Goal: Task Accomplishment & Management: Manage account settings

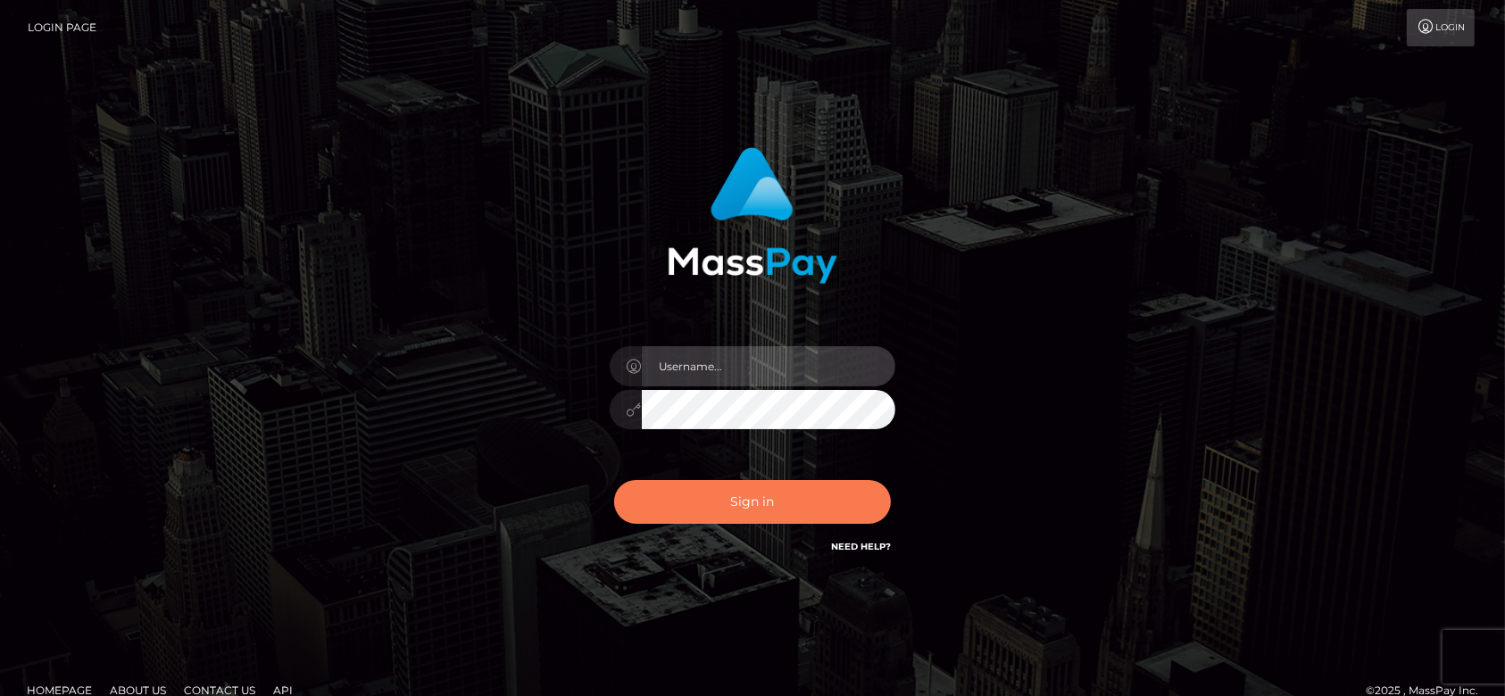
type input "[DOMAIN_NAME]"
click at [785, 497] on button "Sign in" at bounding box center [752, 502] width 277 height 44
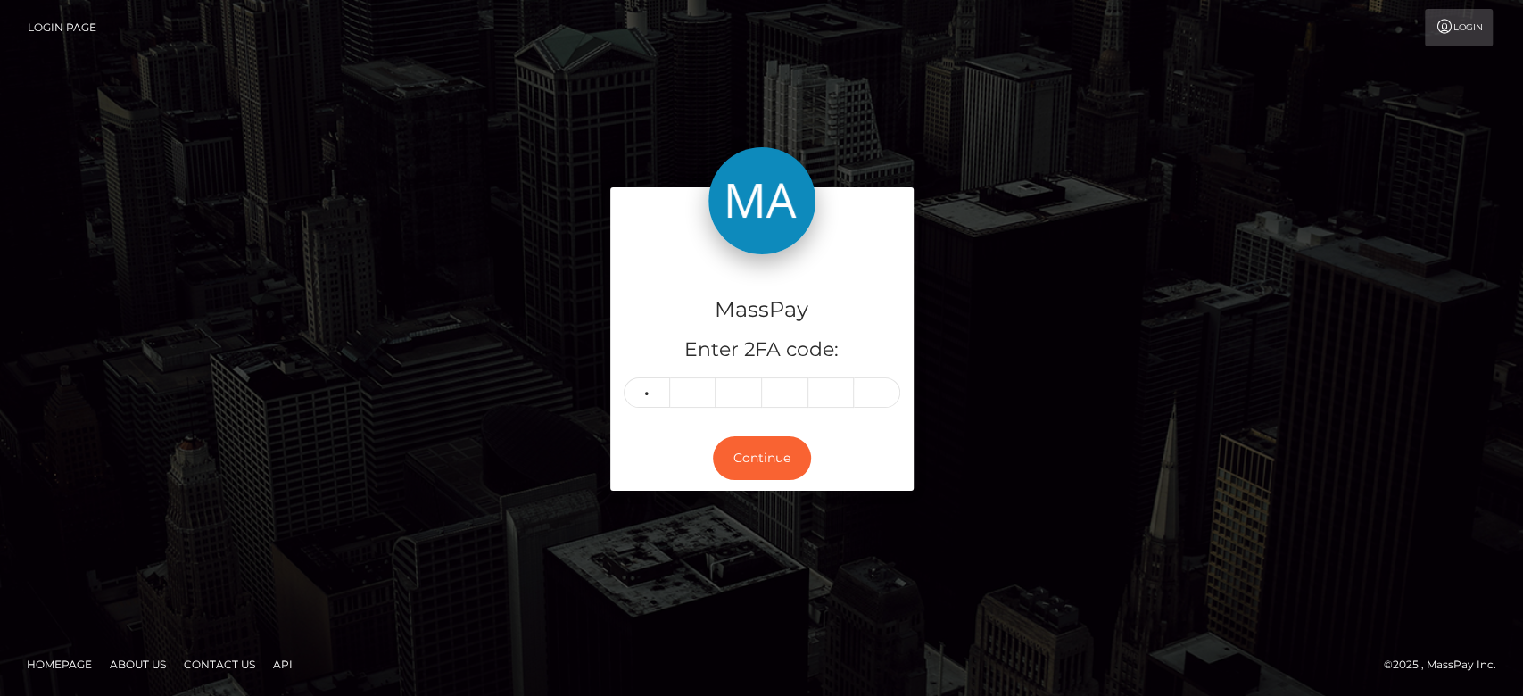
type input "4"
type input "8"
type input "1"
type input "5"
type input "3"
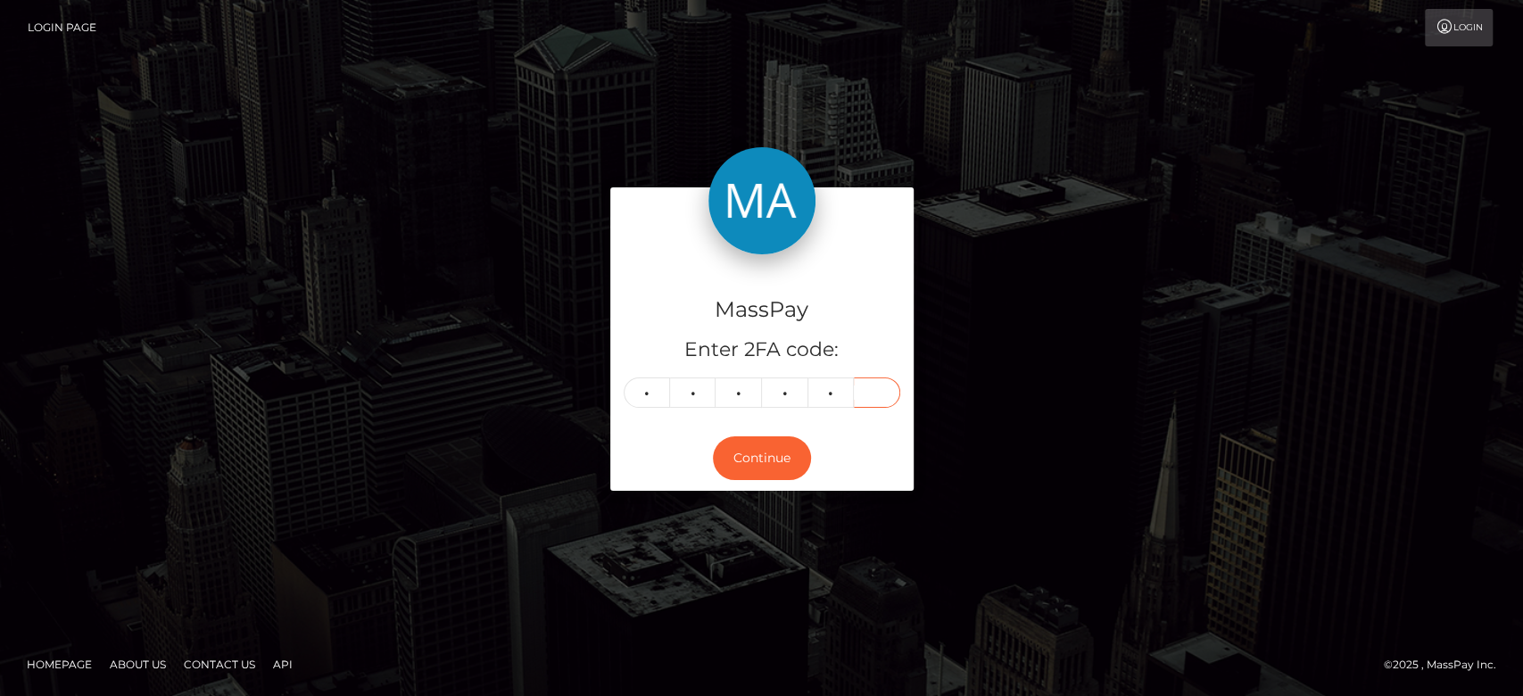
type input "5"
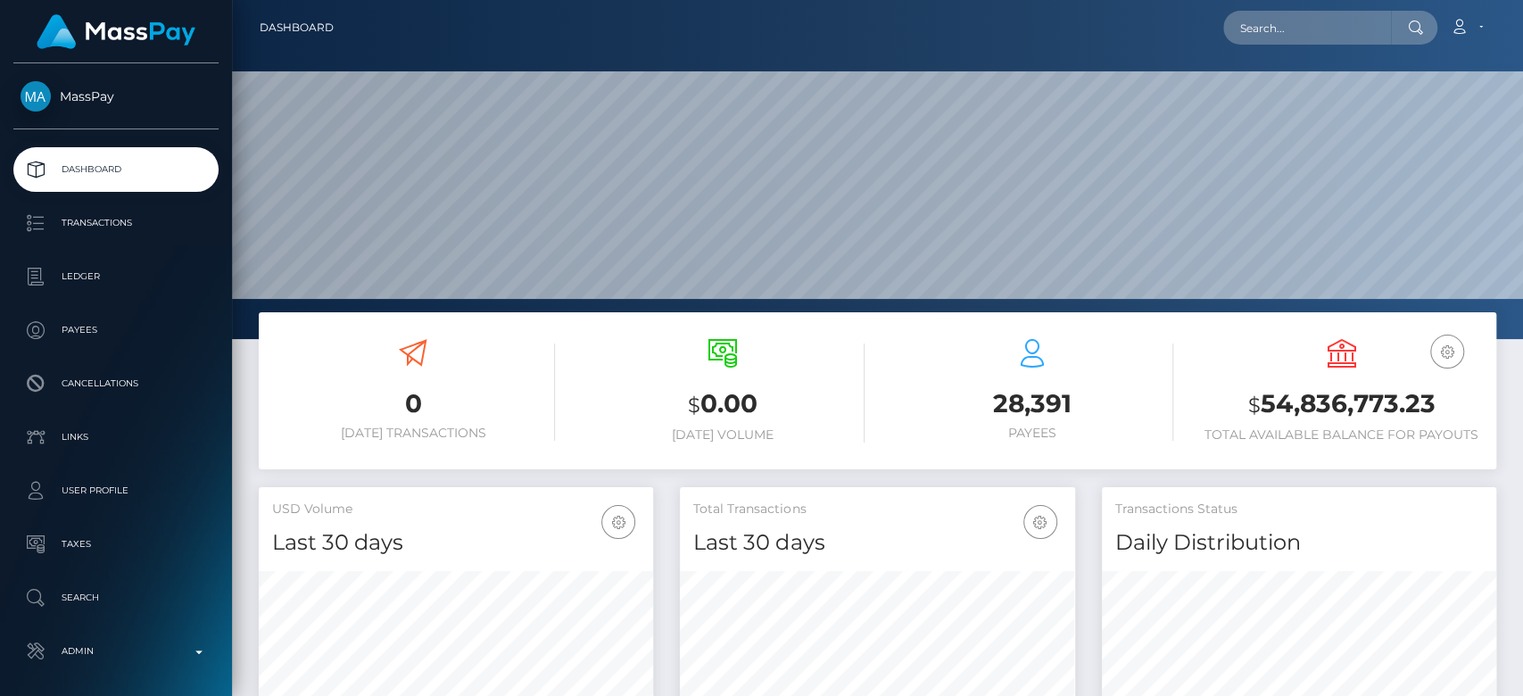
scroll to position [315, 394]
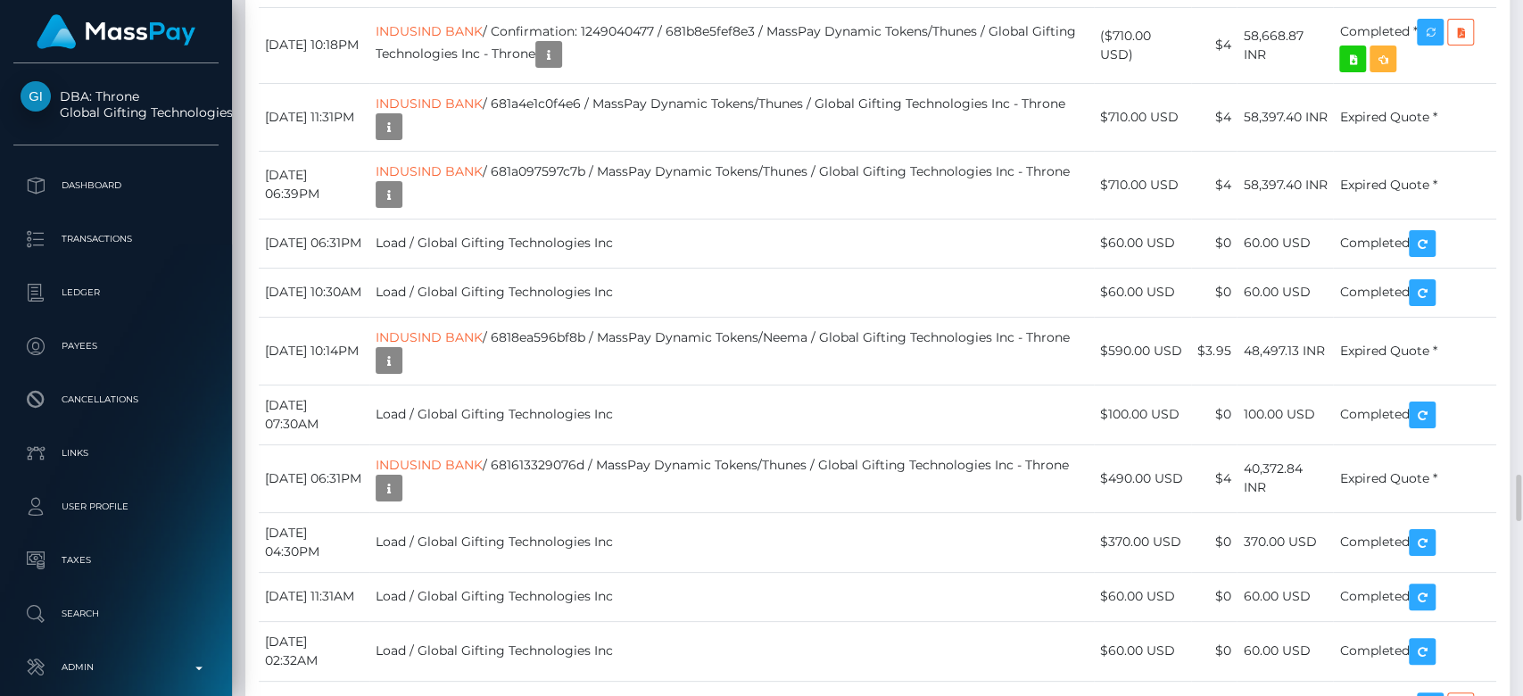
scroll to position [7141, 0]
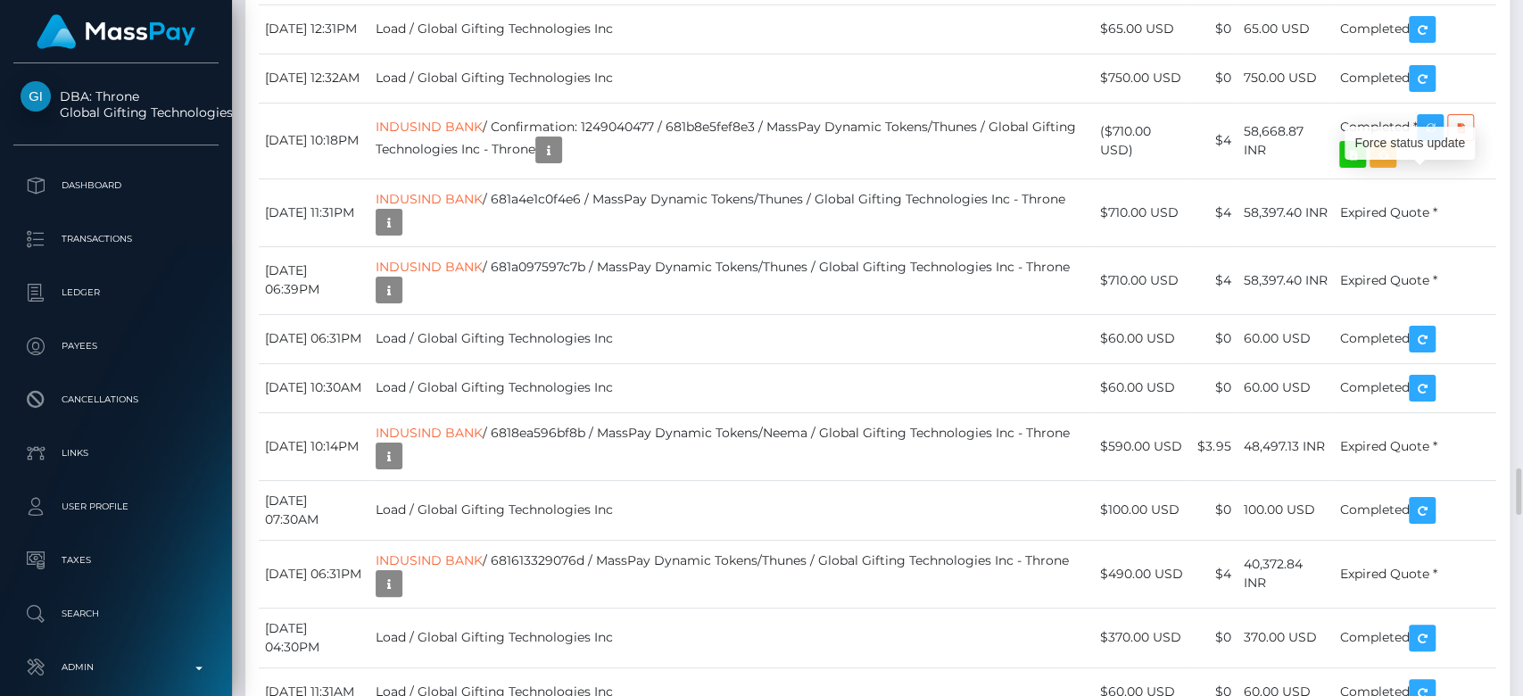
scroll to position [214, 394]
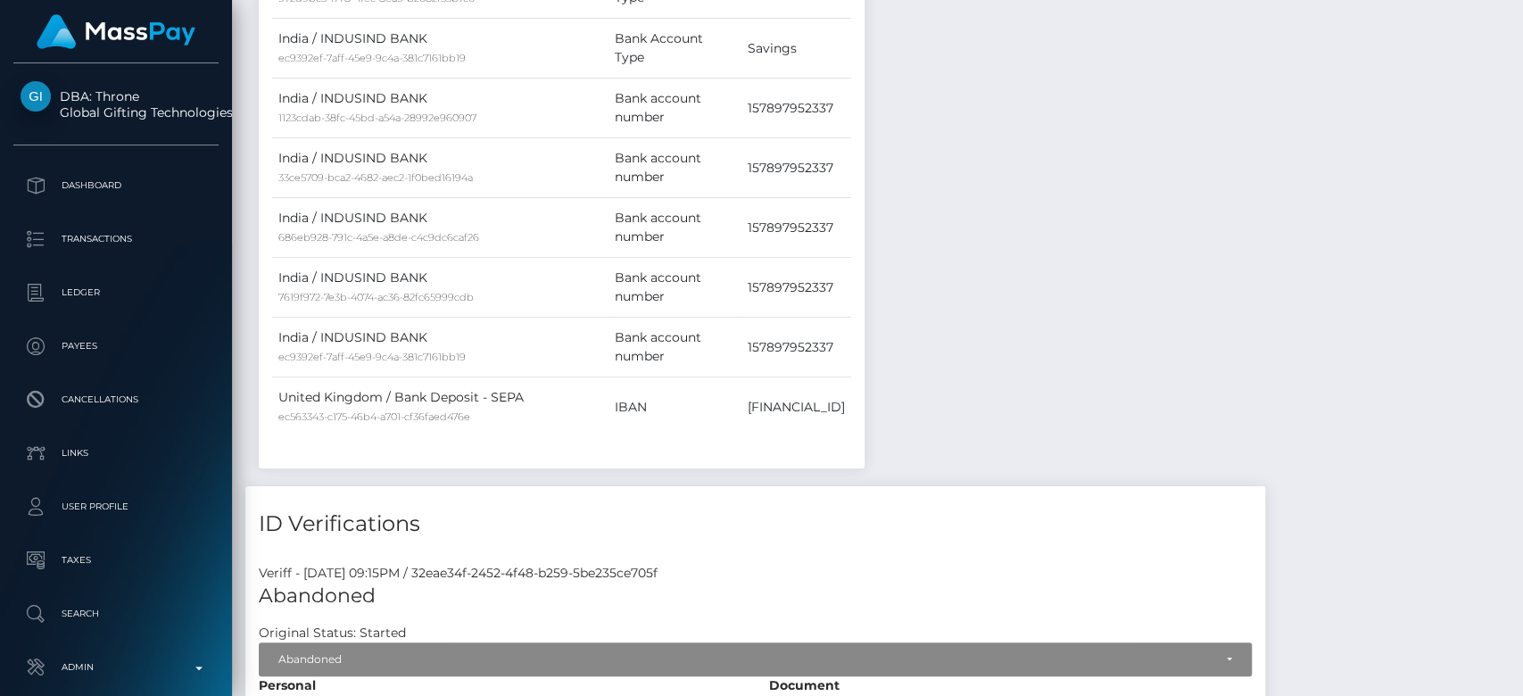
scroll to position [0, 0]
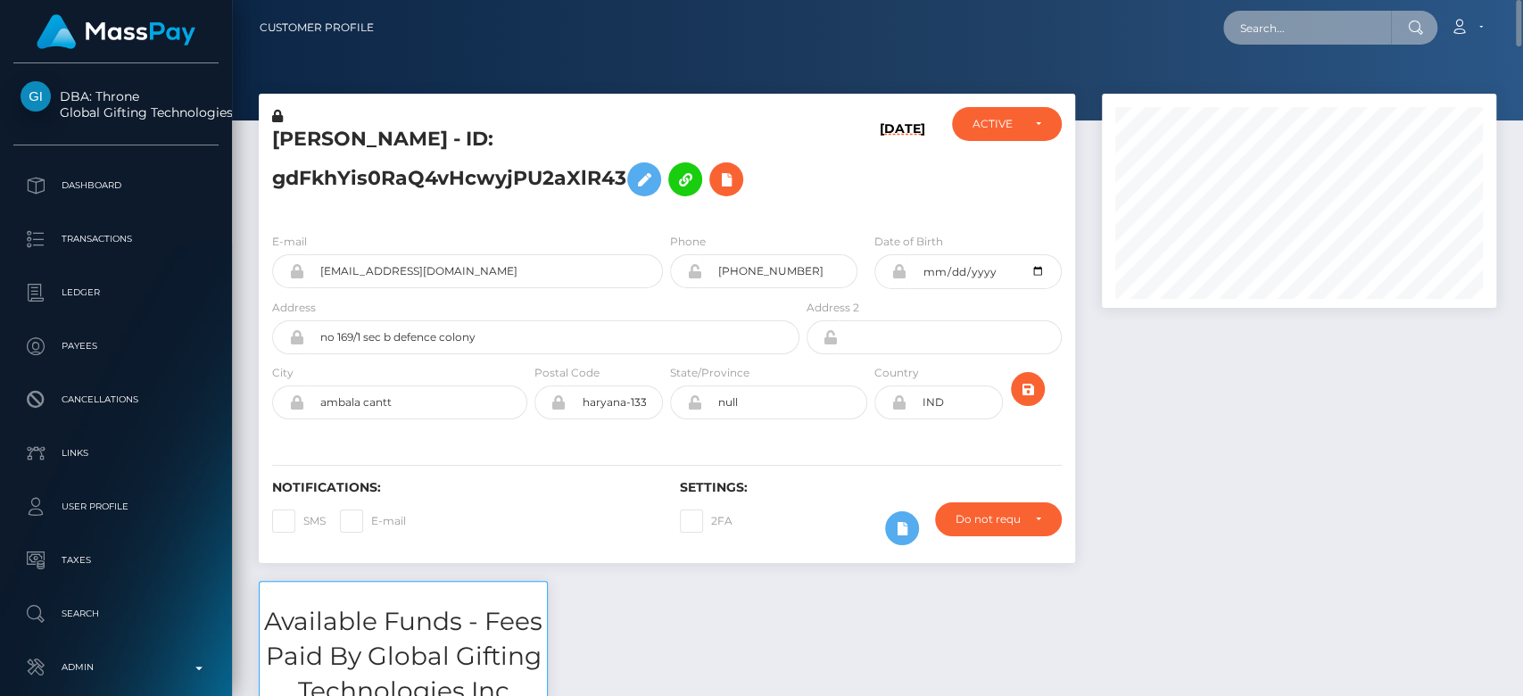
click at [1292, 22] on input "text" at bounding box center [1307, 28] width 168 height 34
paste input "RNhDzC72RpO65P2zLx0syA"
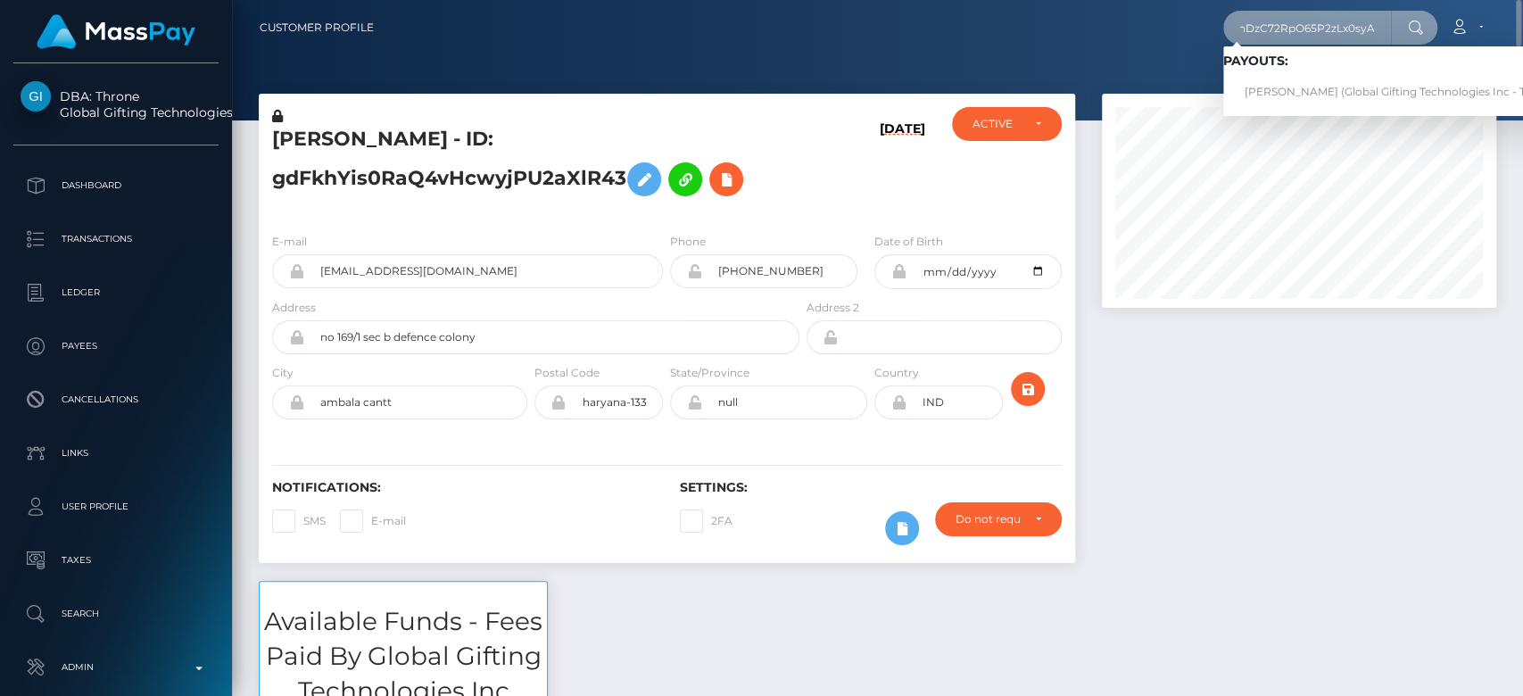
type input "RNhDzC72RpO65P2zLx0syA"
click at [1294, 87] on link "PAULA BALTRUŠAITYTĖ (Global Gifting Technologies Inc - Throne)" at bounding box center [1403, 92] width 360 height 33
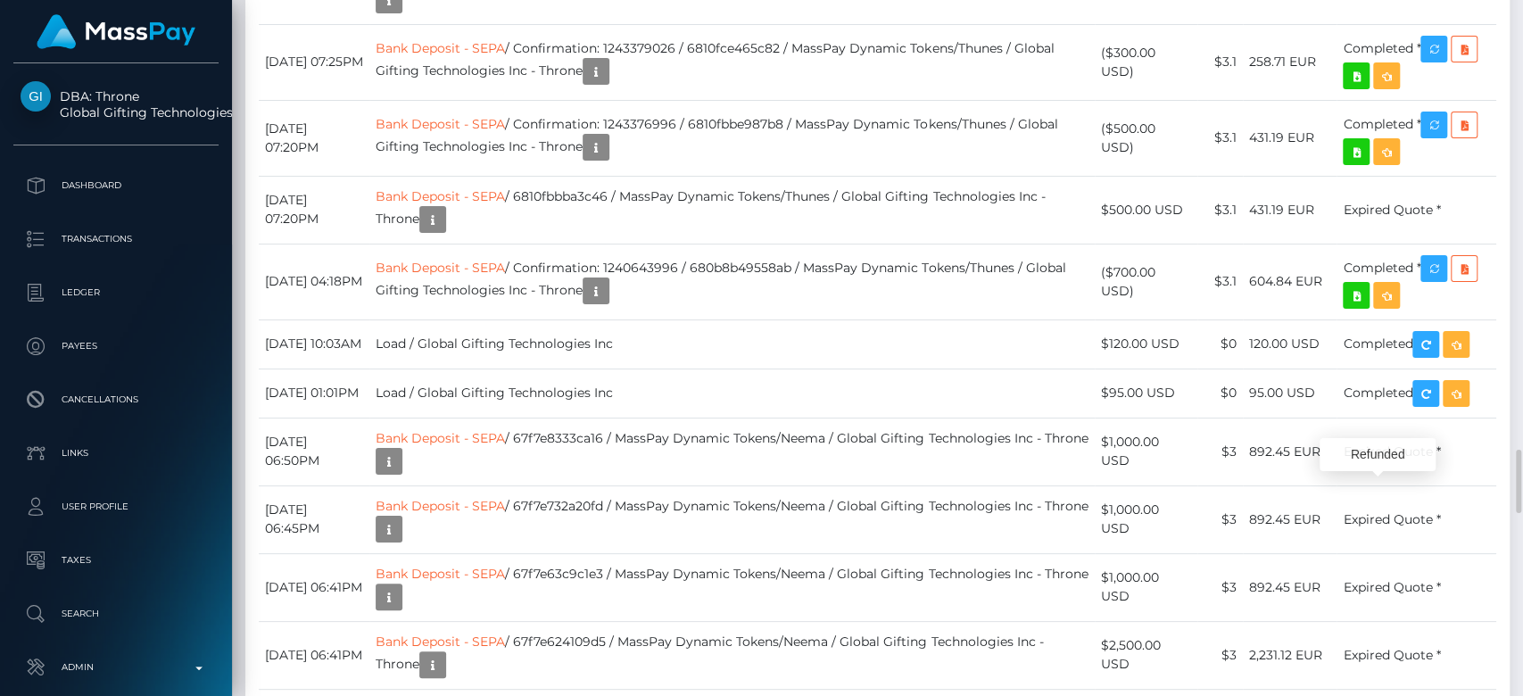
scroll to position [214, 394]
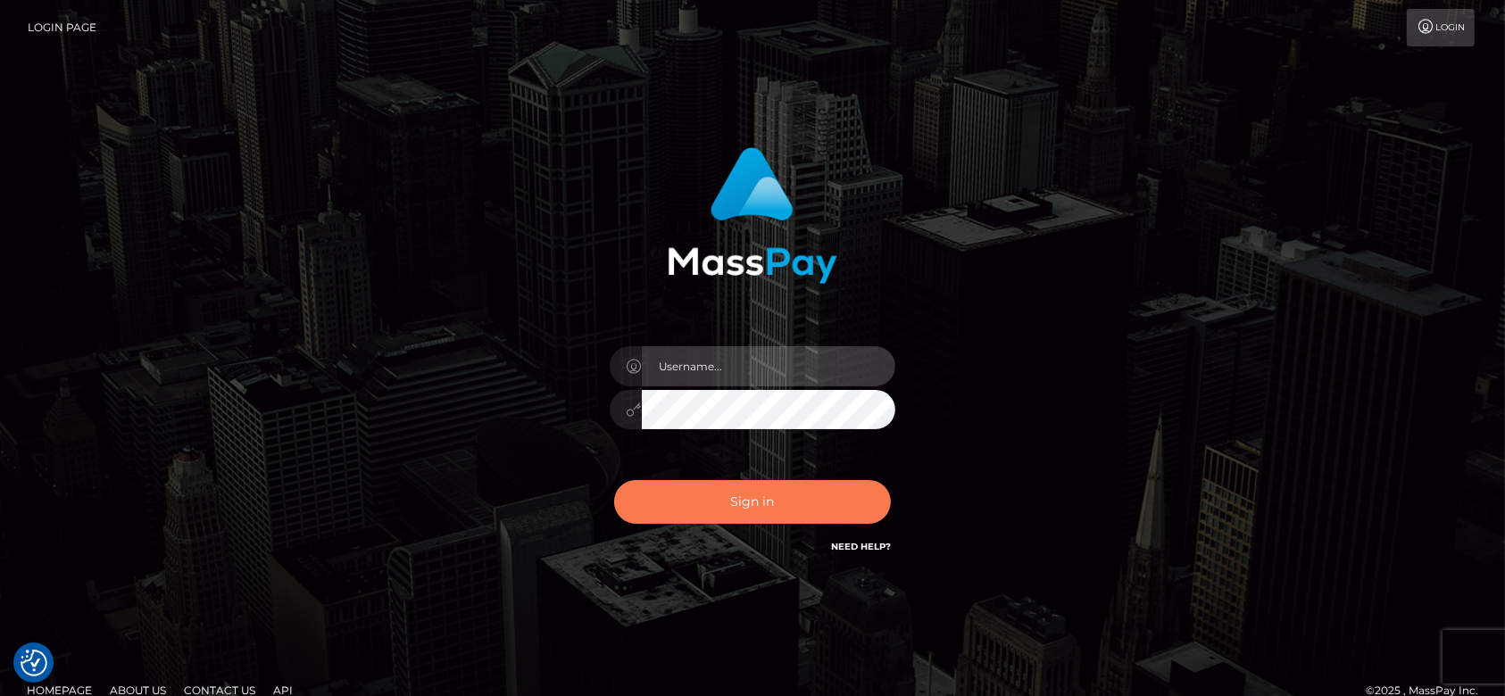
type input "[DOMAIN_NAME]"
click at [802, 507] on button "Sign in" at bounding box center [752, 502] width 277 height 44
type input "[DOMAIN_NAME]"
click at [793, 500] on button "Sign in" at bounding box center [752, 502] width 277 height 44
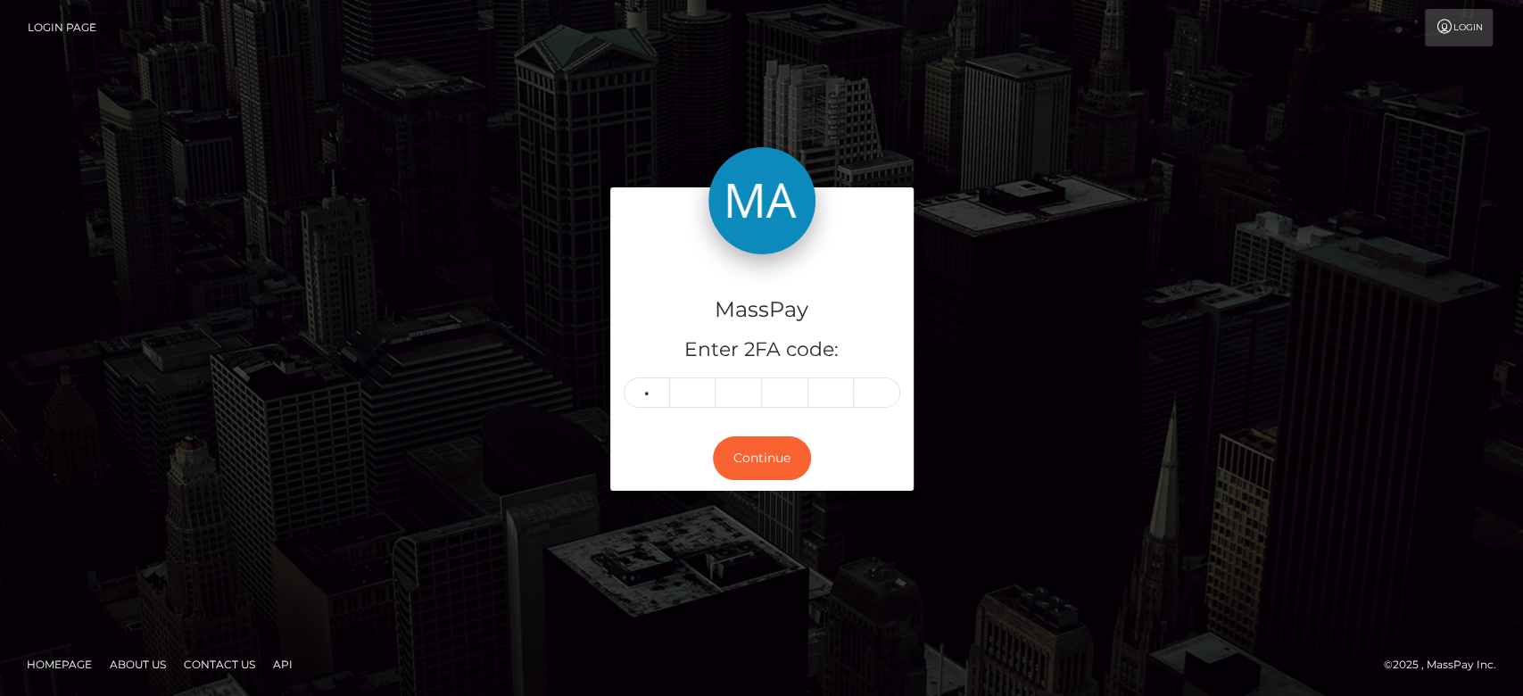
type input "1"
type input "8"
type input "5"
type input "3"
type input "2"
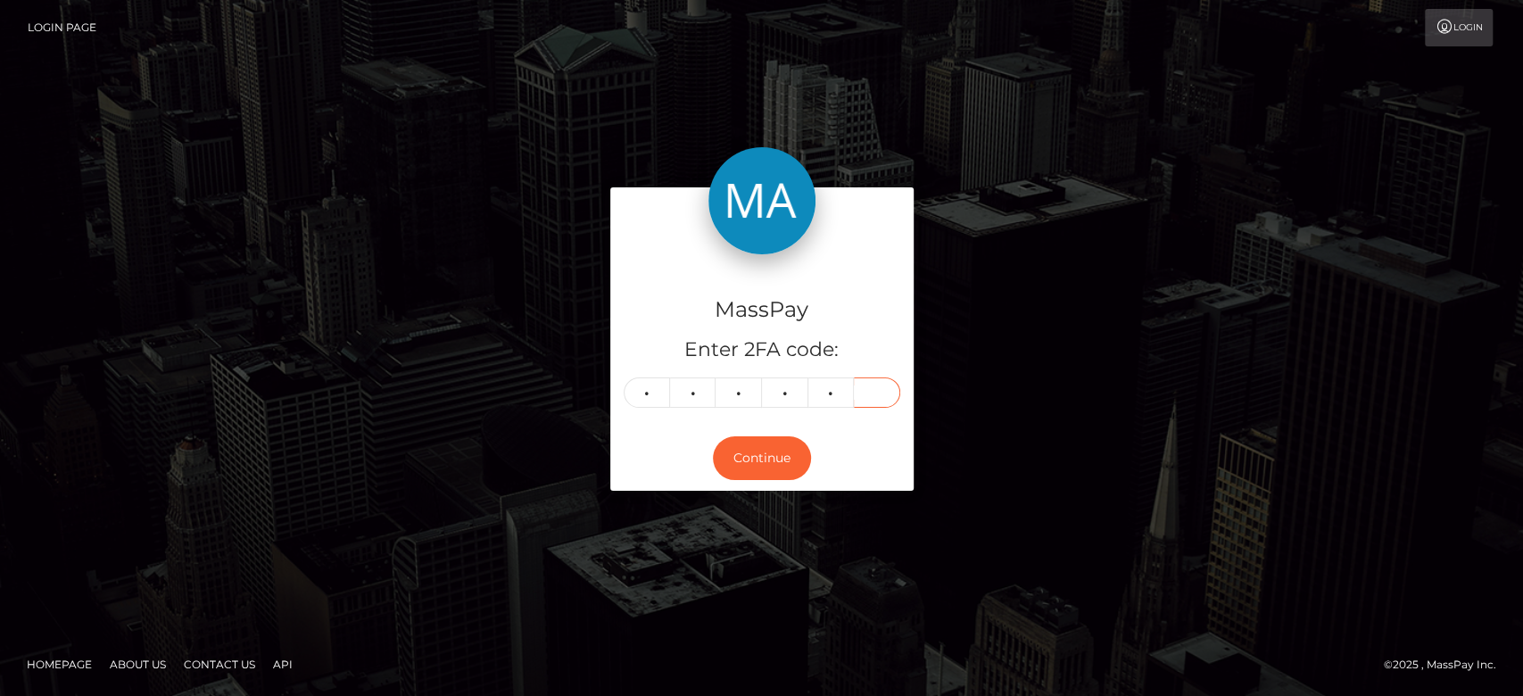
type input "8"
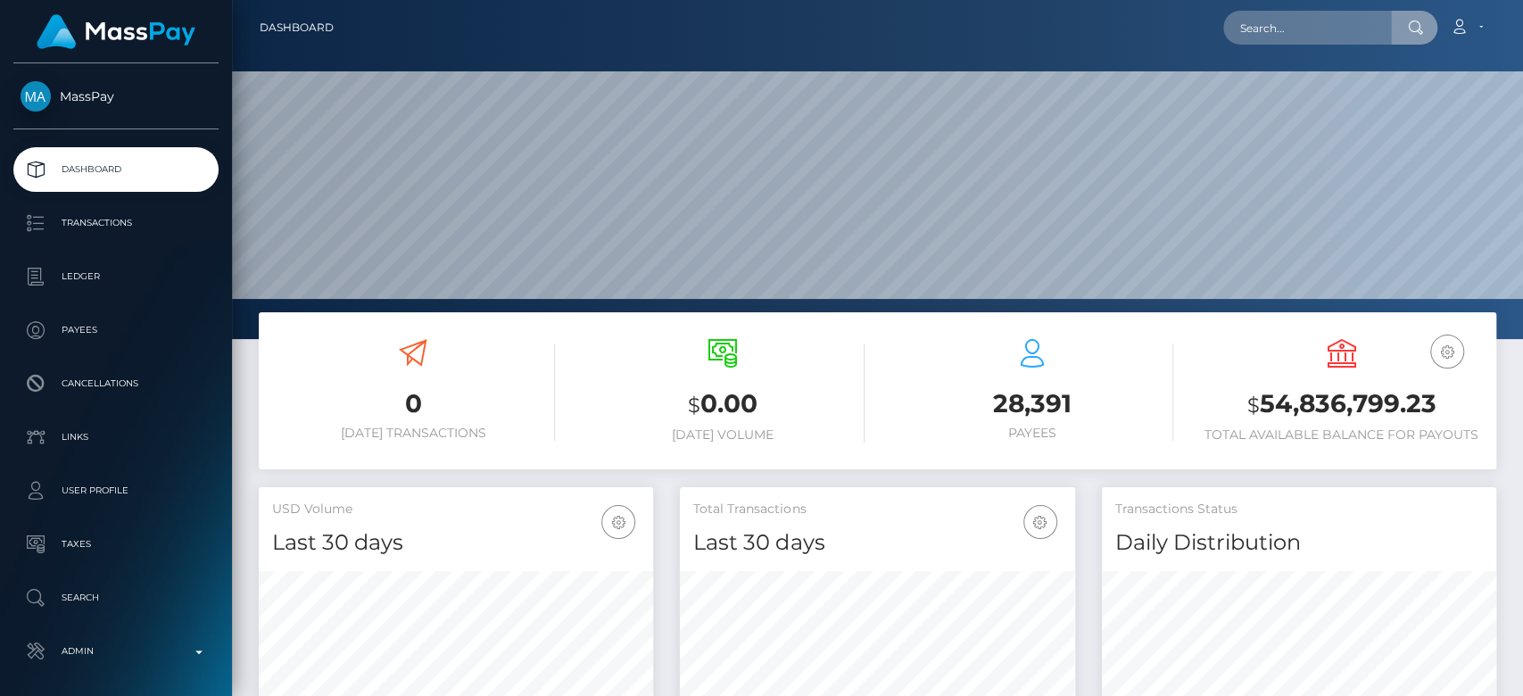
scroll to position [315, 394]
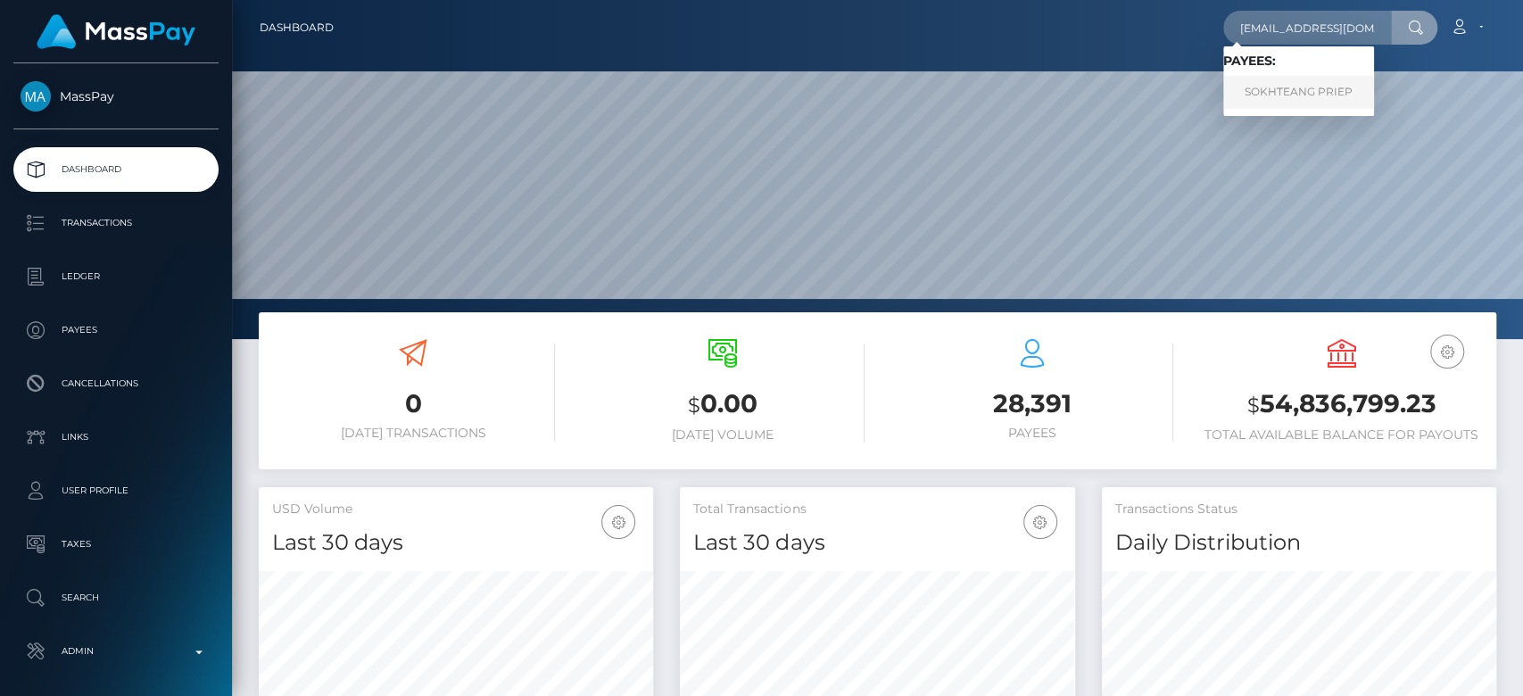
type input "sokteang2@gmail.com"
click at [1264, 82] on link "SOKHTEANG PRIEP" at bounding box center [1298, 92] width 151 height 33
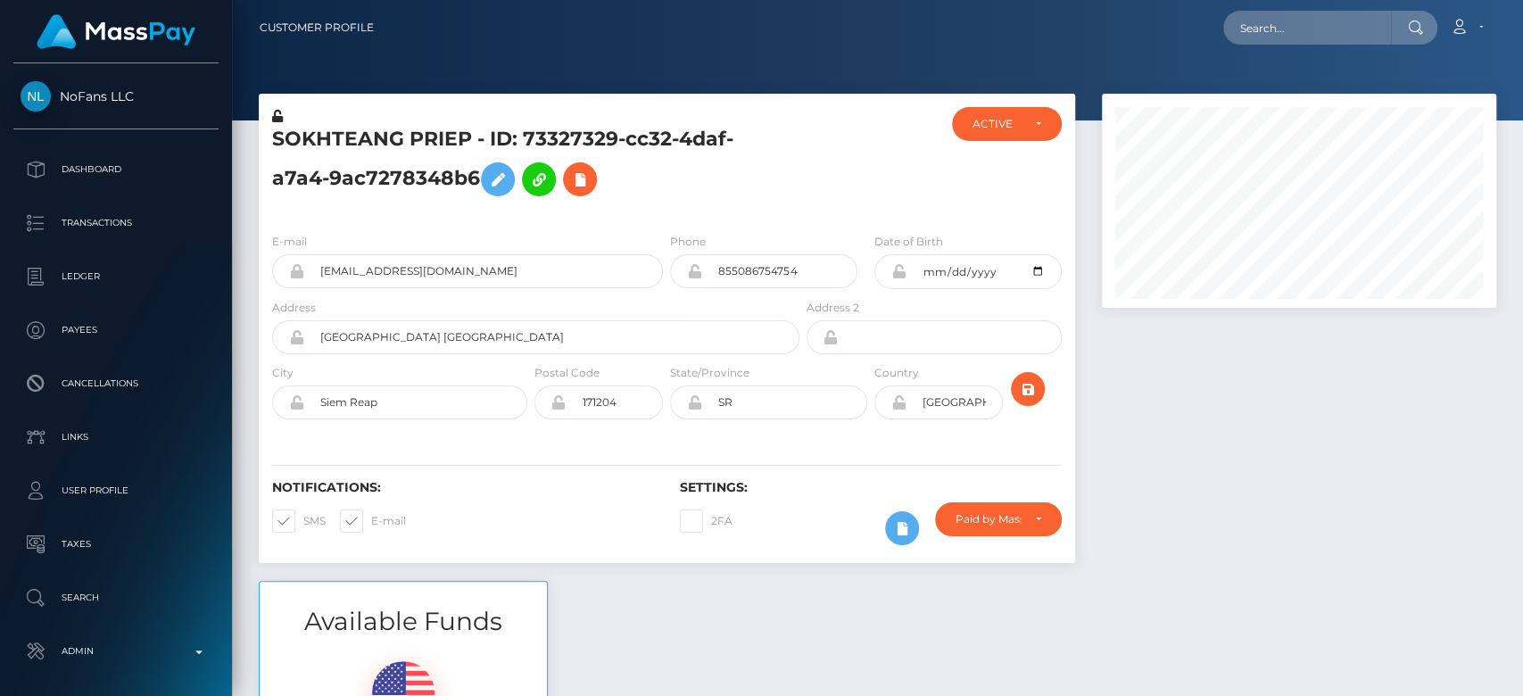
scroll to position [214, 394]
click at [515, 467] on div "Notifications: SMS E-mail Settings: 2FA" at bounding box center [667, 500] width 817 height 126
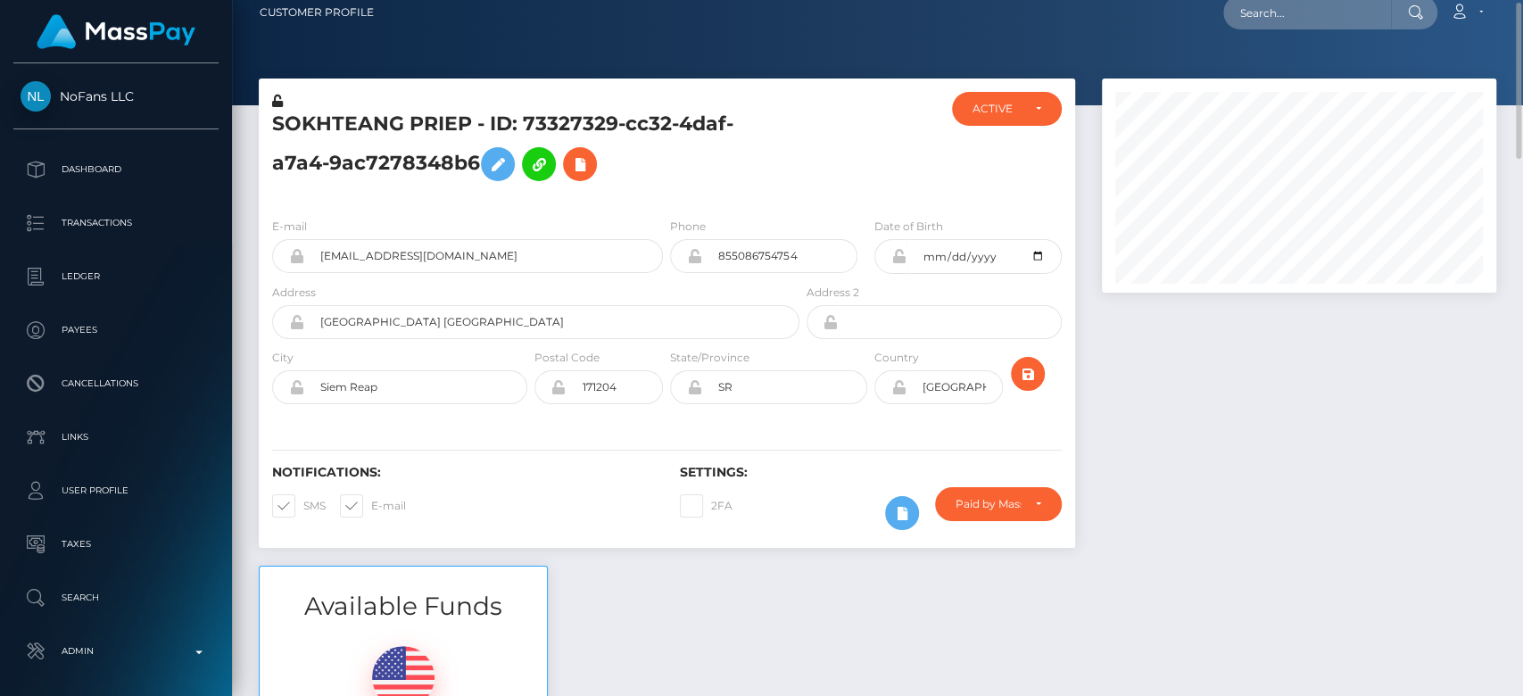
scroll to position [0, 0]
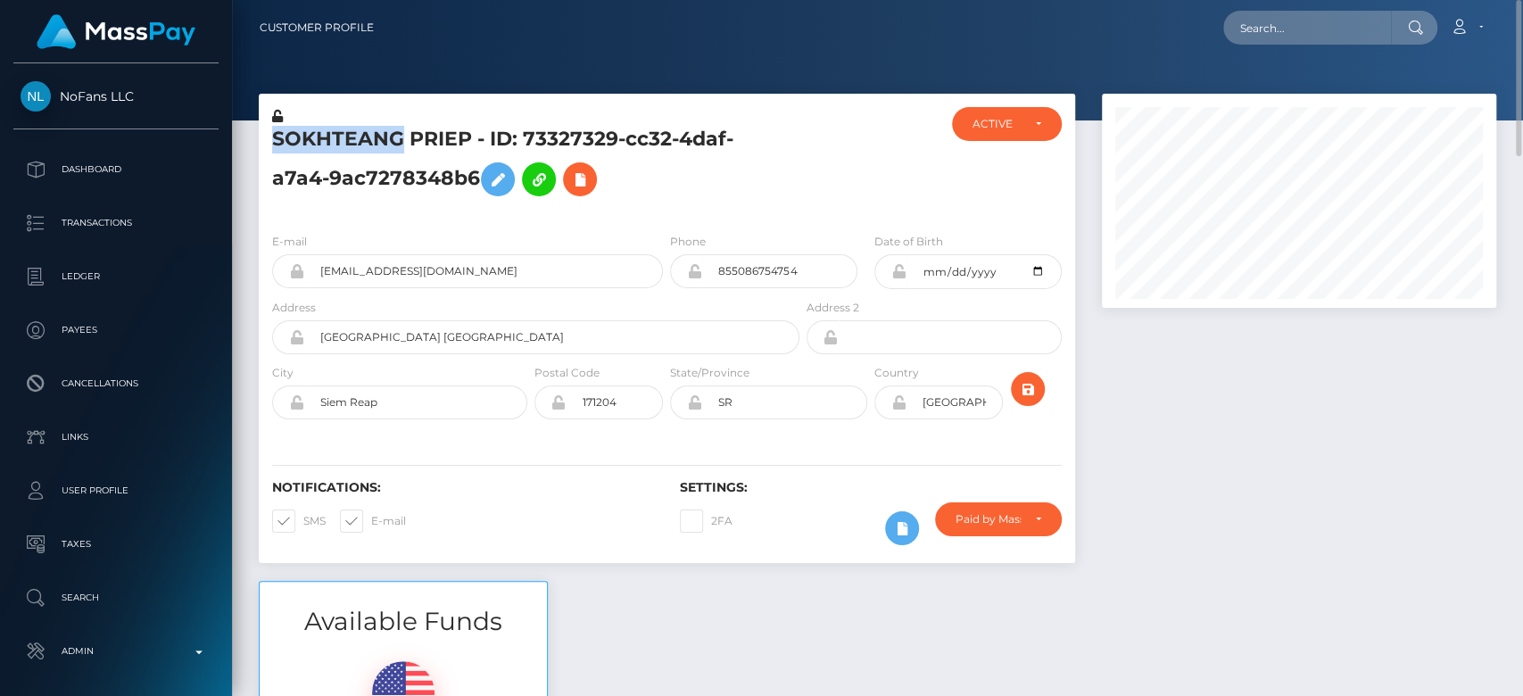
drag, startPoint x: 405, startPoint y: 143, endPoint x: 253, endPoint y: 145, distance: 152.6
click at [253, 145] on div "SOKHTEANG PRIEP - ID: 73327329-cc32-4daf-a7a4-9ac7278348b6 ACTIVE" at bounding box center [666, 337] width 843 height 487
copy div "SOKHTEANG"
drag, startPoint x: 811, startPoint y: 270, endPoint x: 712, endPoint y: 266, distance: 99.2
click at [712, 266] on input "855086754754" at bounding box center [779, 271] width 155 height 34
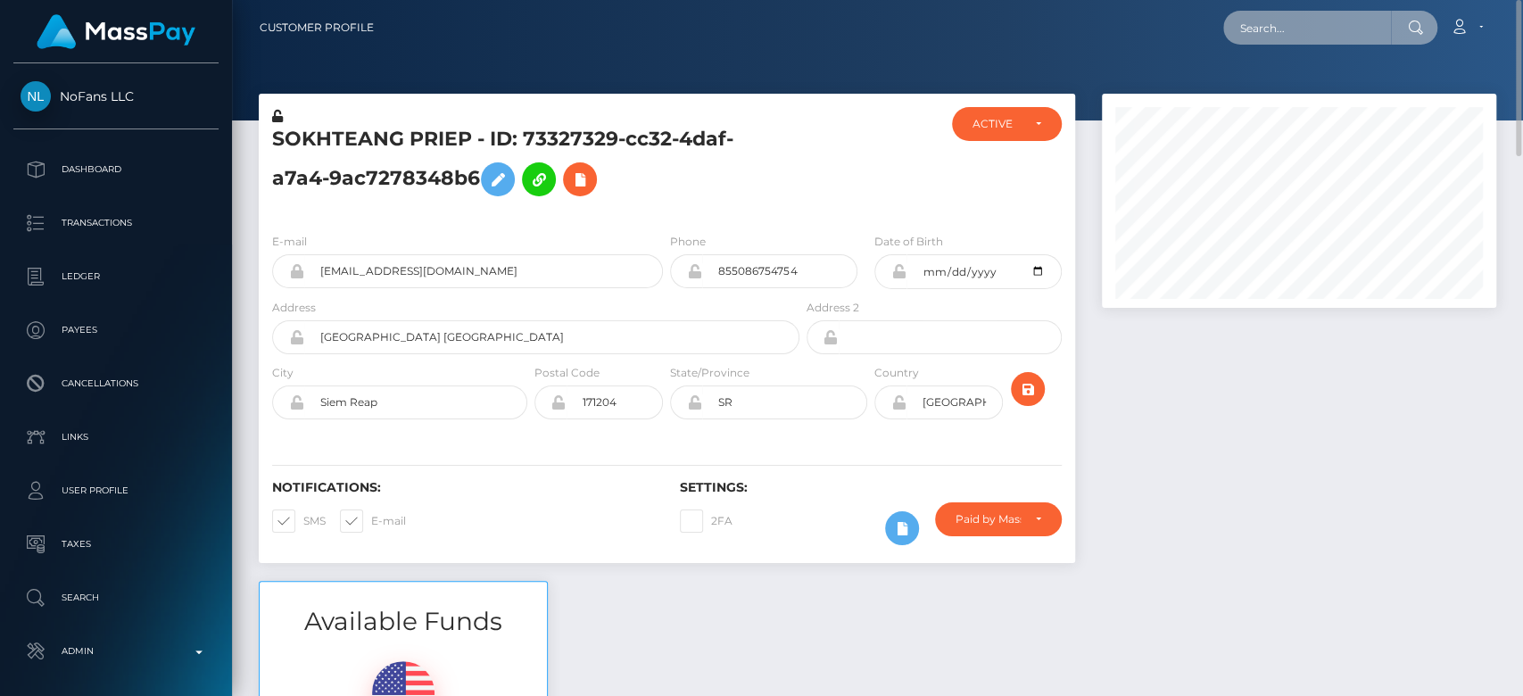
click at [1269, 25] on input "text" at bounding box center [1307, 28] width 168 height 34
paste input "saigullapalli60@gmail.com"
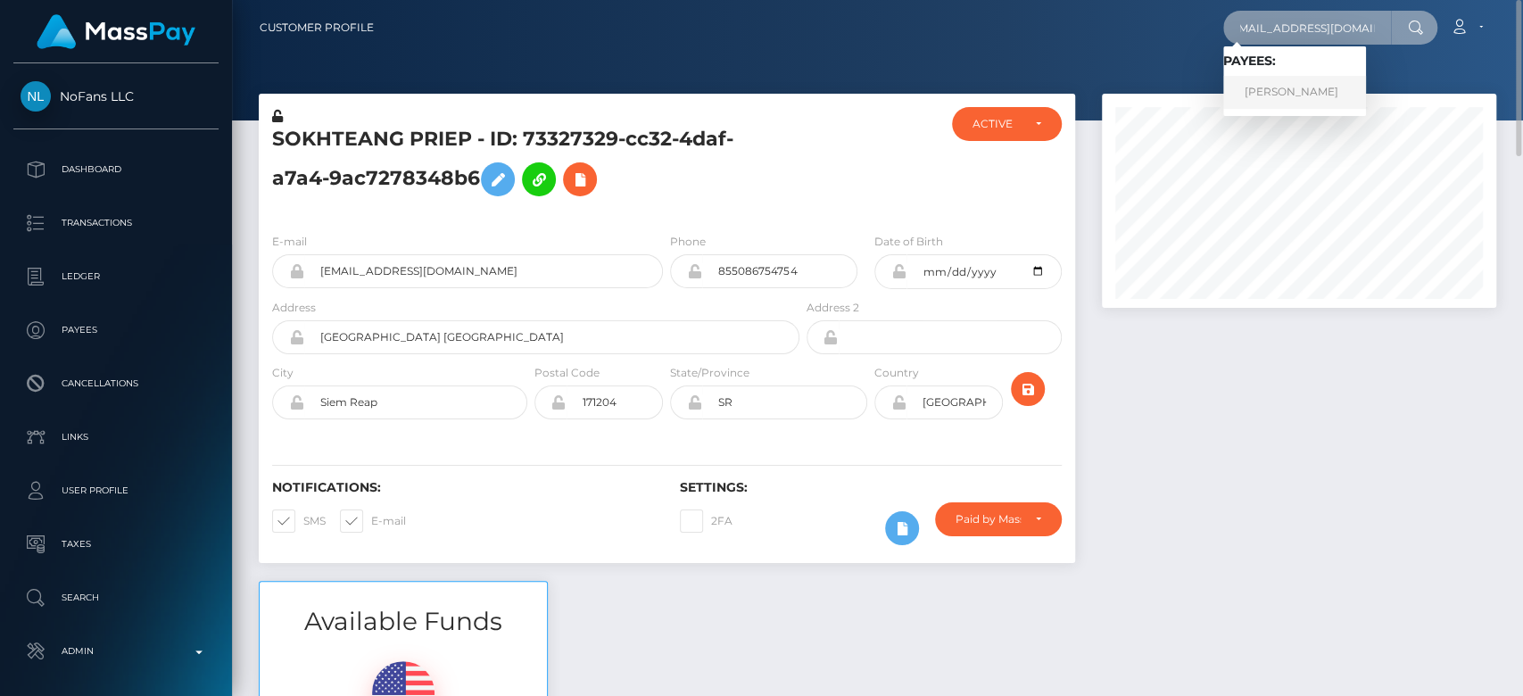
type input "saigullapalli60@gmail.com"
click at [1281, 89] on link "Rama Gullapalli" at bounding box center [1294, 92] width 143 height 33
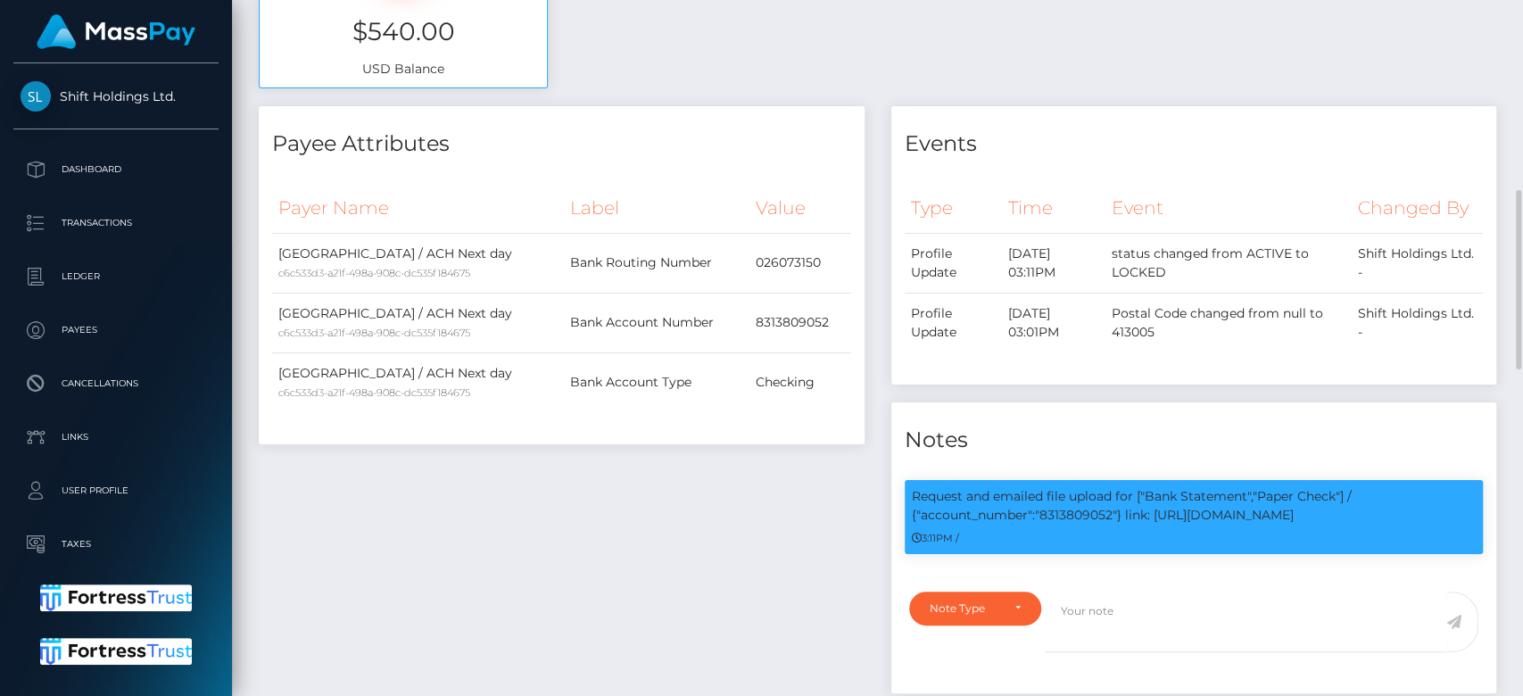
scroll to position [214, 394]
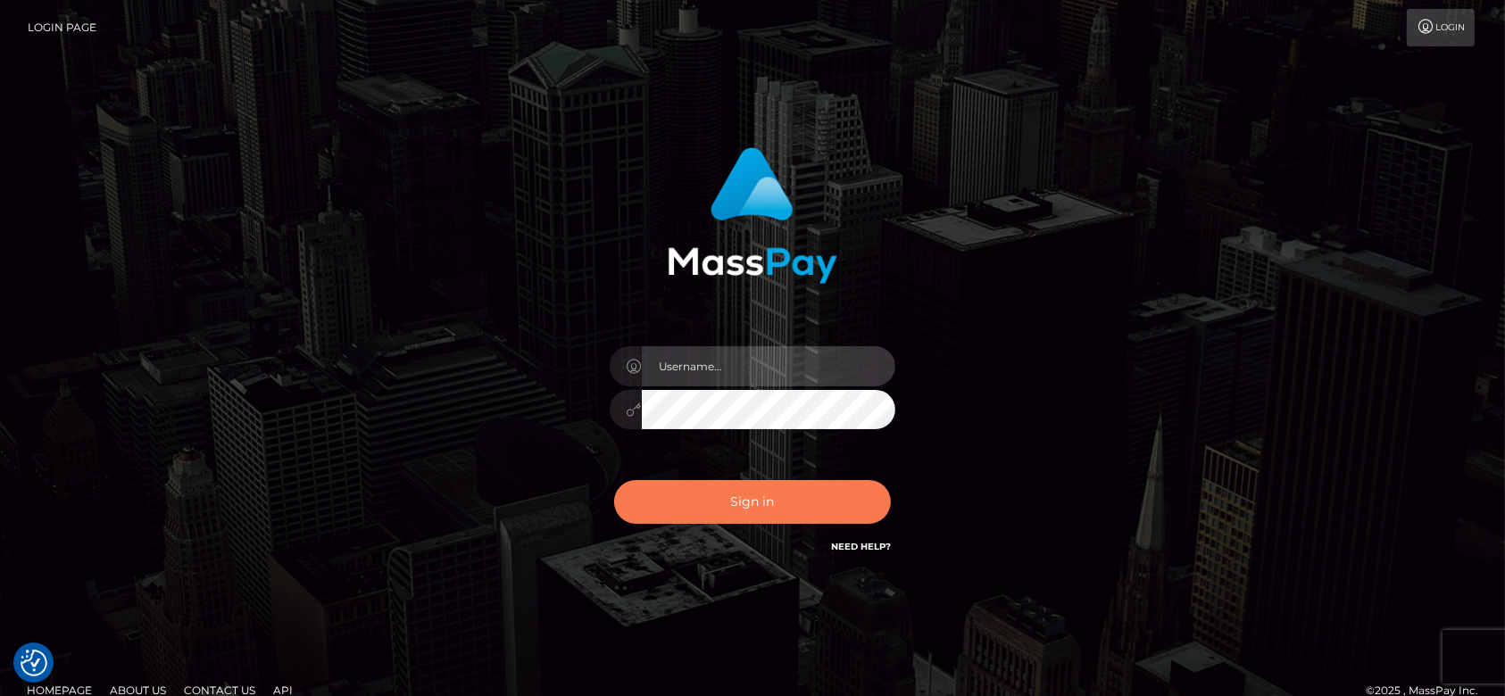
type input "fr.es"
click at [750, 495] on button "Sign in" at bounding box center [752, 502] width 277 height 44
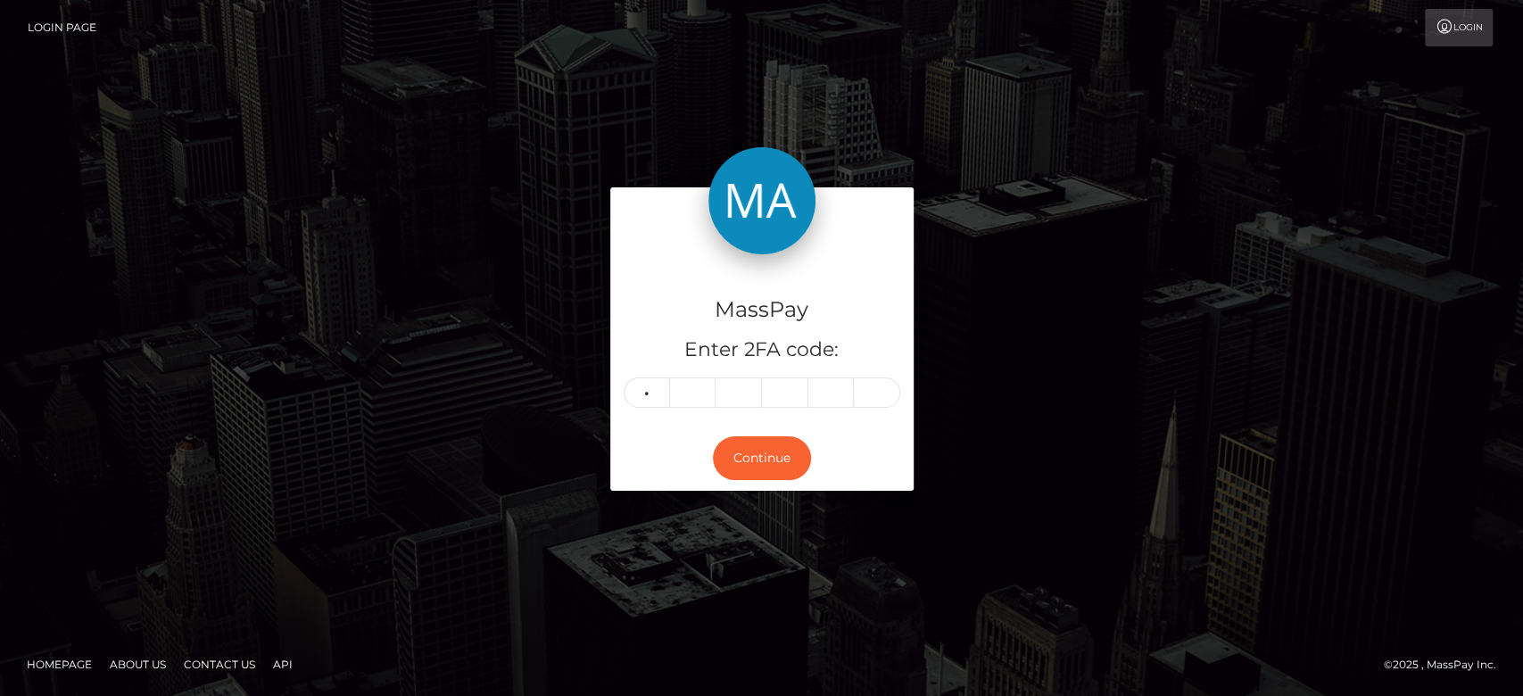
type input "6"
type input "7"
type input "8"
type input "9"
type input "7"
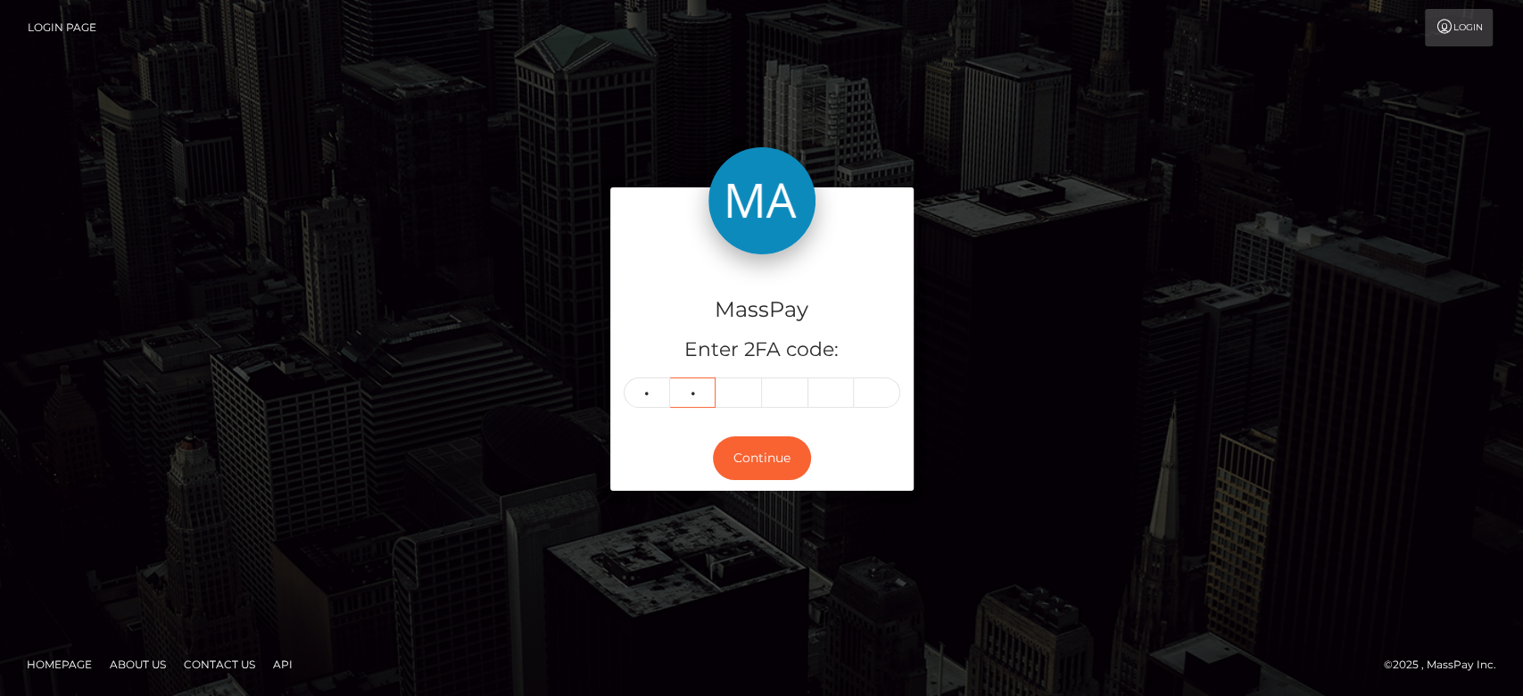
type input "8"
type input "9"
type input "2"
type input "7"
type input "6"
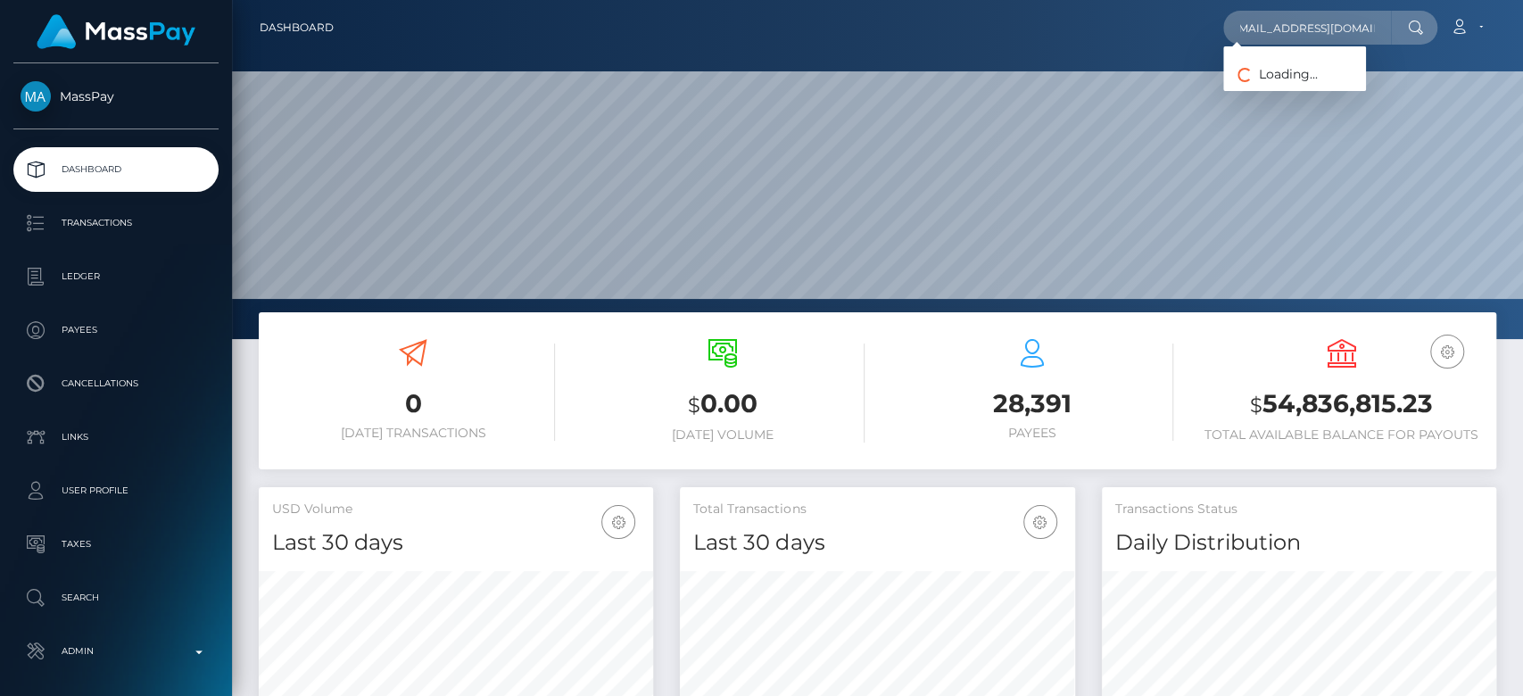
scroll to position [315, 394]
type input "saigullapalli60@gmail.com"
click at [1299, 80] on link "Rama Gullapalli" at bounding box center [1294, 92] width 143 height 33
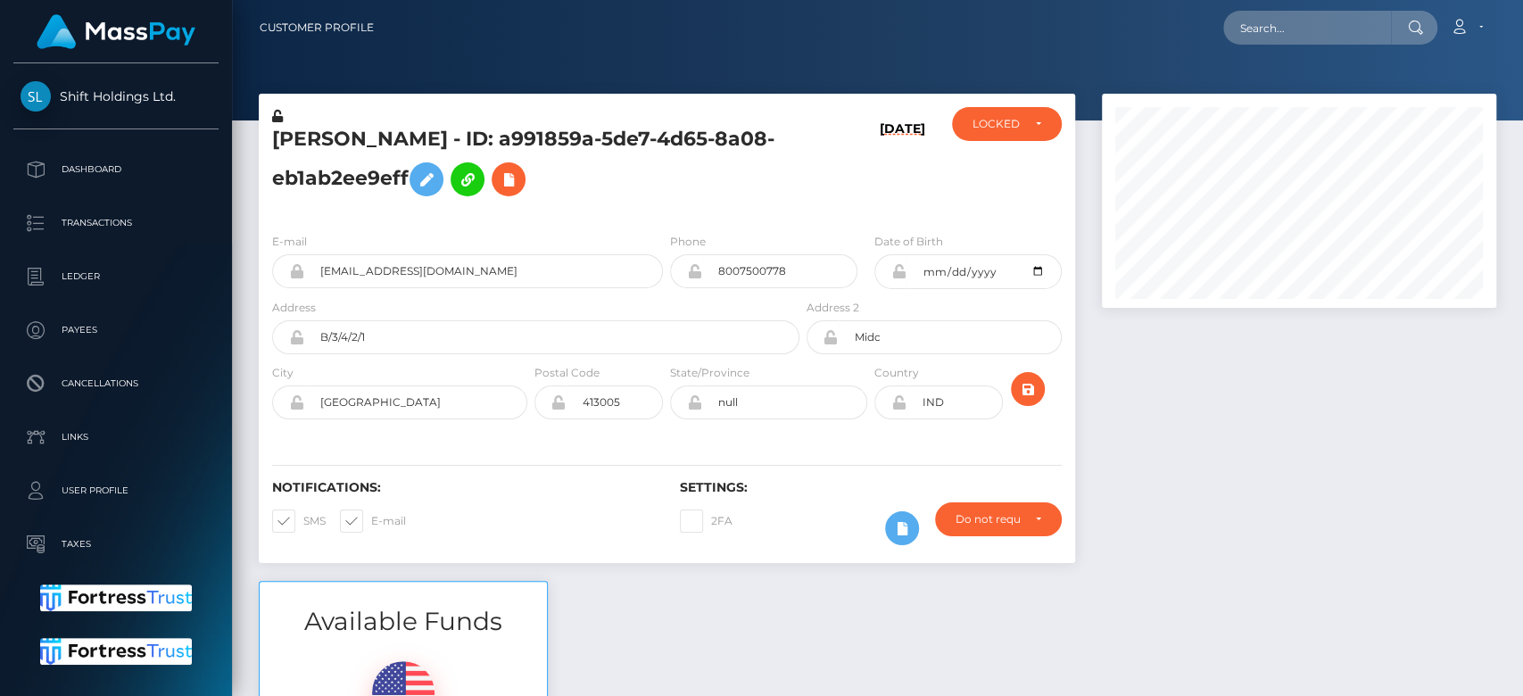
scroll to position [214, 394]
click at [550, 520] on div "Notifications: SMS E-mail" at bounding box center [463, 517] width 408 height 74
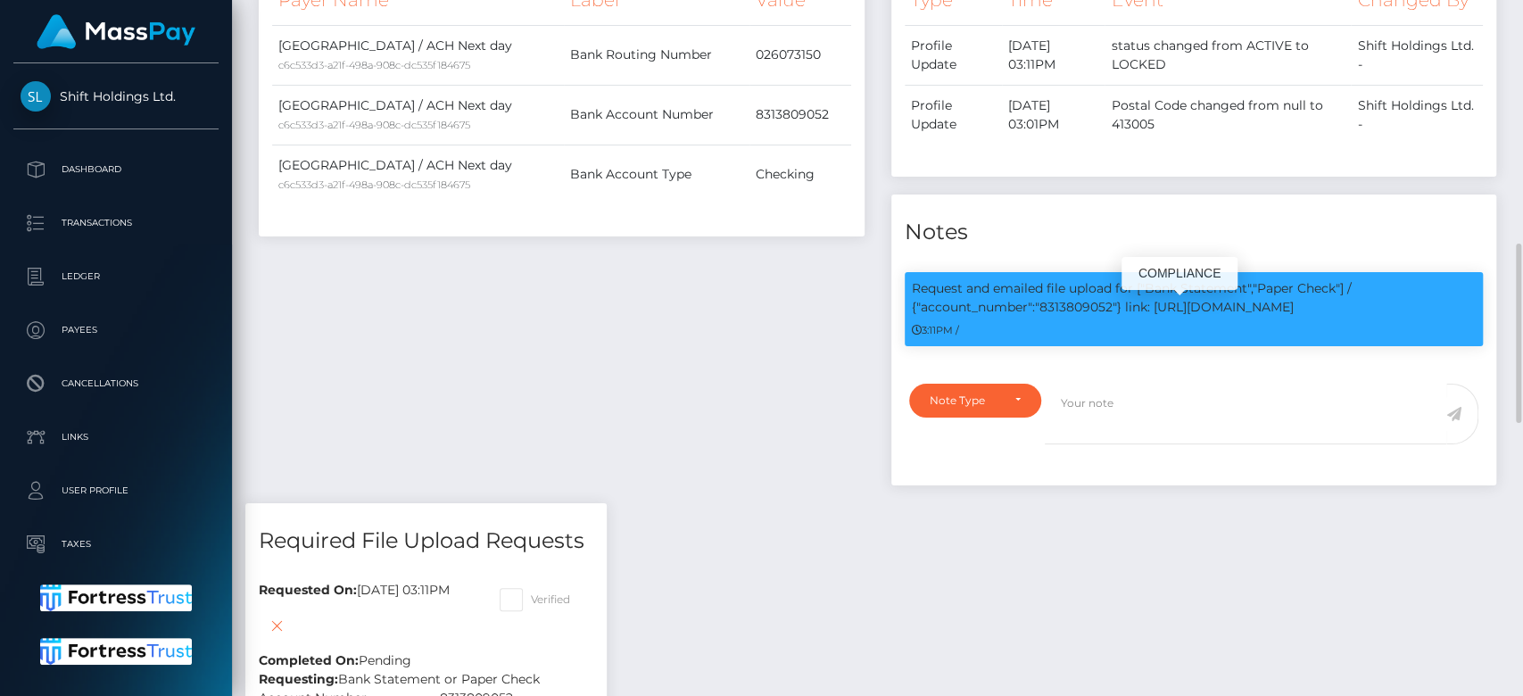
click at [1058, 297] on p "Request and emailed file upload for ["Bank Statement","Paper Check"] / {"accoun…" at bounding box center [1194, 297] width 565 height 37
copy p "8313809052"
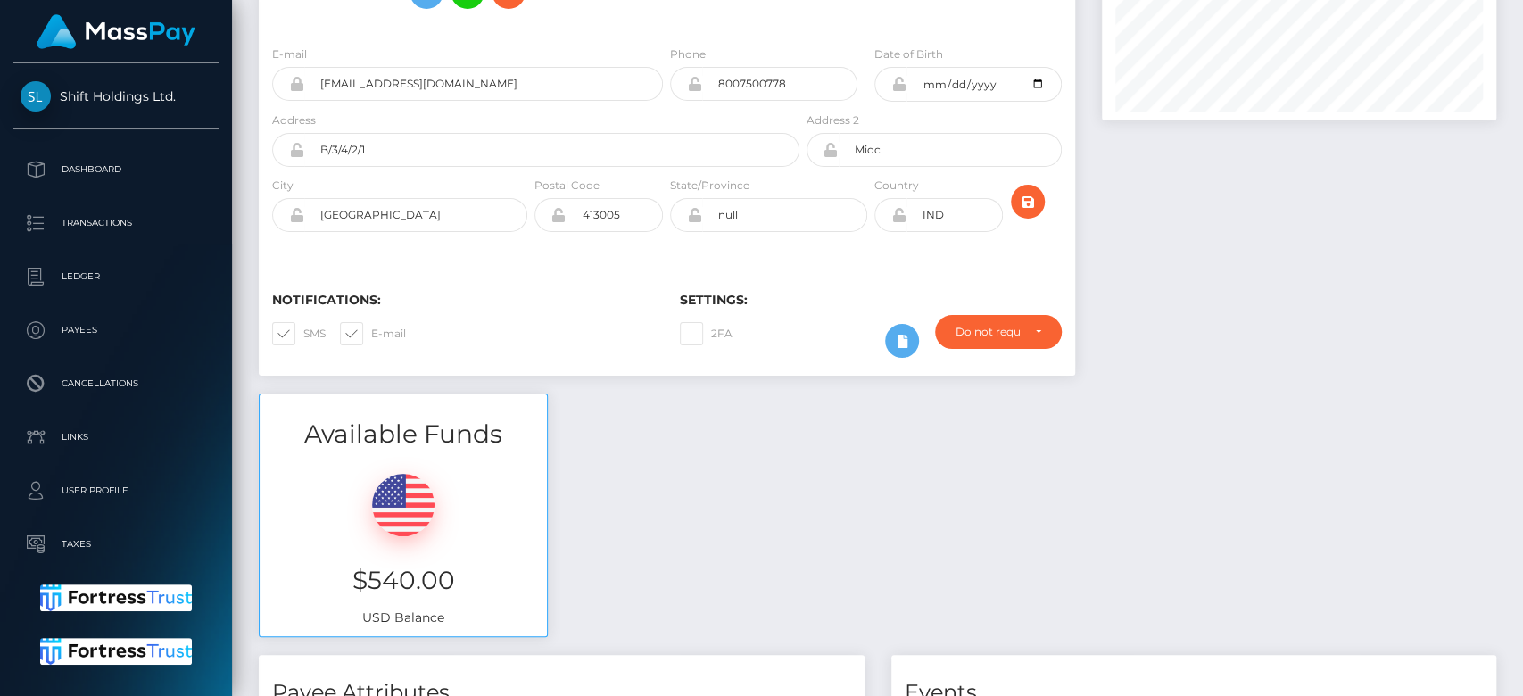
scroll to position [0, 0]
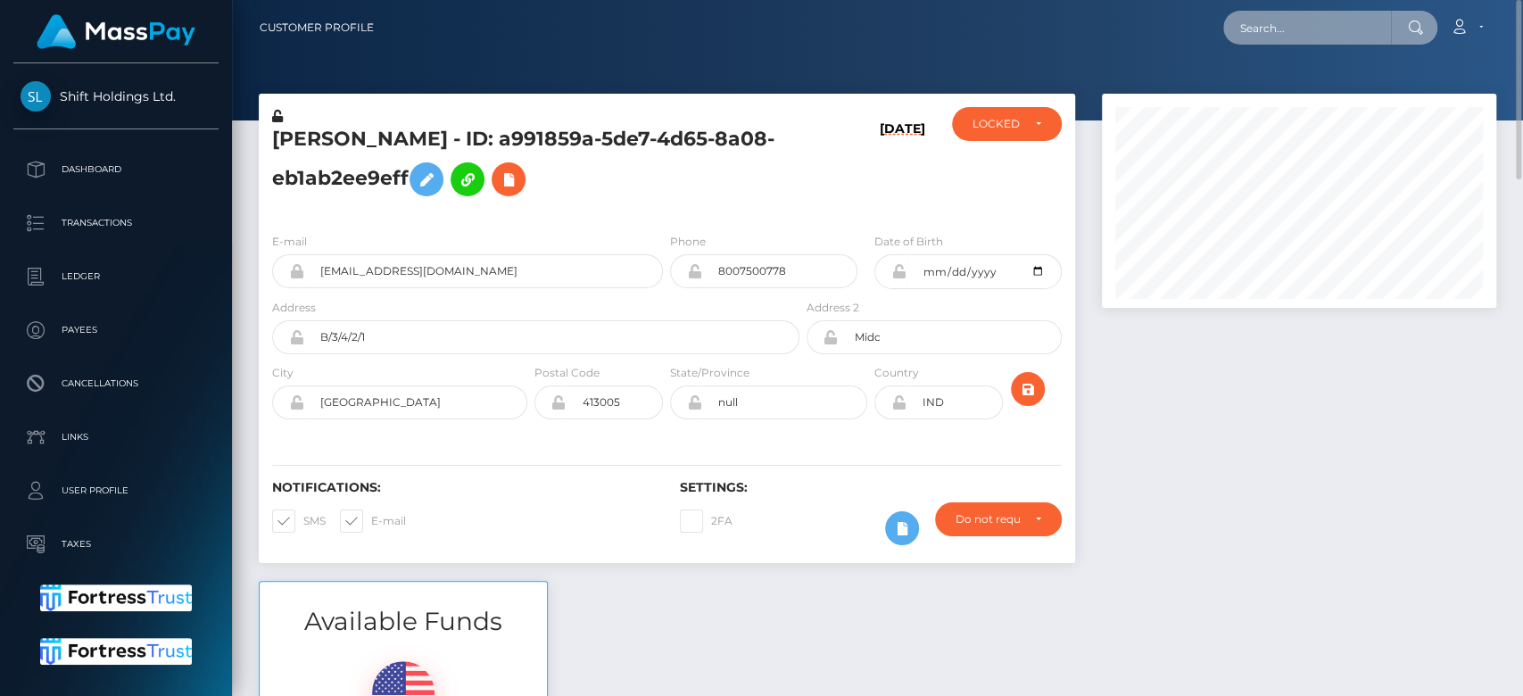
click at [1273, 29] on input "text" at bounding box center [1307, 28] width 168 height 34
paste input "a5fad248d91f4c4289273f4326a90819"
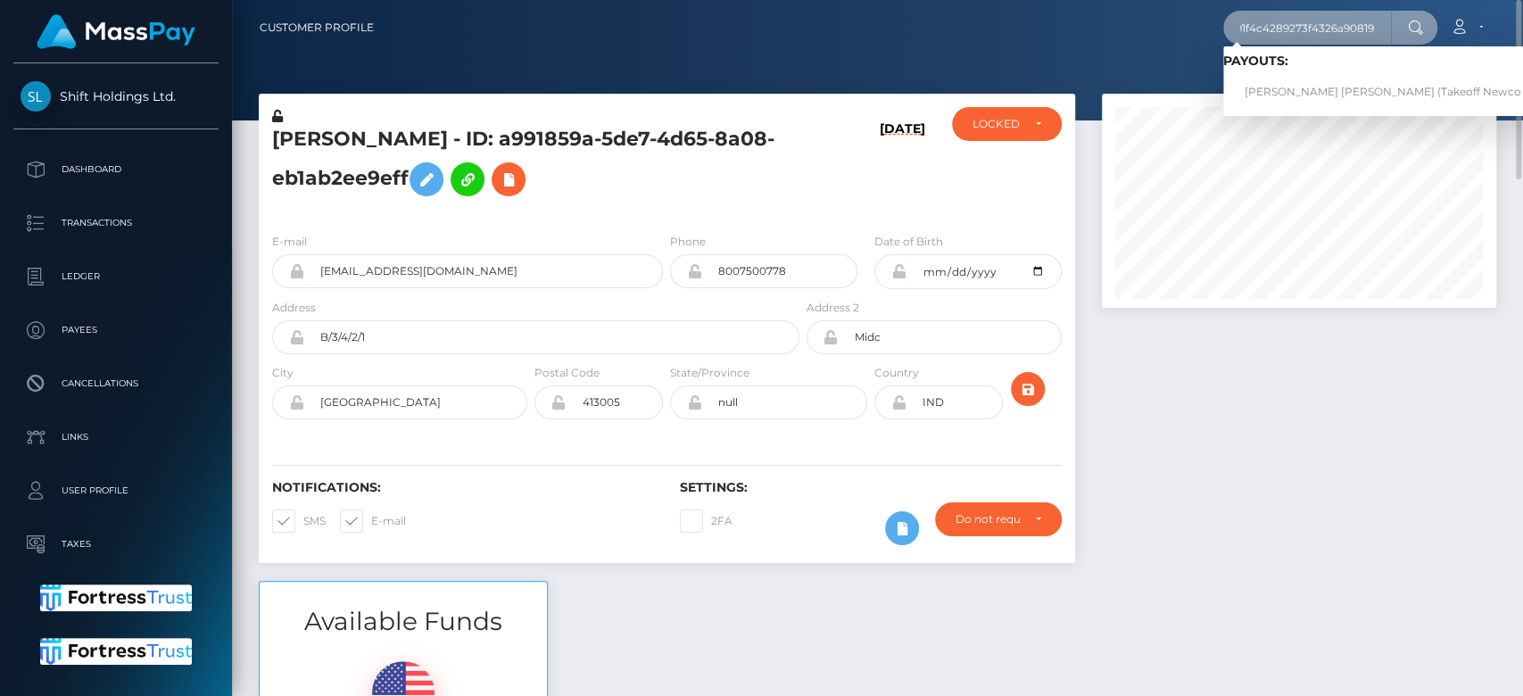
type input "a5fad248d91f4c4289273f4326a90819"
click at [1279, 82] on link "ASHLEY BREK LORRAINE VILCHUCK (Takeoff Newco Inc - Club Fans)" at bounding box center [1426, 92] width 406 height 33
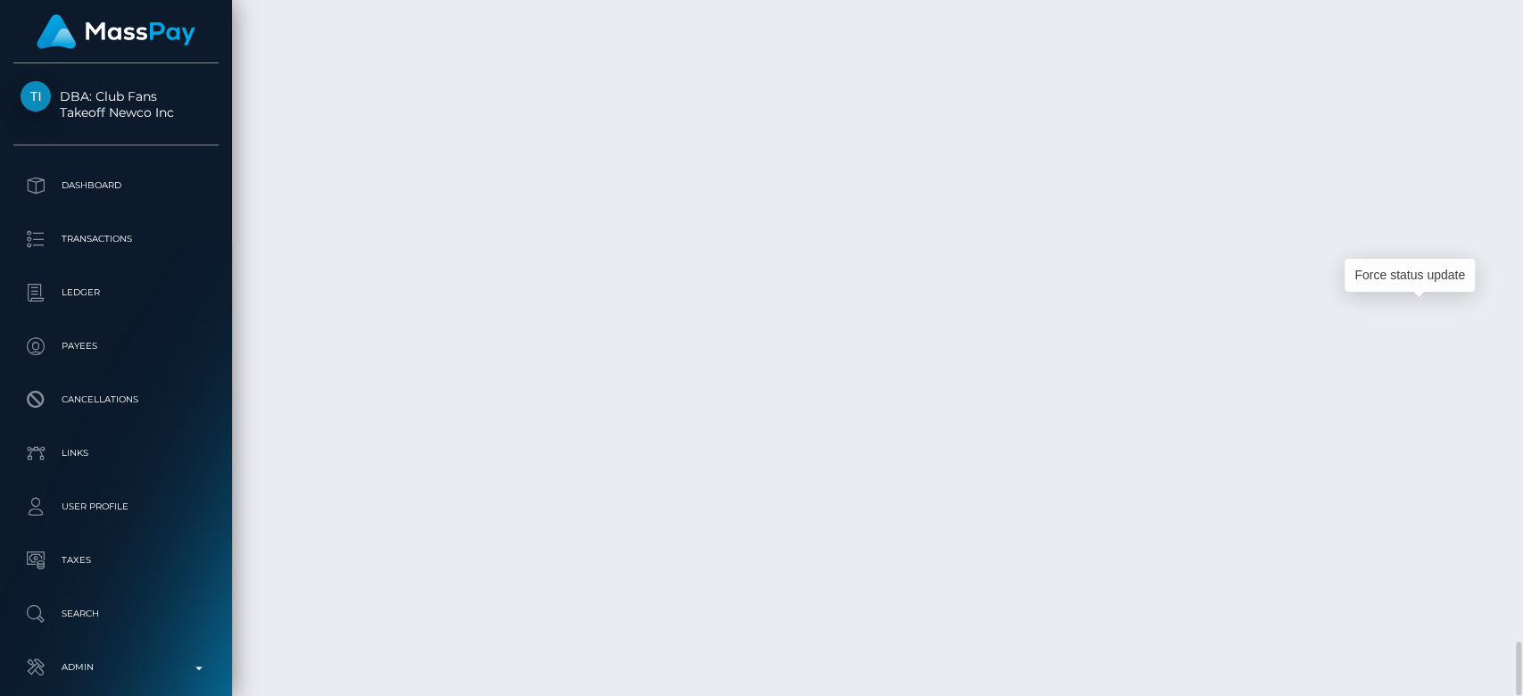
scroll to position [214, 394]
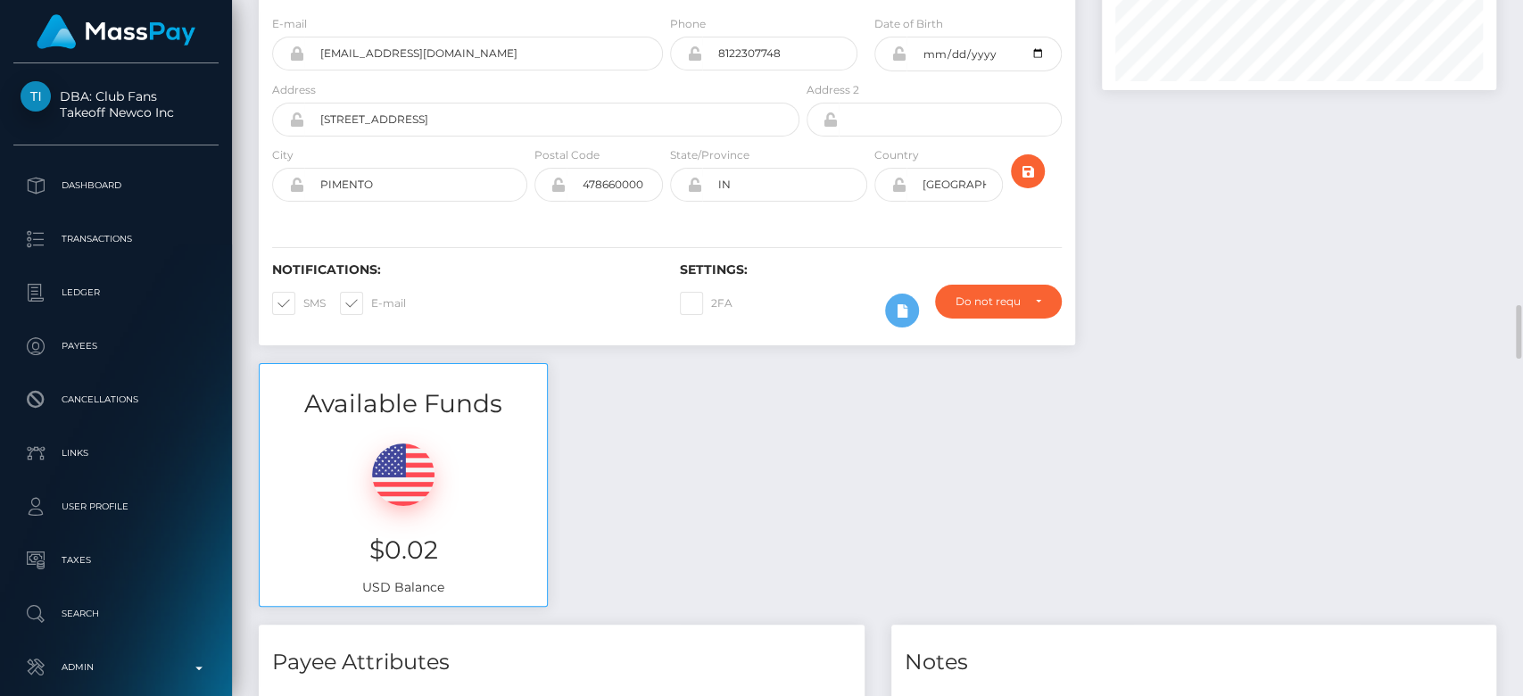
scroll to position [0, 0]
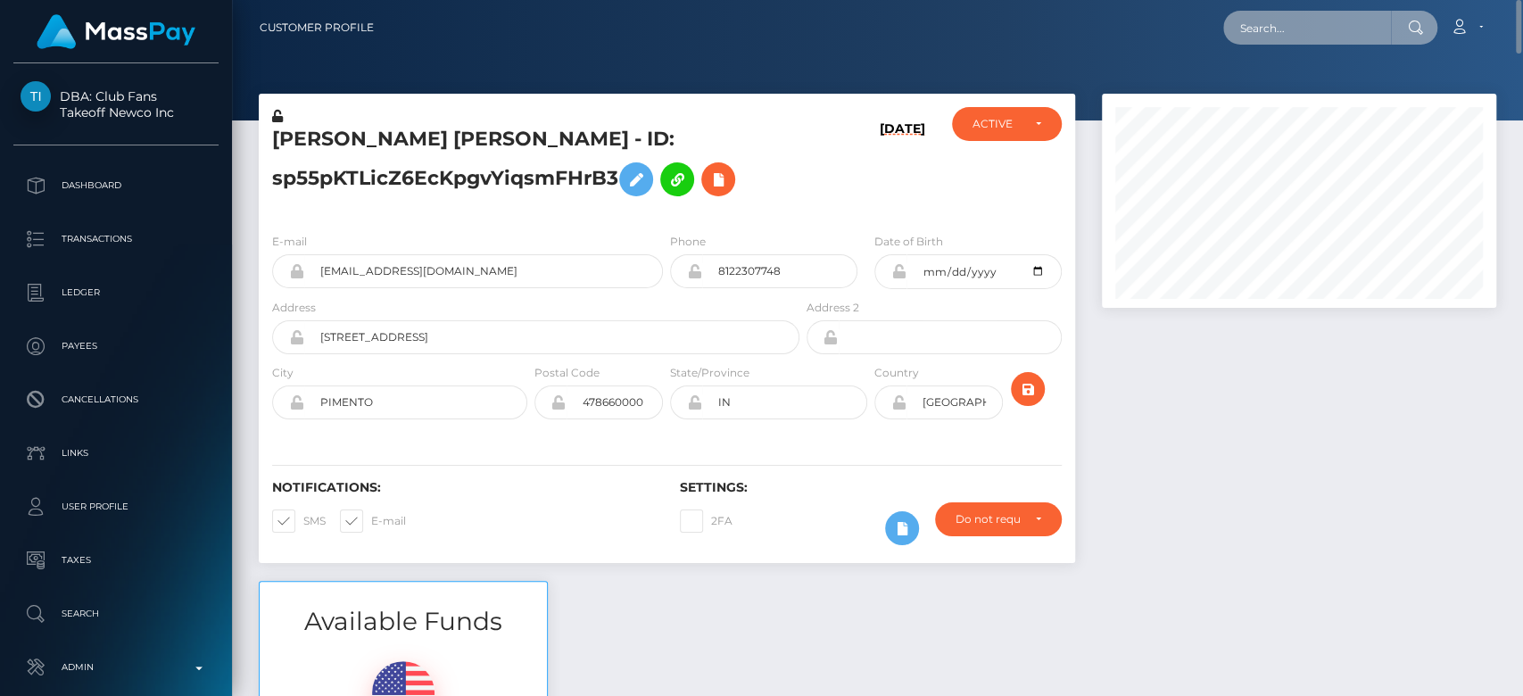
click at [1280, 33] on input "text" at bounding box center [1307, 28] width 168 height 34
paste input "[EMAIL_ADDRESS][DOMAIN_NAME]"
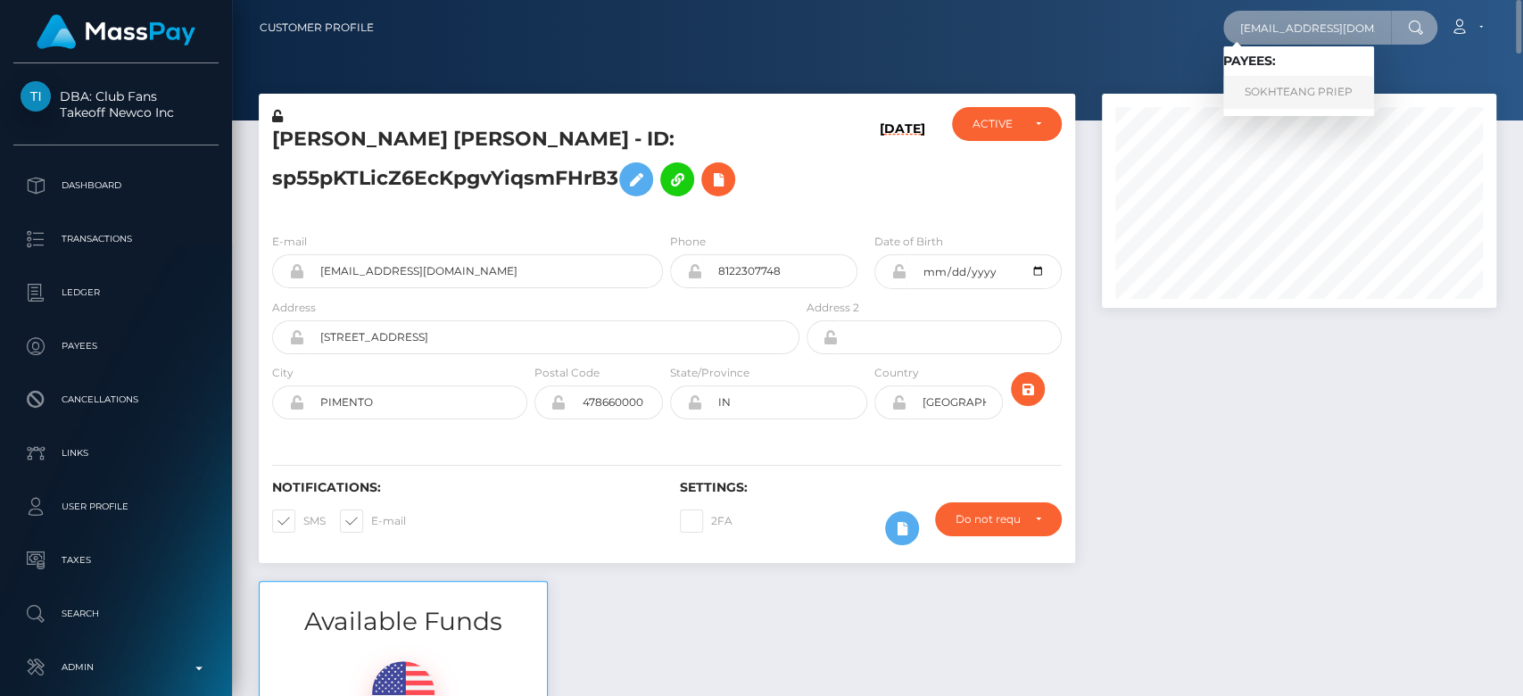
type input "[EMAIL_ADDRESS][DOMAIN_NAME]"
click at [1295, 87] on link "SOKHTEANG PRIEP" at bounding box center [1298, 92] width 151 height 33
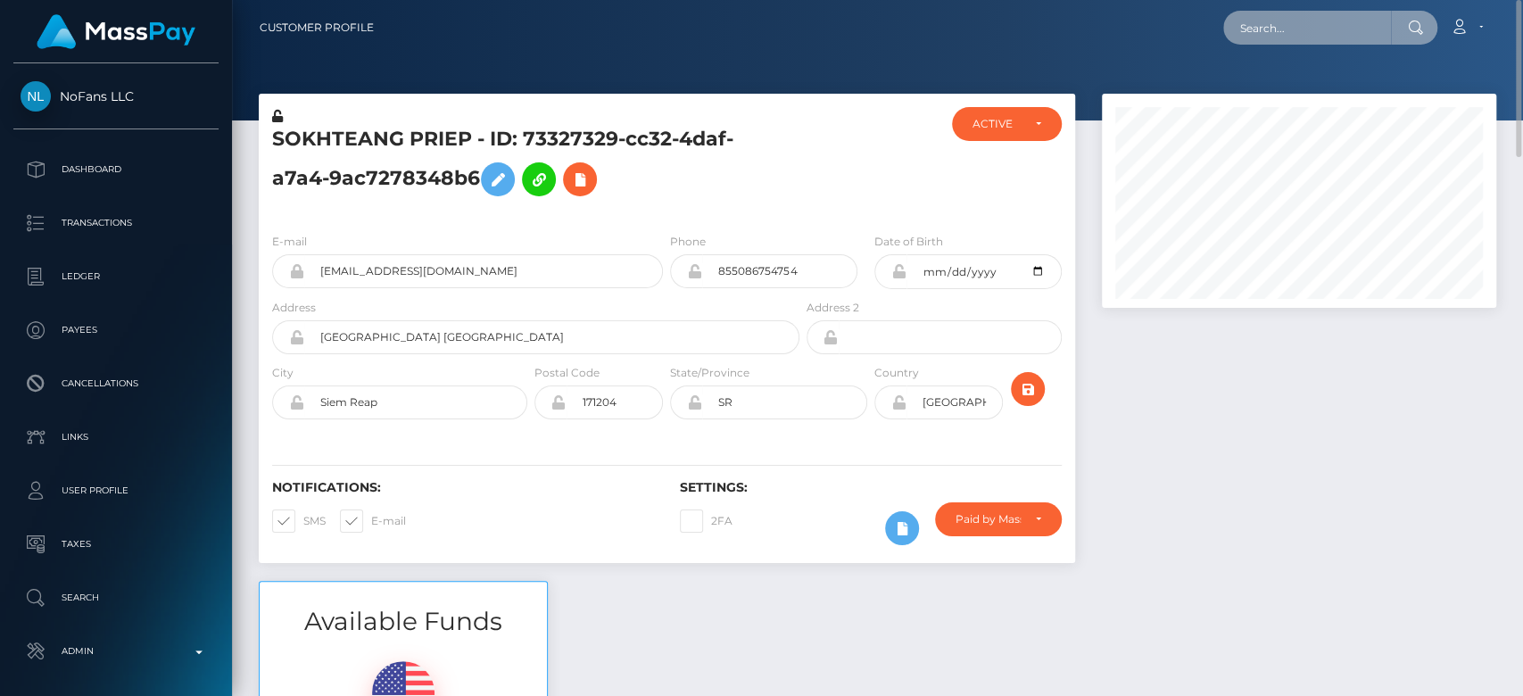
click at [1284, 28] on input "text" at bounding box center [1307, 28] width 168 height 34
paste input "MSP4da780eeaea0fe1"
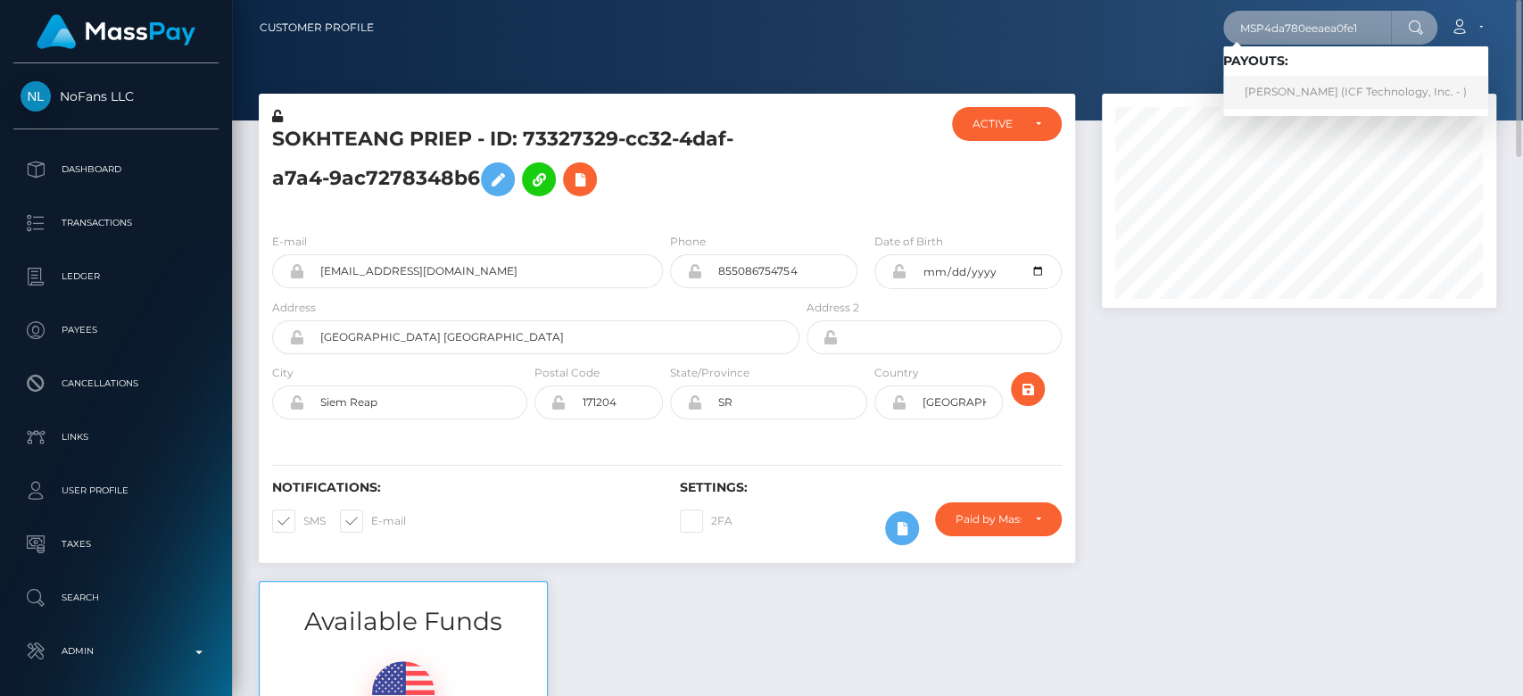
type input "MSP4da780eeaea0fe1"
click at [1280, 87] on link "Nina Vladimirovna Ovchinnikova (ICF Technology, Inc. - )" at bounding box center [1355, 92] width 265 height 33
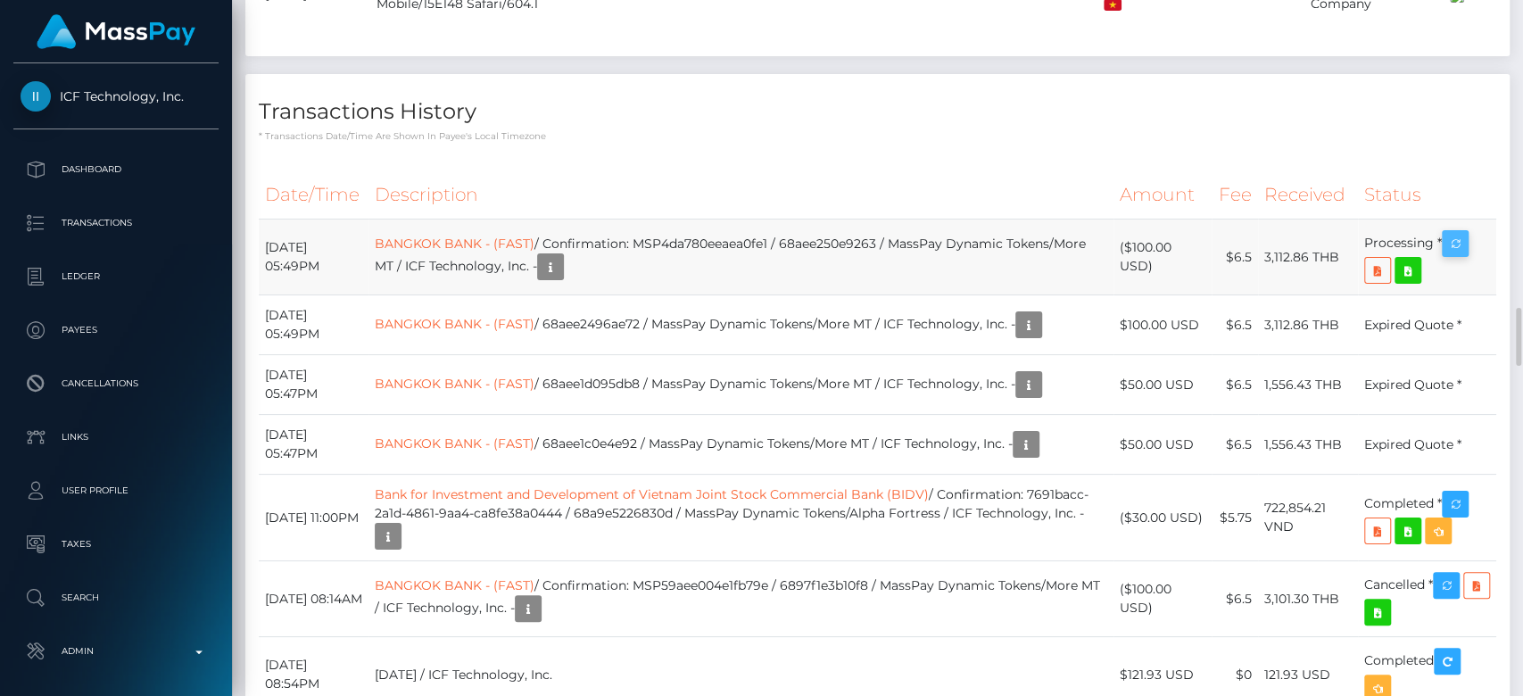
scroll to position [214, 394]
click at [1464, 255] on icon "button" at bounding box center [1455, 244] width 21 height 22
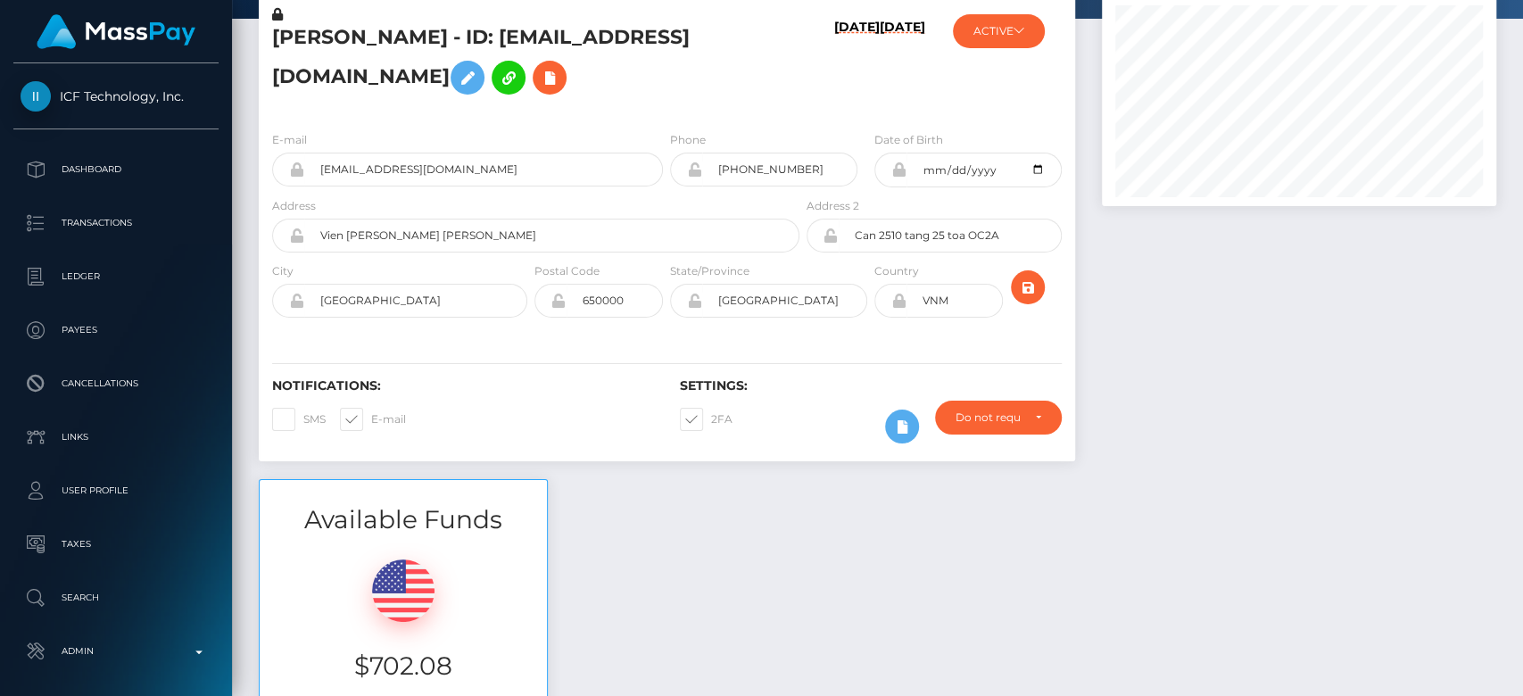
scroll to position [0, 0]
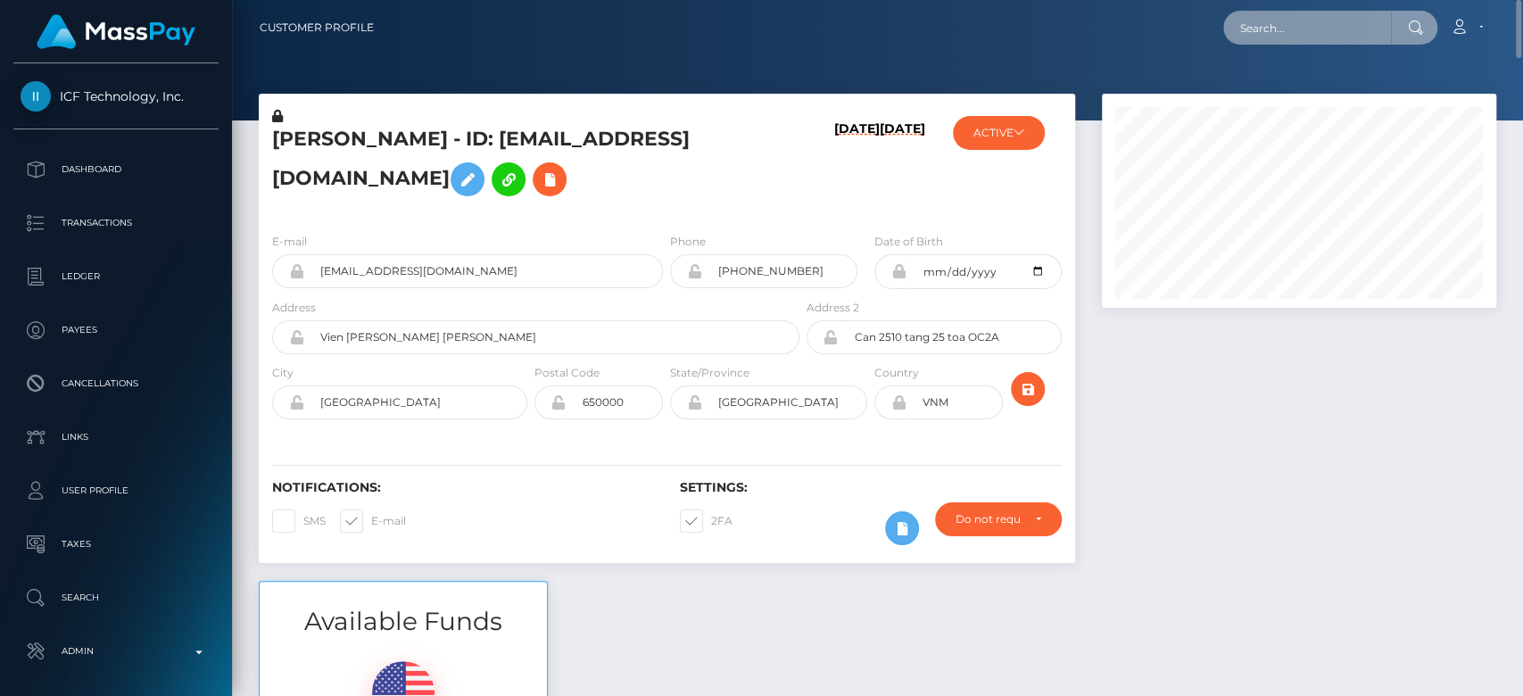
click at [1311, 35] on input "text" at bounding box center [1307, 28] width 168 height 34
paste input "83da067e0e4442419dceccdc1844b859"
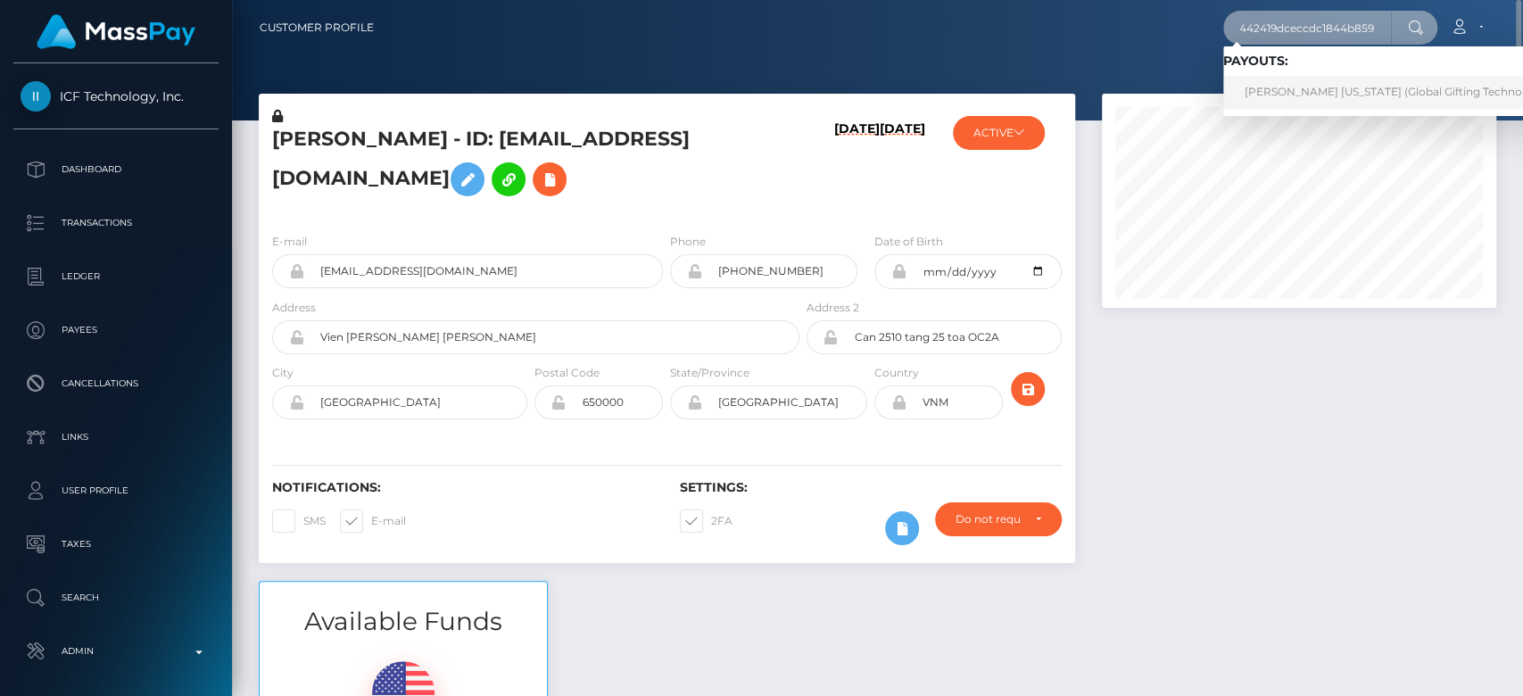
type input "83da067e0e4442419dceccdc1844b859"
click at [1303, 82] on link "SHANIE SHABAYLA WASHINGTON (Global Gifting Technologies Inc - Throne)" at bounding box center [1434, 92] width 423 height 33
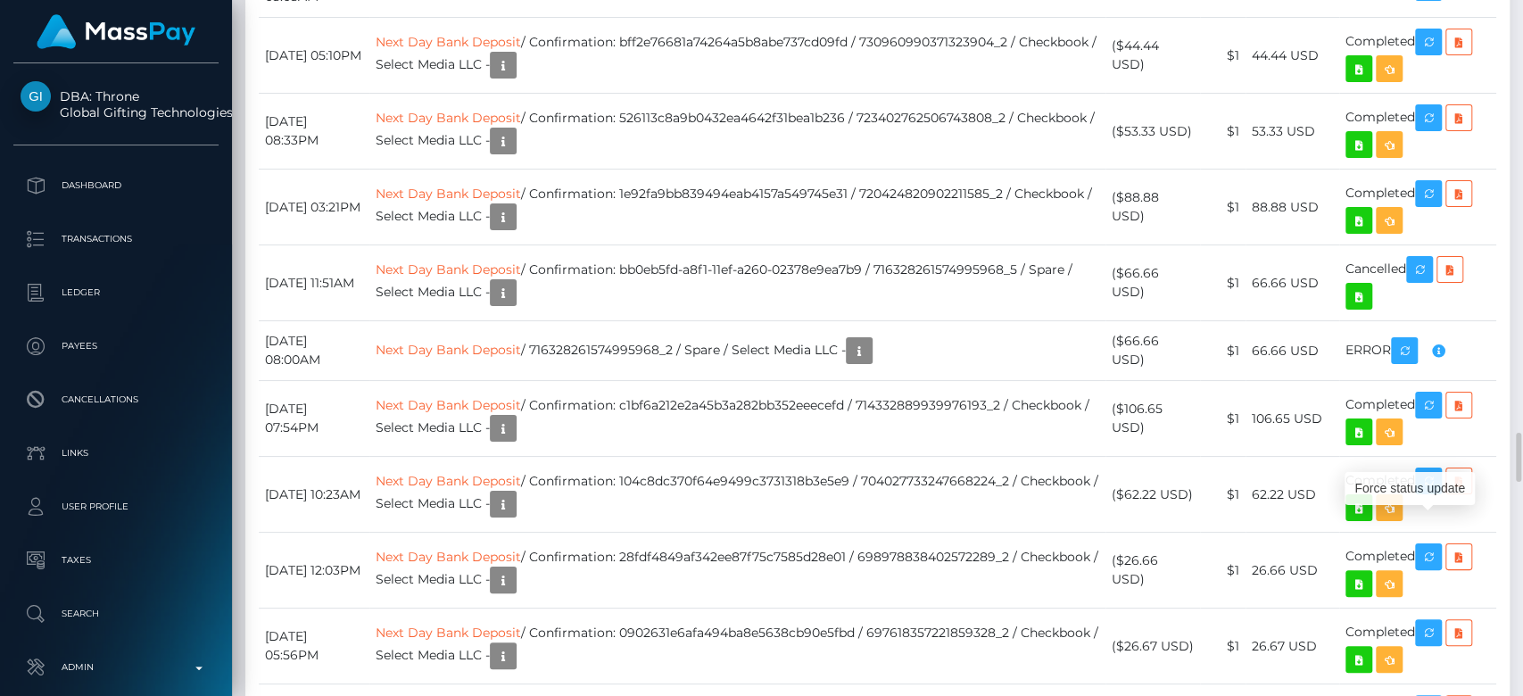
scroll to position [214, 394]
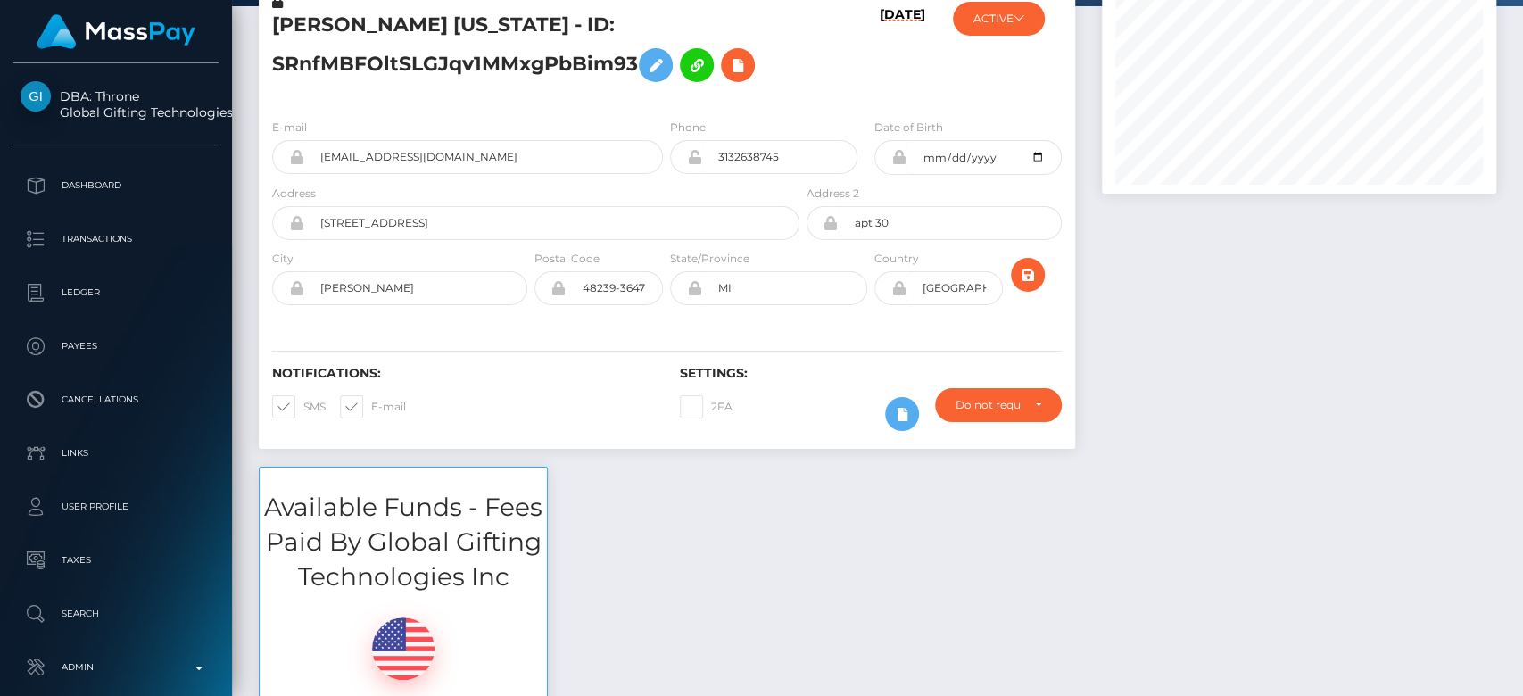
scroll to position [0, 0]
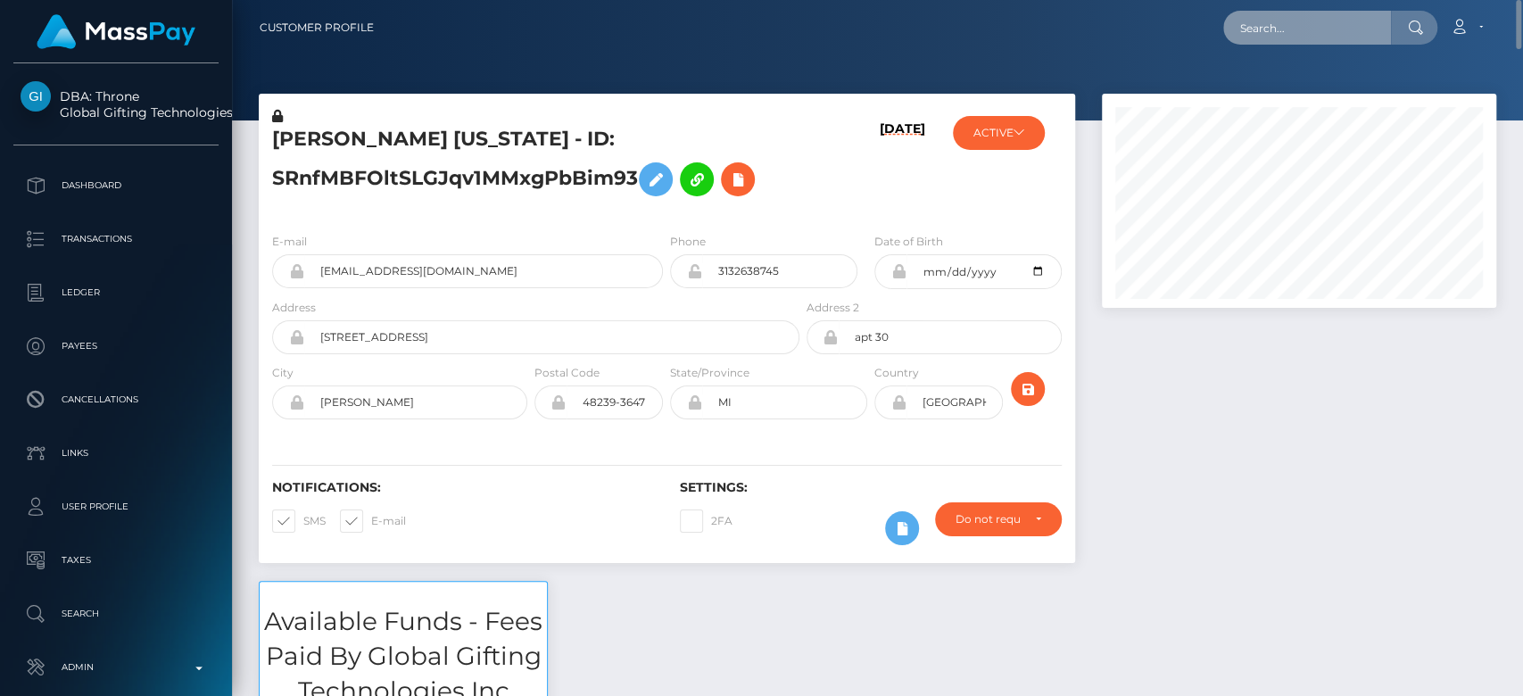
click at [1348, 18] on input "text" at bounding box center [1307, 28] width 168 height 34
paste input "1299668664"
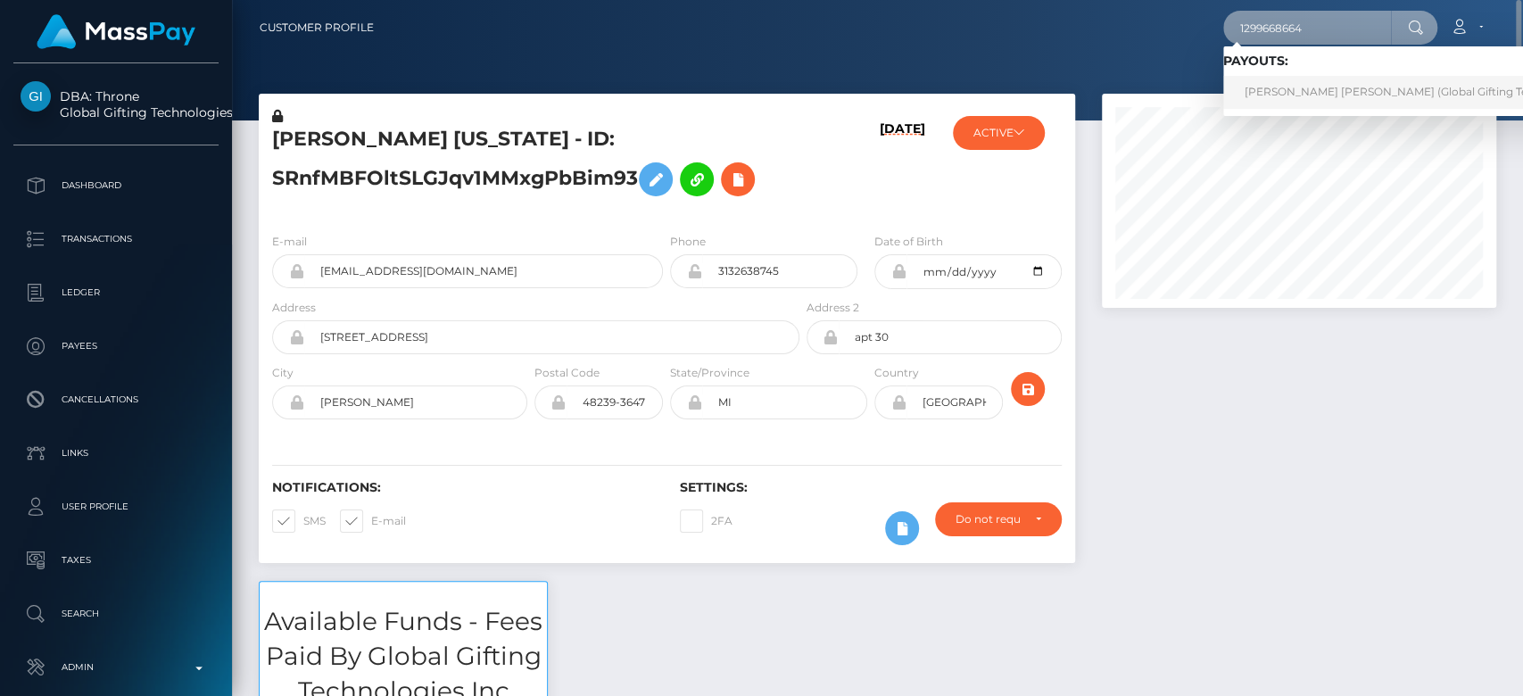
type input "1299668664"
click at [1300, 83] on link "JESSICA ELLIE V FIRMINGER (Global Gifting Technologies Inc - Throne)" at bounding box center [1451, 92] width 456 height 33
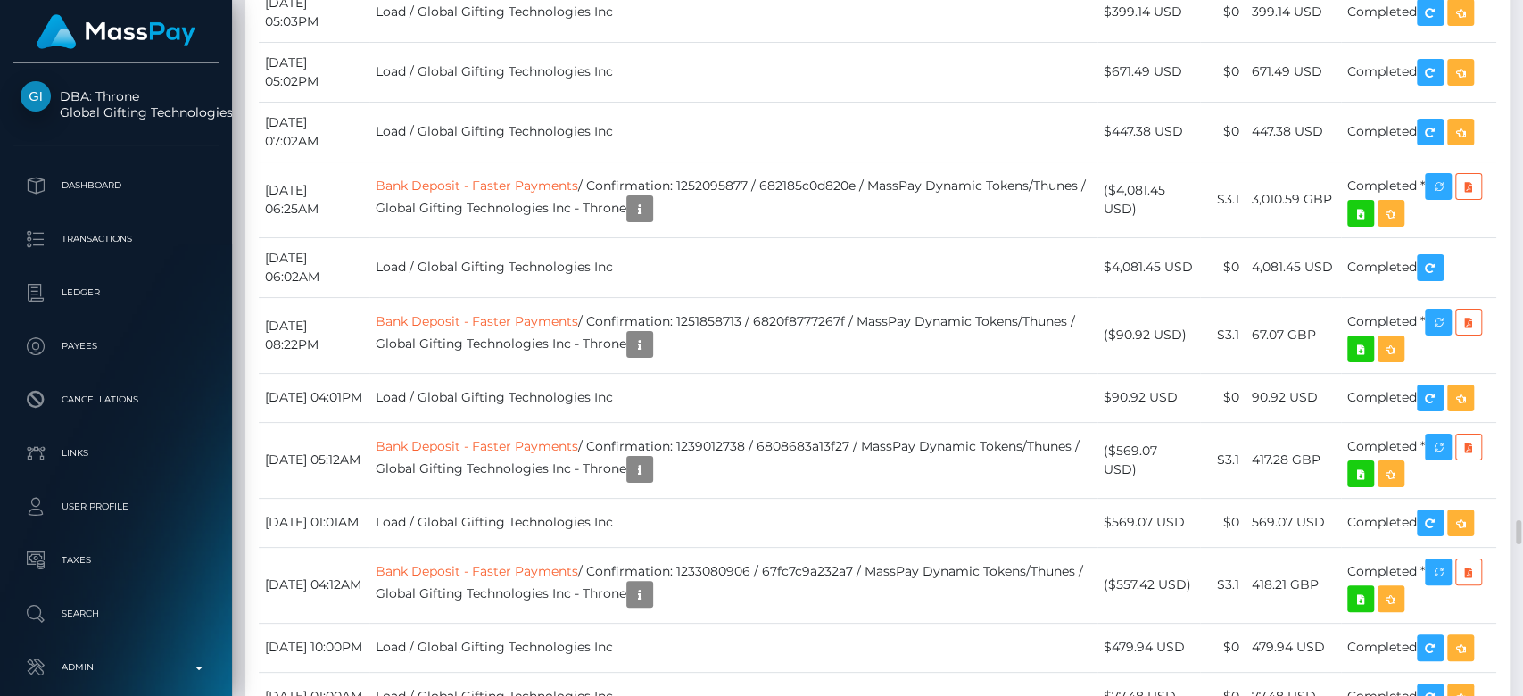
scroll to position [13587, 0]
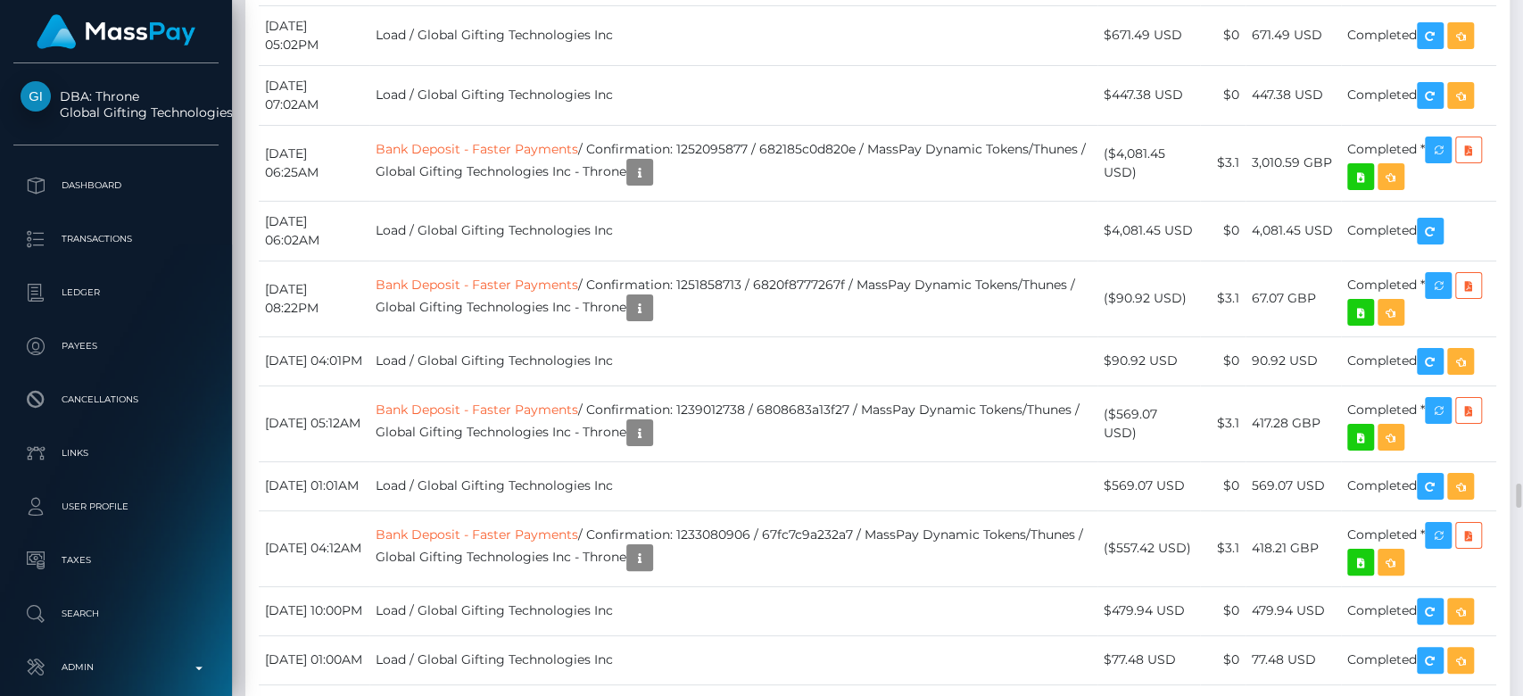
drag, startPoint x: 884, startPoint y: 351, endPoint x: 759, endPoint y: 284, distance: 142.5
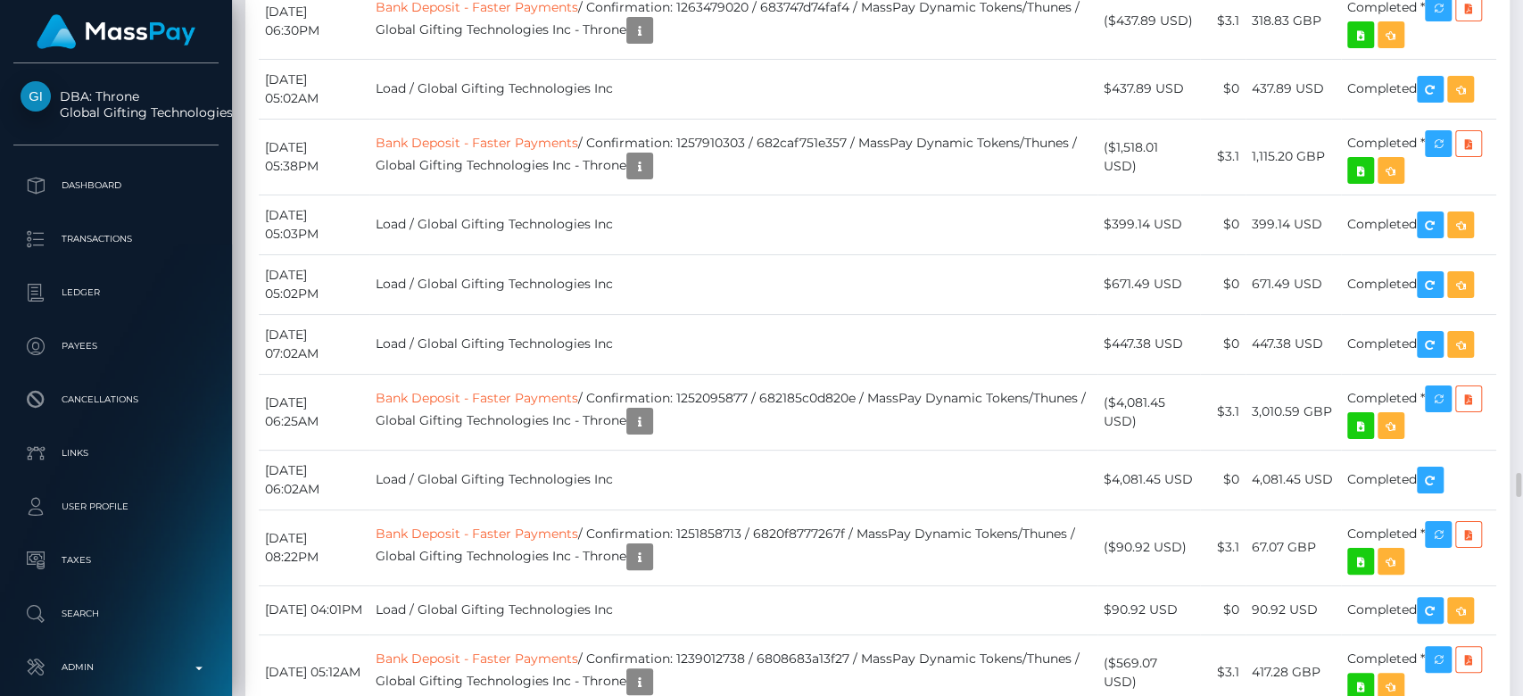
scroll to position [13336, 0]
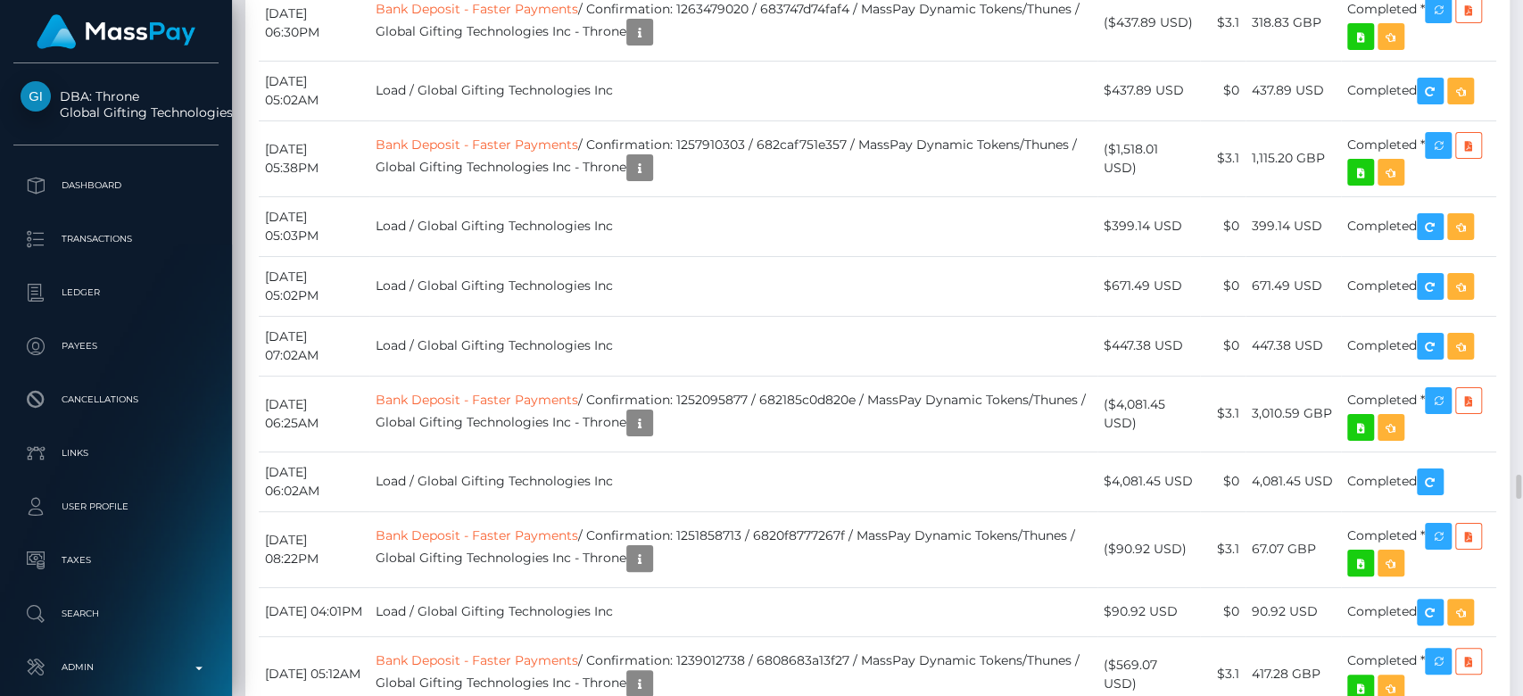
drag, startPoint x: 1190, startPoint y: 387, endPoint x: 1257, endPoint y: 402, distance: 67.8
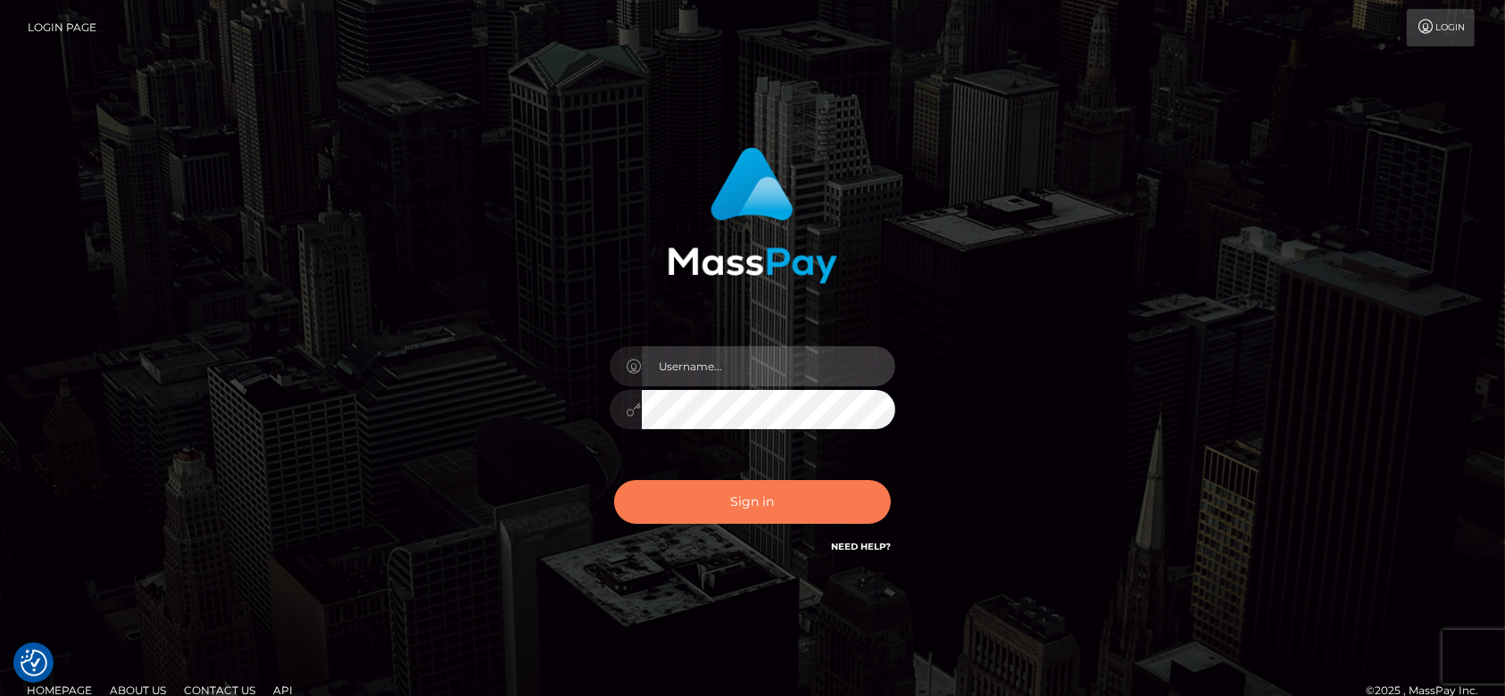
type input "[DOMAIN_NAME]"
click at [814, 508] on button "Sign in" at bounding box center [752, 502] width 277 height 44
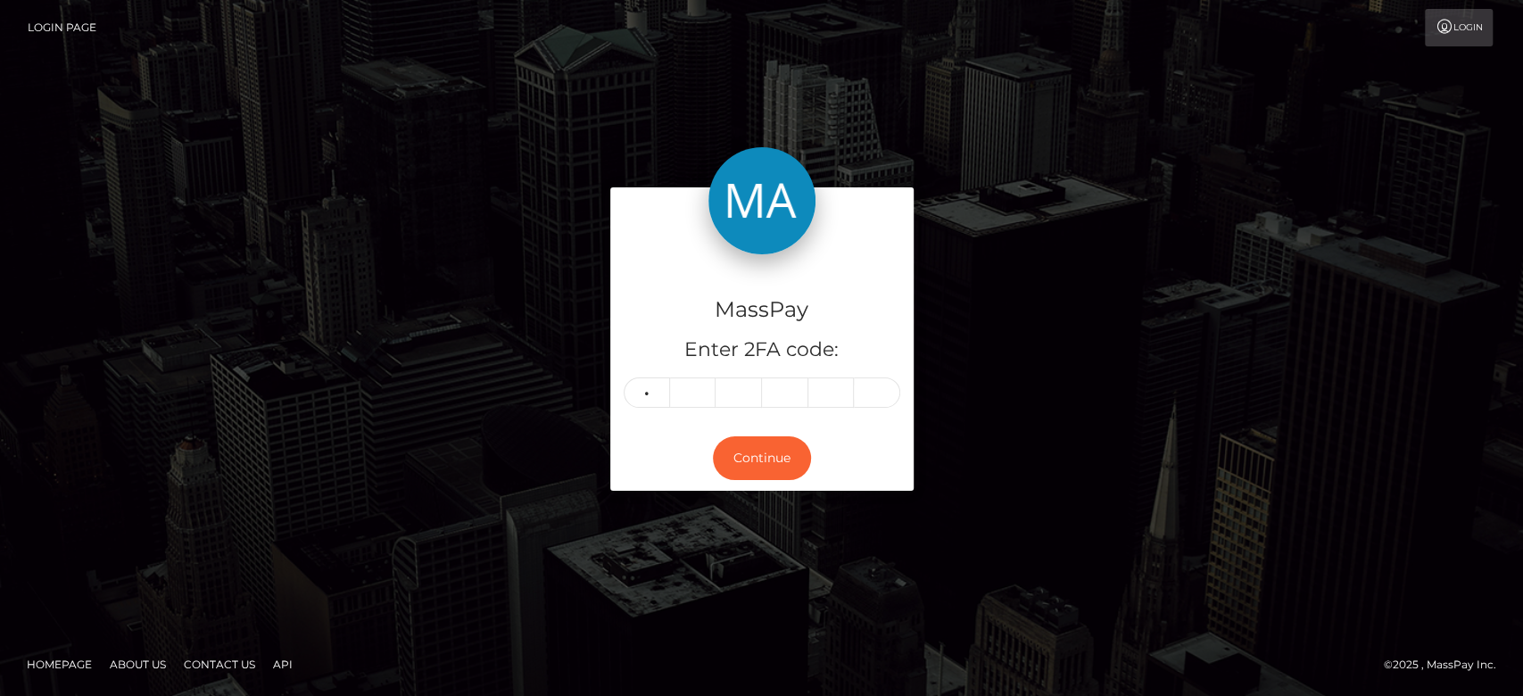
type input "1"
type input "2"
type input "8"
type input "0"
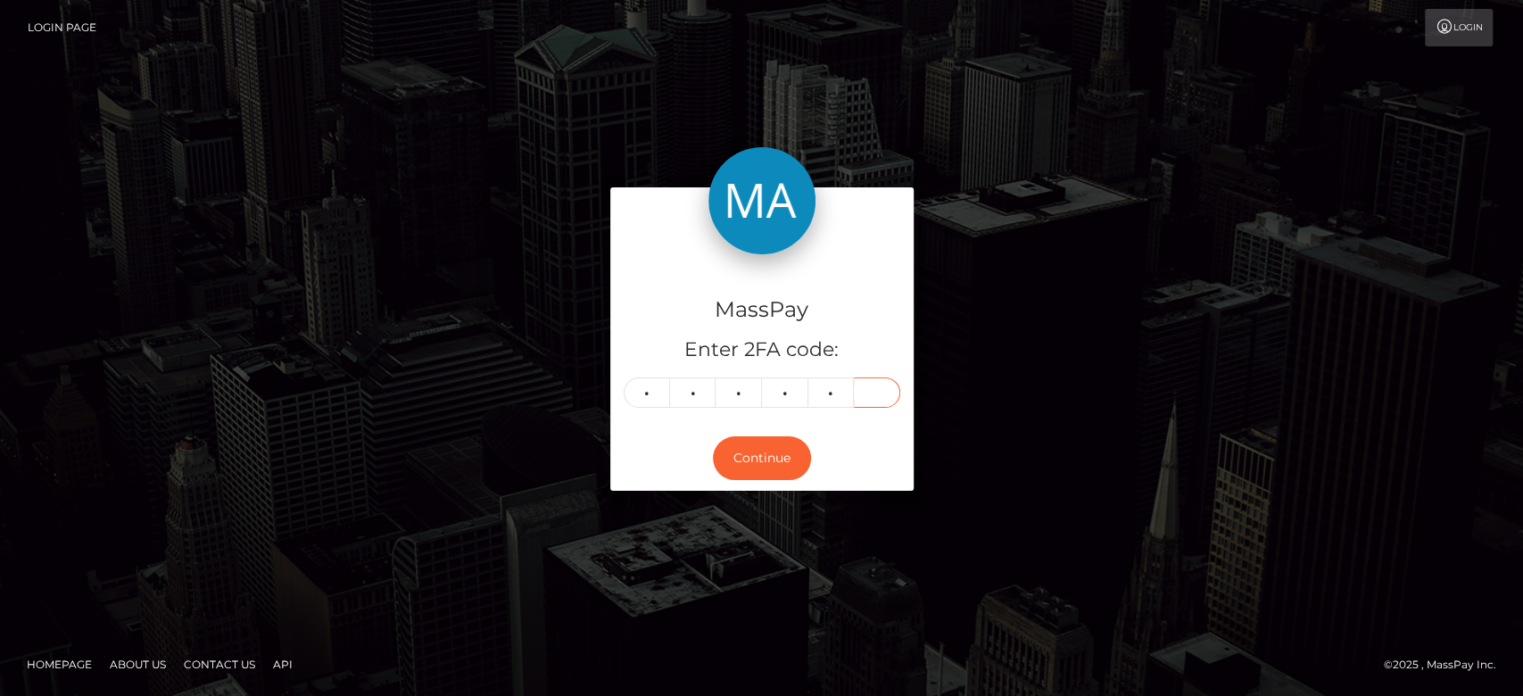
type input "1"
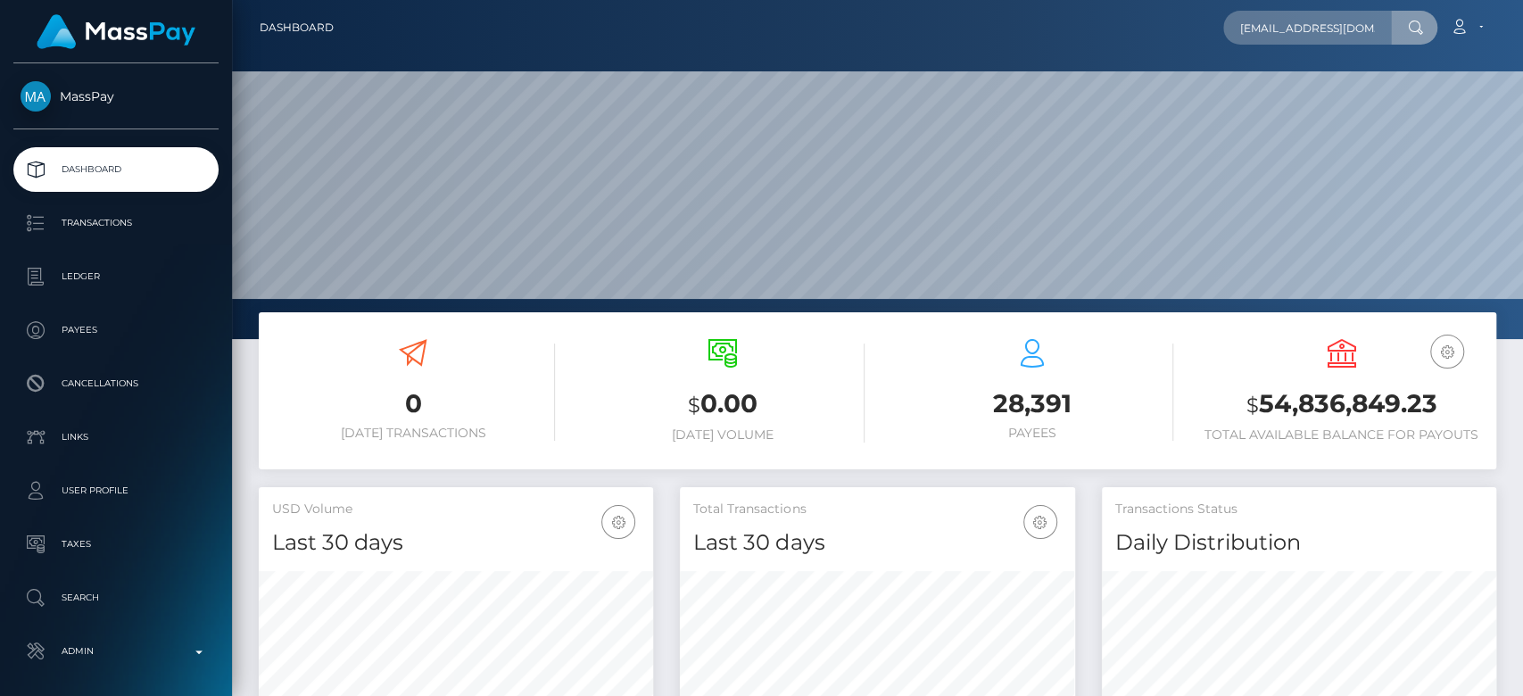
scroll to position [0, 21]
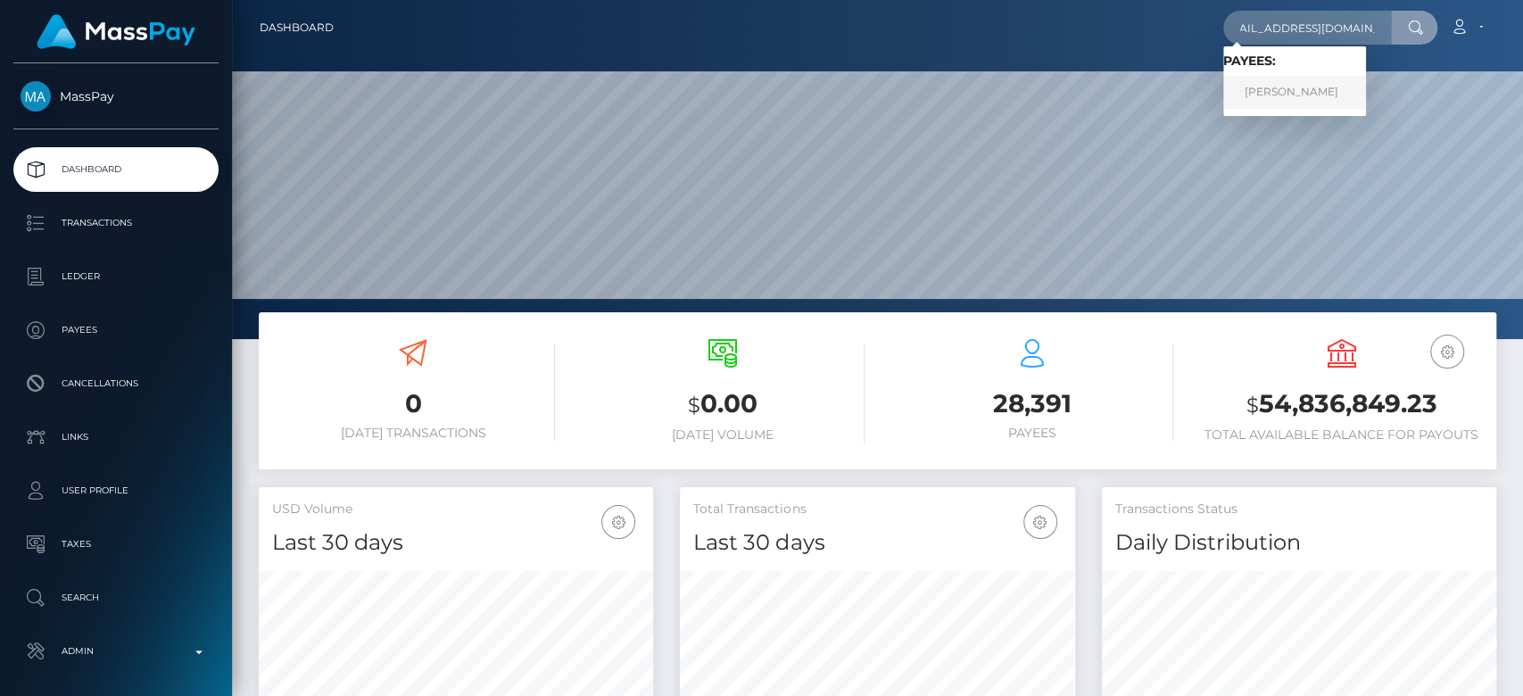
type input "[EMAIL_ADDRESS][DOMAIN_NAME]"
click at [1314, 86] on link "[PERSON_NAME]" at bounding box center [1294, 92] width 143 height 33
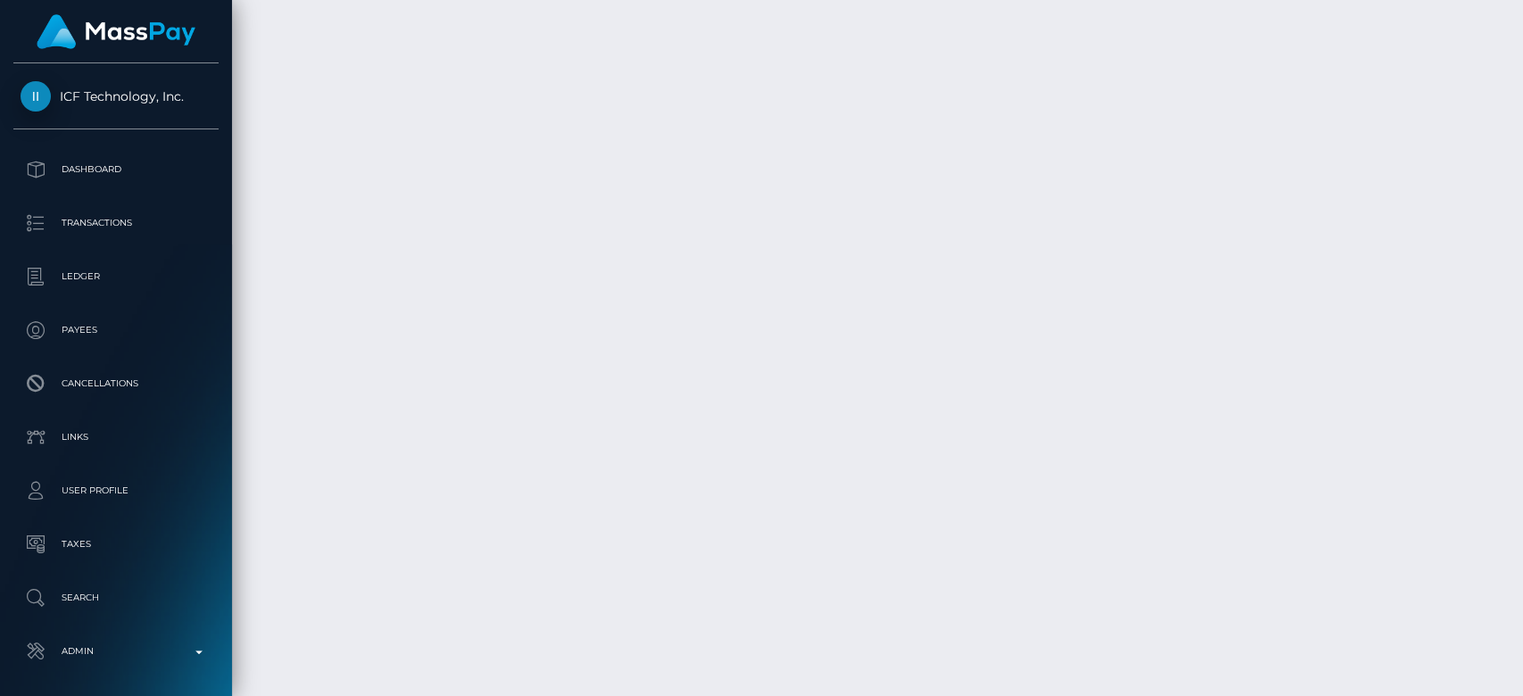
scroll to position [7164, 0]
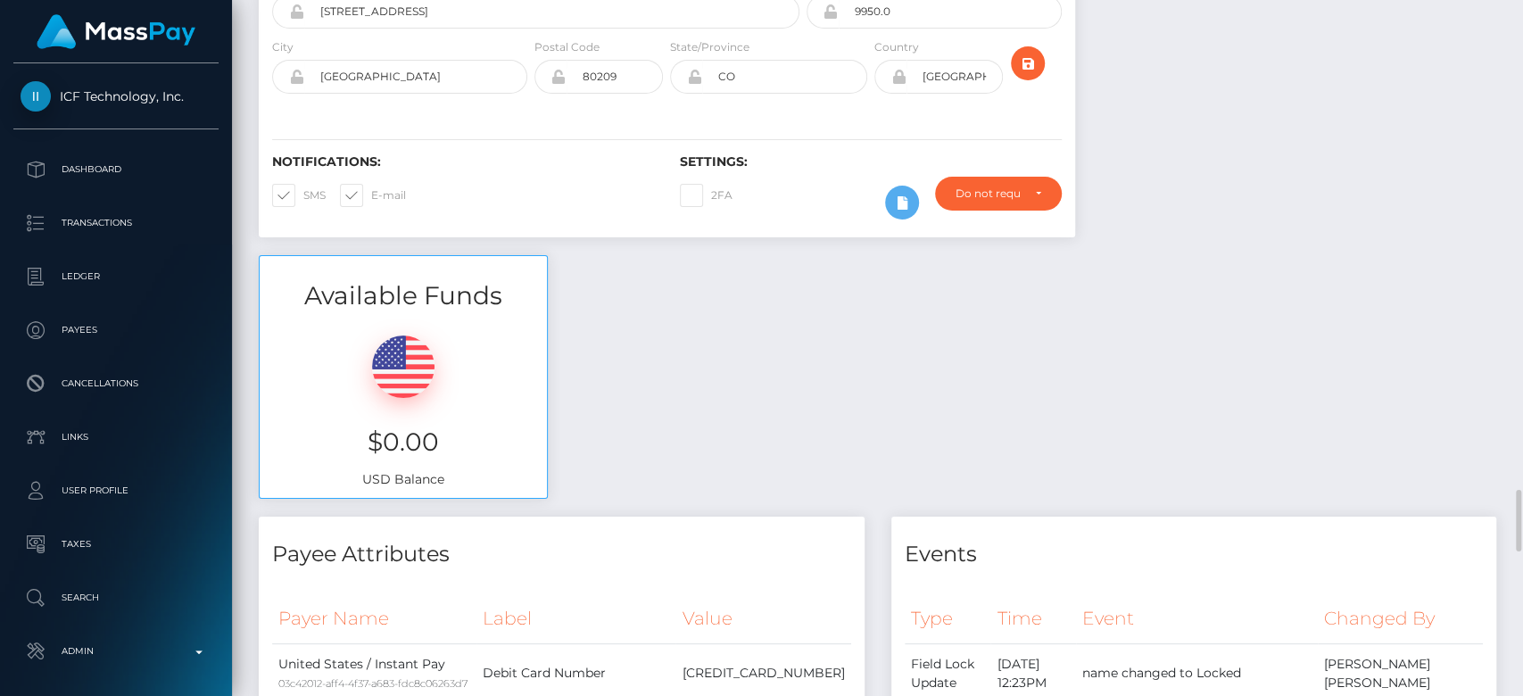
scroll to position [0, 0]
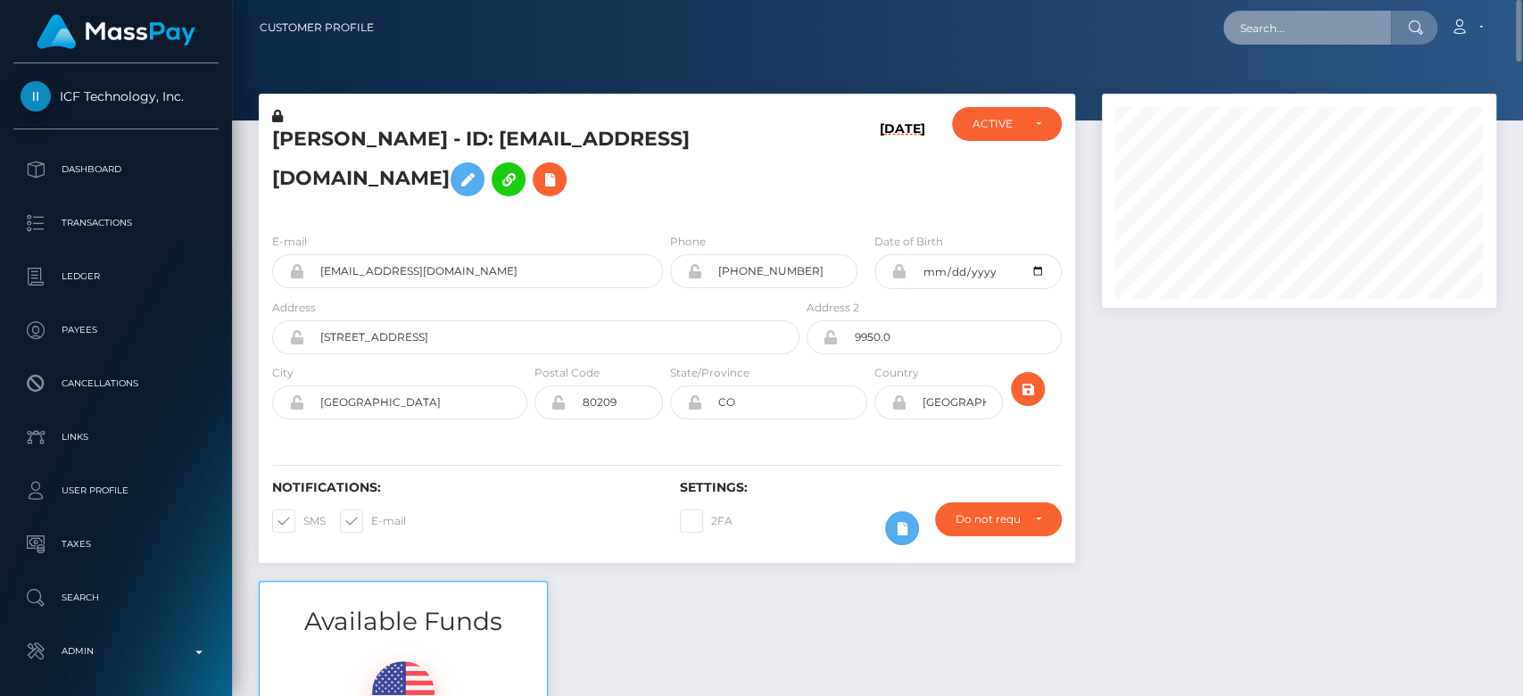
click at [1325, 25] on input "text" at bounding box center [1307, 28] width 168 height 34
paste input "[EMAIL_ADDRESS][PERSON_NAME][DOMAIN_NAME]"
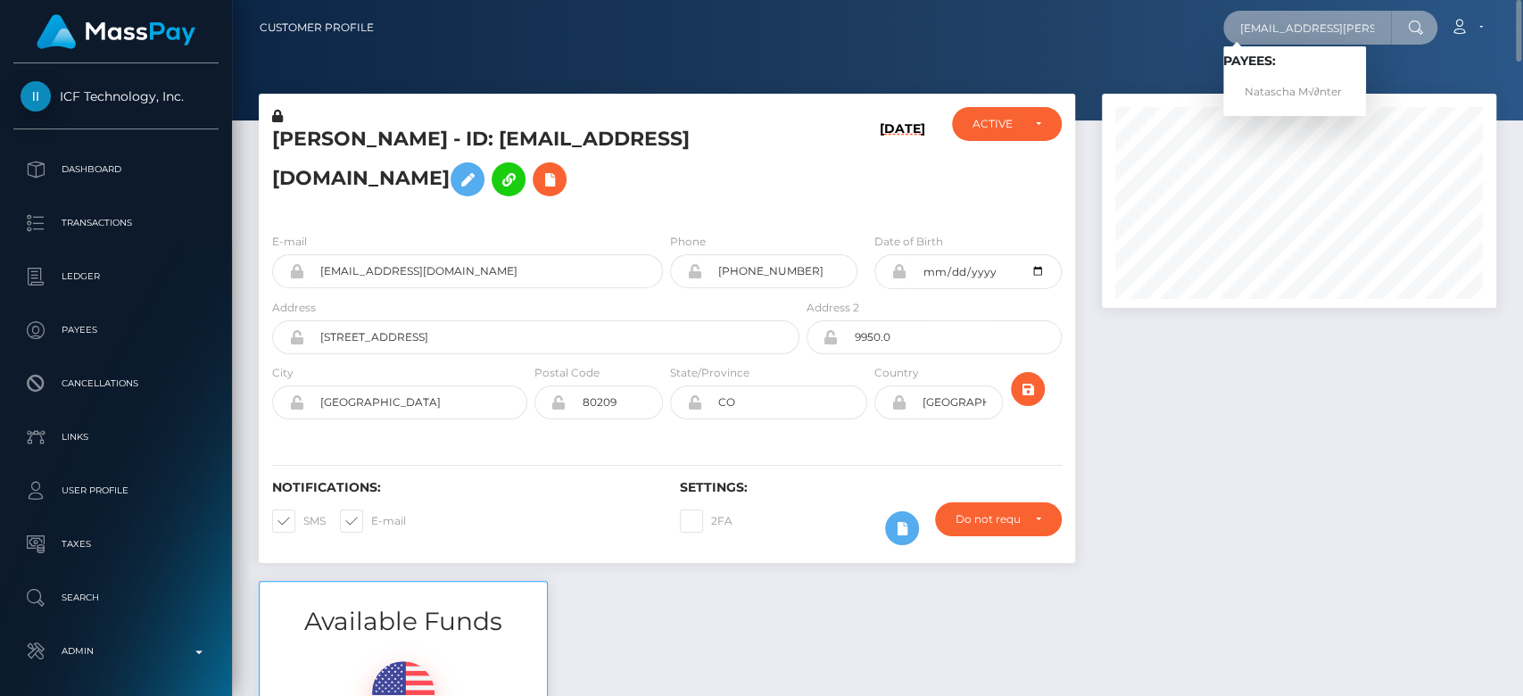
type input "[EMAIL_ADDRESS][PERSON_NAME][DOMAIN_NAME]"
click at [1276, 82] on link "Natascha M√∂nter" at bounding box center [1294, 92] width 143 height 33
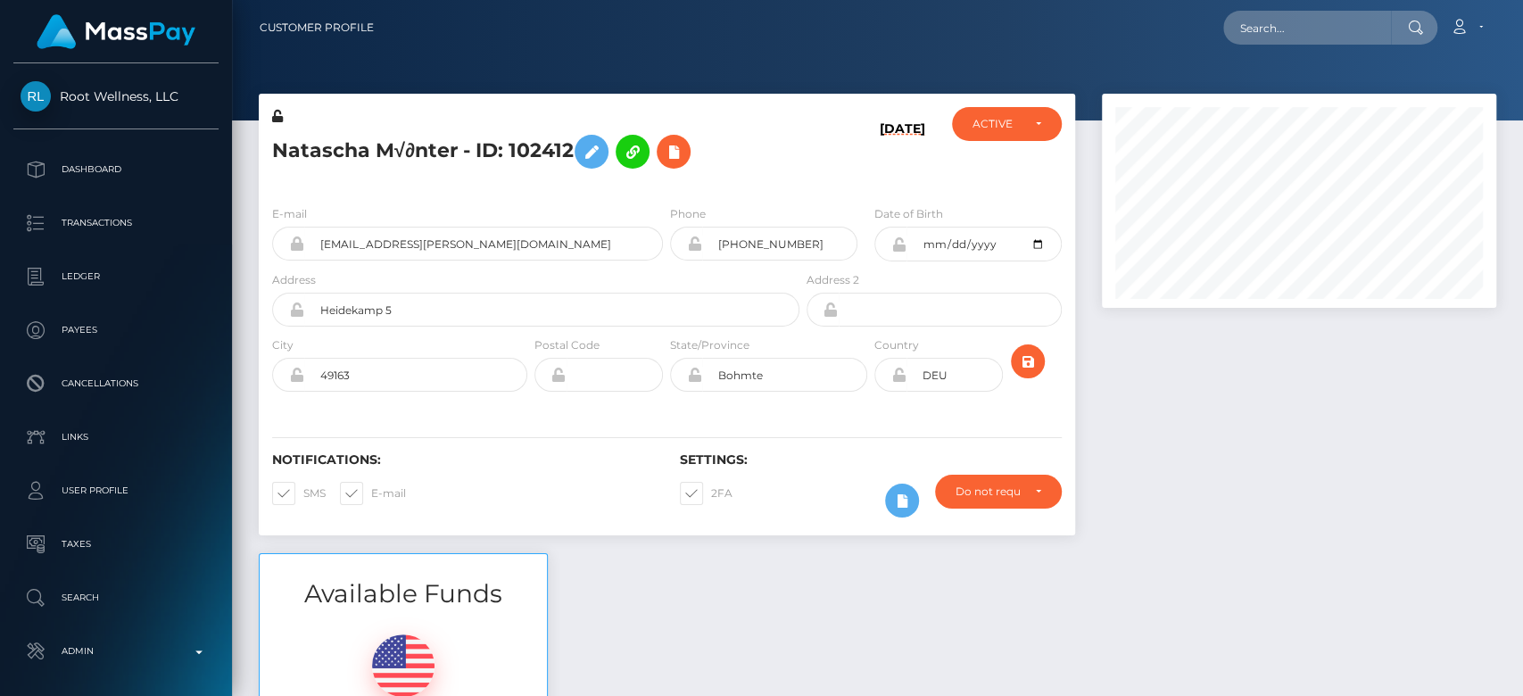
scroll to position [214, 394]
click at [1136, 585] on div "Available Funds $0.00 USD Balance" at bounding box center [877, 684] width 1265 height 262
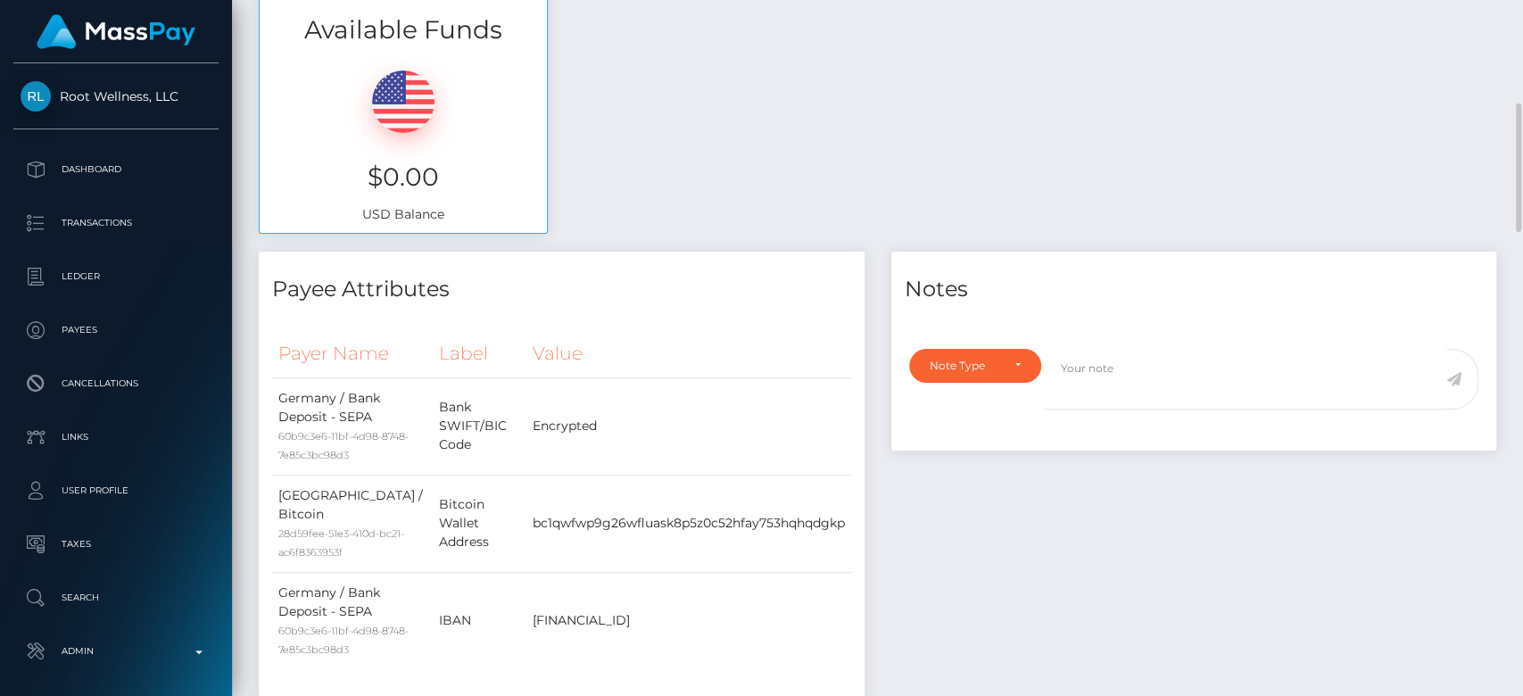
scroll to position [0, 0]
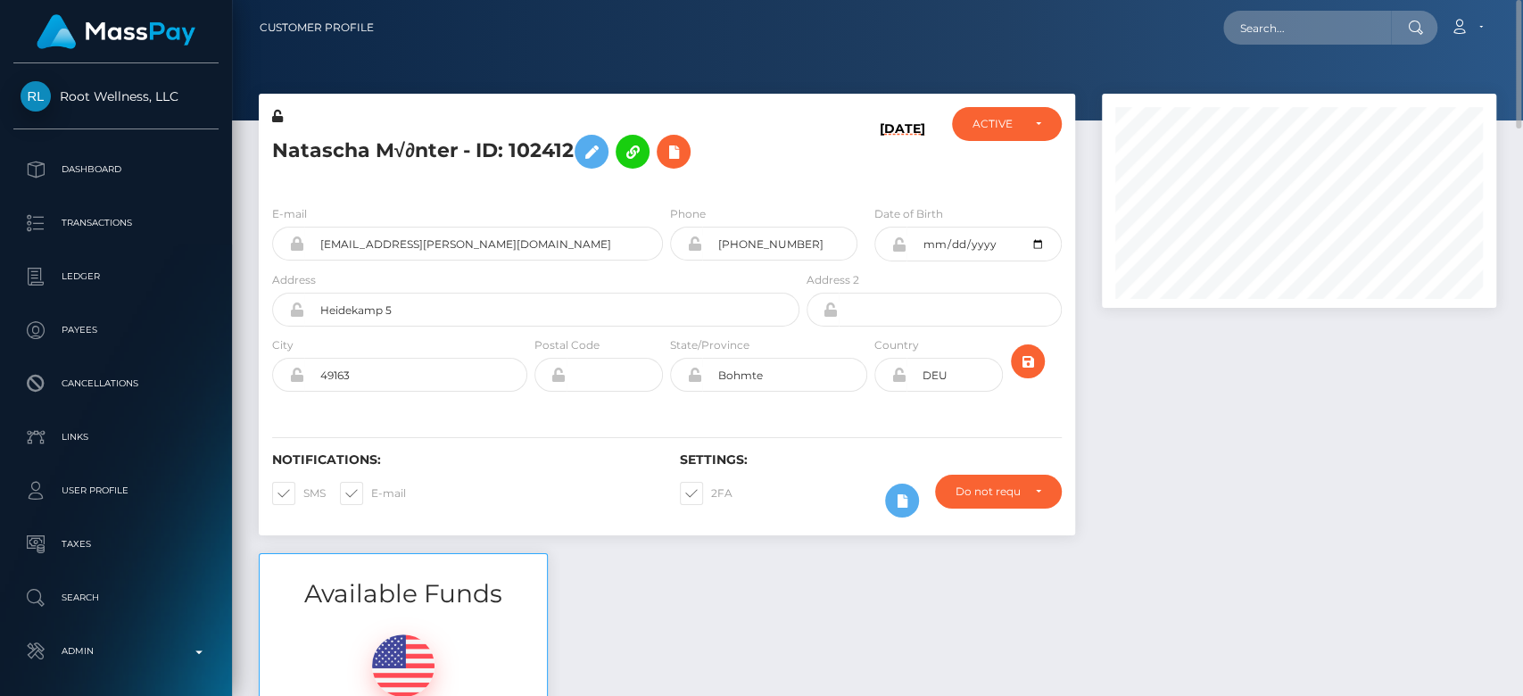
click at [485, 203] on div "E-mail natascha.geis@web.de Phone +4915758868430" at bounding box center [667, 300] width 817 height 219
click at [1281, 33] on input "text" at bounding box center [1307, 28] width 168 height 34
paste input "elitemodels0212@gmail.com"
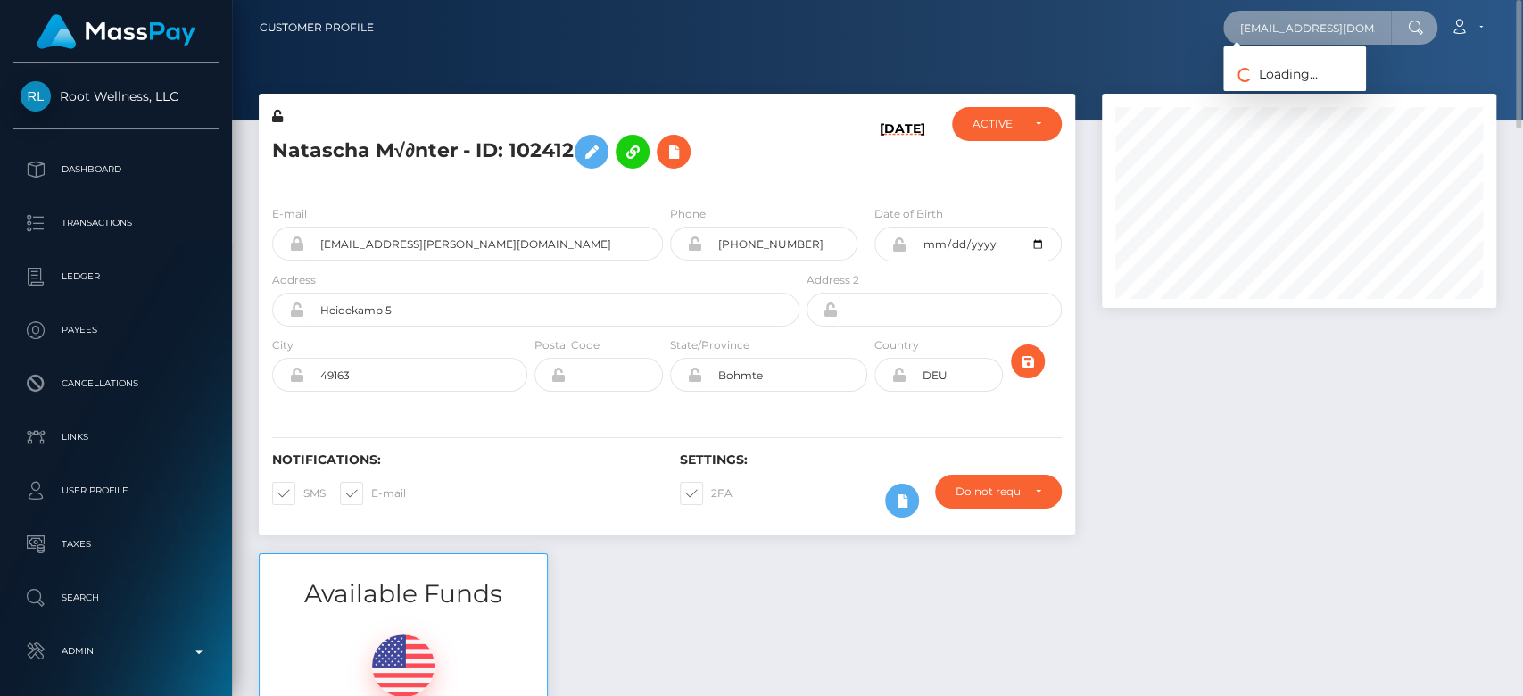
scroll to position [0, 21]
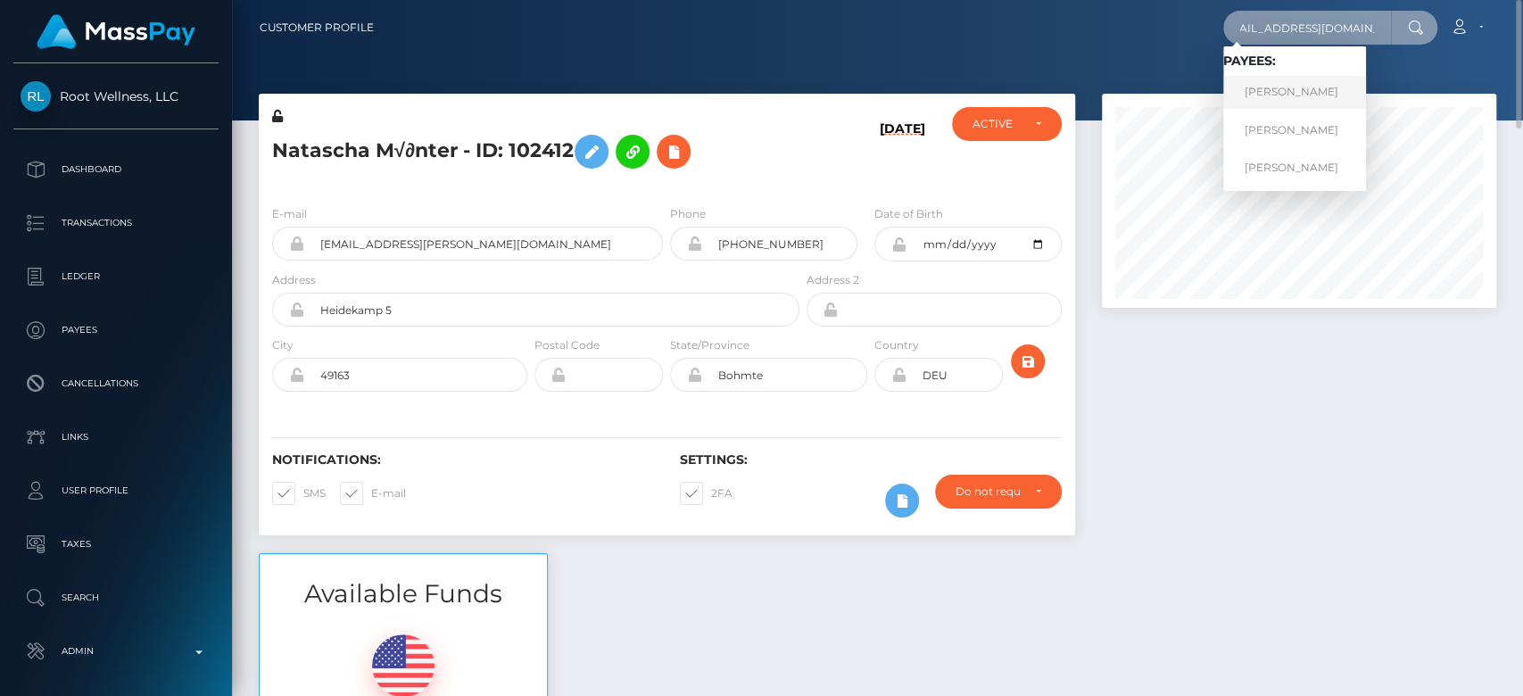
type input "elitemodels0212@gmail.com"
click at [1278, 82] on link "Yerassyl Kaparov" at bounding box center [1294, 92] width 143 height 33
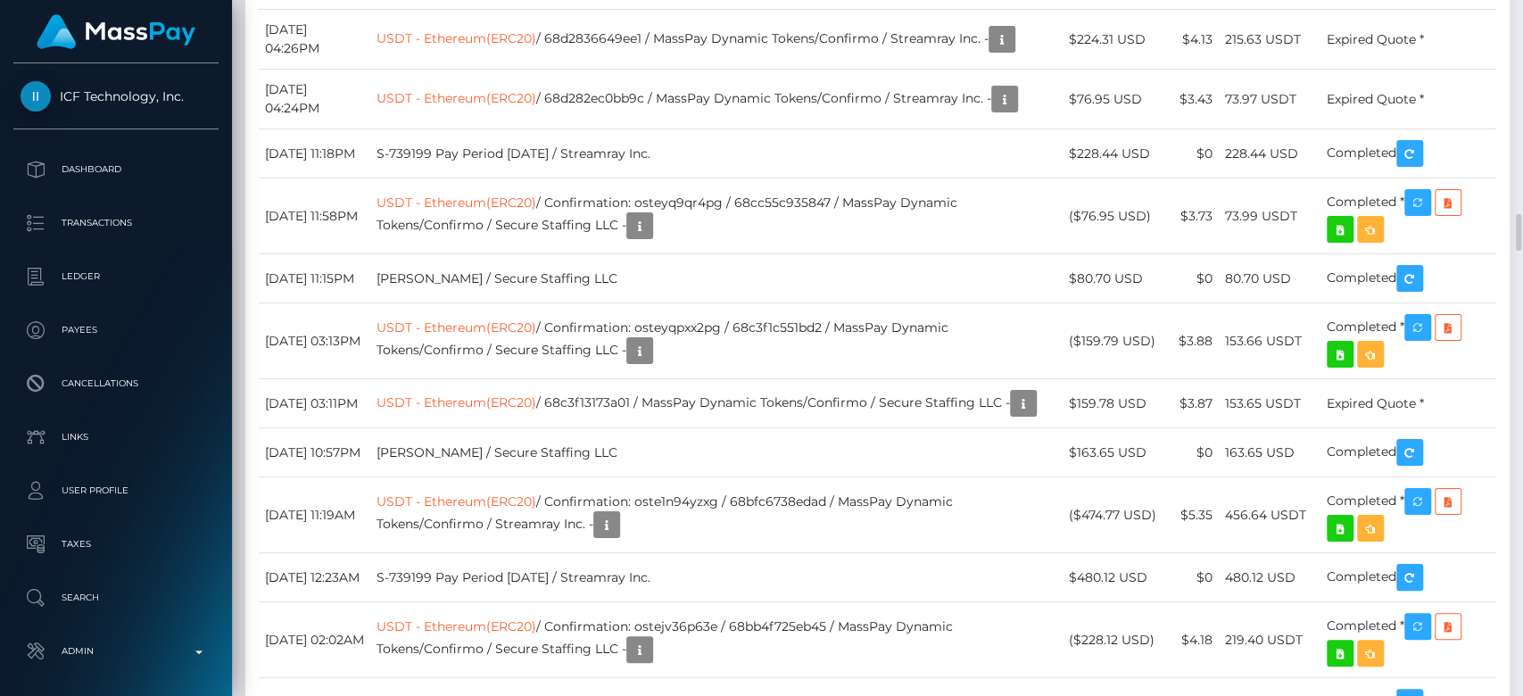
scroll to position [214, 394]
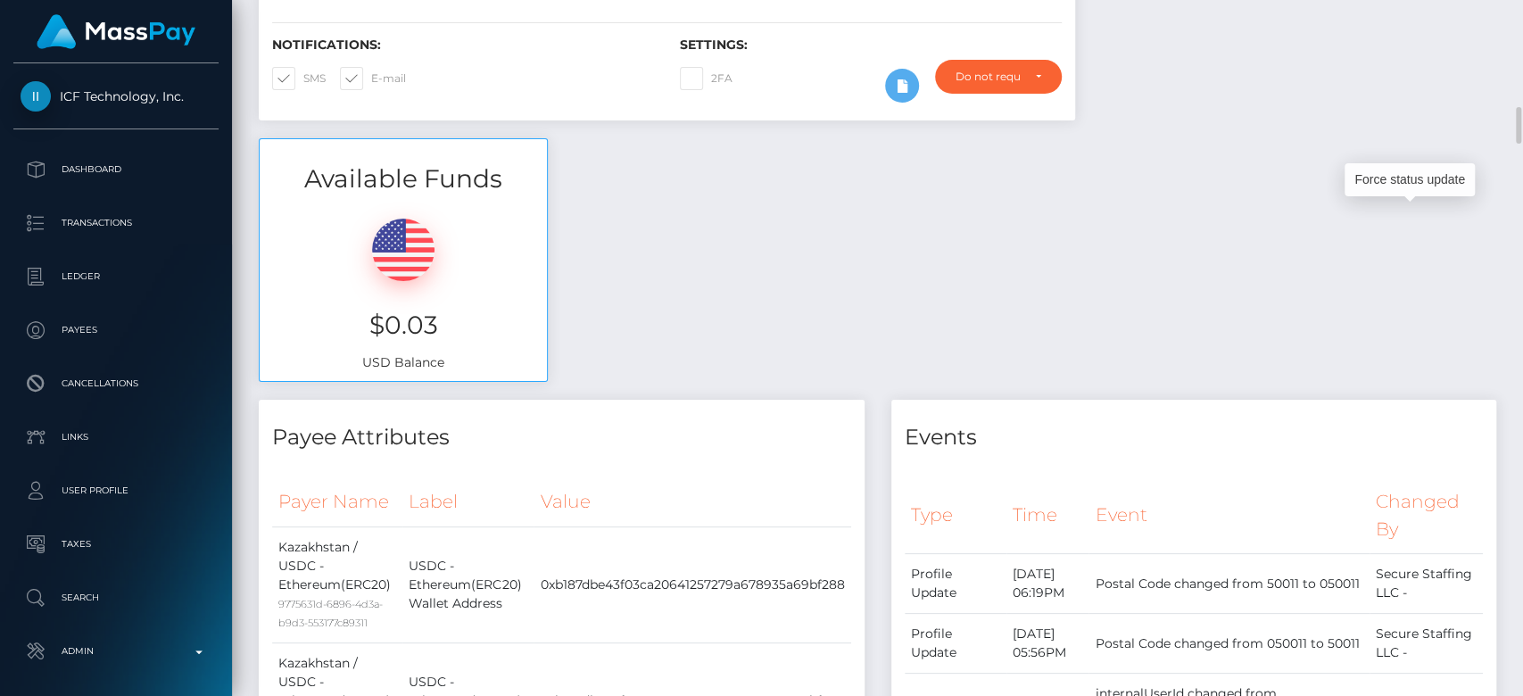
scroll to position [0, 0]
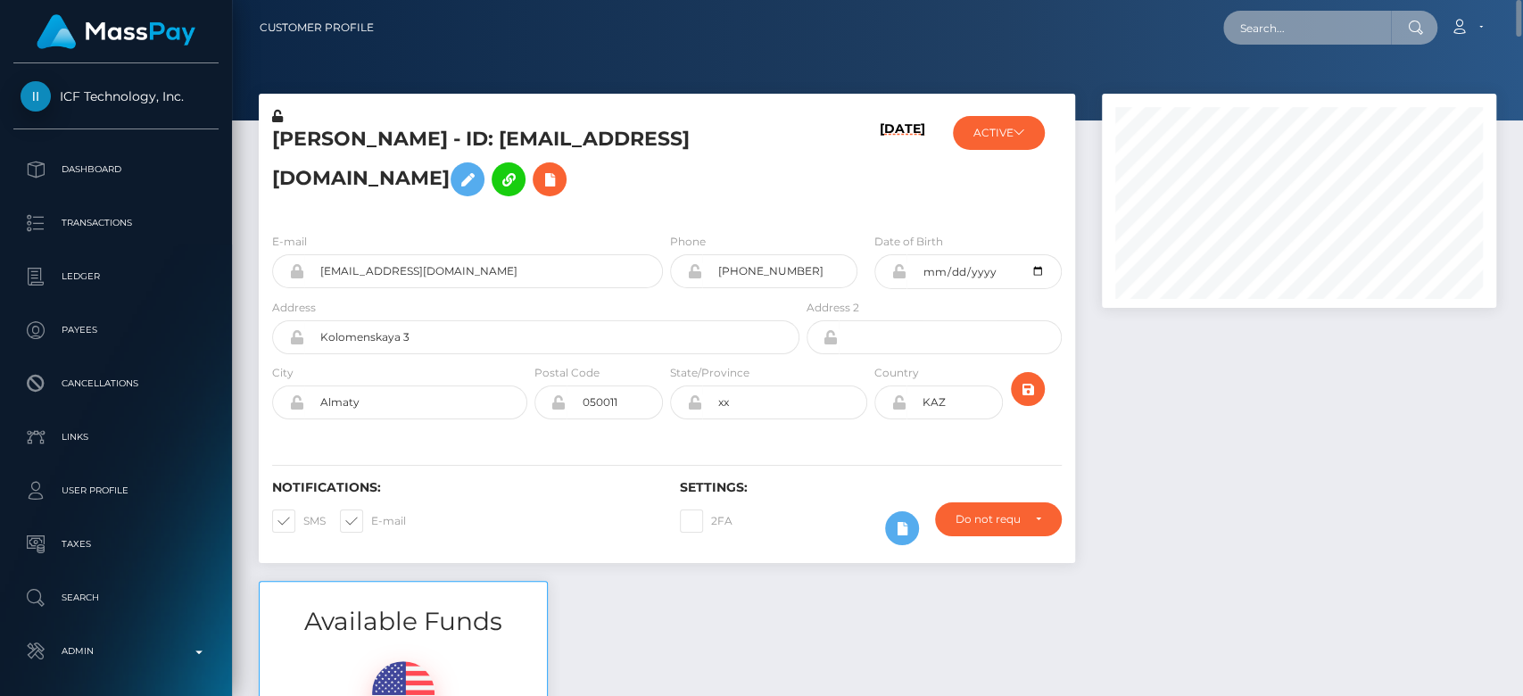
click at [1257, 29] on input "text" at bounding box center [1307, 28] width 168 height 34
paste input "luckycharm898223@gmail.com"
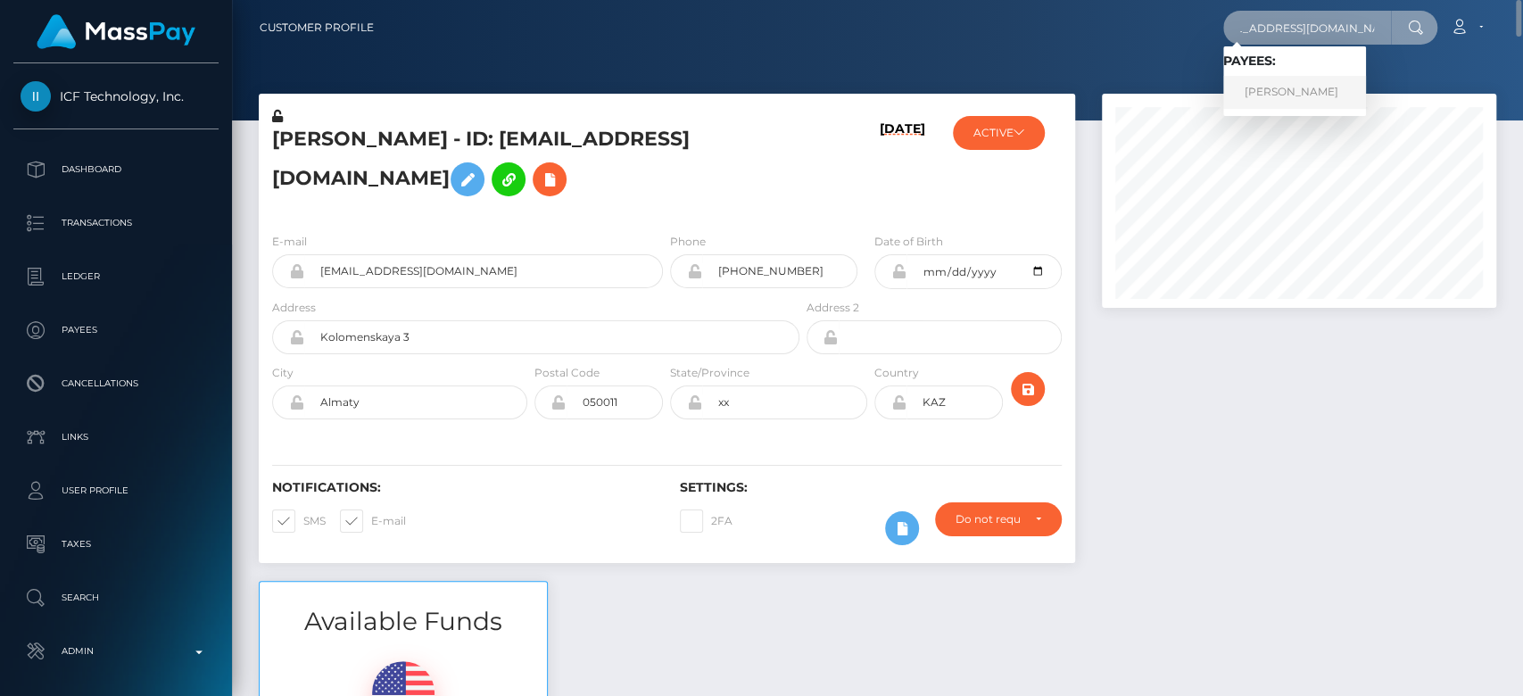
type input "[EMAIL_ADDRESS][DOMAIN_NAME]"
click at [1285, 85] on link "MATTHEW SCOT MARTINELLI" at bounding box center [1294, 92] width 143 height 33
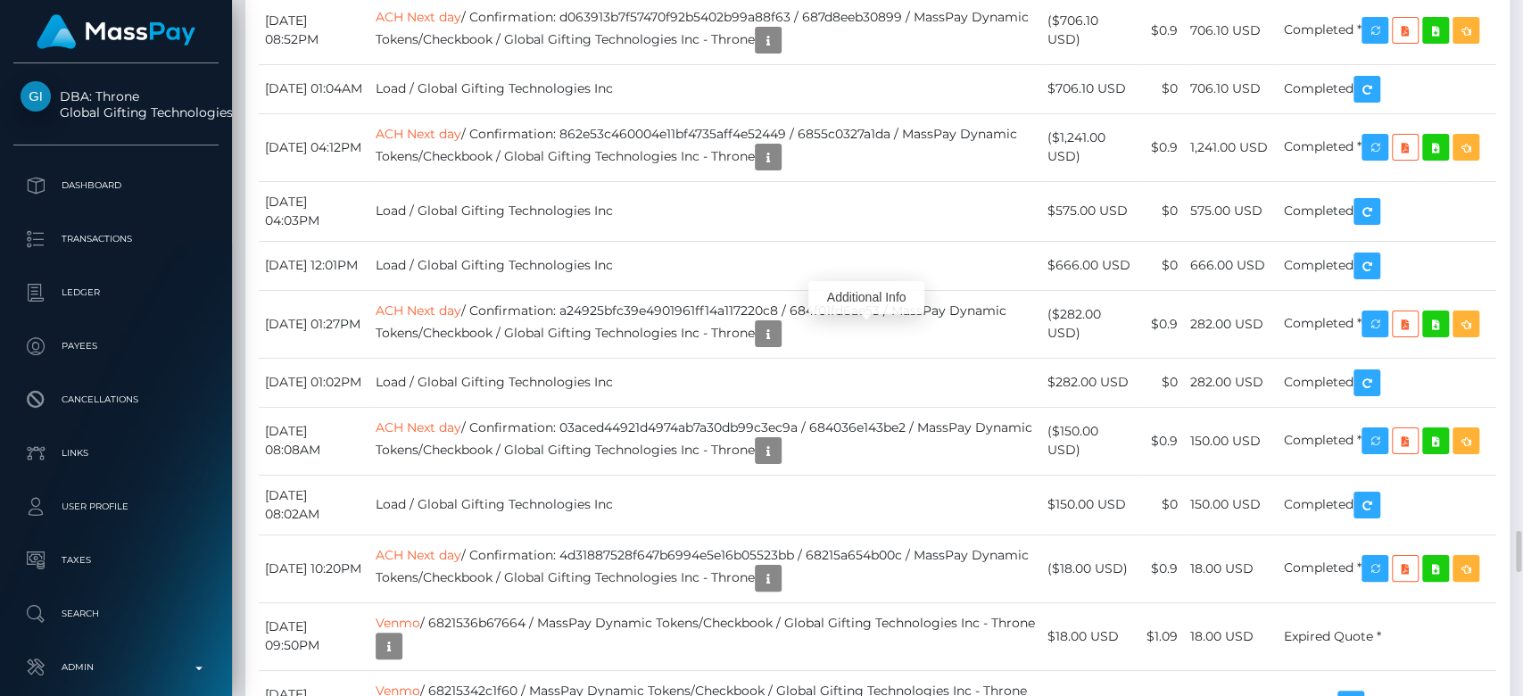
scroll to position [214, 394]
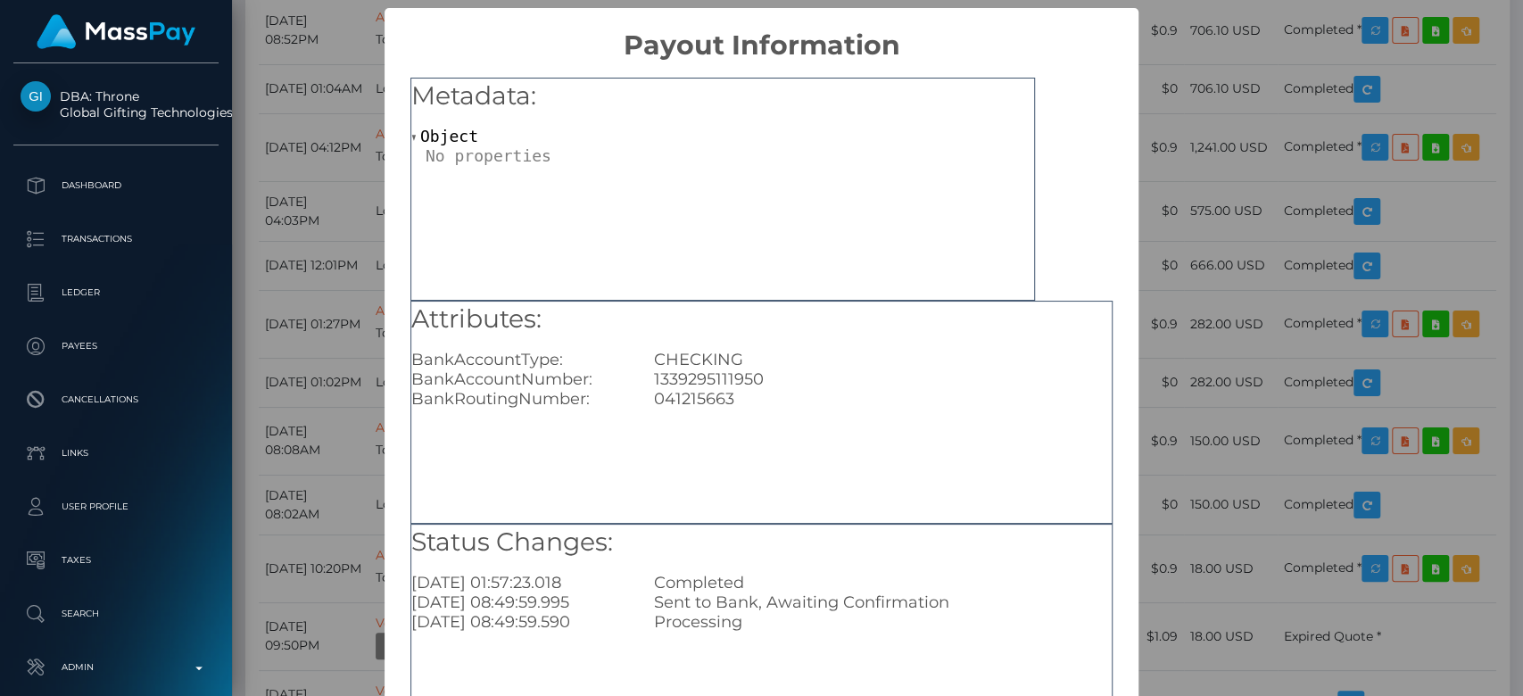
click at [697, 374] on div "1339295111950" at bounding box center [883, 379] width 485 height 20
copy div "1339295111950"
click at [1258, 319] on div "× Payout Information Metadata: Object Attributes: BankAccountType: CHECKING Ban…" at bounding box center [761, 348] width 1523 height 696
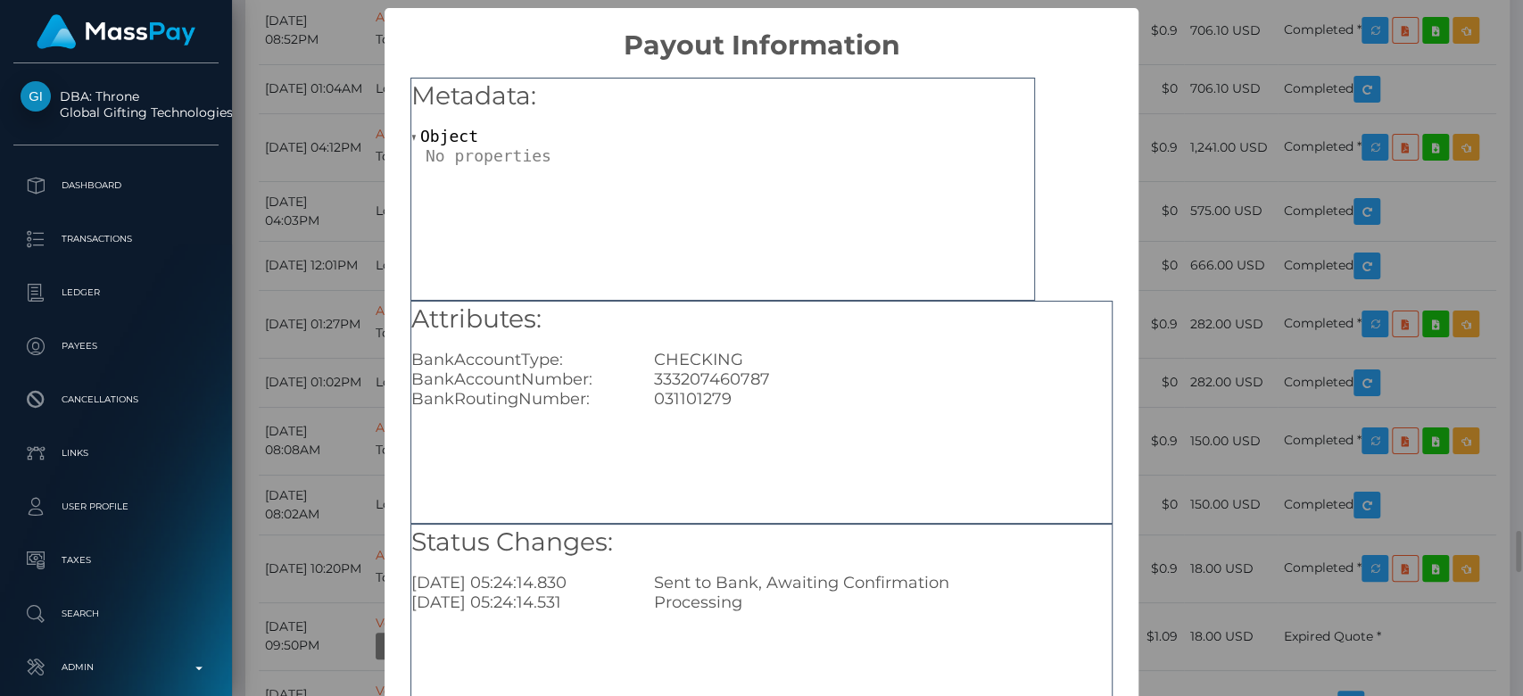
scroll to position [0, 0]
click at [1182, 377] on div "× Payout Information Metadata: Object Attributes: BankAccountType: CHECKING Ban…" at bounding box center [761, 348] width 1523 height 696
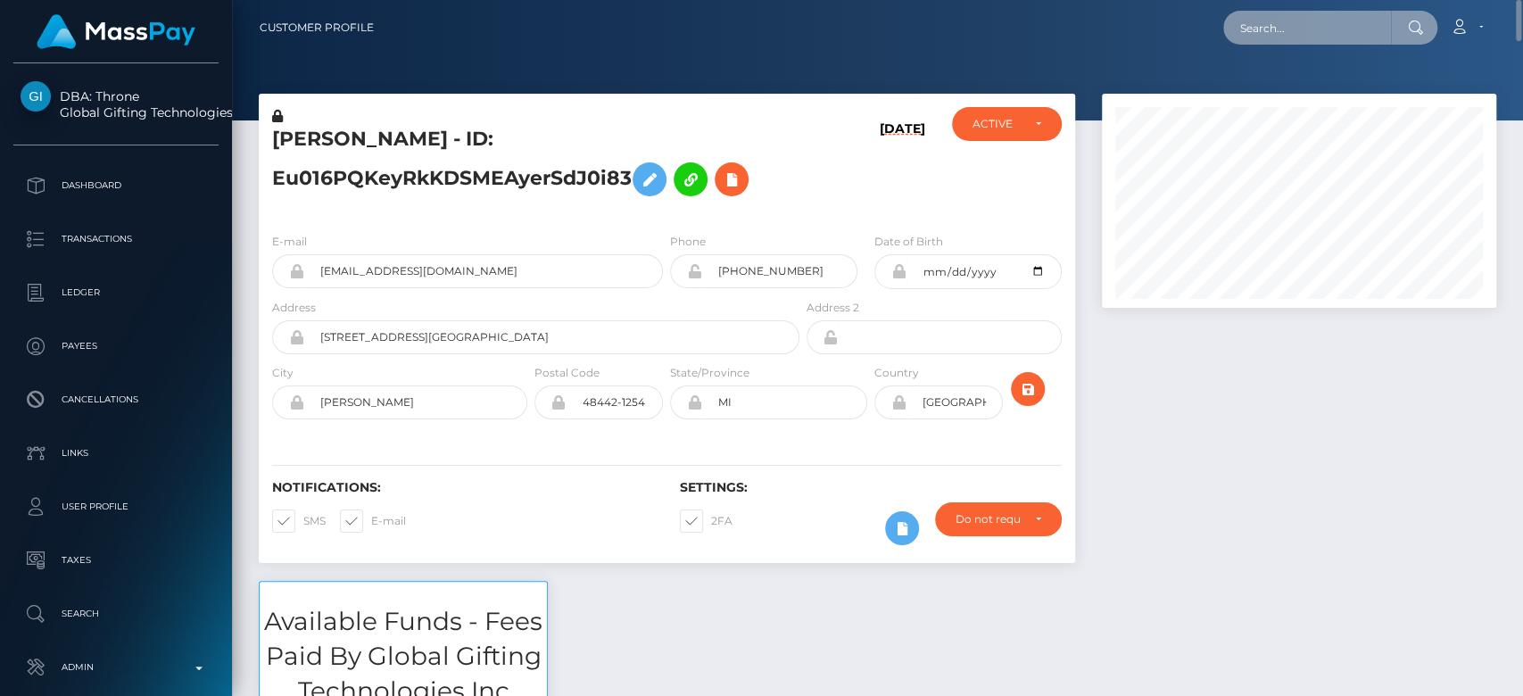
click at [1315, 21] on input "text" at bounding box center [1307, 28] width 168 height 34
paste input "denzhy@gmail.com"
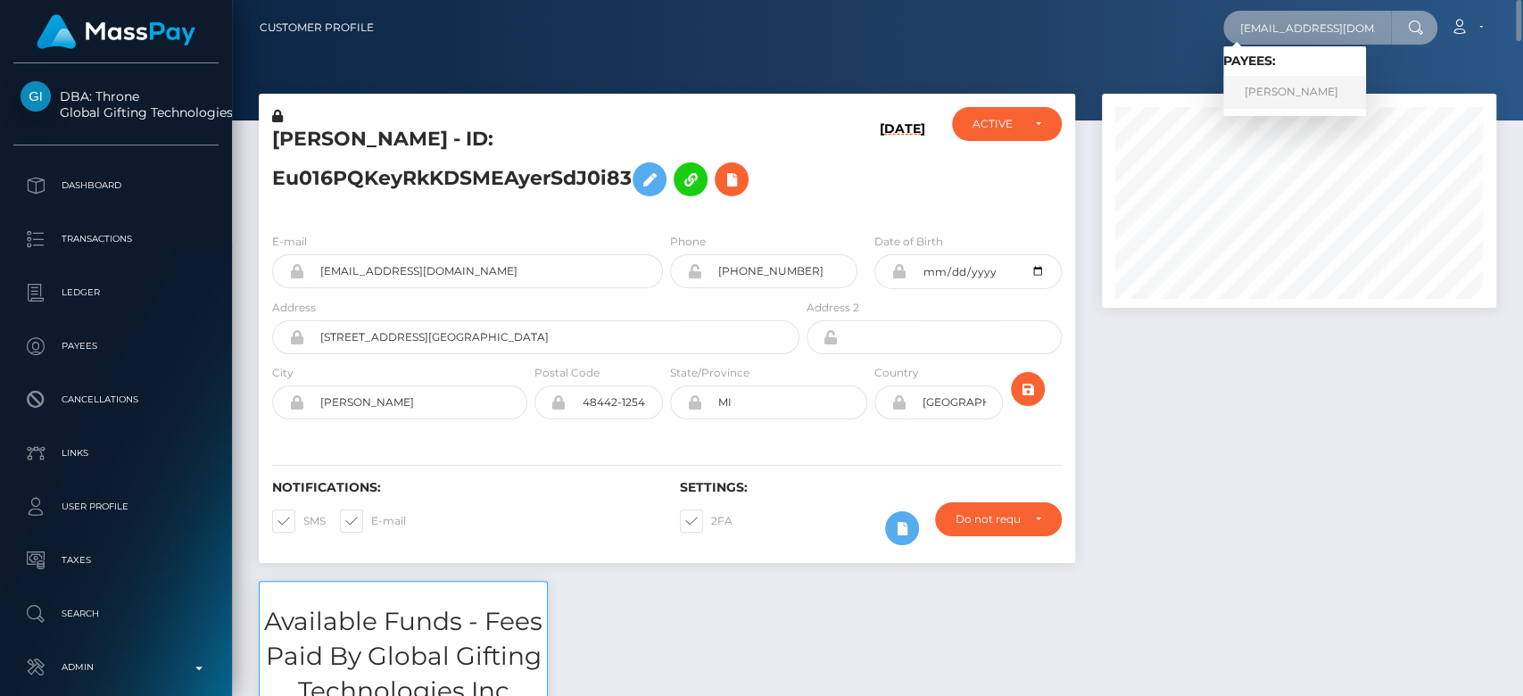
type input "denzhy@gmail.com"
click at [1295, 92] on link "LEONTINE KAREN SNOEREN" at bounding box center [1294, 92] width 143 height 33
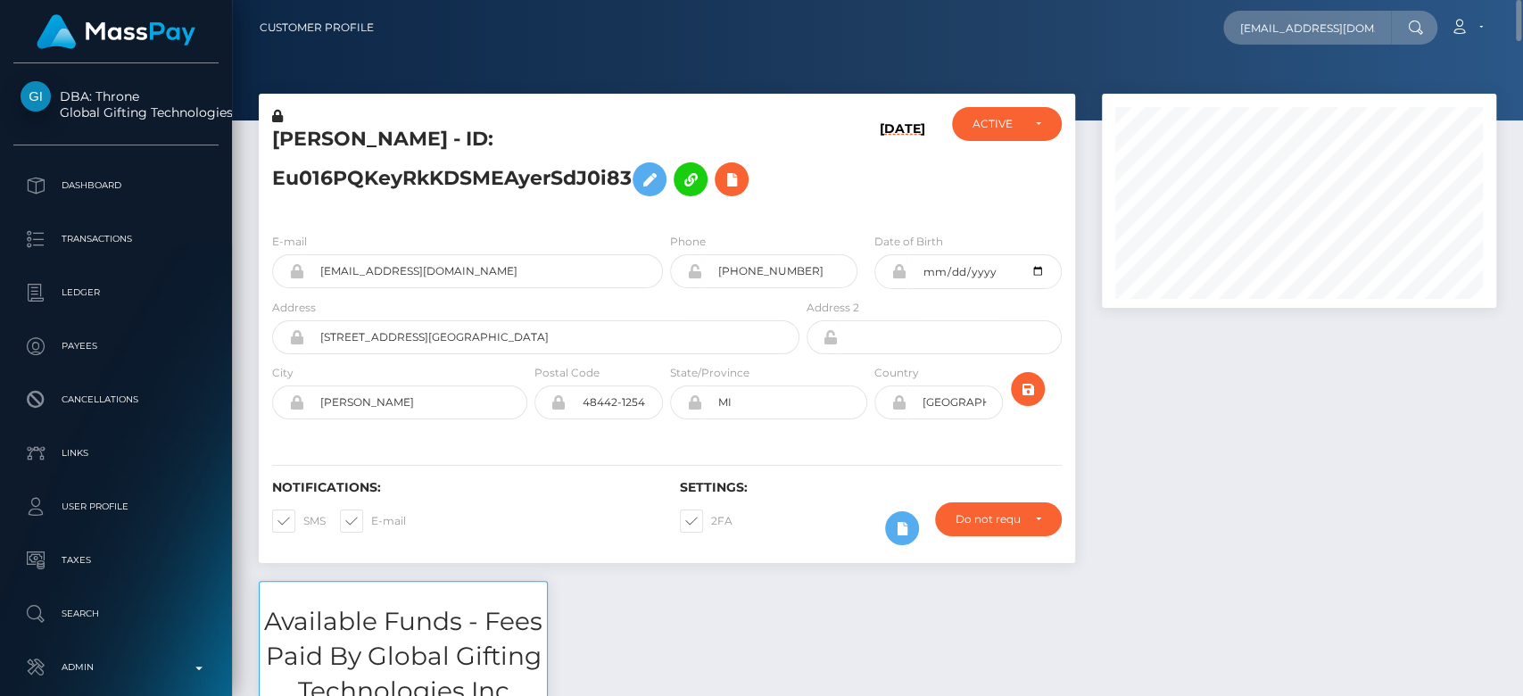
click at [1199, 370] on div at bounding box center [1299, 337] width 421 height 487
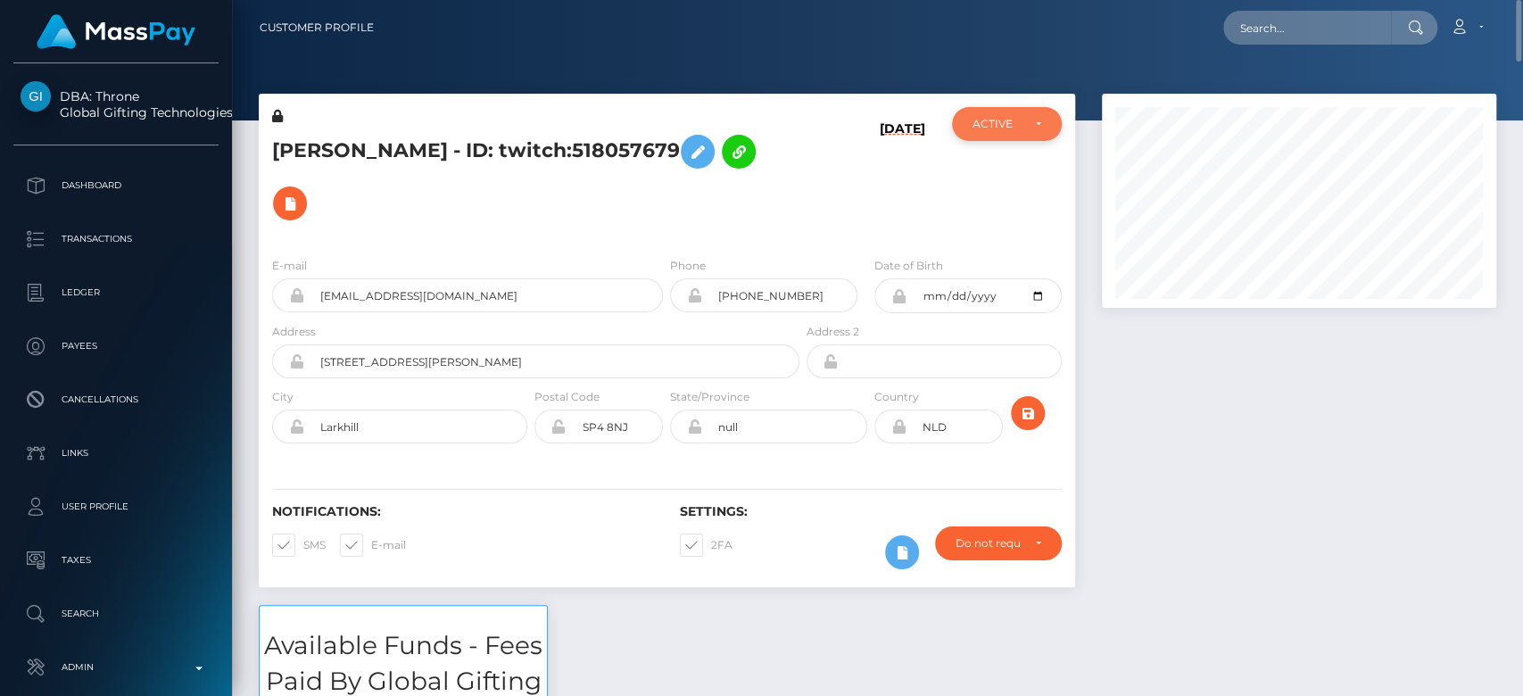
click at [1036, 129] on div "ACTIVE" at bounding box center [1007, 124] width 68 height 14
click at [1006, 239] on span "CLOSED" at bounding box center [997, 247] width 46 height 16
select select "CLOSED"
click at [1238, 452] on div at bounding box center [1299, 349] width 421 height 511
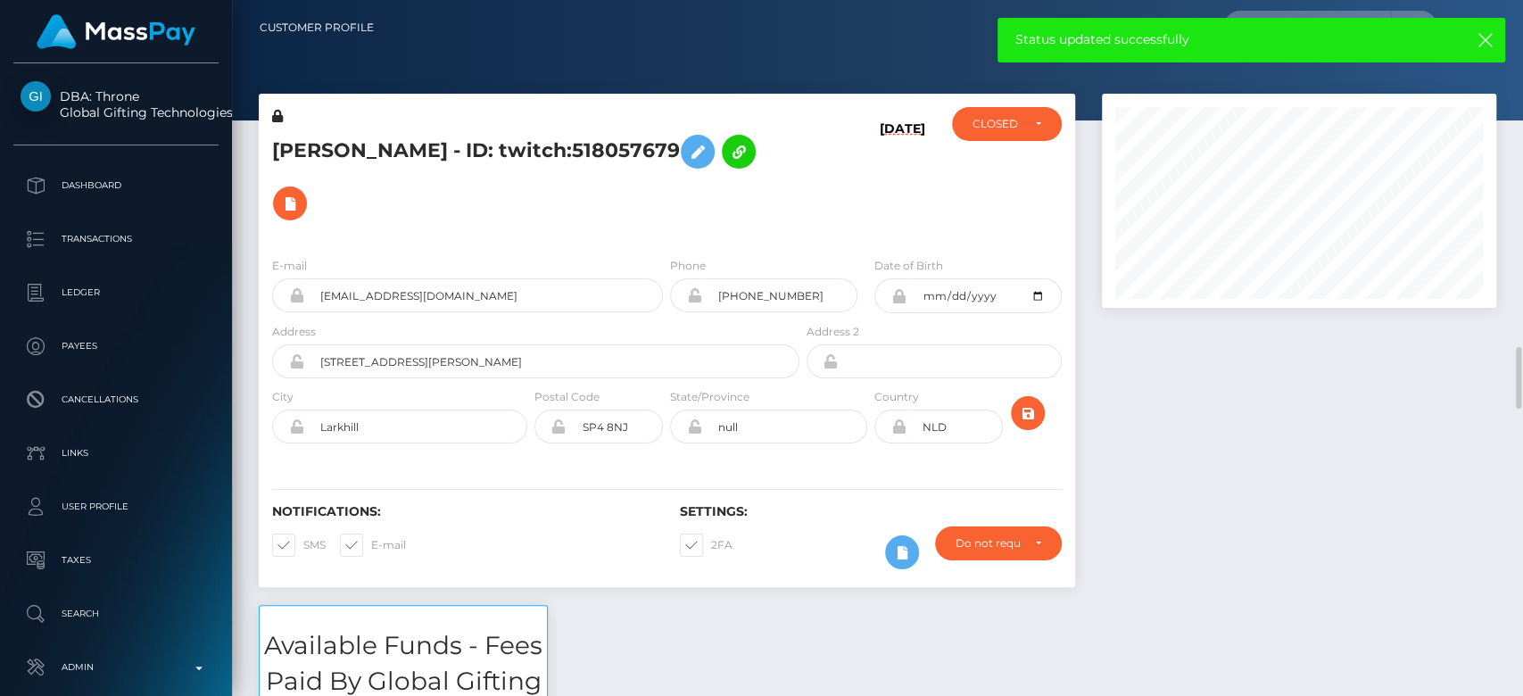
scroll to position [364, 0]
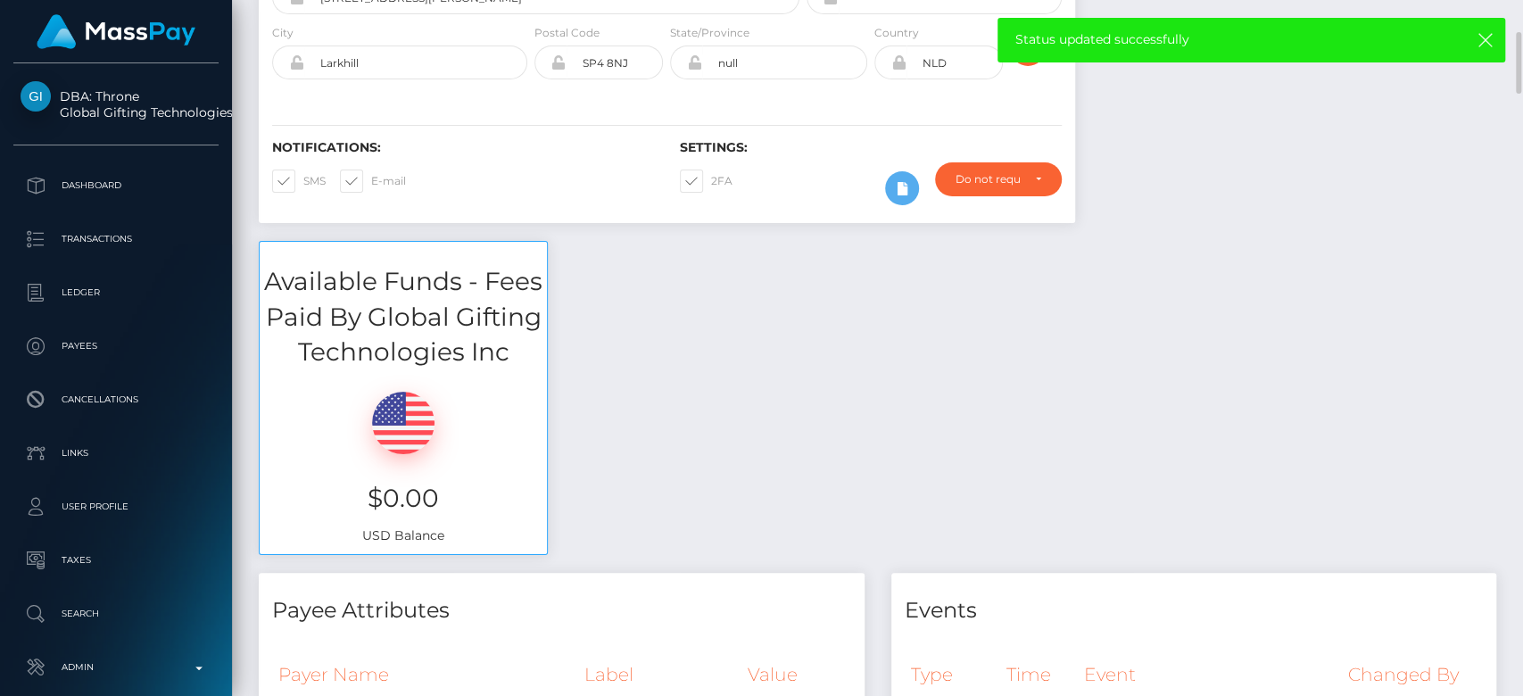
click at [711, 174] on span at bounding box center [711, 180] width 0 height 13
click at [711, 170] on input "2FA" at bounding box center [717, 176] width 12 height 12
checkbox input "false"
click at [371, 174] on span at bounding box center [371, 180] width 0 height 13
click at [371, 170] on input "E-mail" at bounding box center [377, 176] width 12 height 12
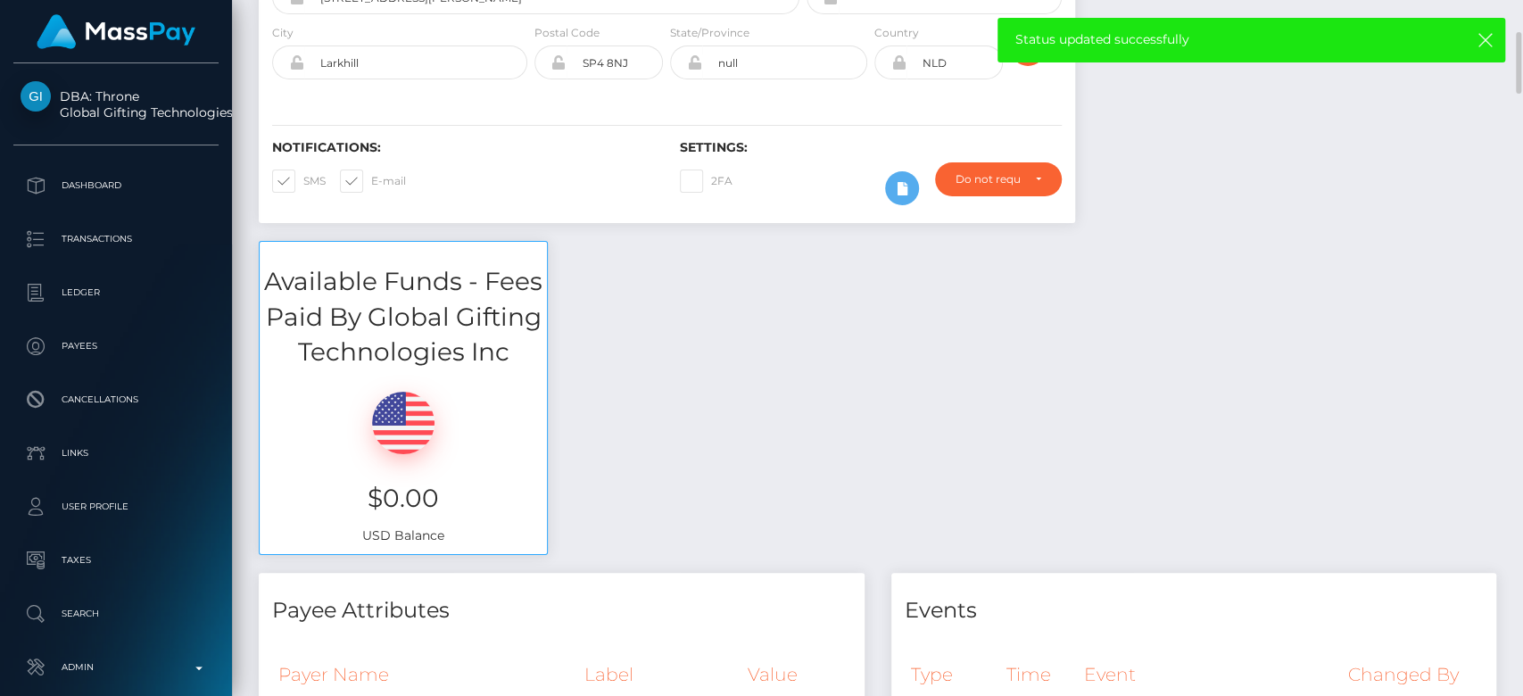
checkbox input "false"
click at [303, 174] on span at bounding box center [303, 180] width 0 height 13
click at [303, 170] on input "SMS" at bounding box center [309, 176] width 12 height 12
checkbox input "false"
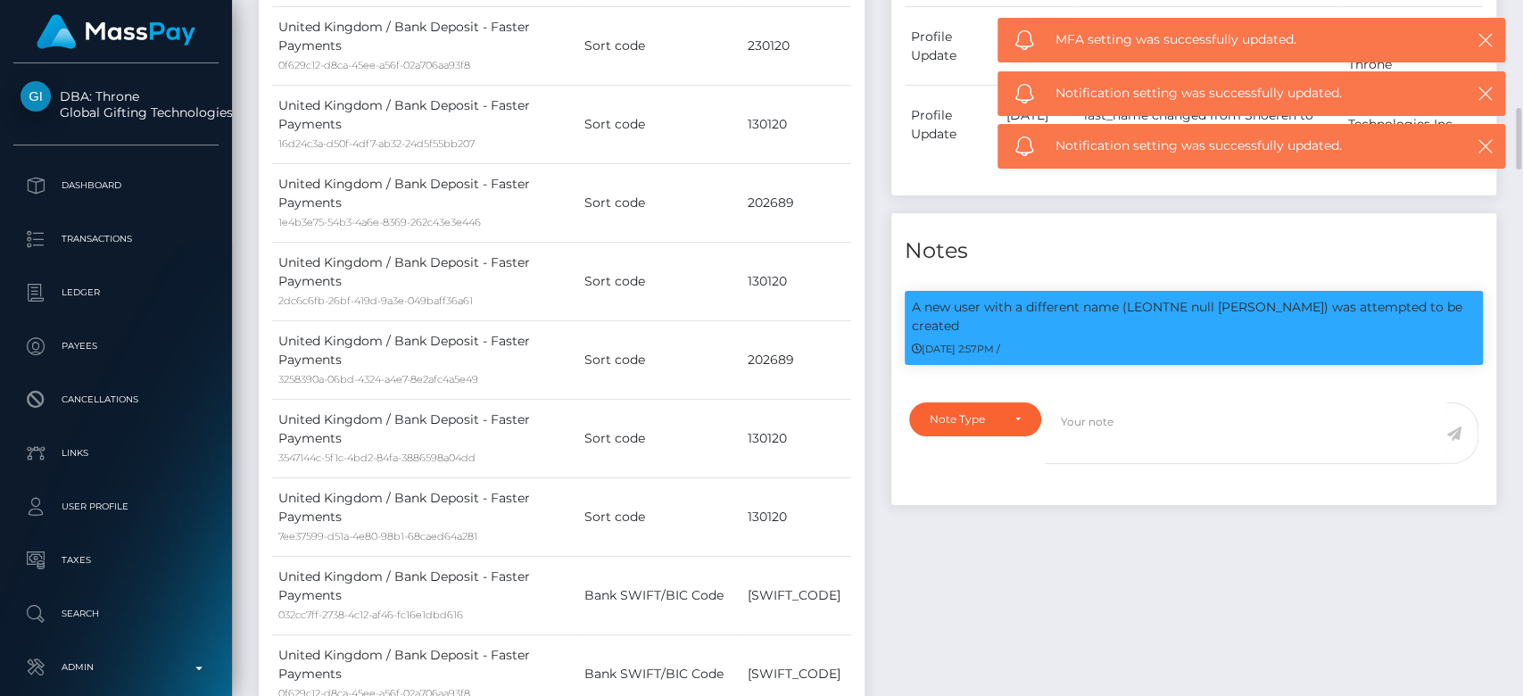
scroll to position [1287, 0]
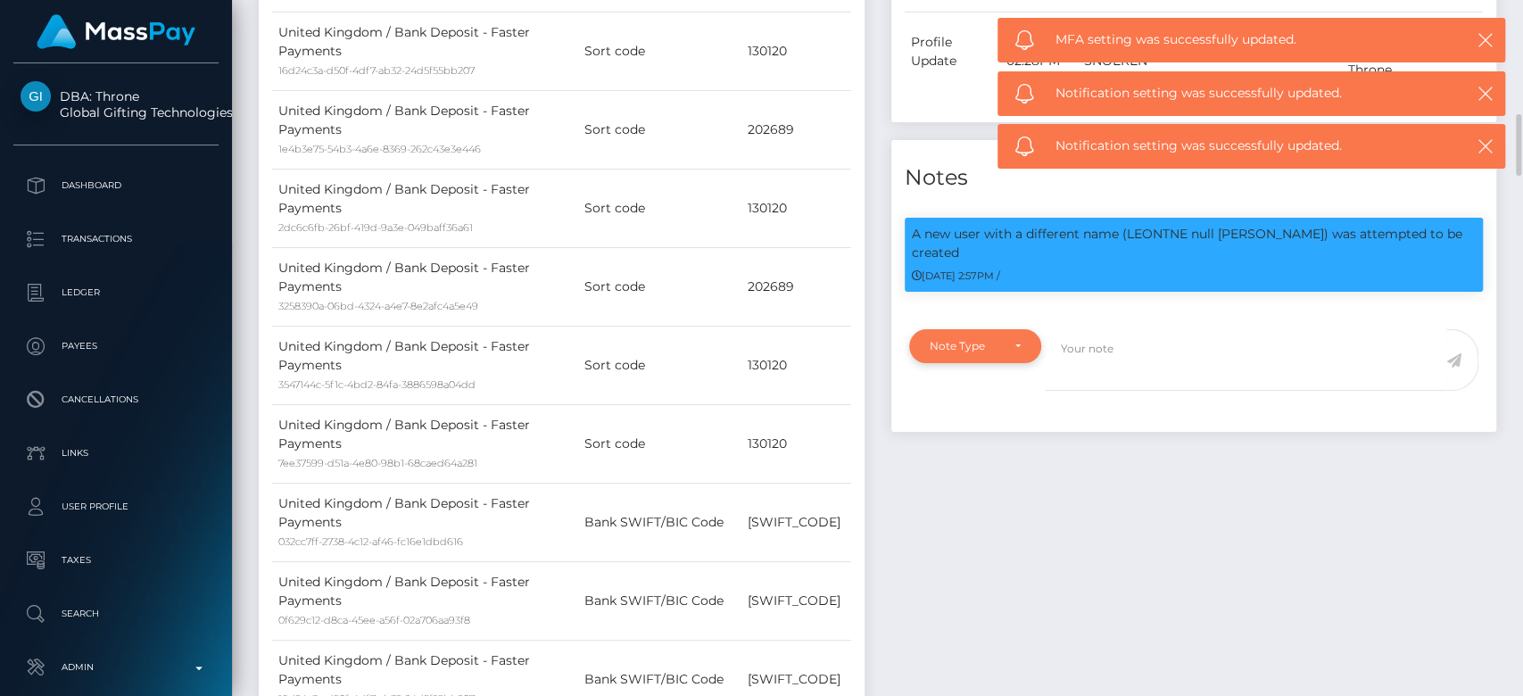
click at [952, 339] on div "Note Type" at bounding box center [965, 346] width 70 height 14
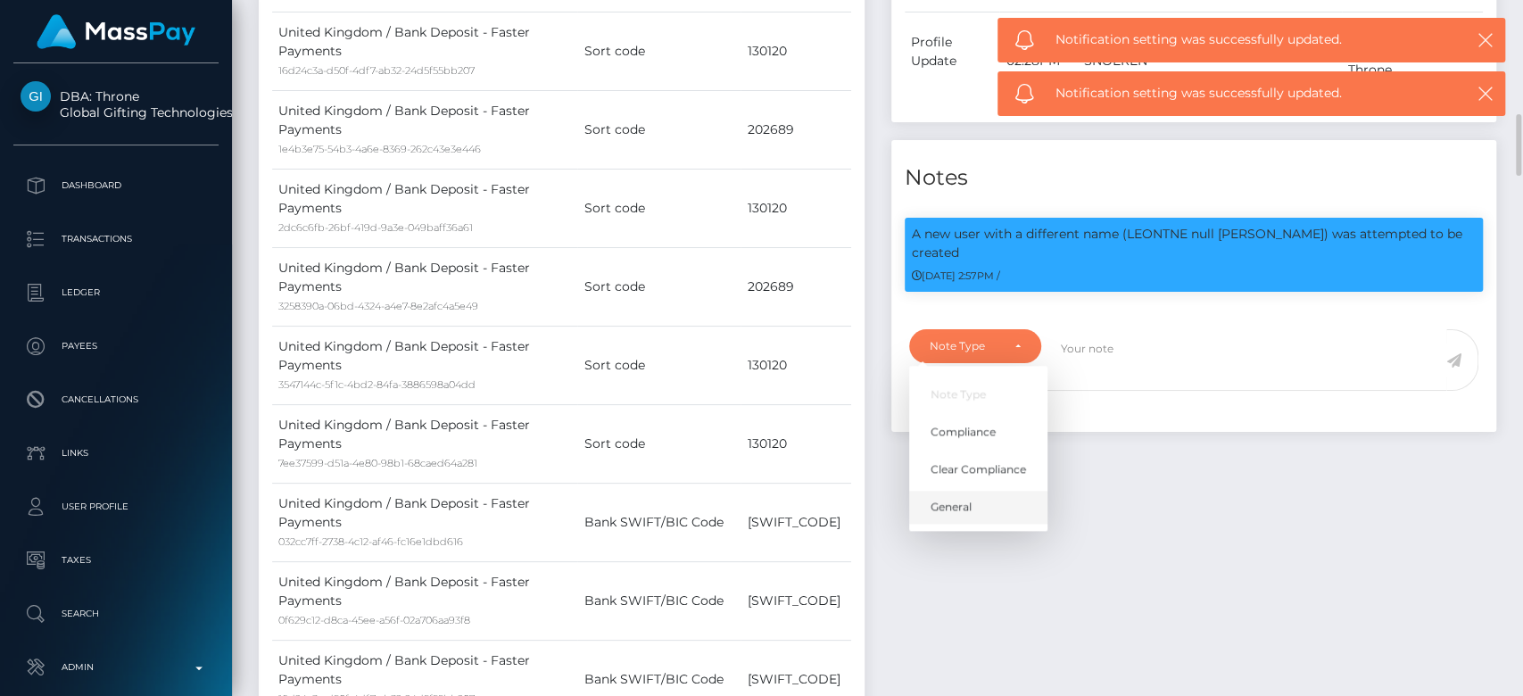
click at [952, 500] on span "General" at bounding box center [951, 508] width 41 height 16
select select "GENERAL"
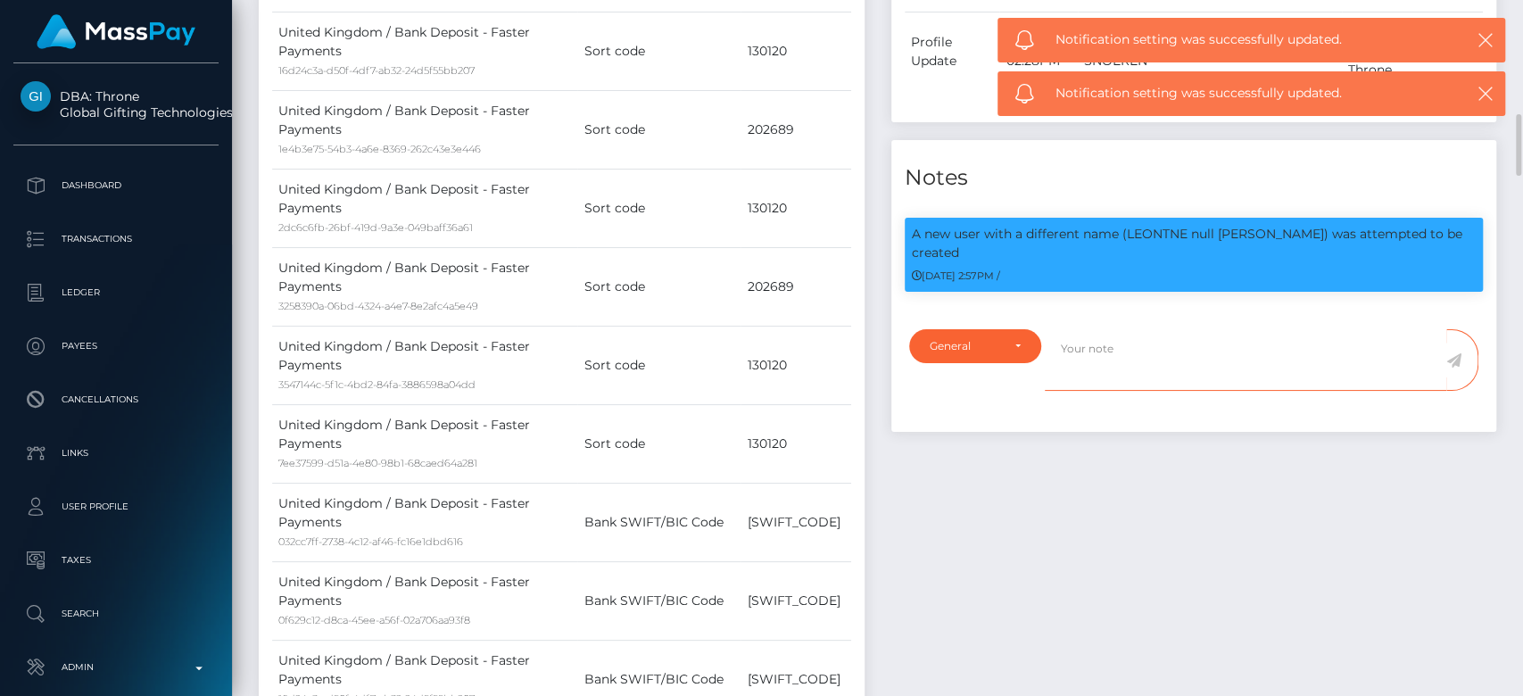
click at [1071, 329] on textarea at bounding box center [1246, 360] width 402 height 62
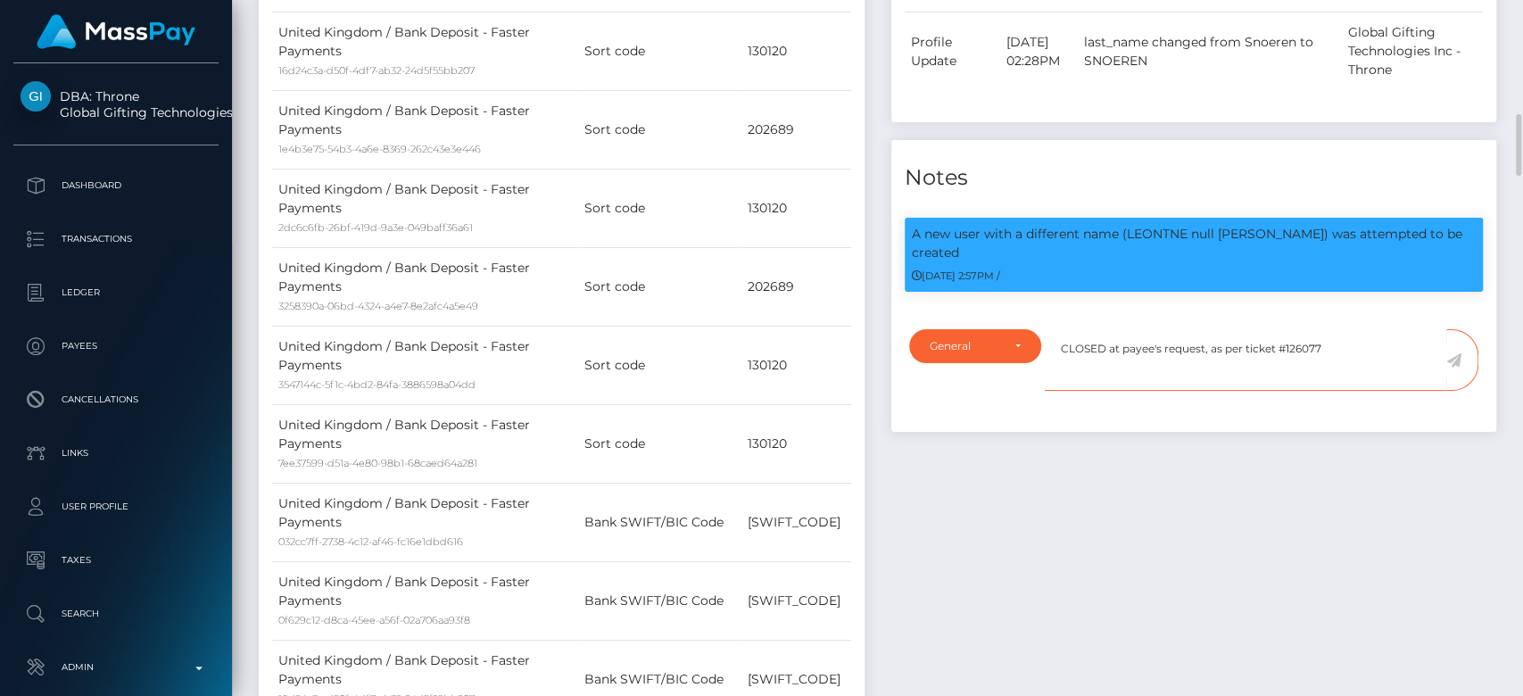
type textarea "CLOSED at payee's request, as per ticket #126077"
click at [1452, 353] on icon at bounding box center [1454, 360] width 15 height 14
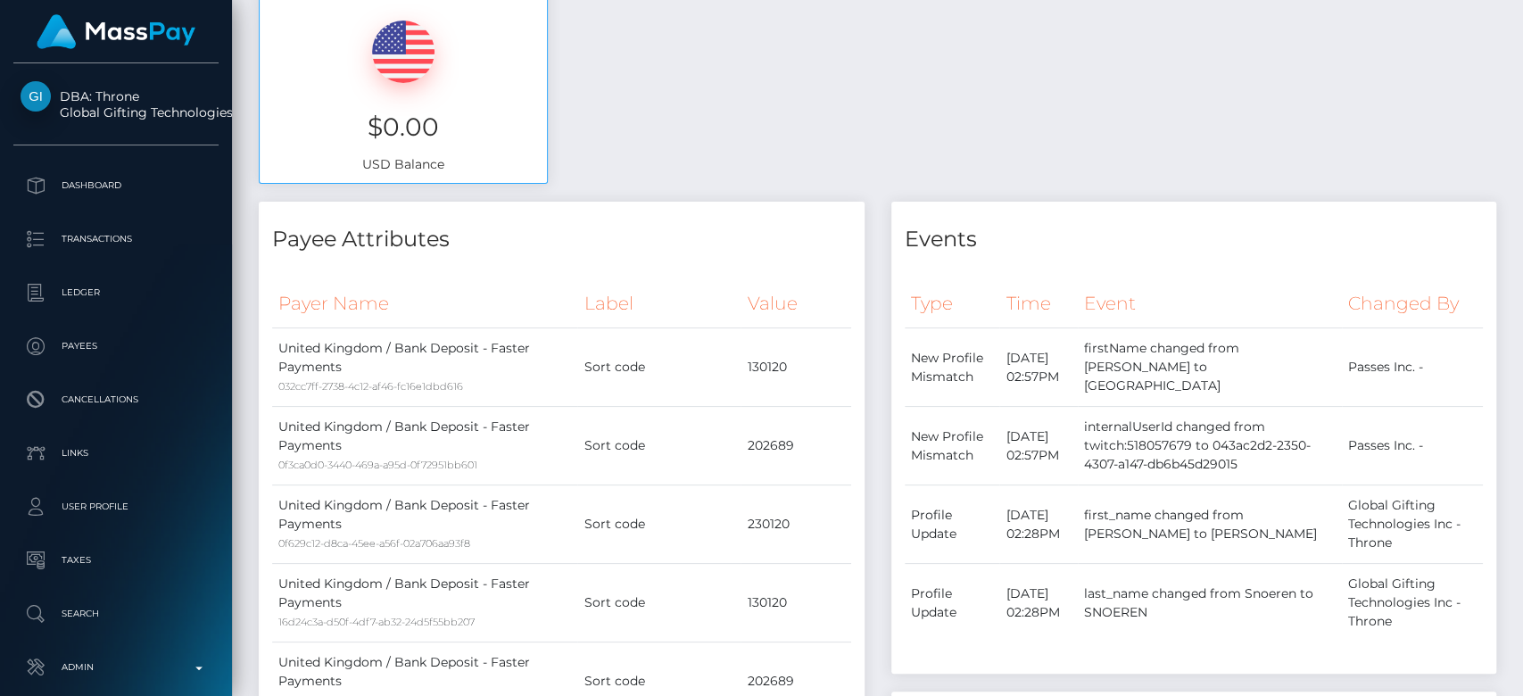
scroll to position [0, 0]
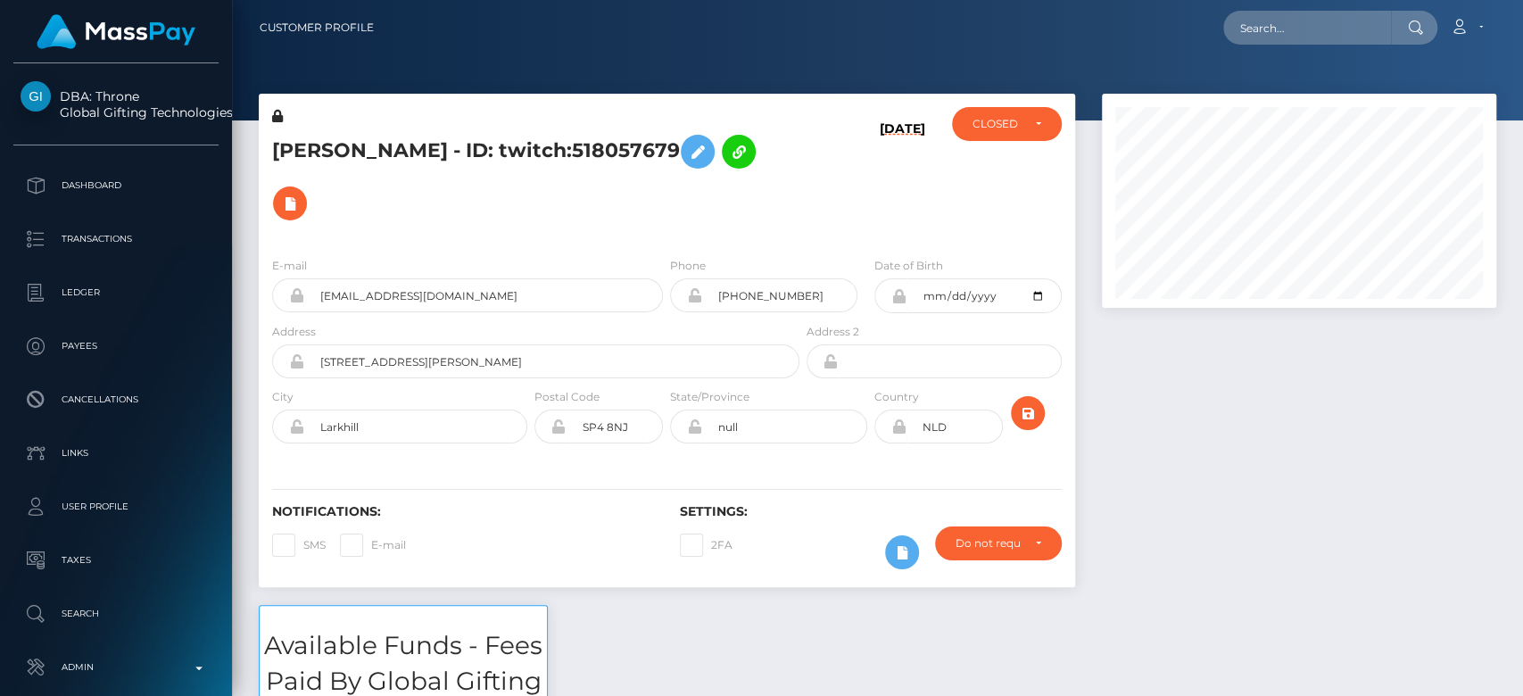
scroll to position [214, 394]
click at [1306, 12] on input "text" at bounding box center [1307, 28] width 168 height 34
paste input "MSP6b6746d4705716f"
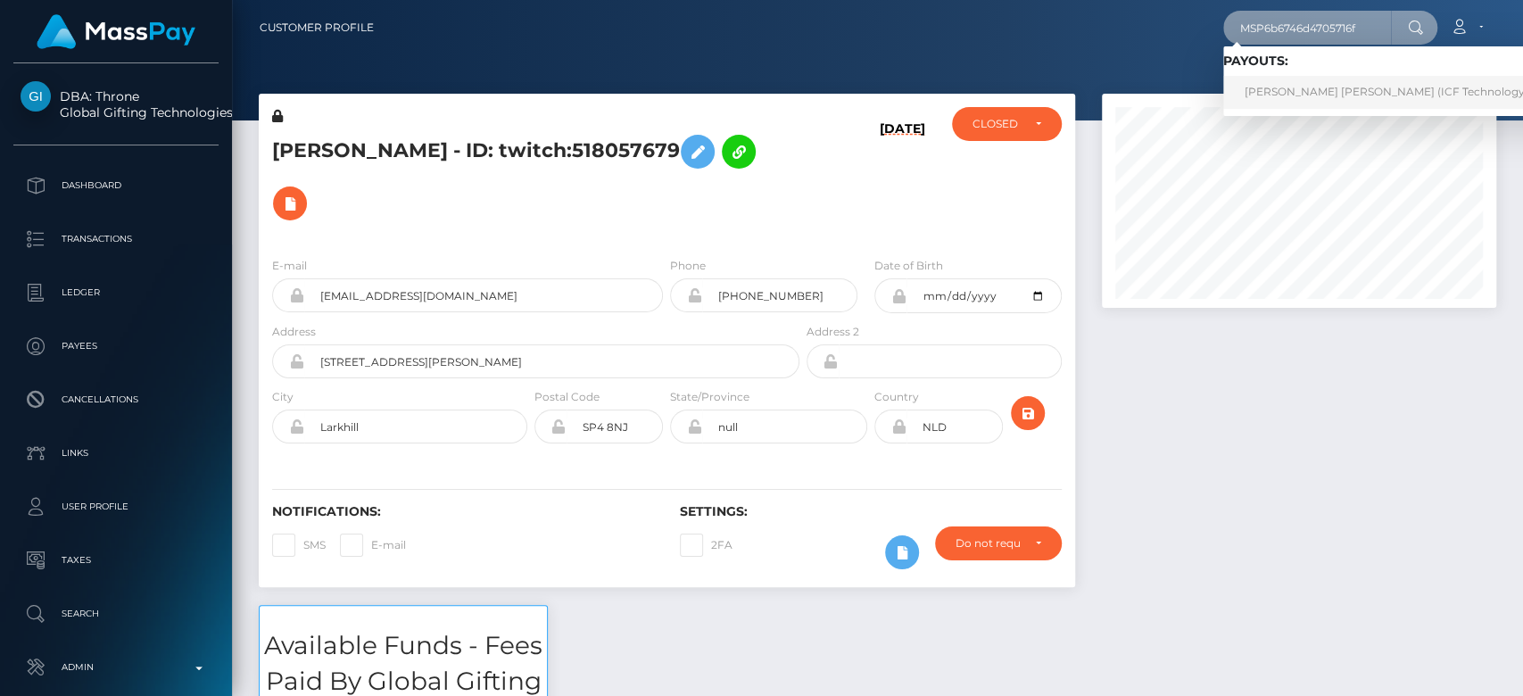
type input "MSP6b6746d4705716f"
click at [1299, 95] on link "carol marcela castano aristizabal (ICF Technology, Inc. - )" at bounding box center [1403, 92] width 361 height 33
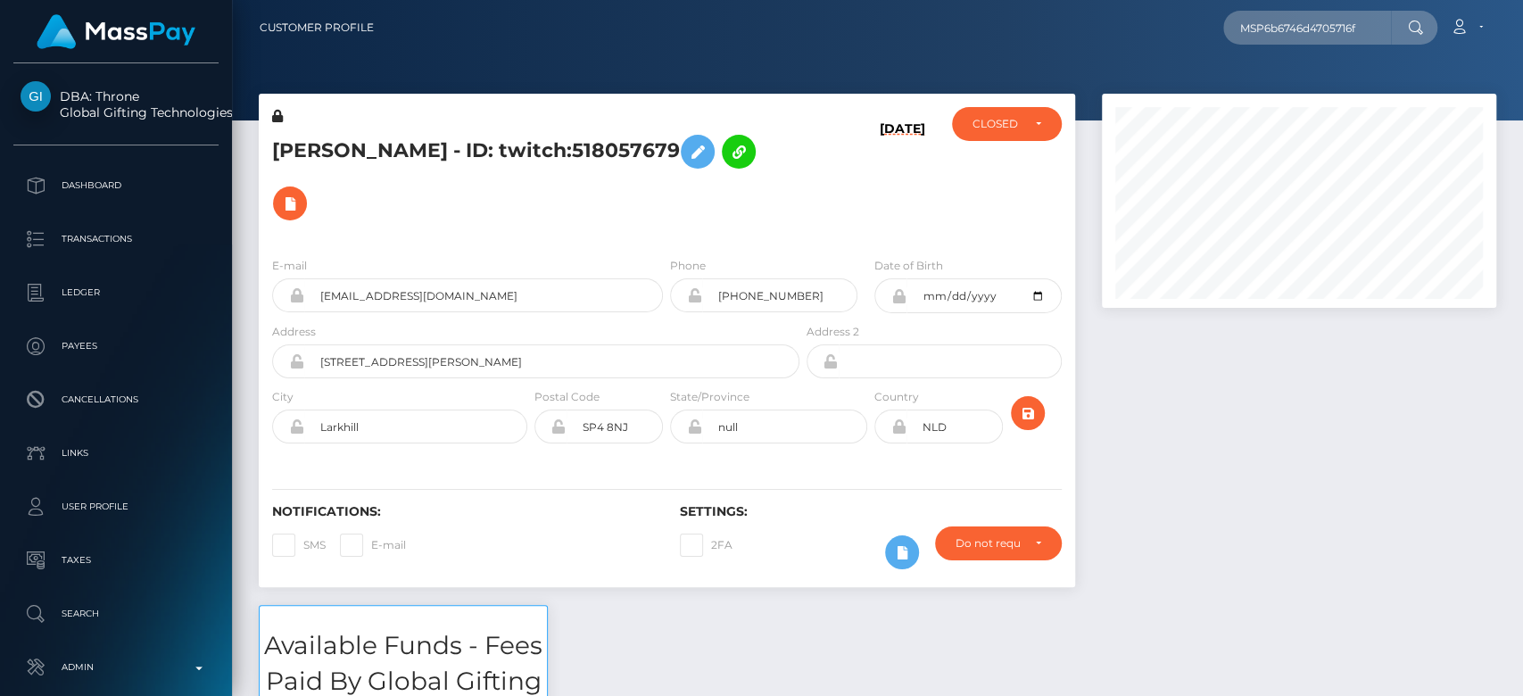
click at [1208, 518] on div at bounding box center [1299, 349] width 421 height 511
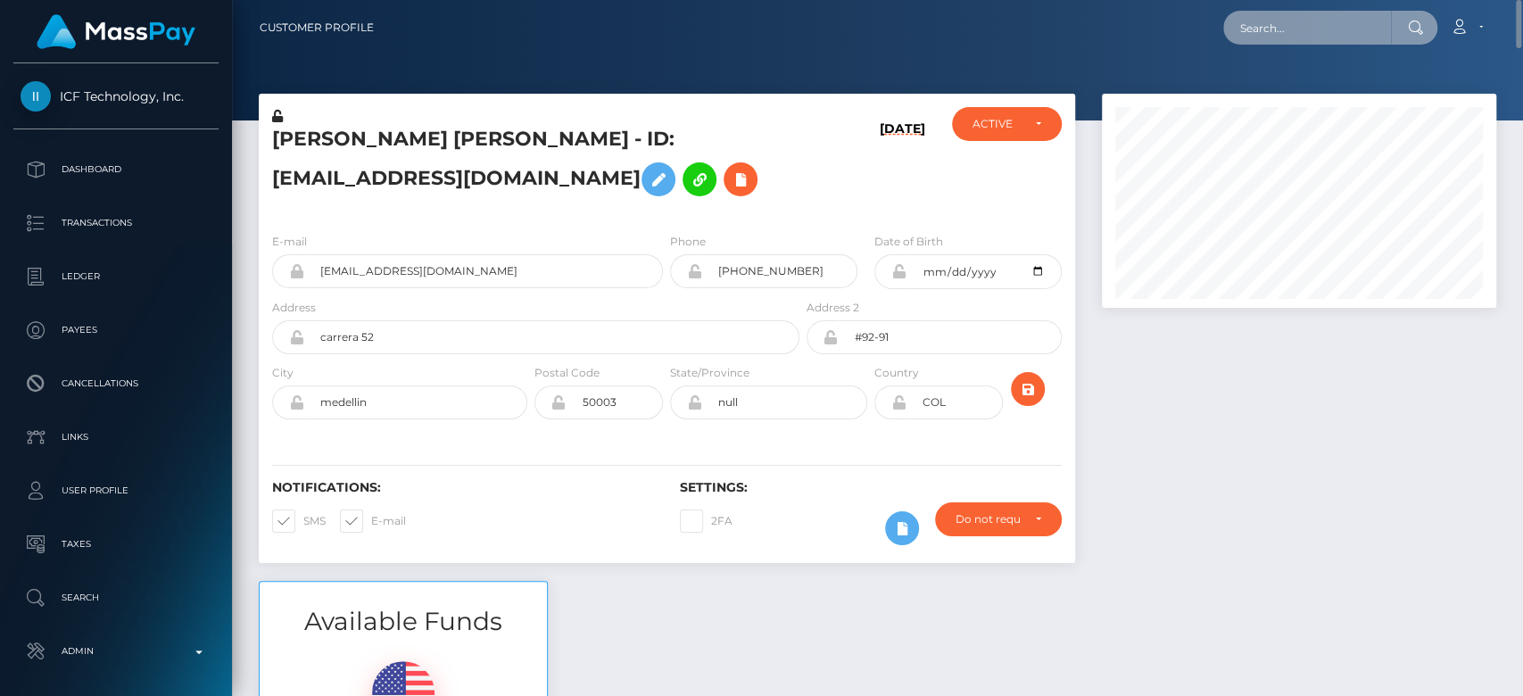
click at [1299, 24] on input "text" at bounding box center [1307, 28] width 168 height 34
paste input "[EMAIL_ADDRESS][DOMAIN_NAME]"
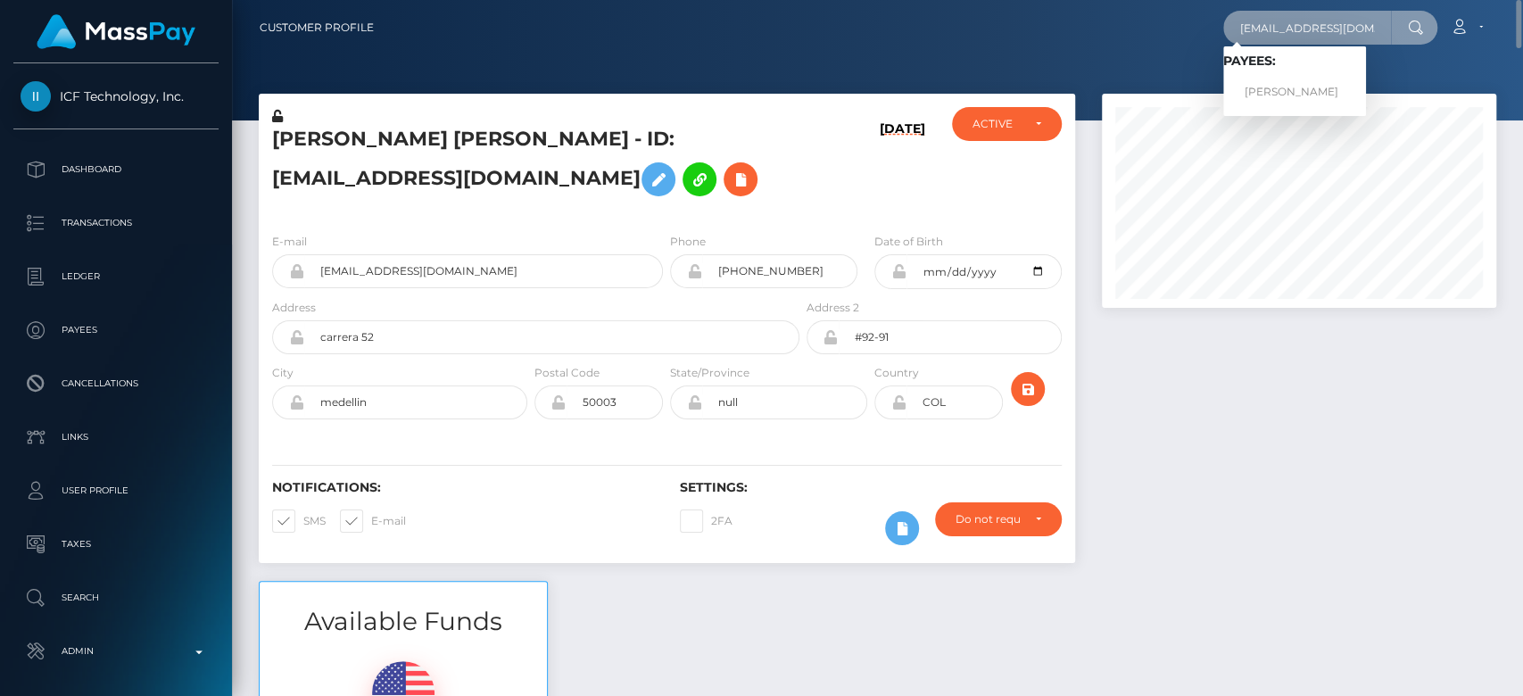
type input "[EMAIL_ADDRESS][DOMAIN_NAME]"
click at [1284, 87] on link "Nicole Speth" at bounding box center [1294, 92] width 143 height 33
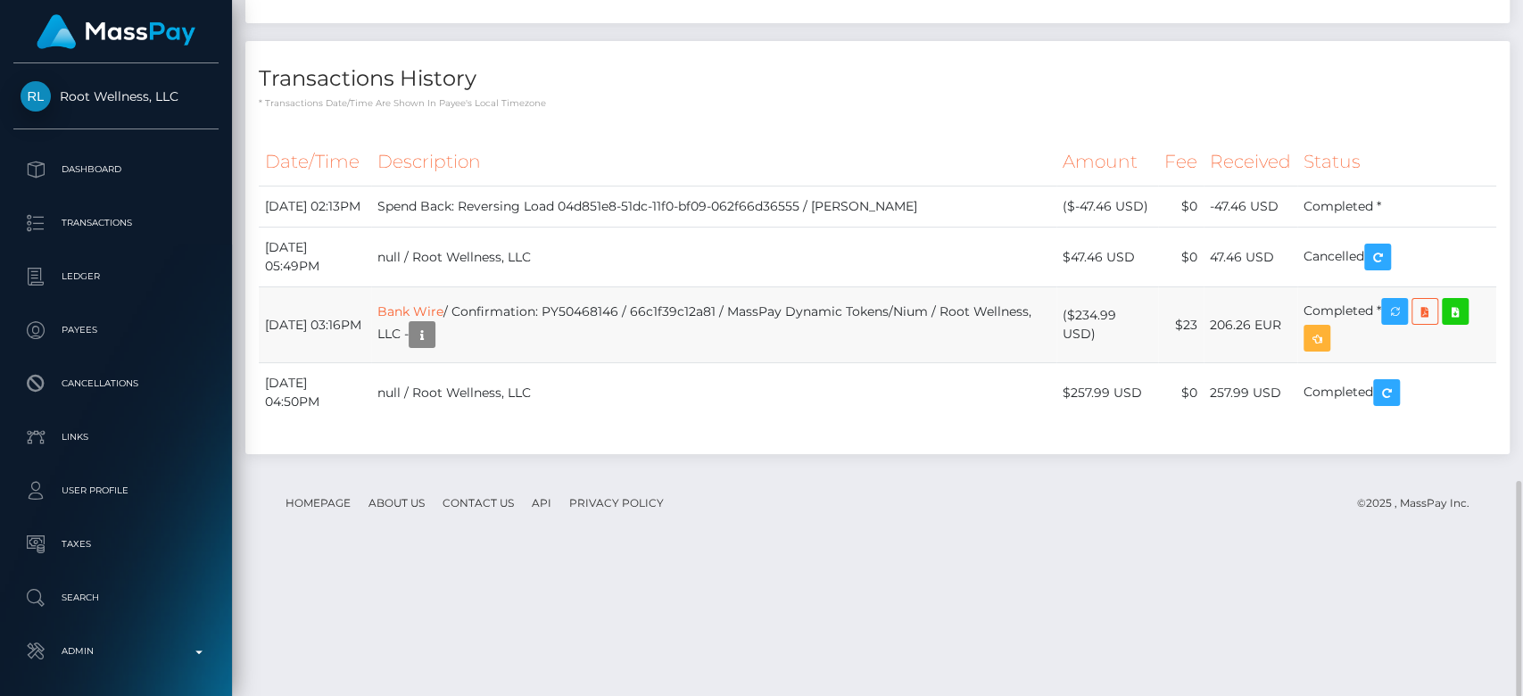
scroll to position [214, 394]
click at [444, 319] on link "Bank Wire" at bounding box center [410, 311] width 66 height 16
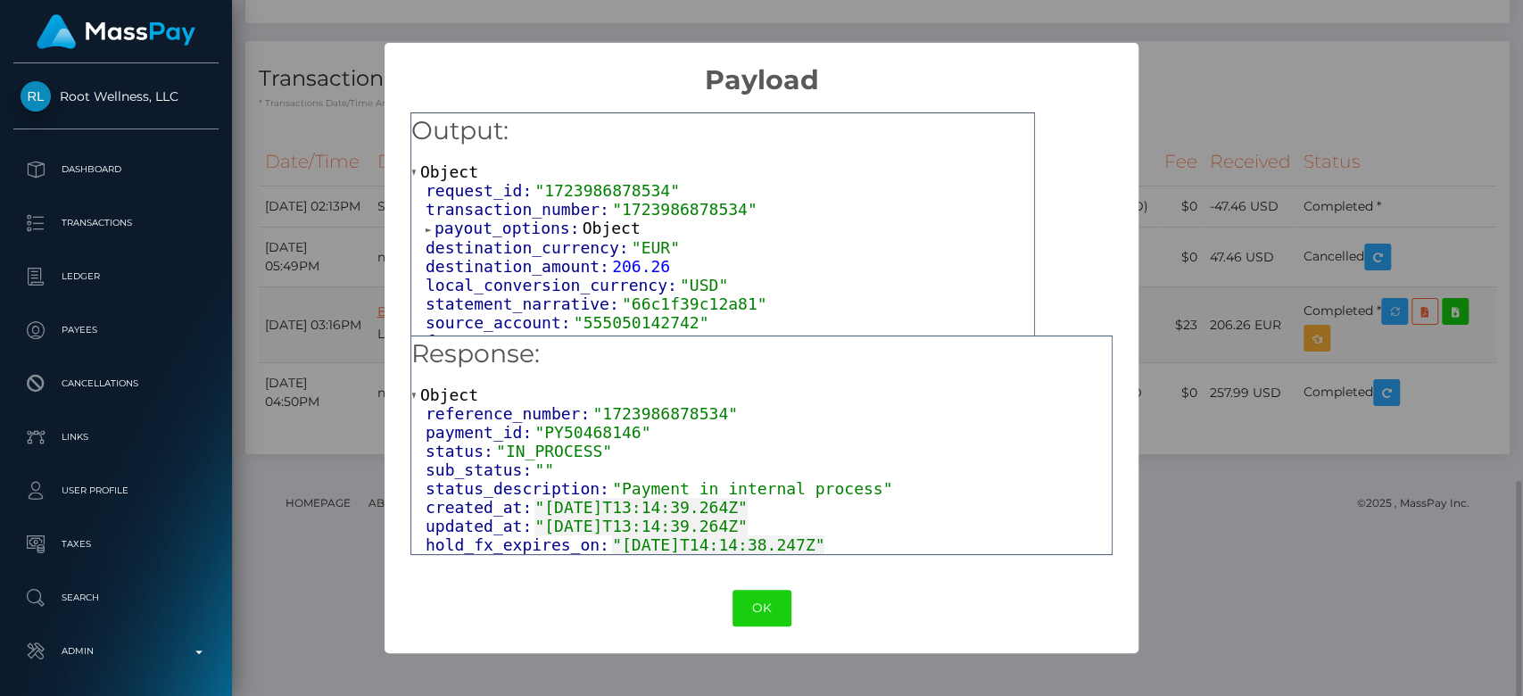
click at [1357, 278] on div "× Payload Output: Object request_id: "1723986878534" transaction_number: "17239…" at bounding box center [761, 348] width 1523 height 696
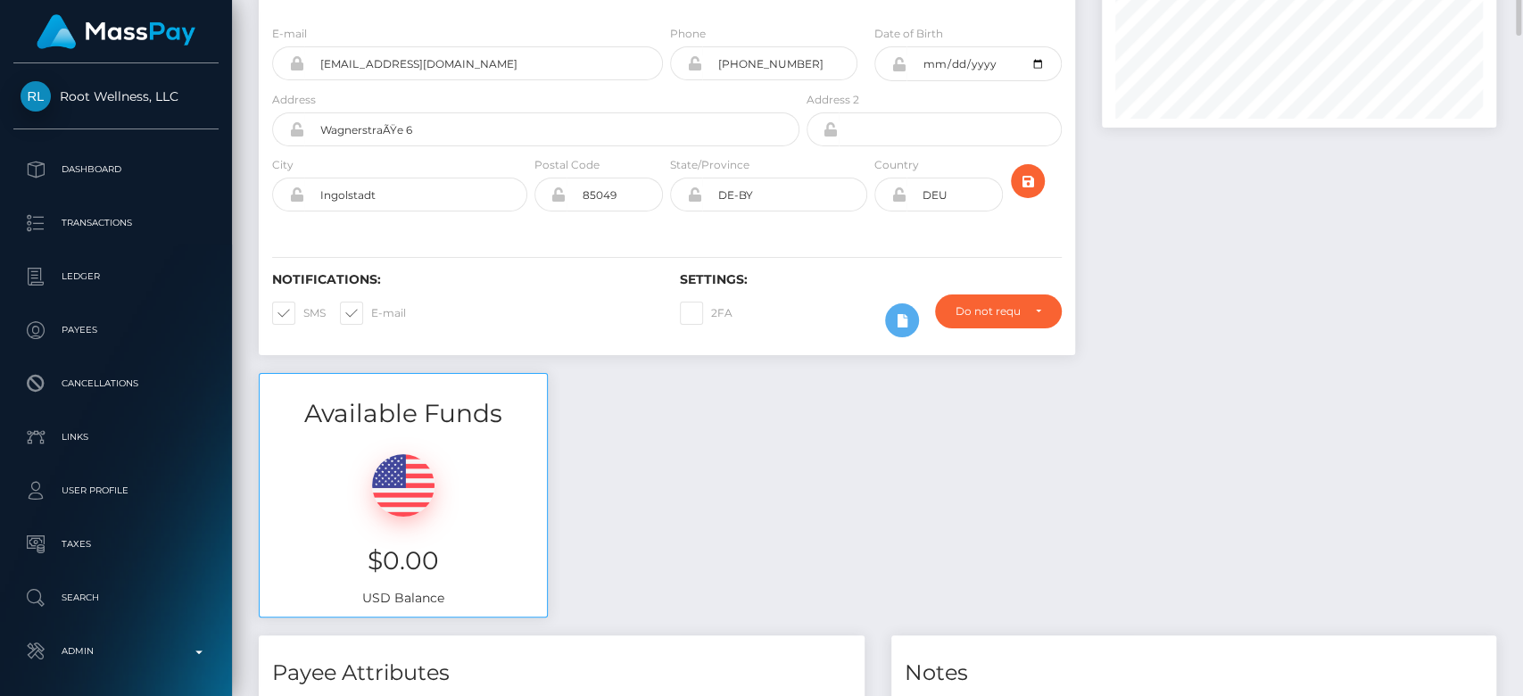
scroll to position [0, 0]
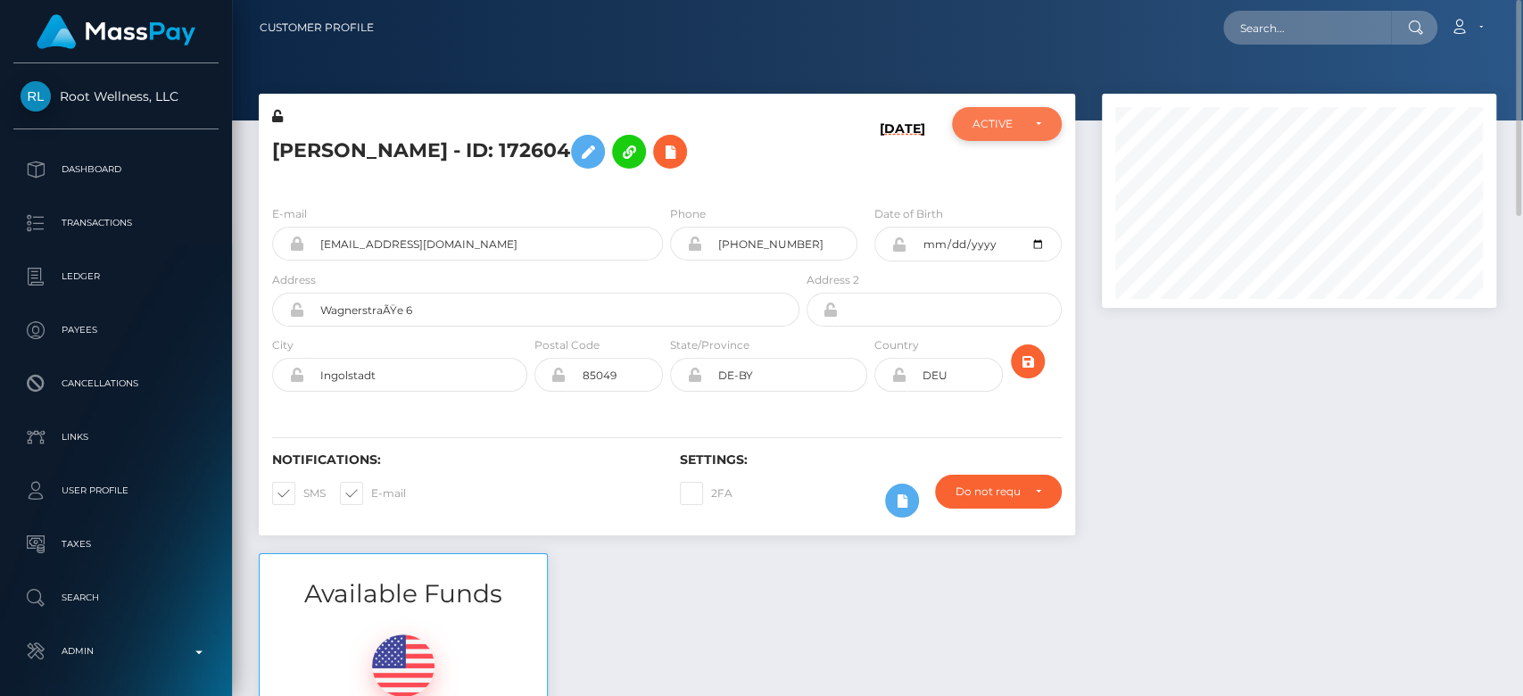
click at [978, 119] on div "ACTIVE" at bounding box center [996, 124] width 47 height 14
click at [987, 245] on span "CLOSED" at bounding box center [997, 247] width 46 height 16
select select "CLOSED"
click at [371, 486] on span at bounding box center [371, 492] width 0 height 13
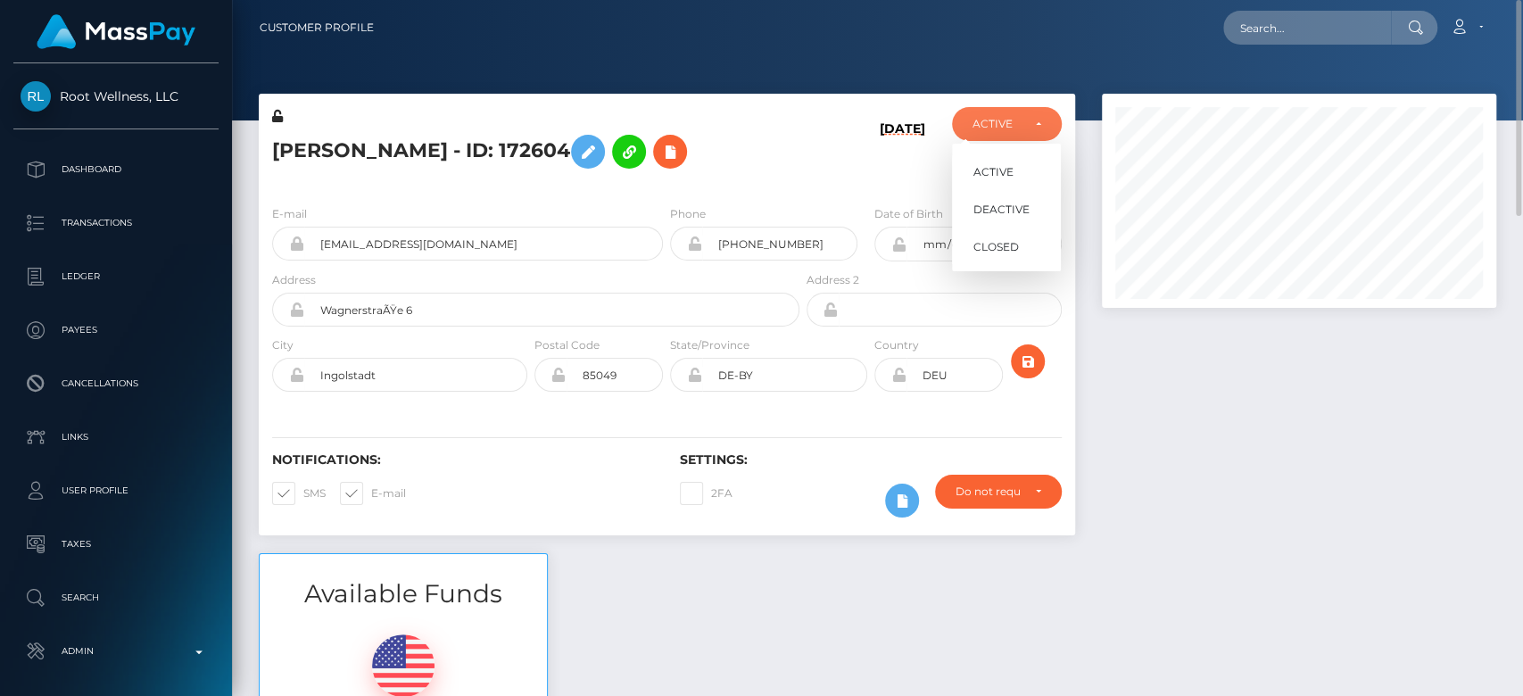
click at [371, 486] on input "E-mail" at bounding box center [377, 488] width 12 height 12
checkbox input "false"
click at [303, 488] on span at bounding box center [303, 492] width 0 height 13
click at [303, 488] on input "SMS" at bounding box center [309, 488] width 12 height 12
checkbox input "false"
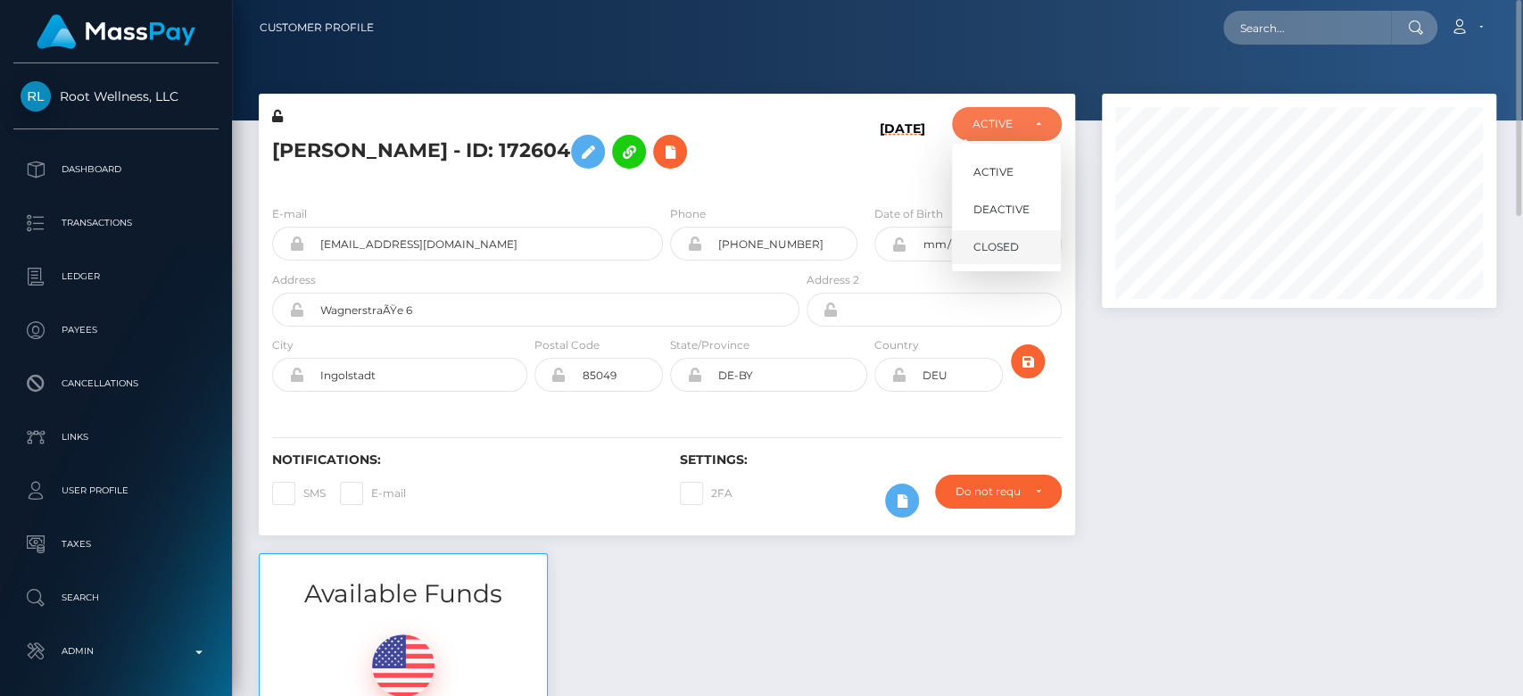
click at [988, 239] on span "CLOSED" at bounding box center [997, 247] width 46 height 16
select select "CLOSED"
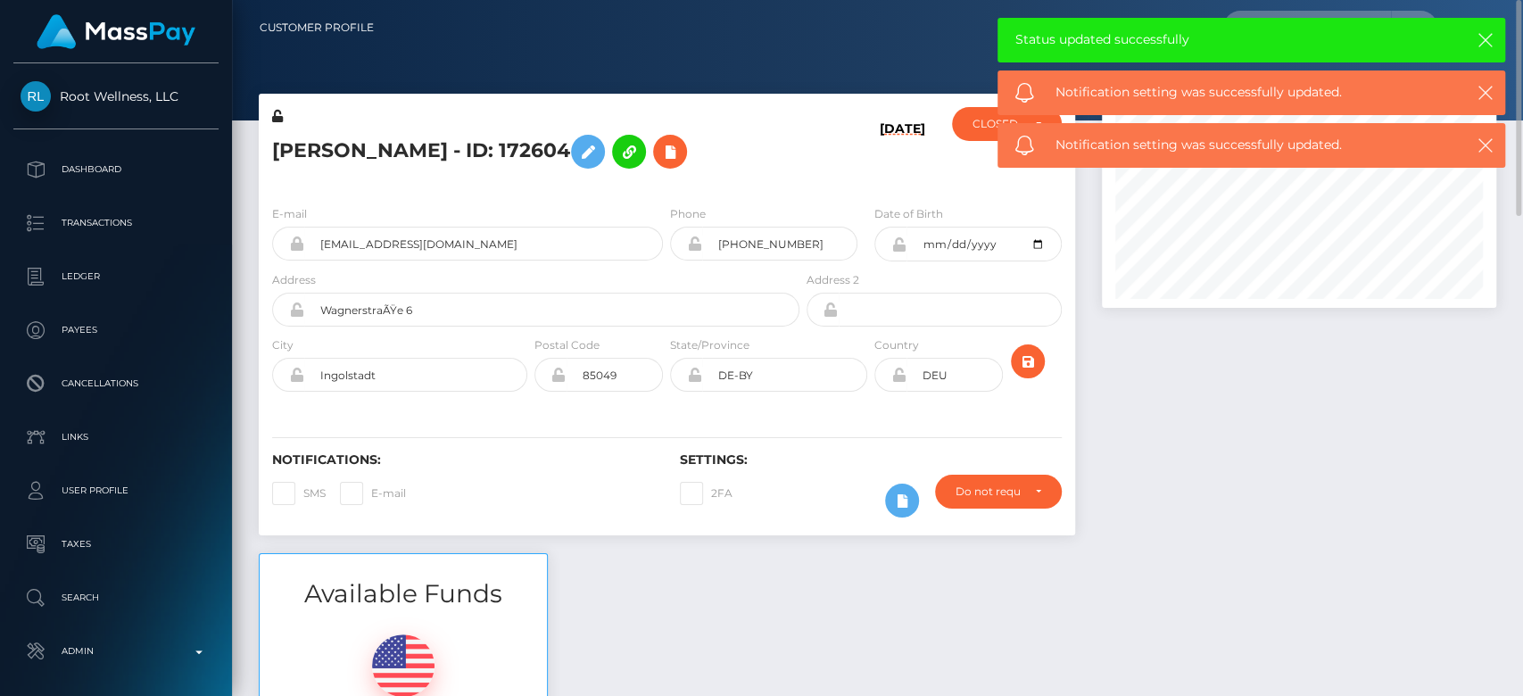
click at [1213, 426] on div at bounding box center [1299, 324] width 421 height 460
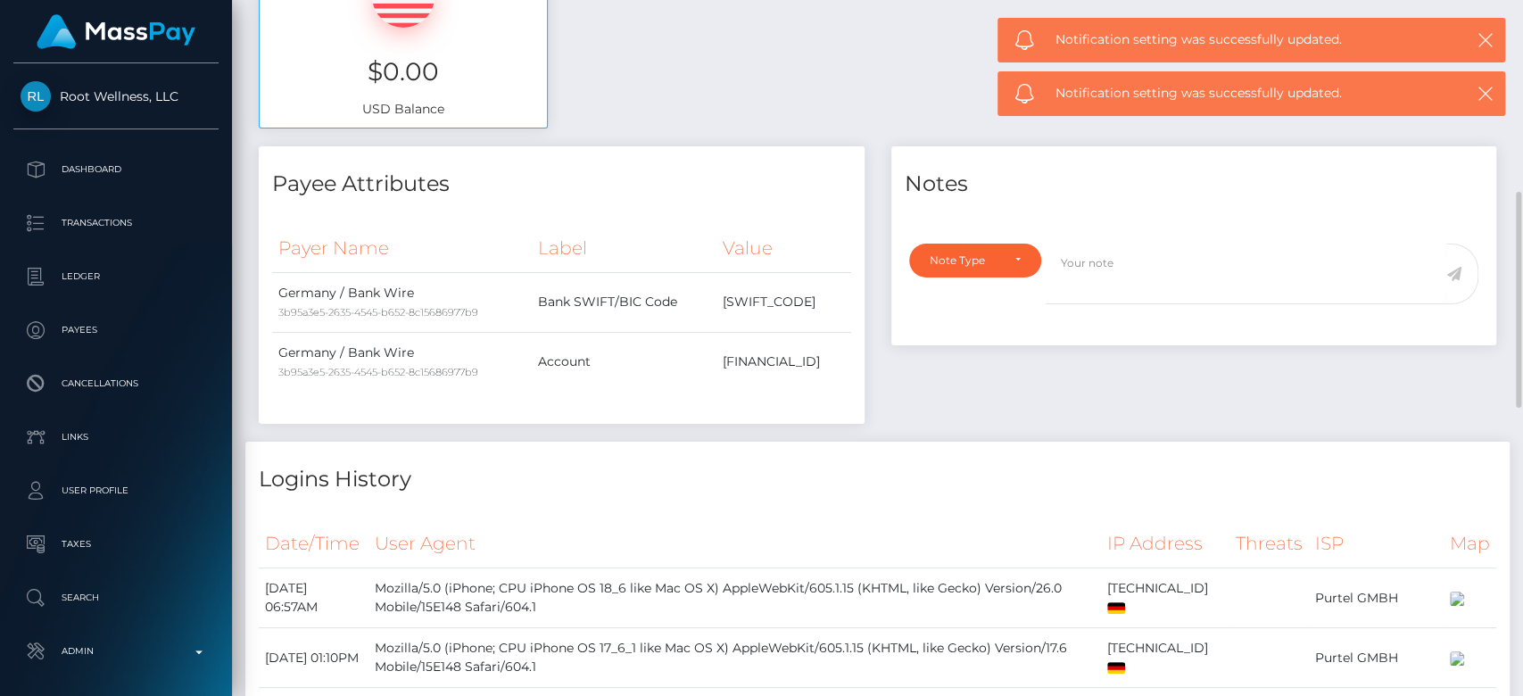
scroll to position [628, 0]
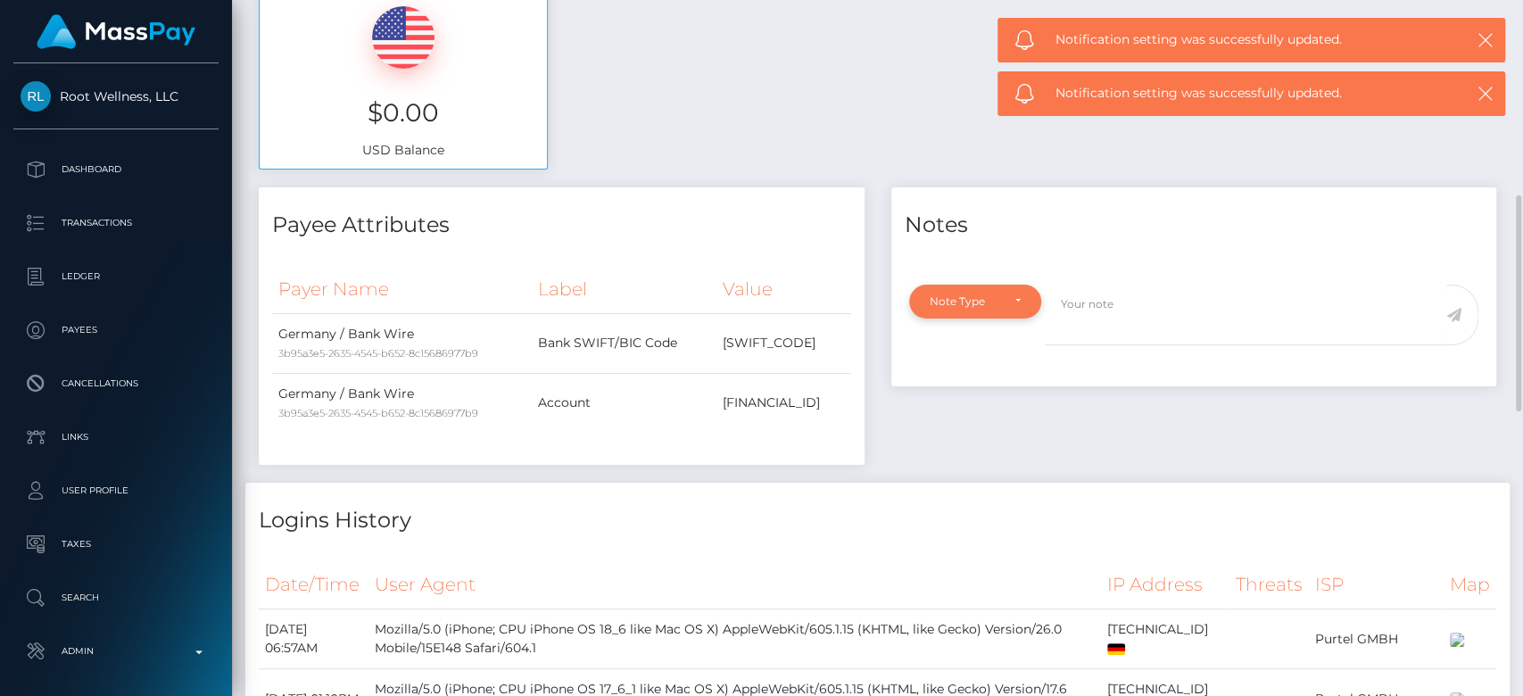
click at [971, 286] on div "Note Type" at bounding box center [975, 302] width 132 height 34
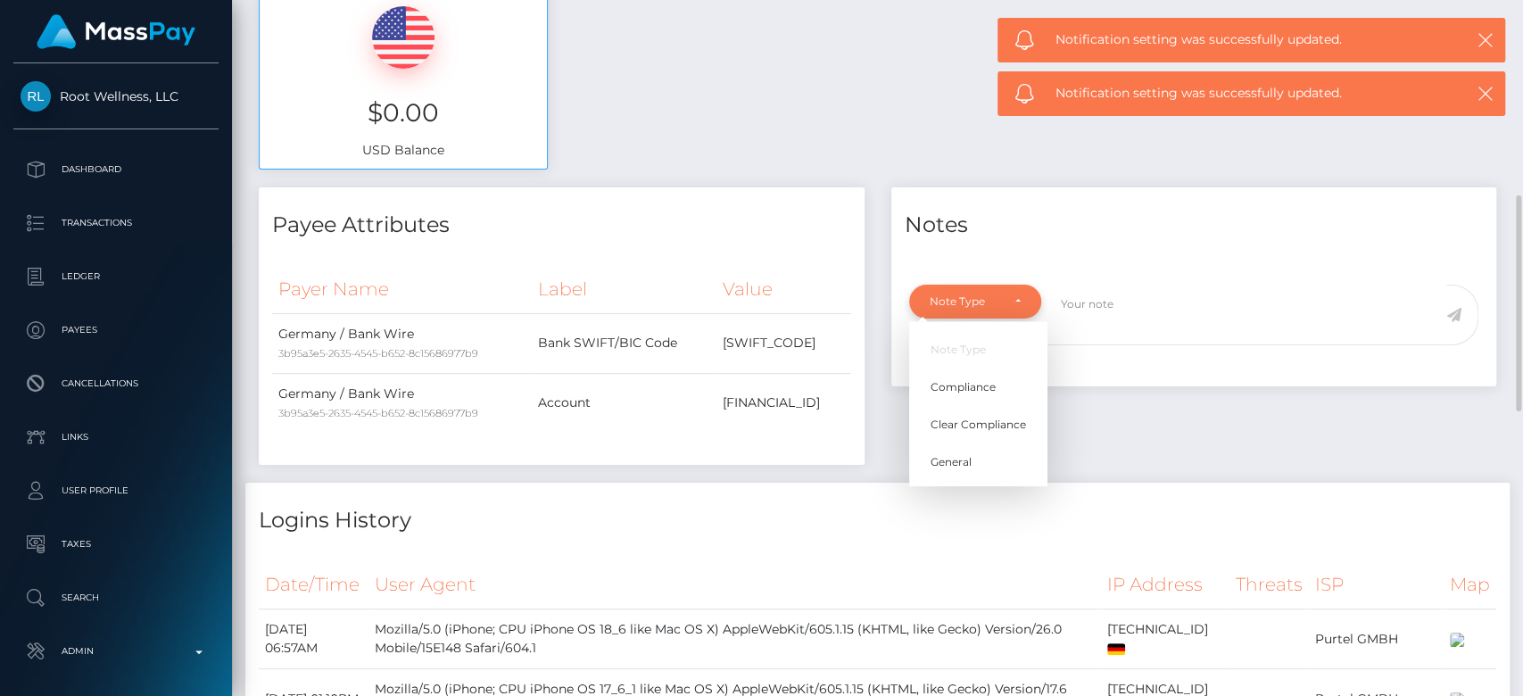
scroll to position [214, 394]
click at [990, 457] on link "General" at bounding box center [978, 461] width 138 height 33
select select "GENERAL"
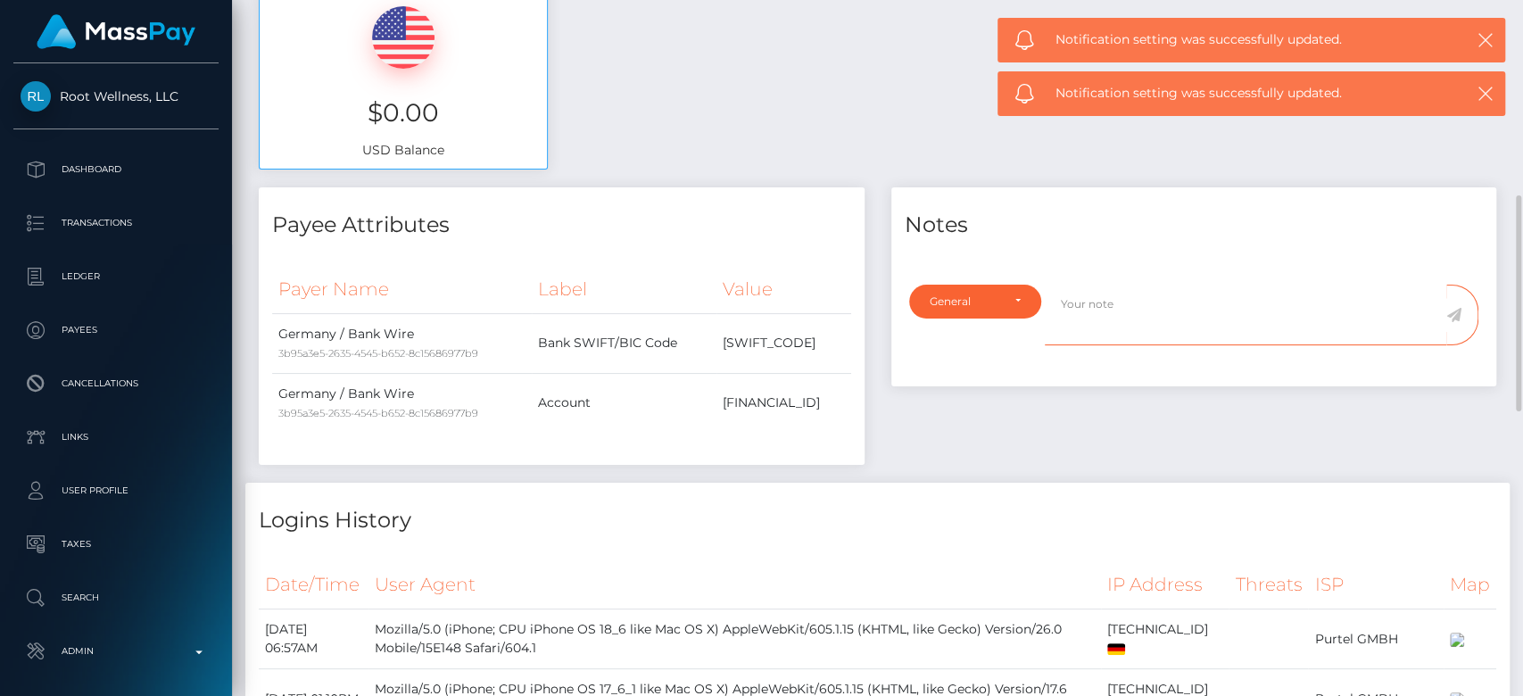
click at [1105, 306] on textarea at bounding box center [1246, 316] width 402 height 62
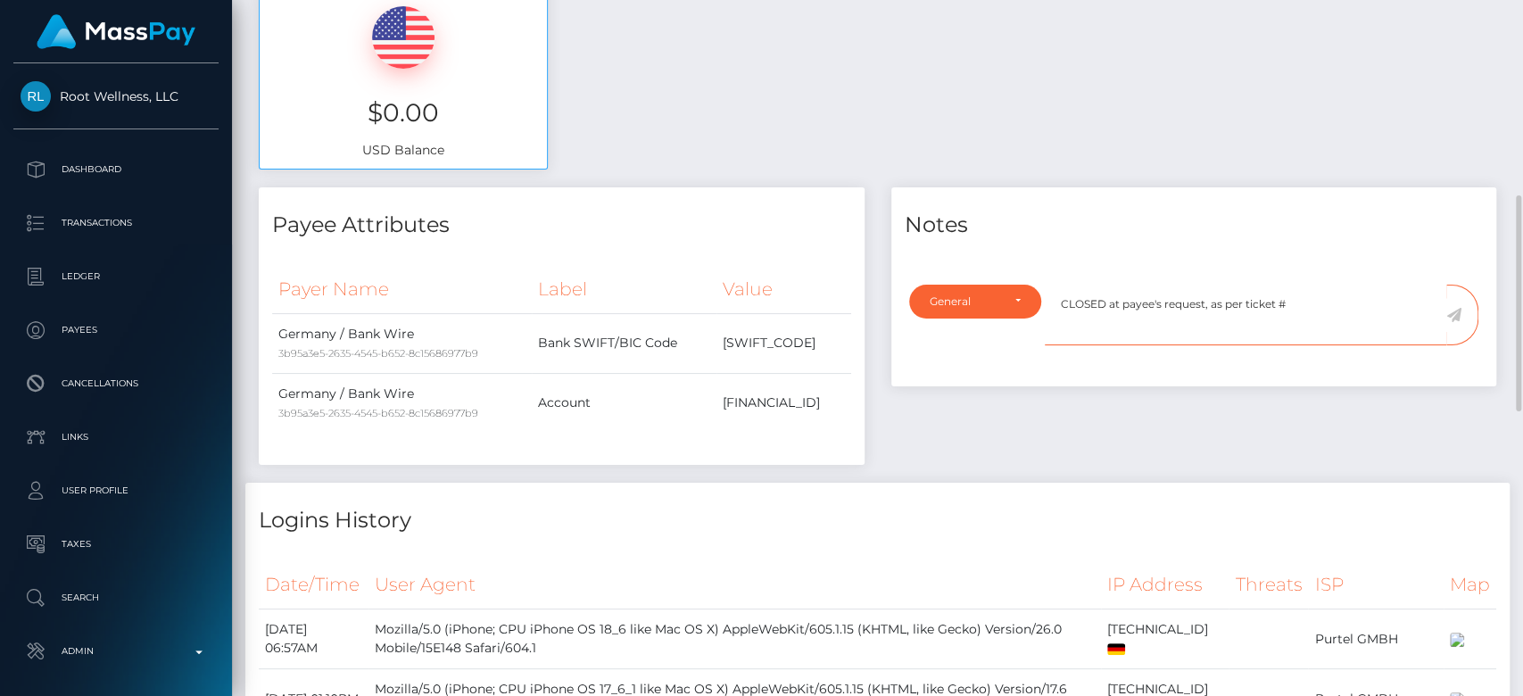
click at [1310, 293] on textarea "CLOSED at payee's request, as per ticket #" at bounding box center [1246, 316] width 402 height 62
type textarea "CLOSED at payee's request, as per ticket #132389"
click at [1456, 311] on icon at bounding box center [1454, 315] width 15 height 14
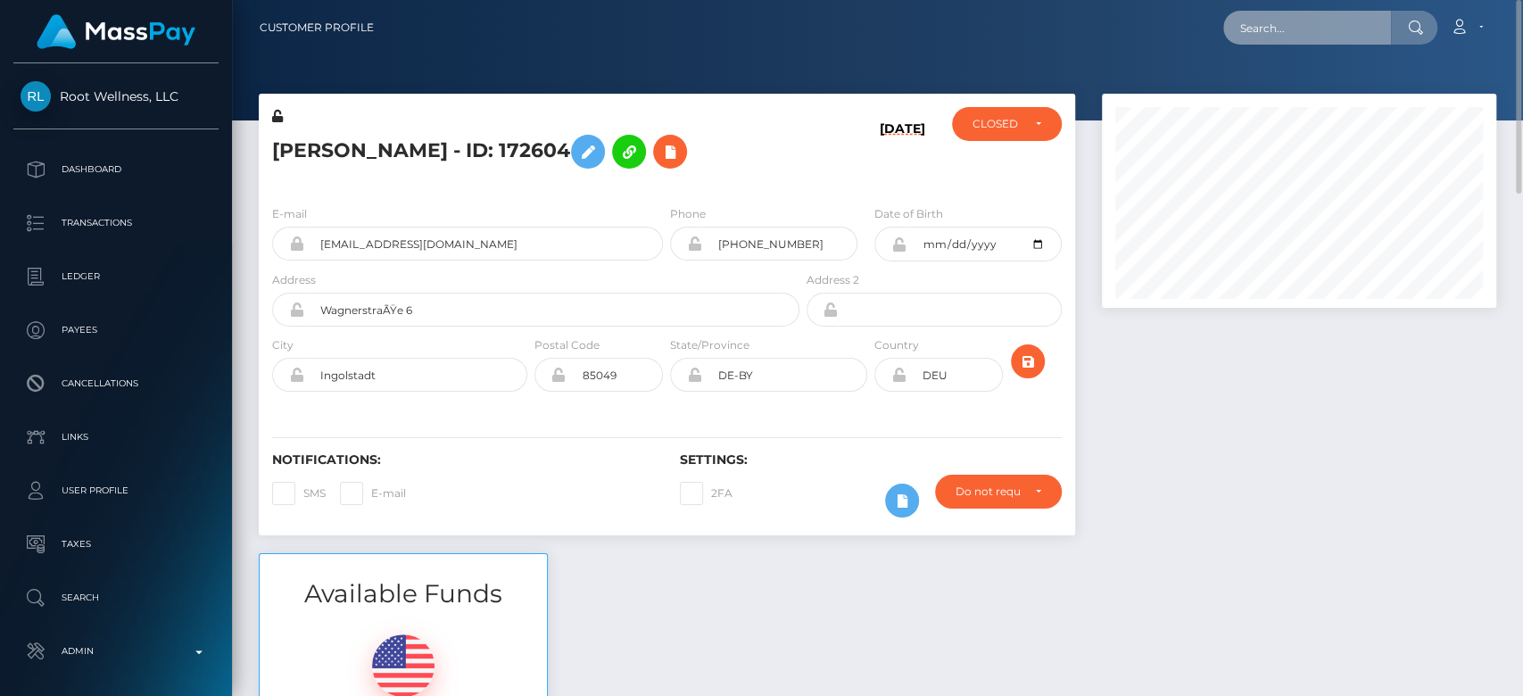
click at [1364, 28] on input "text" at bounding box center [1307, 28] width 168 height 34
paste input "[EMAIL_ADDRESS][DOMAIN_NAME]"
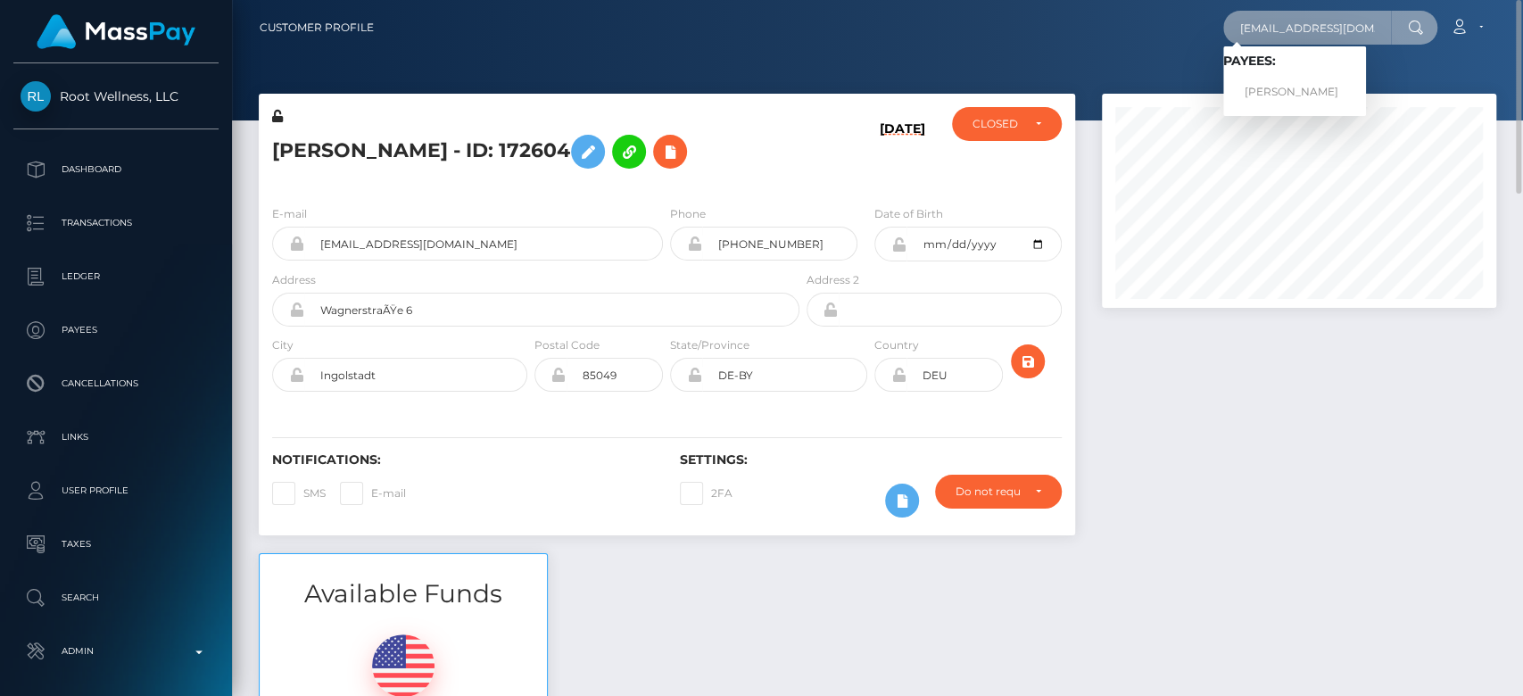
type input "[EMAIL_ADDRESS][DOMAIN_NAME]"
click at [1320, 89] on link "Emma Bird" at bounding box center [1294, 92] width 143 height 33
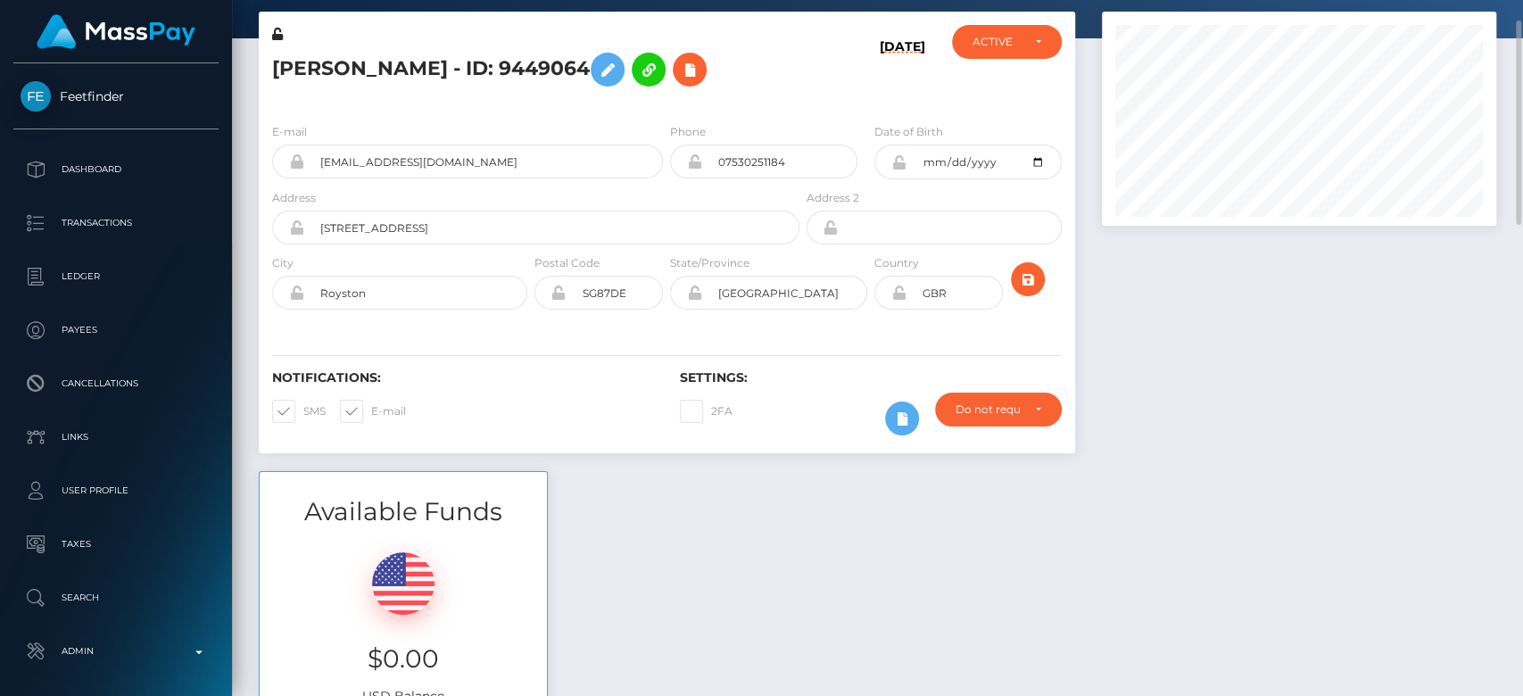
scroll to position [25, 0]
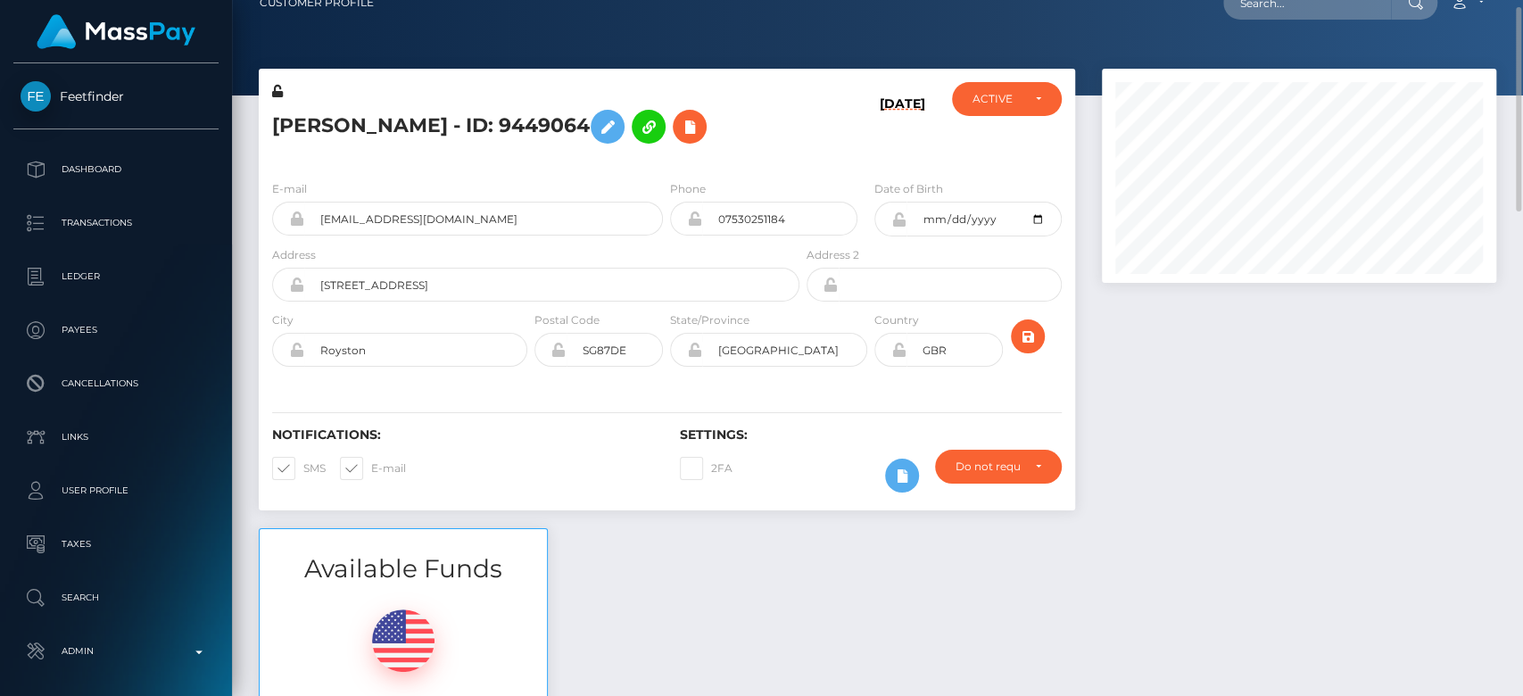
click at [371, 468] on span at bounding box center [371, 467] width 0 height 13
click at [371, 468] on input "E-mail" at bounding box center [377, 463] width 12 height 12
checkbox input "false"
click at [303, 461] on span at bounding box center [303, 467] width 0 height 13
click at [303, 460] on input "SMS" at bounding box center [309, 463] width 12 height 12
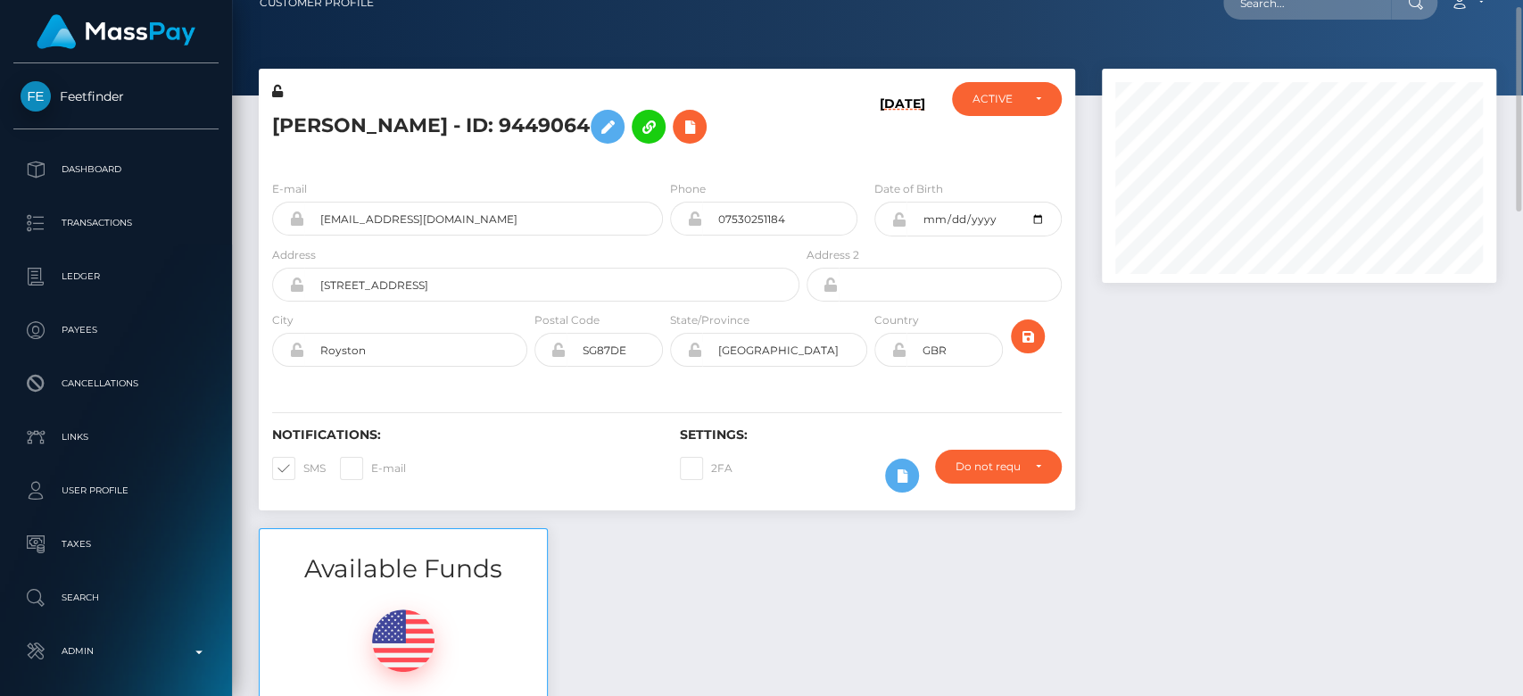
checkbox input "false"
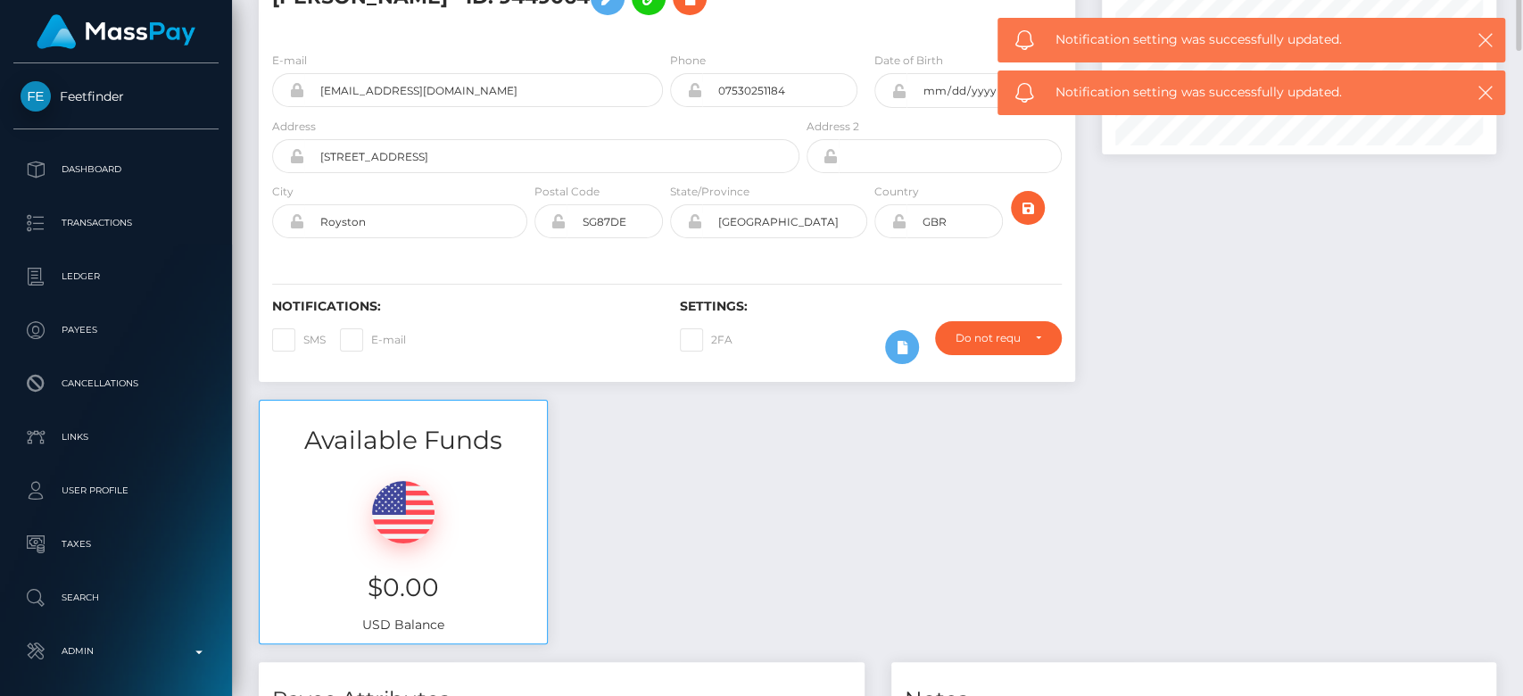
scroll to position [0, 0]
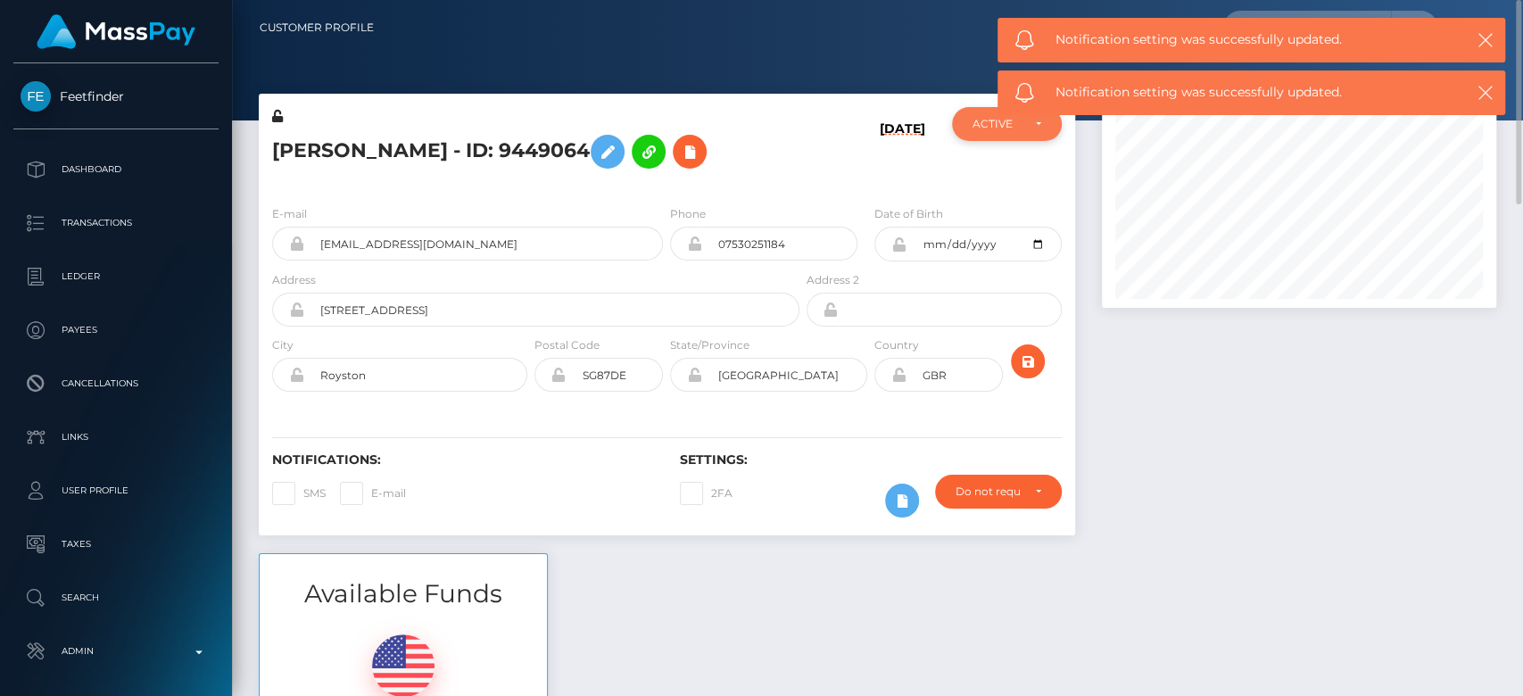
click at [999, 133] on div "ACTIVE" at bounding box center [1006, 124] width 109 height 34
click at [991, 253] on span "CLOSED" at bounding box center [997, 247] width 46 height 16
select select "CLOSED"
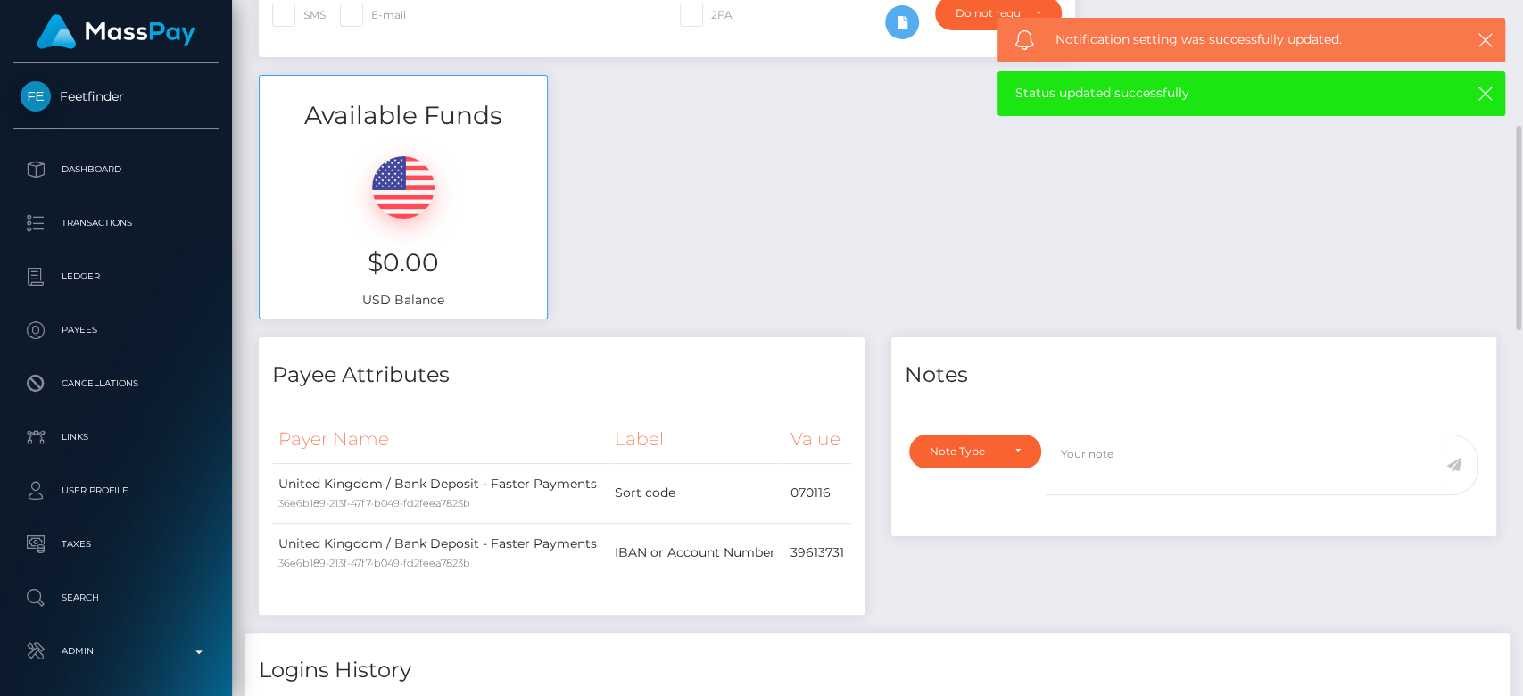
scroll to position [489, 0]
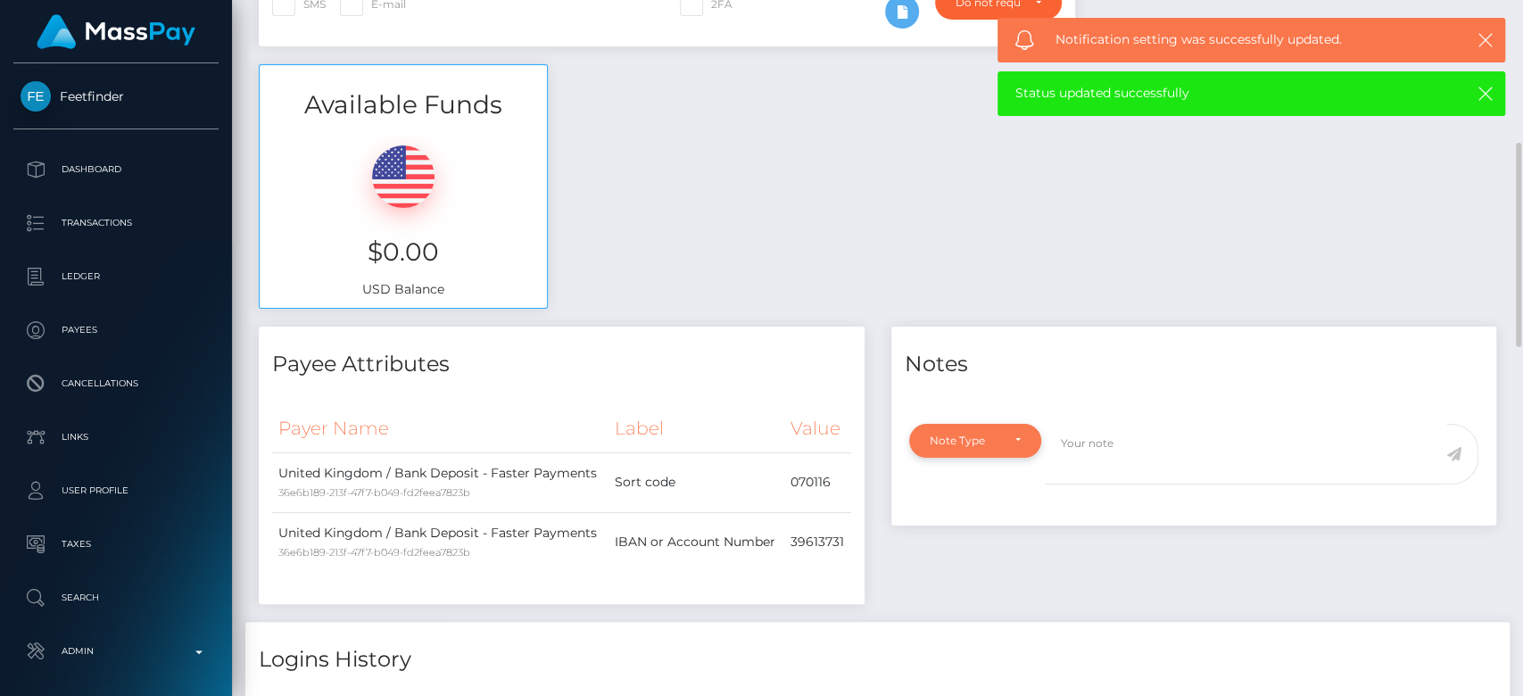
click at [1008, 434] on div "Note Type" at bounding box center [975, 441] width 91 height 14
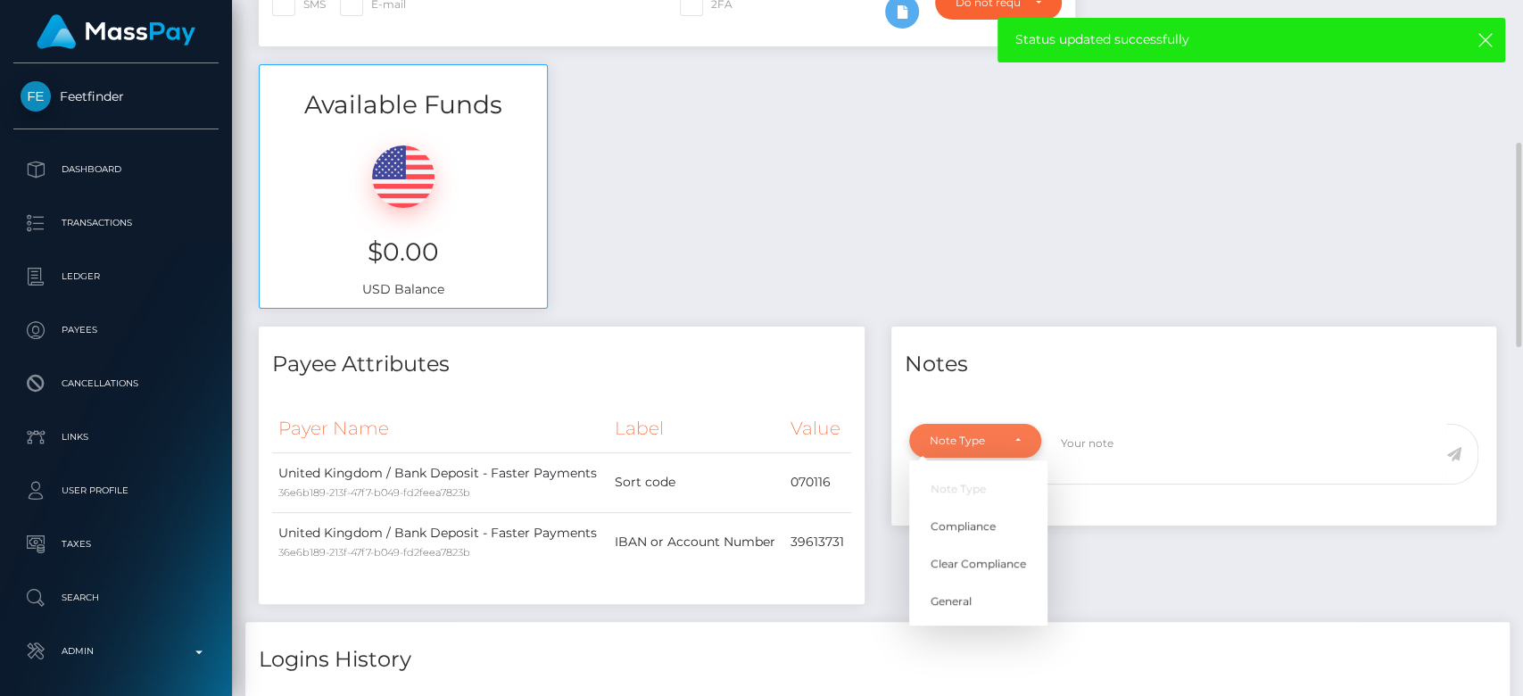
scroll to position [214, 394]
click at [952, 593] on span "General" at bounding box center [951, 601] width 41 height 16
select select "GENERAL"
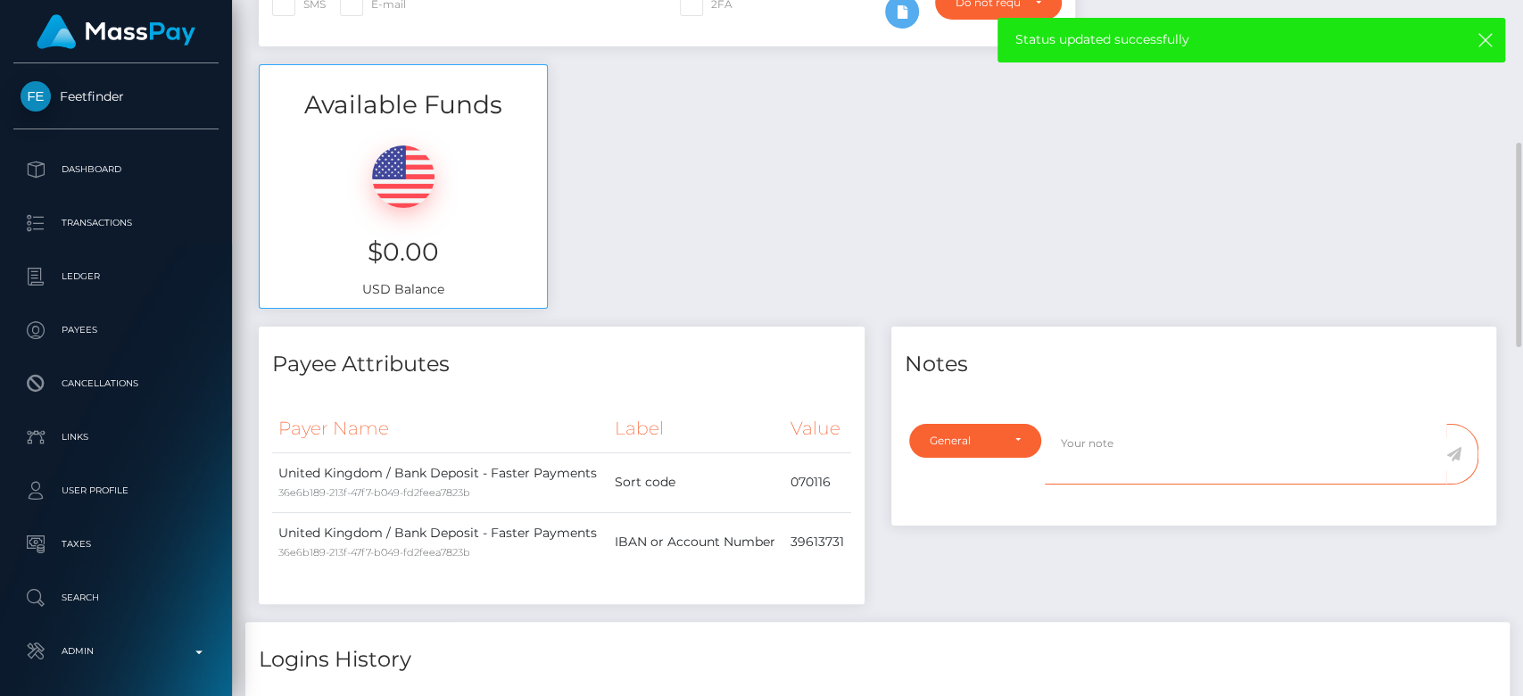
click at [1064, 439] on textarea at bounding box center [1246, 455] width 402 height 62
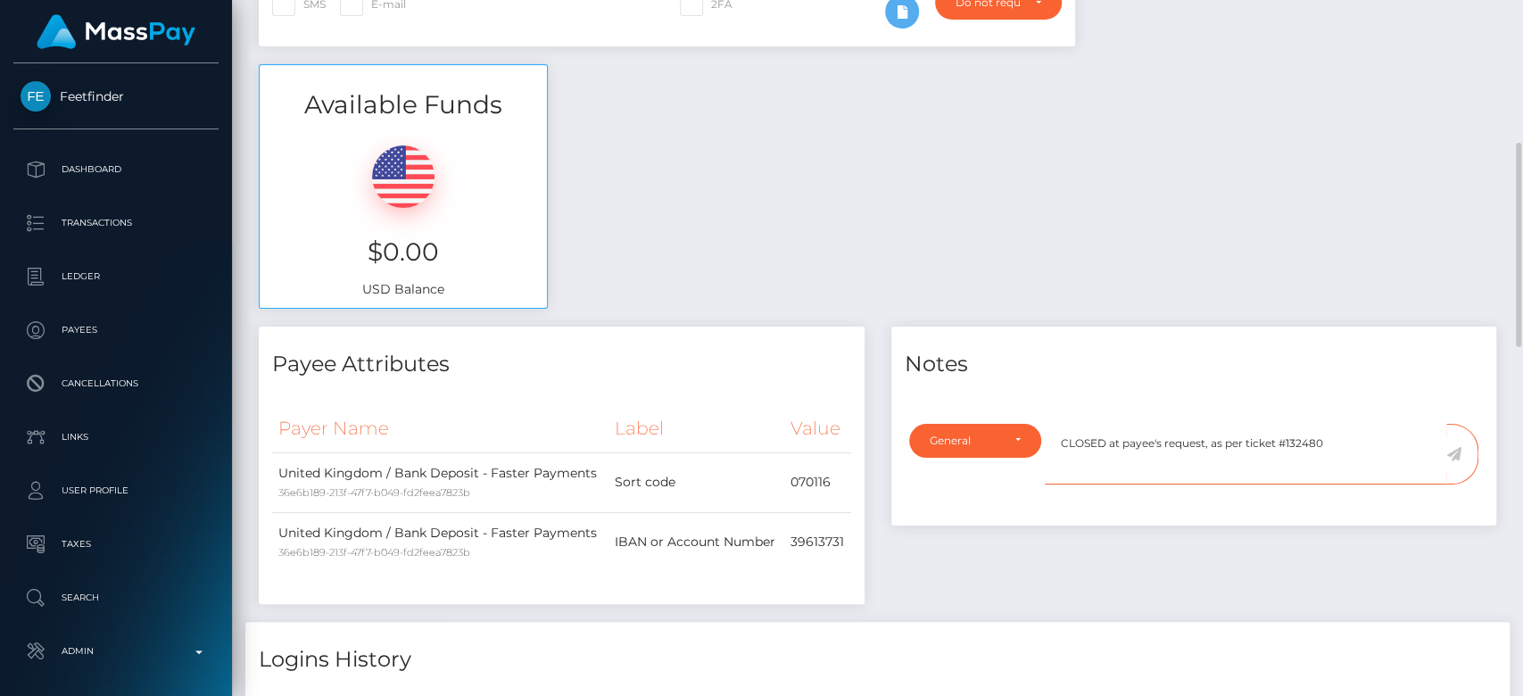
type textarea "CLOSED at payee's request, as per ticket #132480"
click at [1455, 453] on icon at bounding box center [1454, 454] width 15 height 14
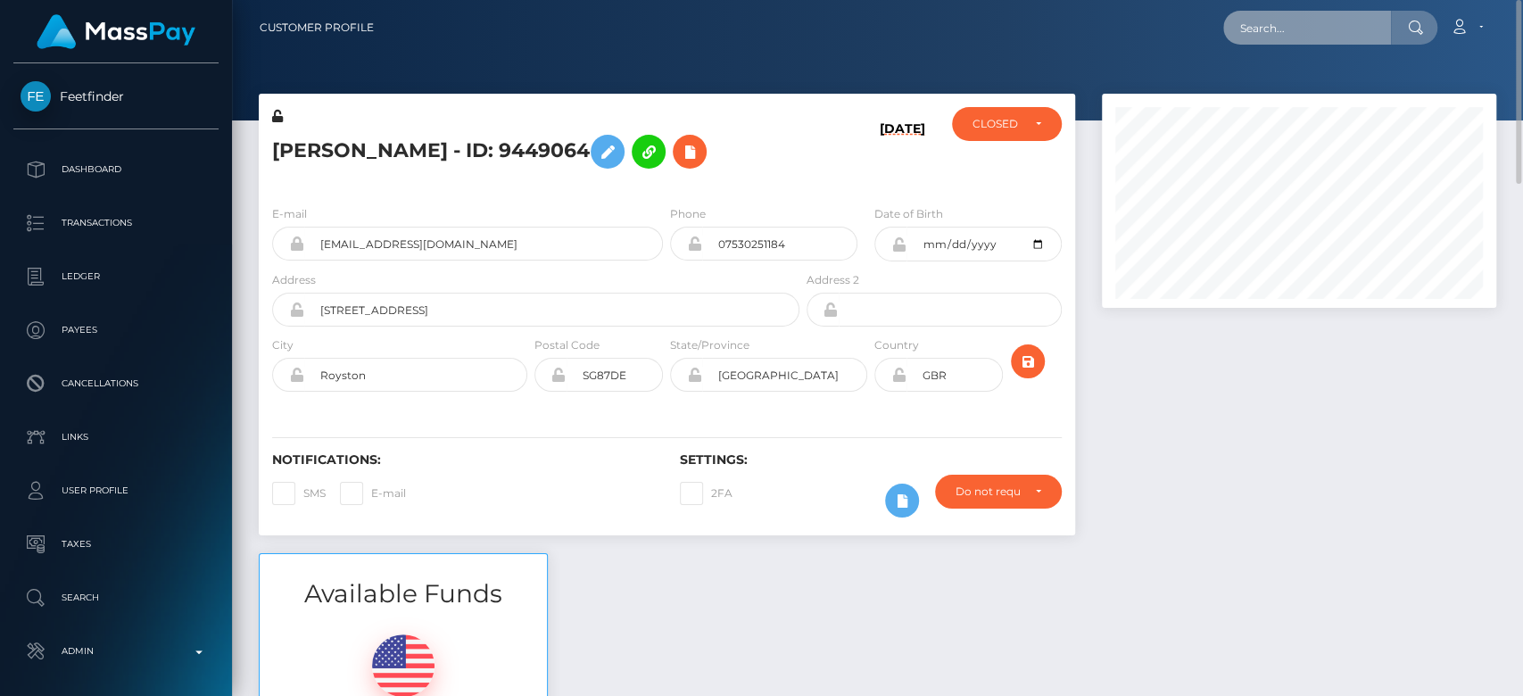
click at [1349, 25] on input "text" at bounding box center [1307, 28] width 168 height 34
paste input "[PERSON_NAME][EMAIL_ADDRESS][PERSON_NAME][DOMAIN_NAME]"
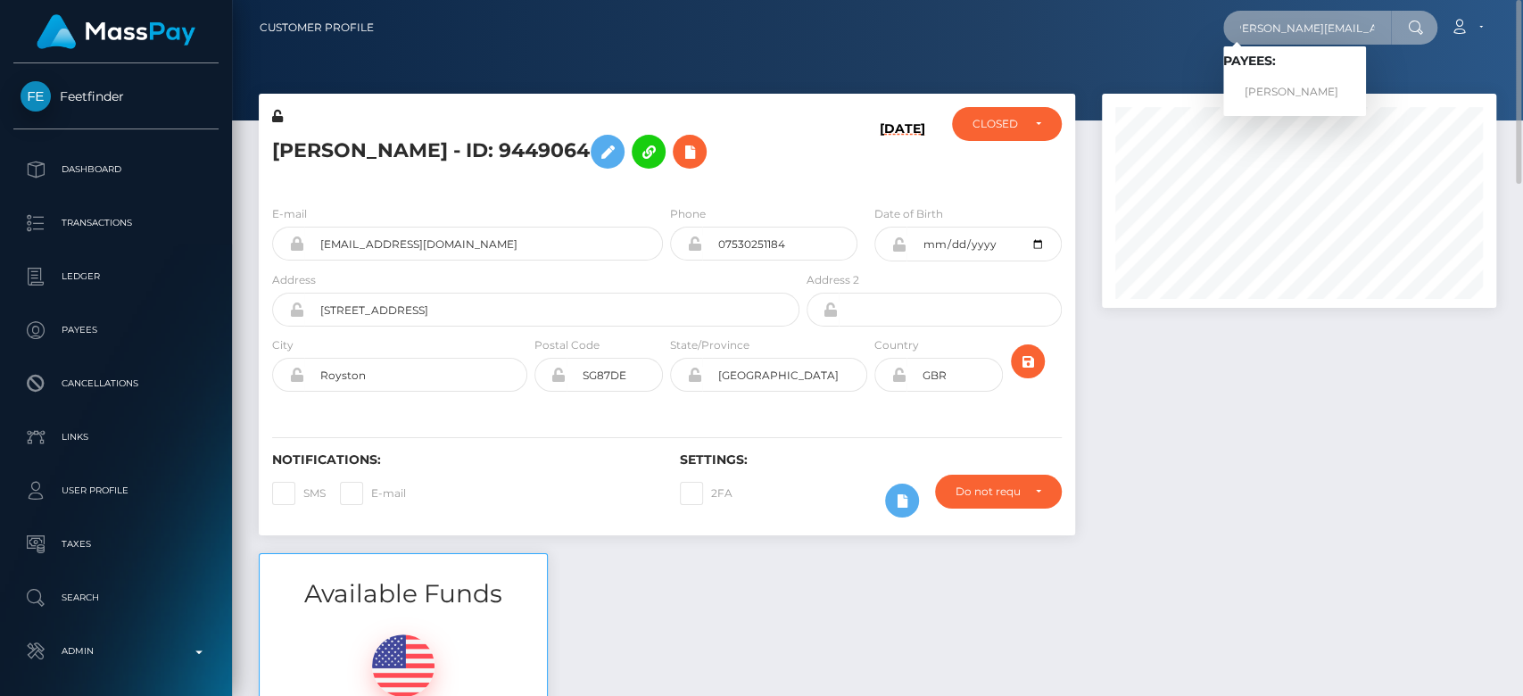
type input "[PERSON_NAME][EMAIL_ADDRESS][PERSON_NAME][DOMAIN_NAME]"
click at [1276, 87] on link "Bettina Bruckner" at bounding box center [1294, 92] width 143 height 33
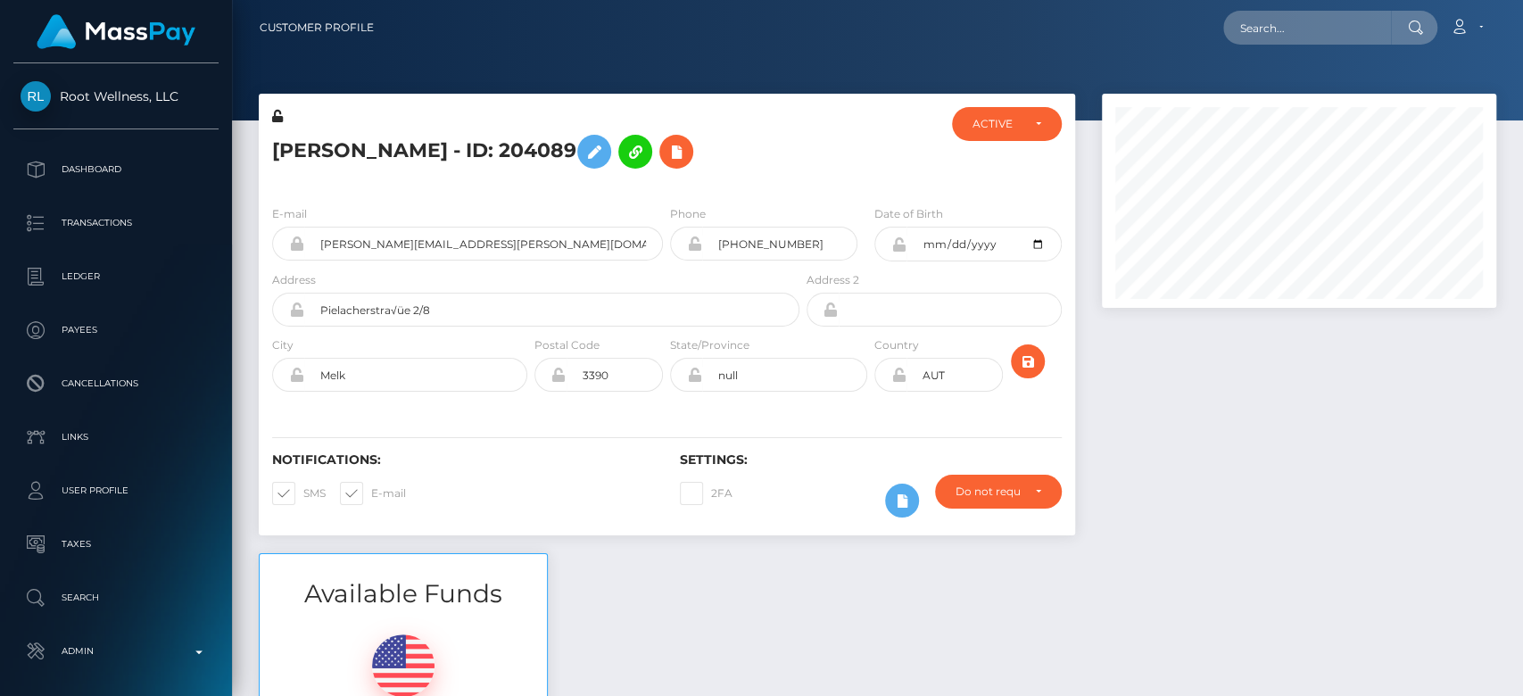
scroll to position [214, 394]
click at [1248, 390] on div at bounding box center [1299, 324] width 421 height 460
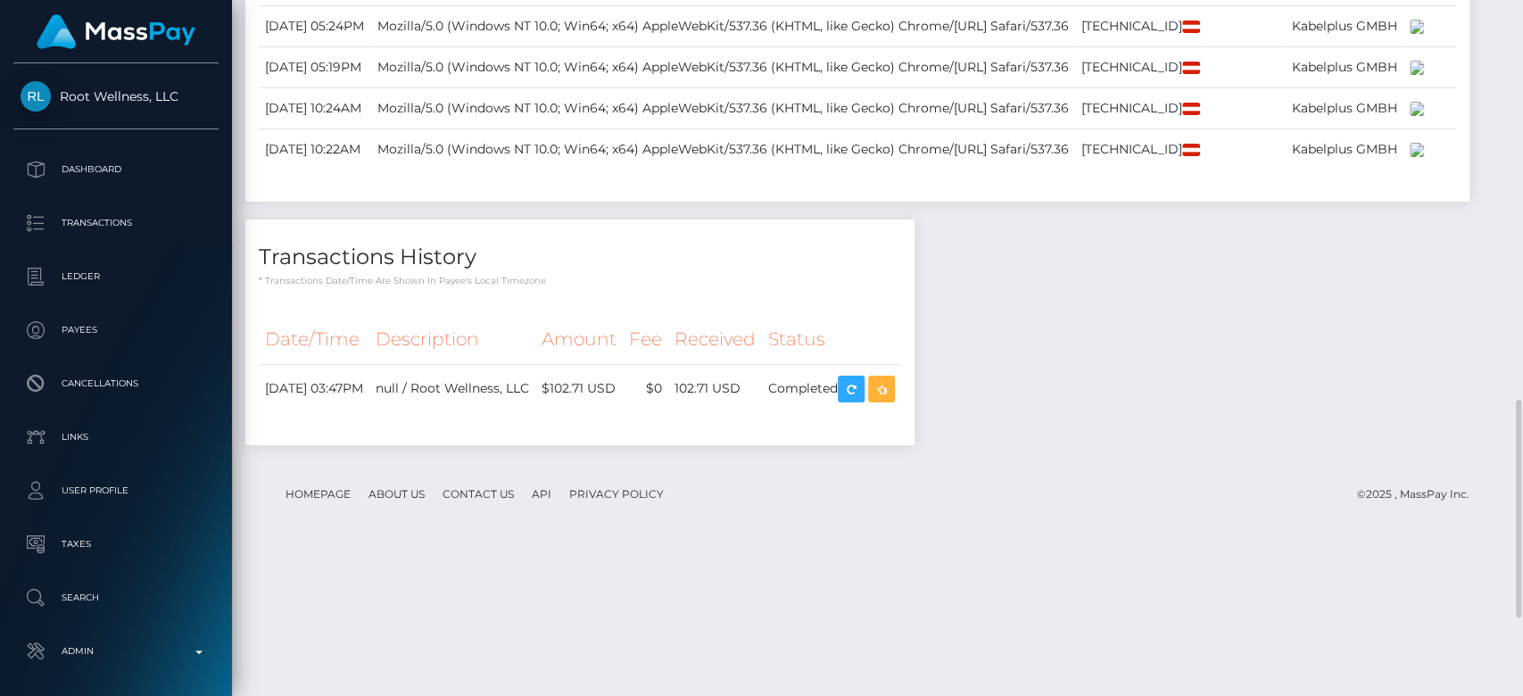
scroll to position [1251, 0]
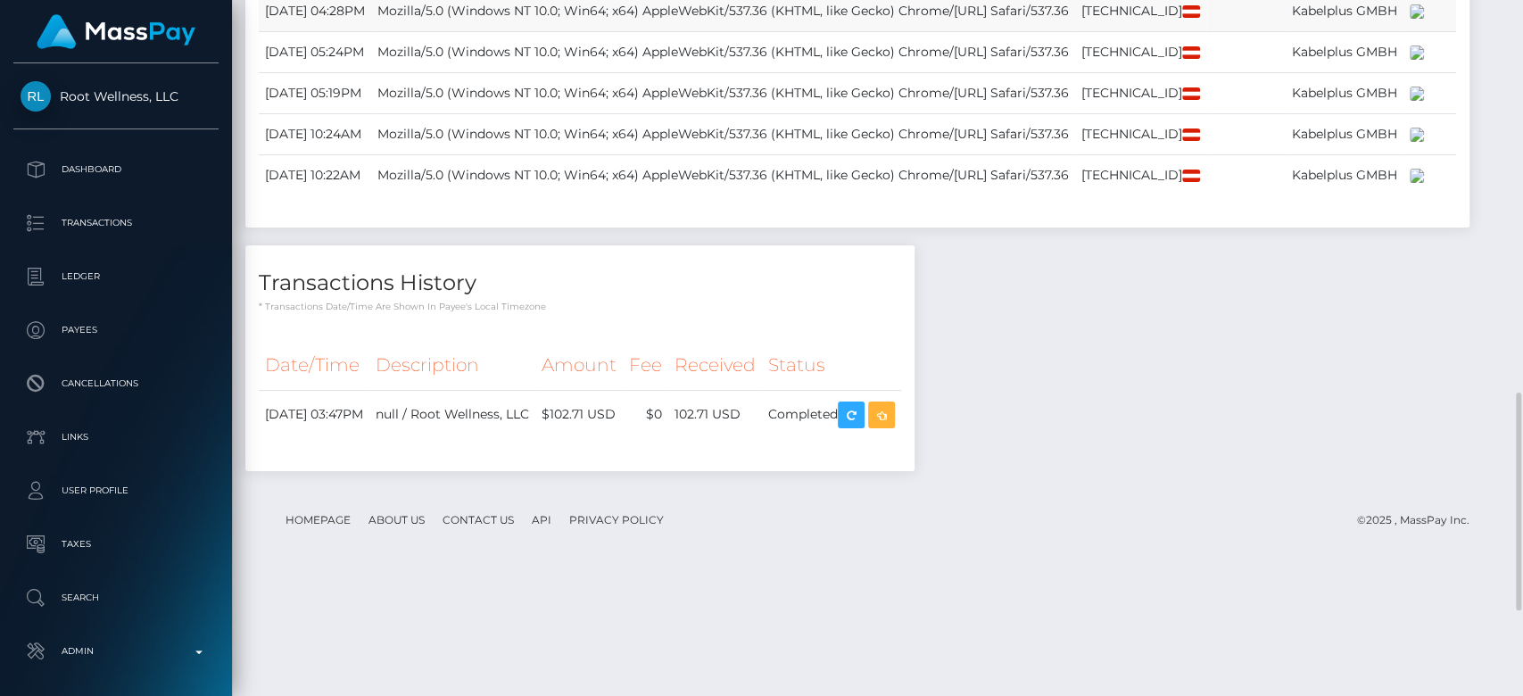
click at [464, 31] on td "Mozilla/5.0 (Windows NT 10.0; Win64; x64) AppleWebKit/537.36 (KHTML, like Gecko…" at bounding box center [723, 10] width 704 height 41
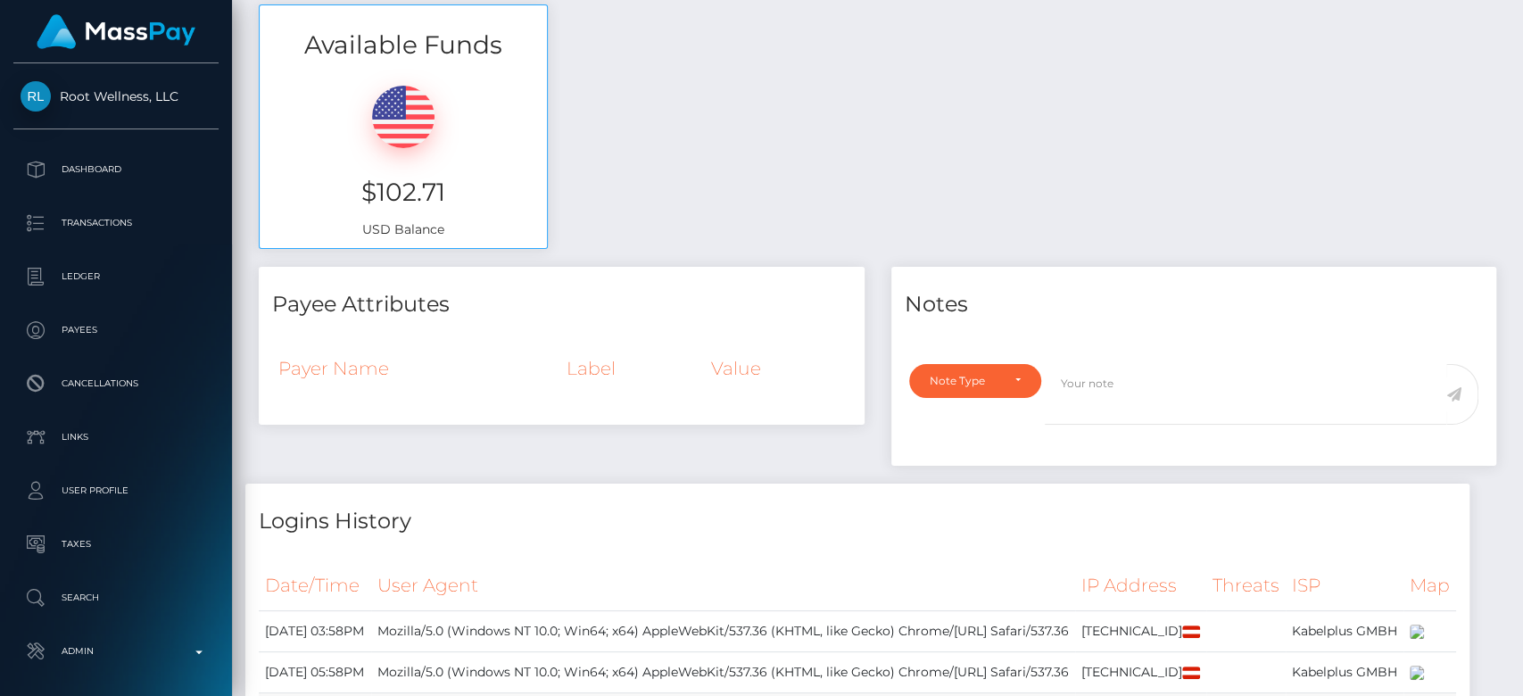
scroll to position [0, 0]
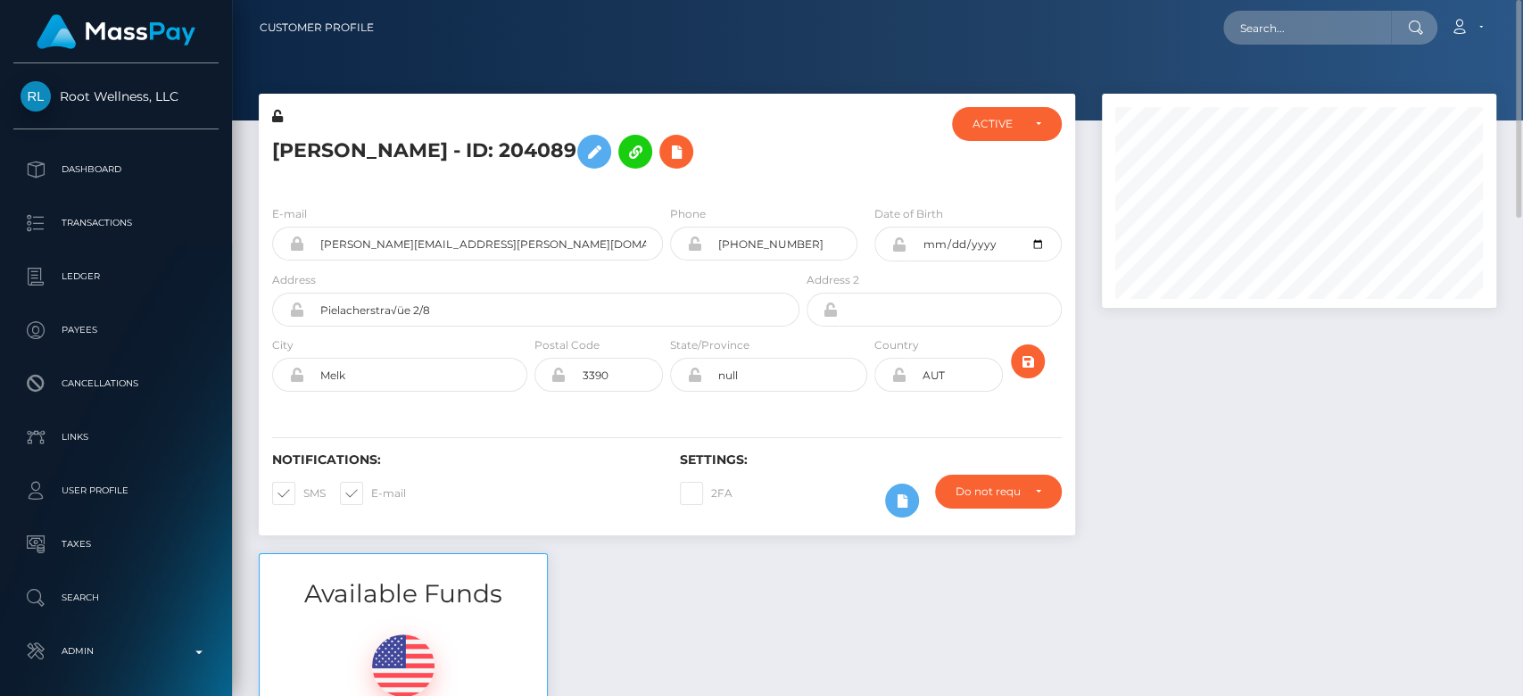
click at [463, 46] on nav "Customer Profile Loading... Loading... Account" at bounding box center [877, 27] width 1291 height 55
click at [1277, 38] on input "text" at bounding box center [1307, 28] width 168 height 34
paste input "[EMAIL_ADDRESS][DOMAIN_NAME]"
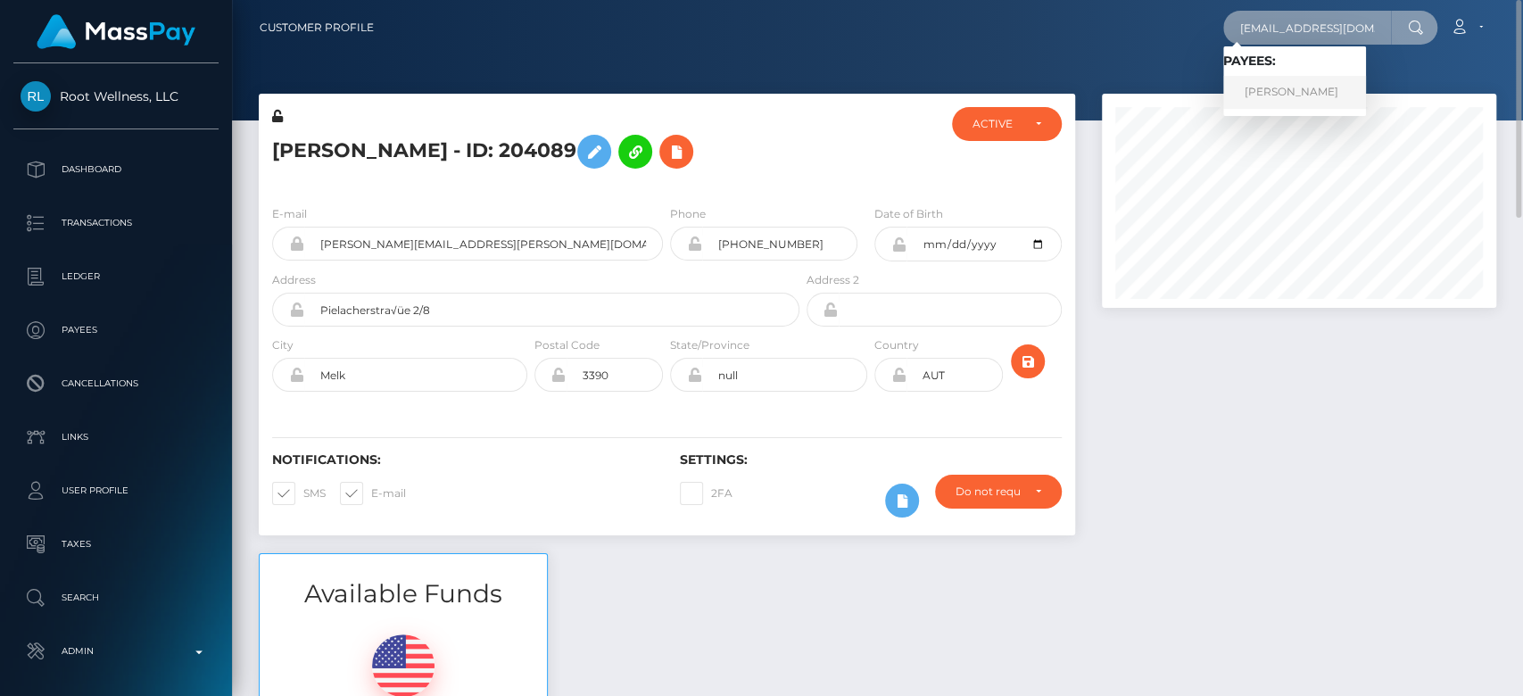
type input "[EMAIL_ADDRESS][DOMAIN_NAME]"
click at [1298, 102] on link "[PERSON_NAME]" at bounding box center [1294, 92] width 143 height 33
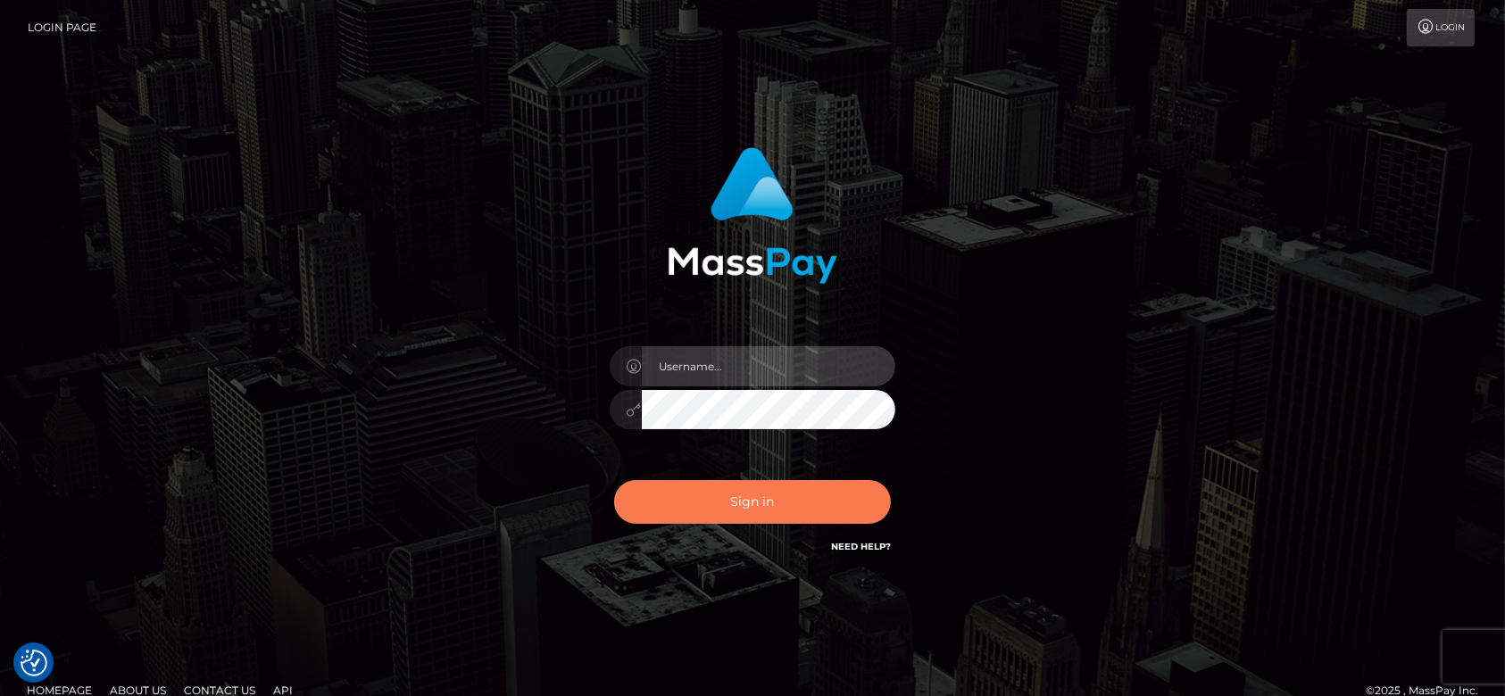
type input "fr.es"
click at [779, 491] on button "Sign in" at bounding box center [752, 502] width 277 height 44
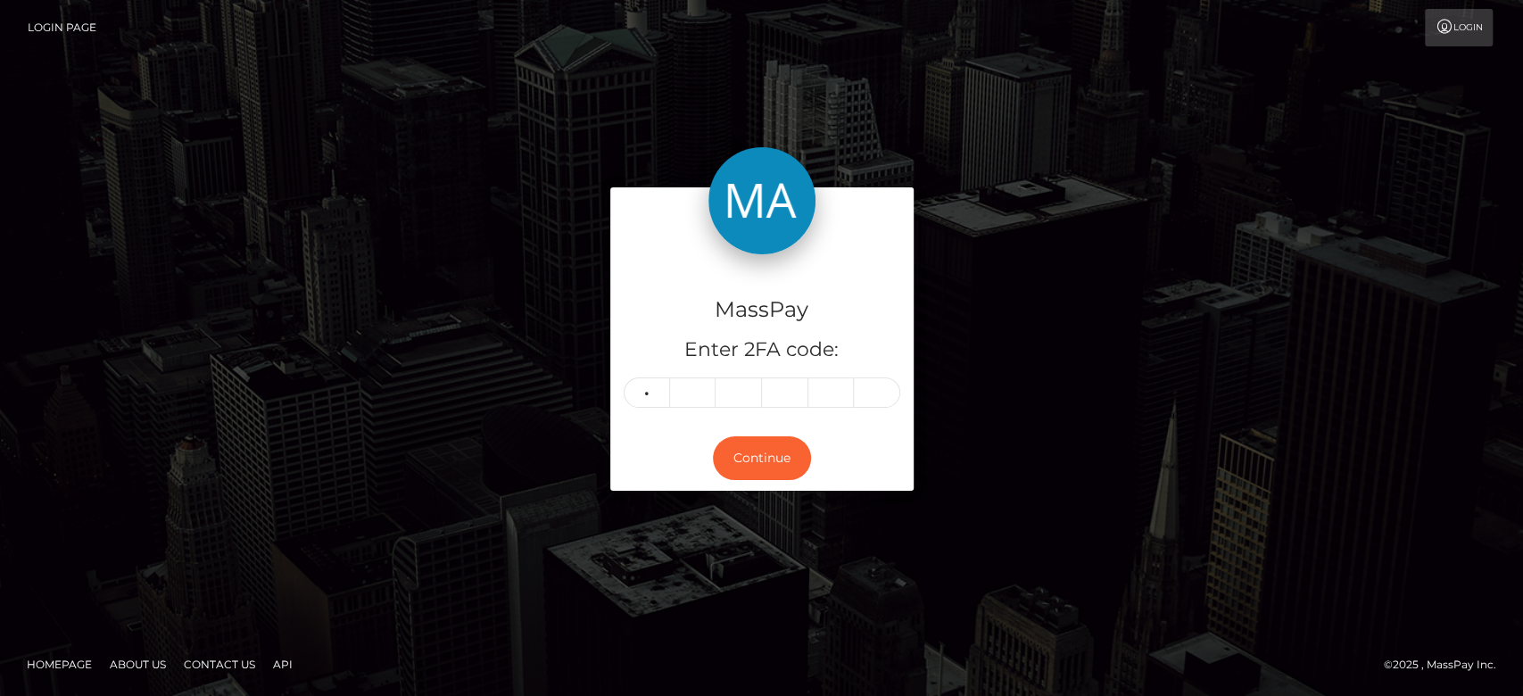
type input "3"
type input "7"
type input "2"
type input "4"
type input "6"
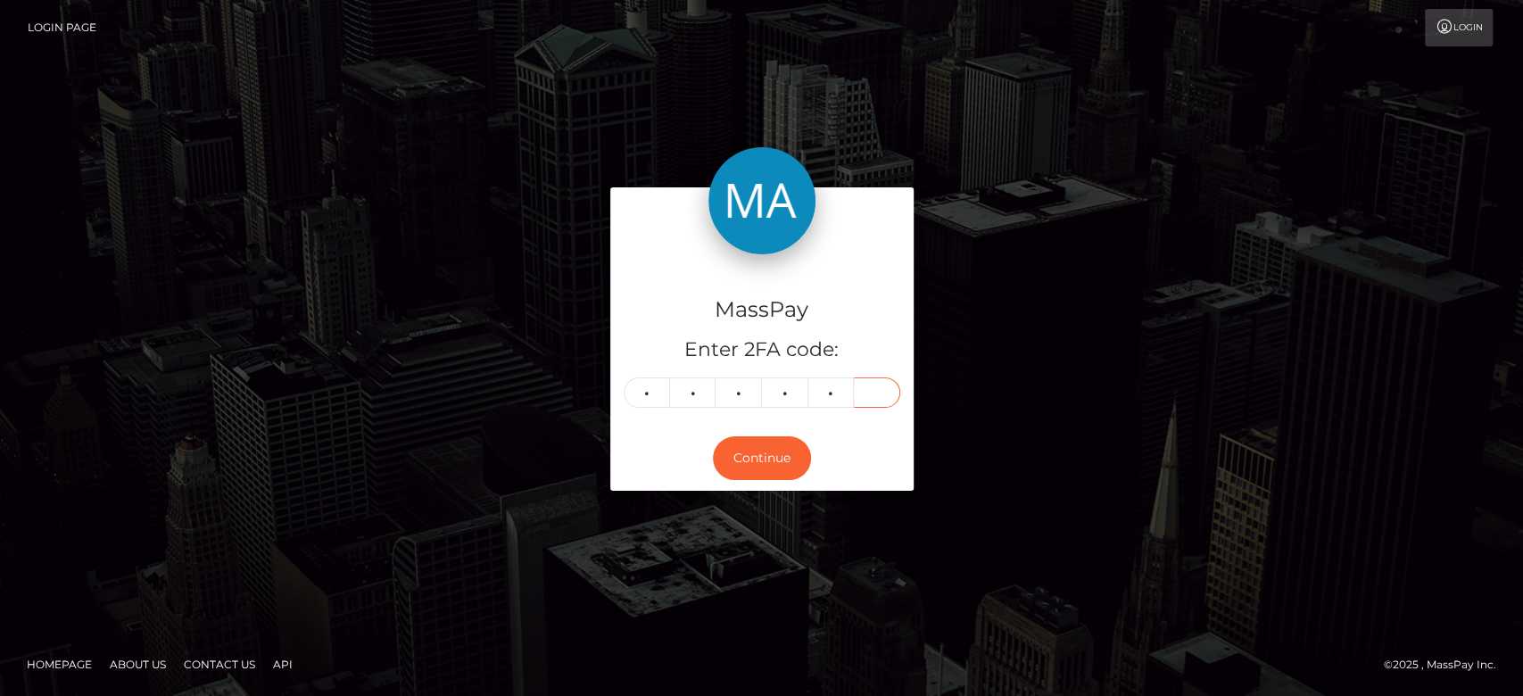
type input "9"
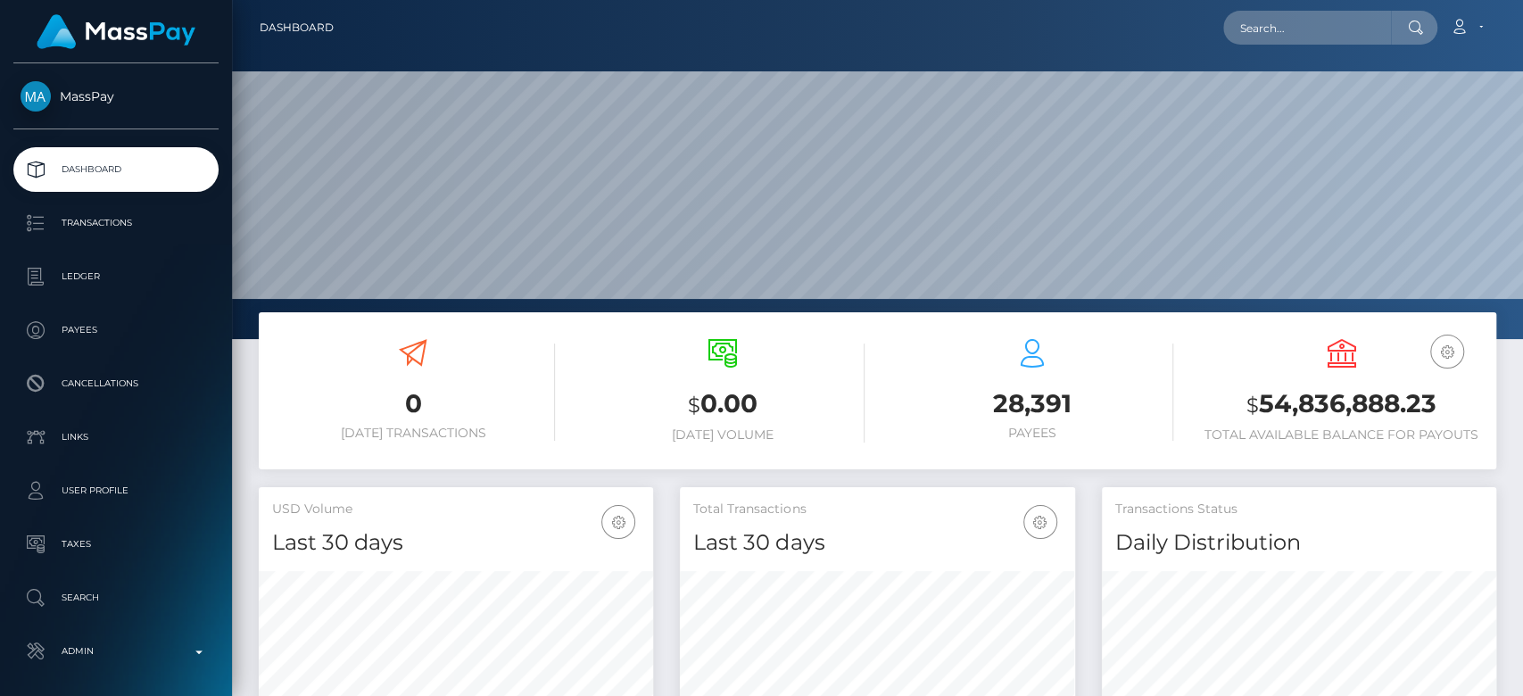
scroll to position [315, 394]
click at [1278, 28] on input "text" at bounding box center [1307, 28] width 168 height 34
paste input "ladybugwashington1@gmail.com"
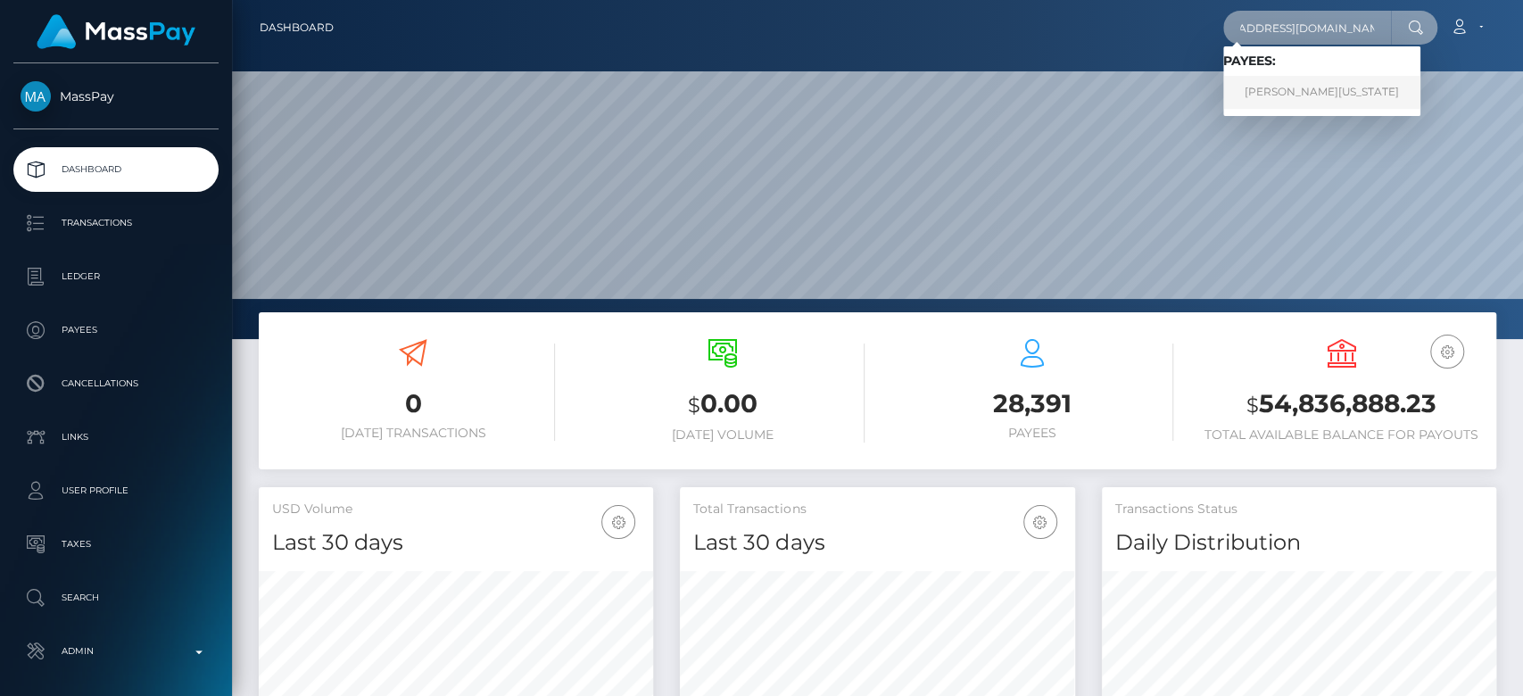
type input "ladybugwashington1@gmail.com"
click at [1298, 87] on link "ANGELA RENEE WASHINGTON" at bounding box center [1321, 92] width 197 height 33
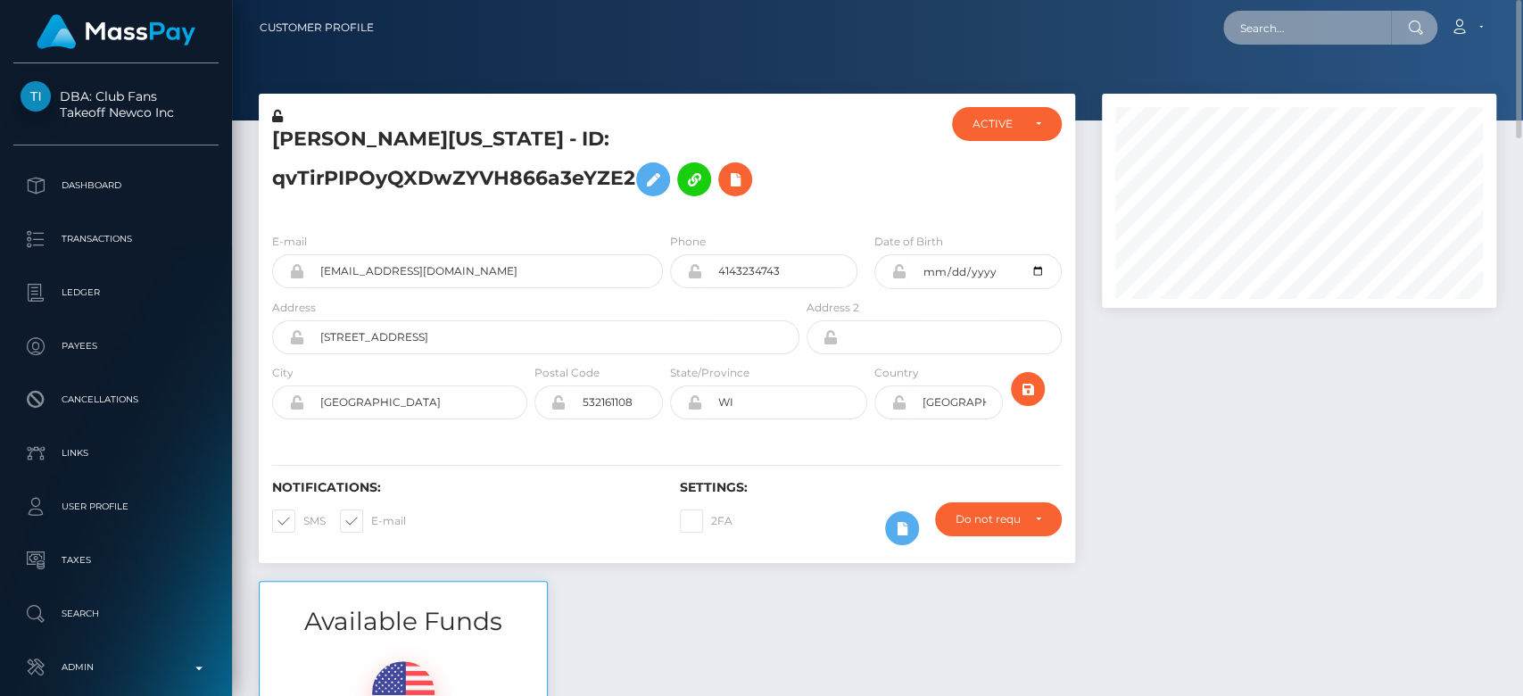
click at [1253, 32] on input "text" at bounding box center [1307, 28] width 168 height 34
paste input "miladyalchemy@gmail.com"
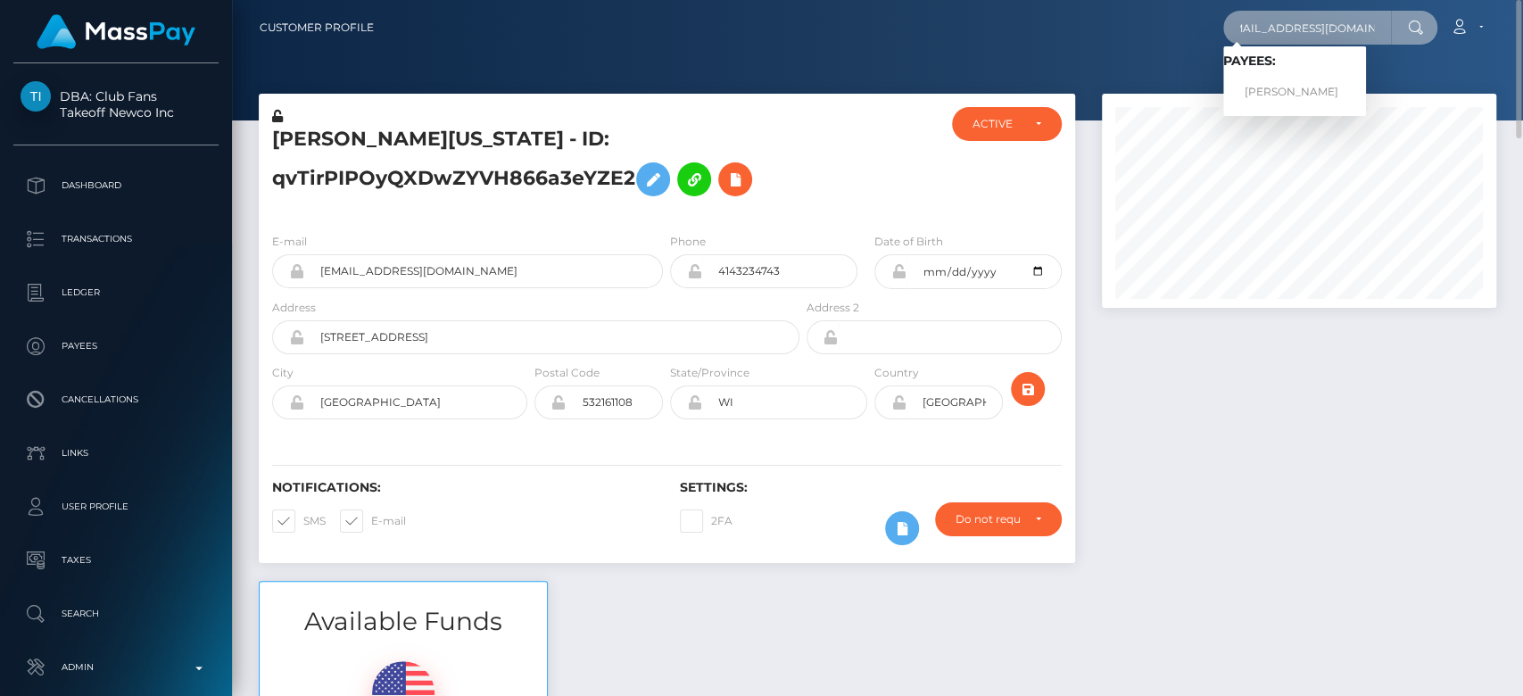
type input "miladyalchemy@gmail.com"
click at [1294, 83] on link "DANII ALCHEMY" at bounding box center [1294, 92] width 143 height 33
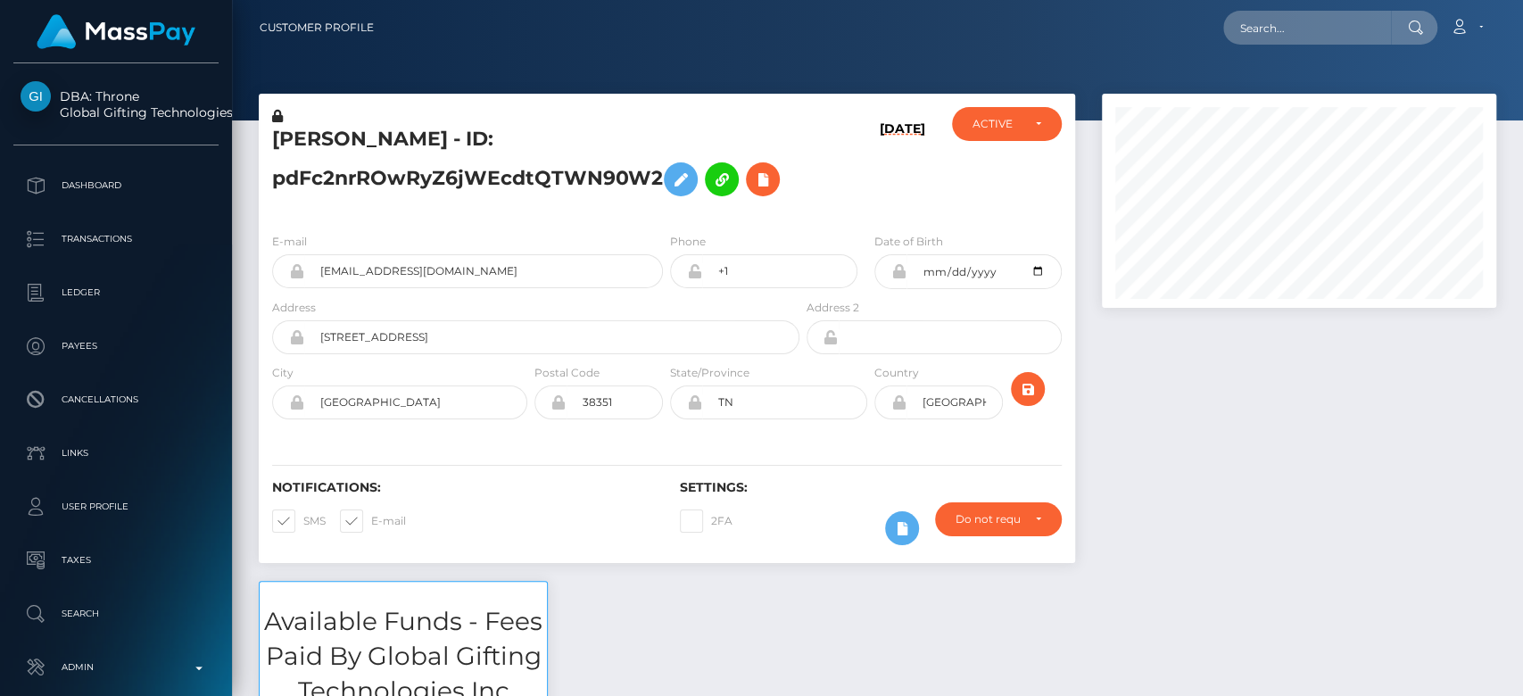
scroll to position [214, 394]
click at [521, 170] on h5 "DANII ALCHEMY - ID: pdFc2nrROwRyZ6jWEcdtQTWN90W2" at bounding box center [531, 165] width 518 height 79
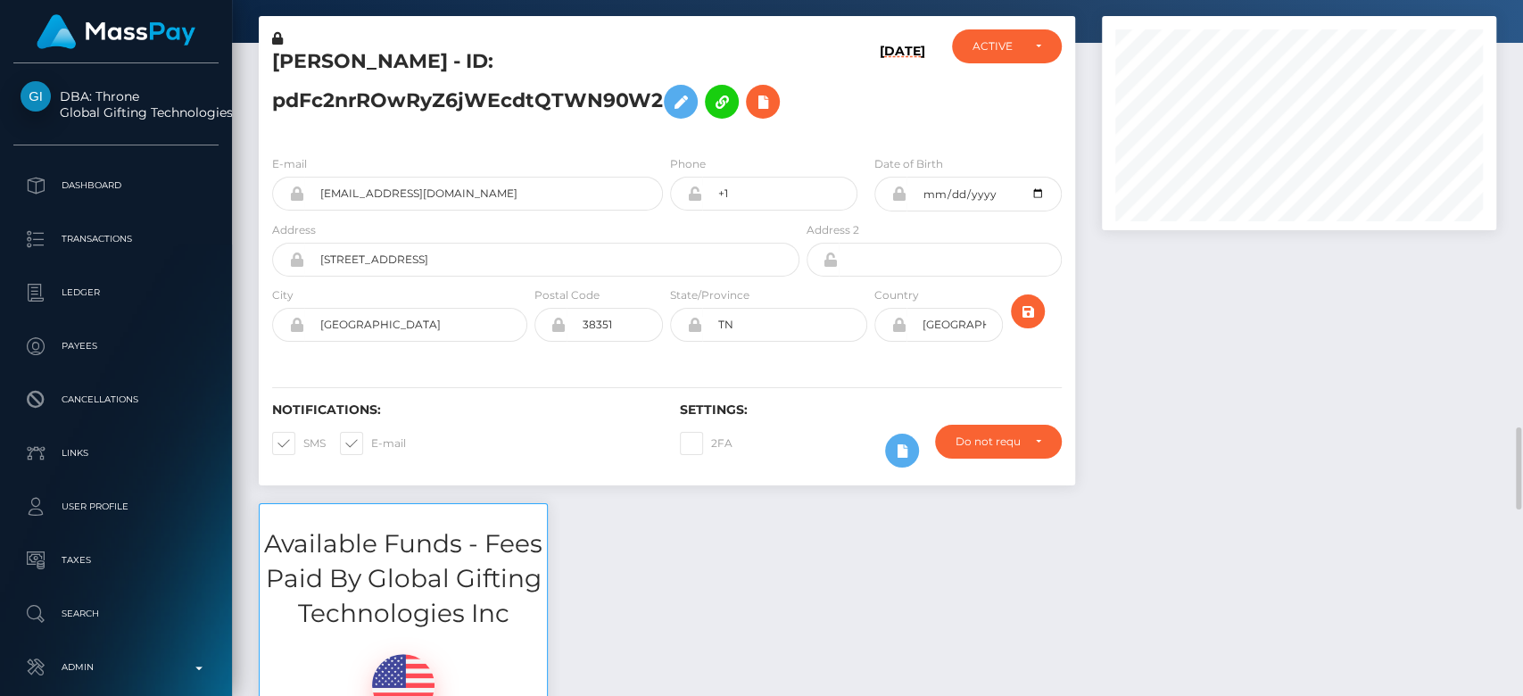
scroll to position [0, 0]
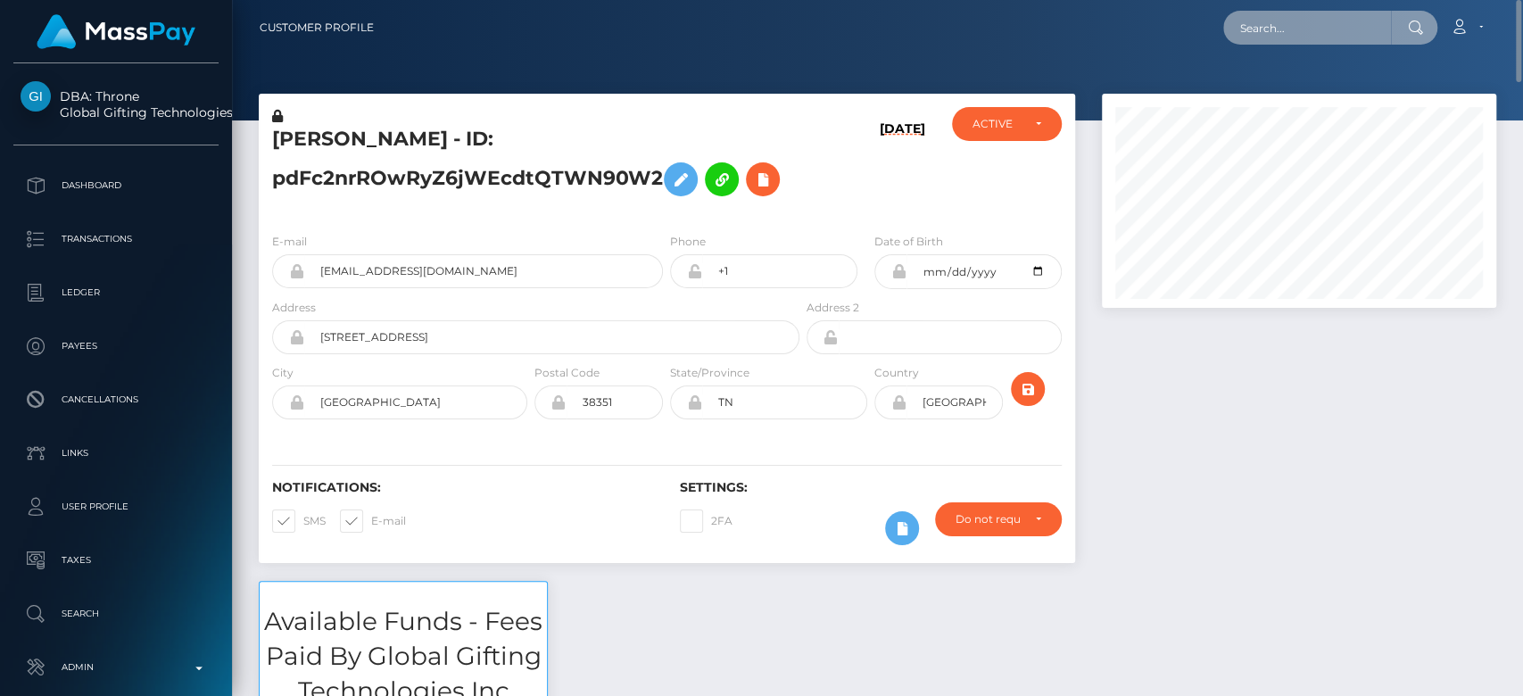
click at [1364, 23] on input "text" at bounding box center [1307, 28] width 168 height 34
paste input "harbaughcarla3@gmail.com"
type input "harbaughcarla3@gmail.com"
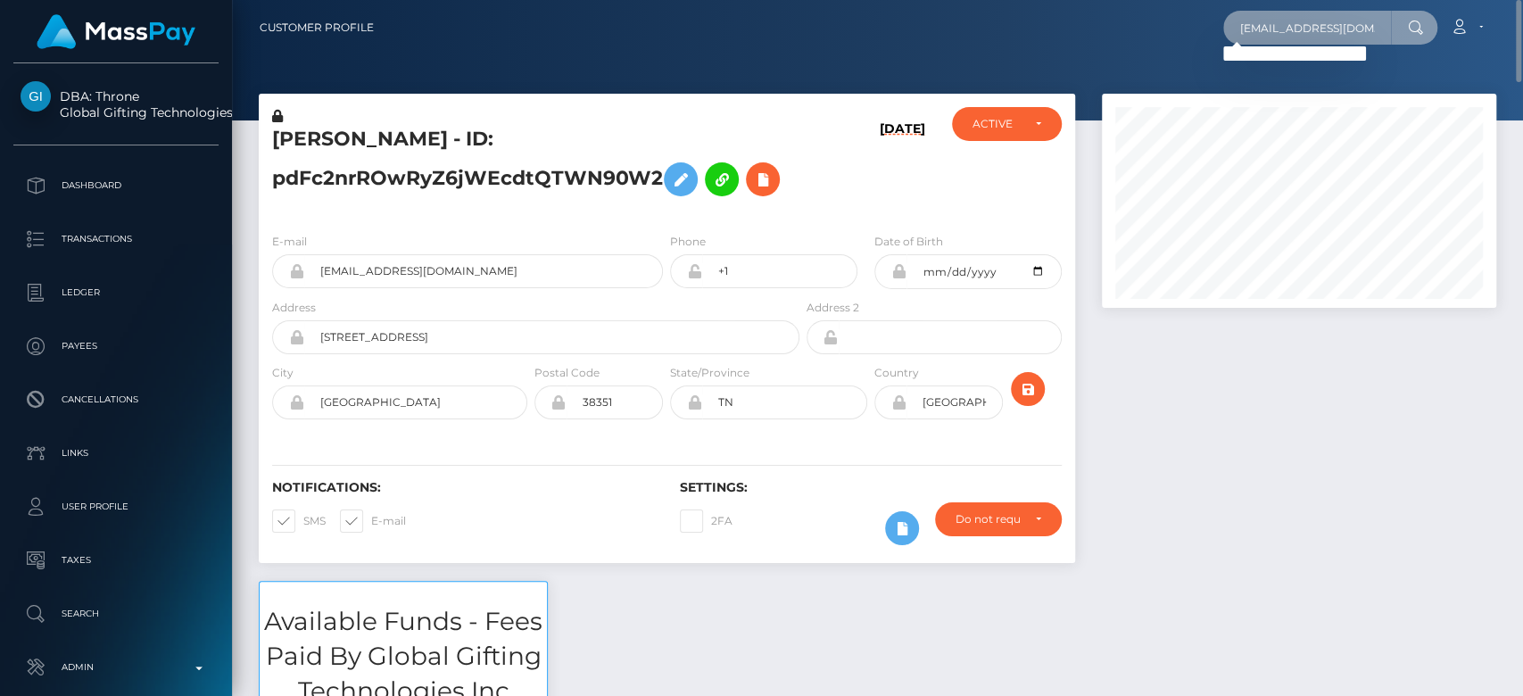
click at [1281, 21] on input "harbaughcarla3@gmail.com" at bounding box center [1307, 28] width 168 height 34
paste input "harbaughcarla3@gmail.com"
type input "harbaughcarla3@gmail.com"
click at [1294, 9] on div "harbaughcarla3@gmail.com Loading... Loading... Account Edit Profile" at bounding box center [941, 27] width 1107 height 37
click at [1286, 39] on input "harbaughcarla3@gmail.com" at bounding box center [1307, 28] width 168 height 34
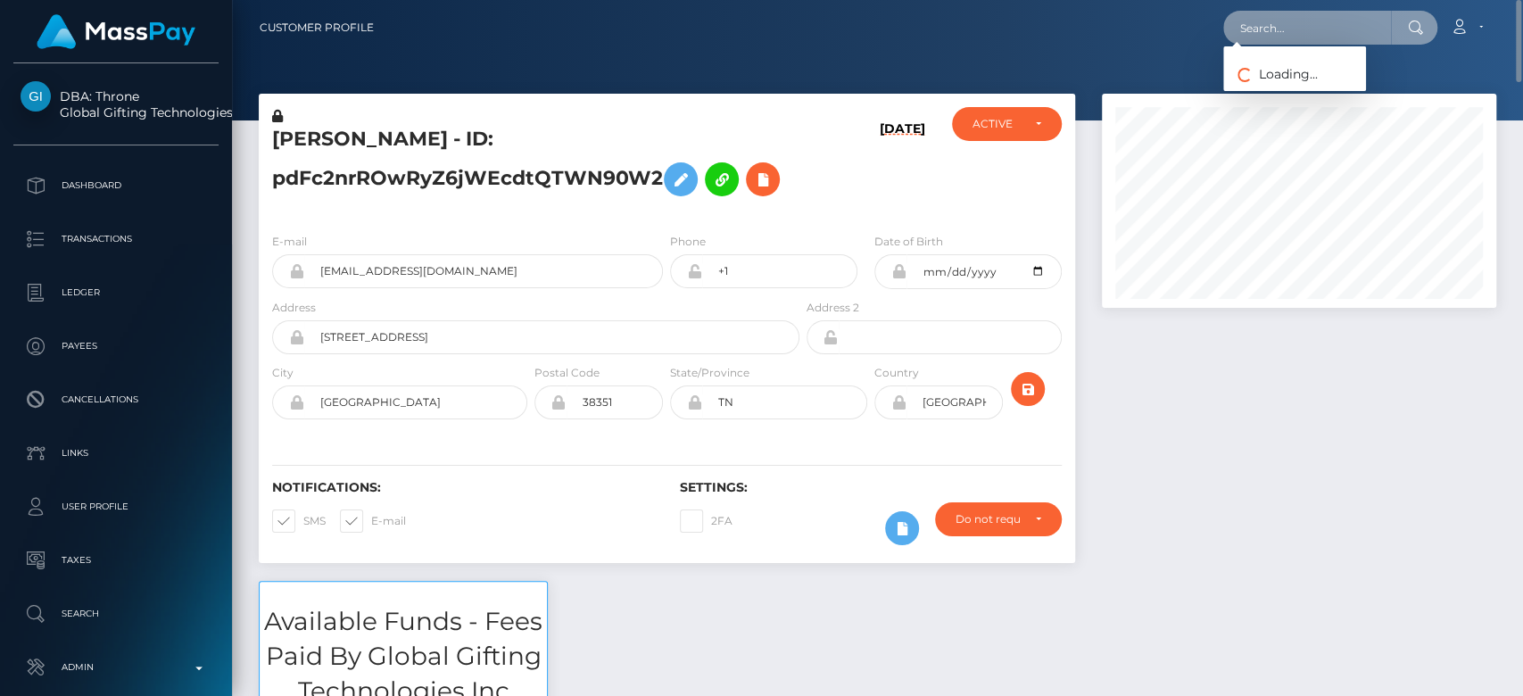
paste input "0a2c001c-6e3d-4be6-94c3-0f2adb19989d"
type input "0a2c001c-6e3d-4be6-94c3-0f2adb19989d"
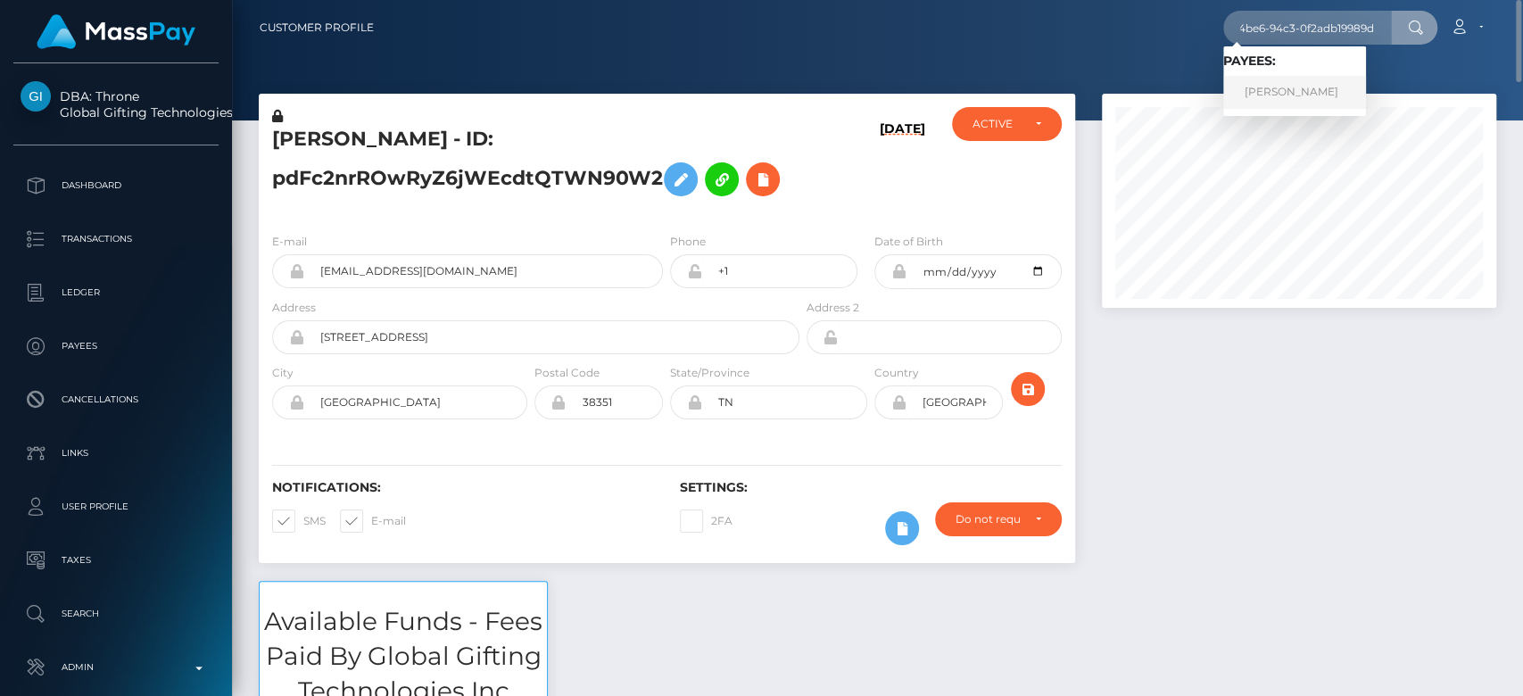
scroll to position [0, 0]
click at [1299, 87] on link "Carla Harbaugh" at bounding box center [1294, 92] width 143 height 33
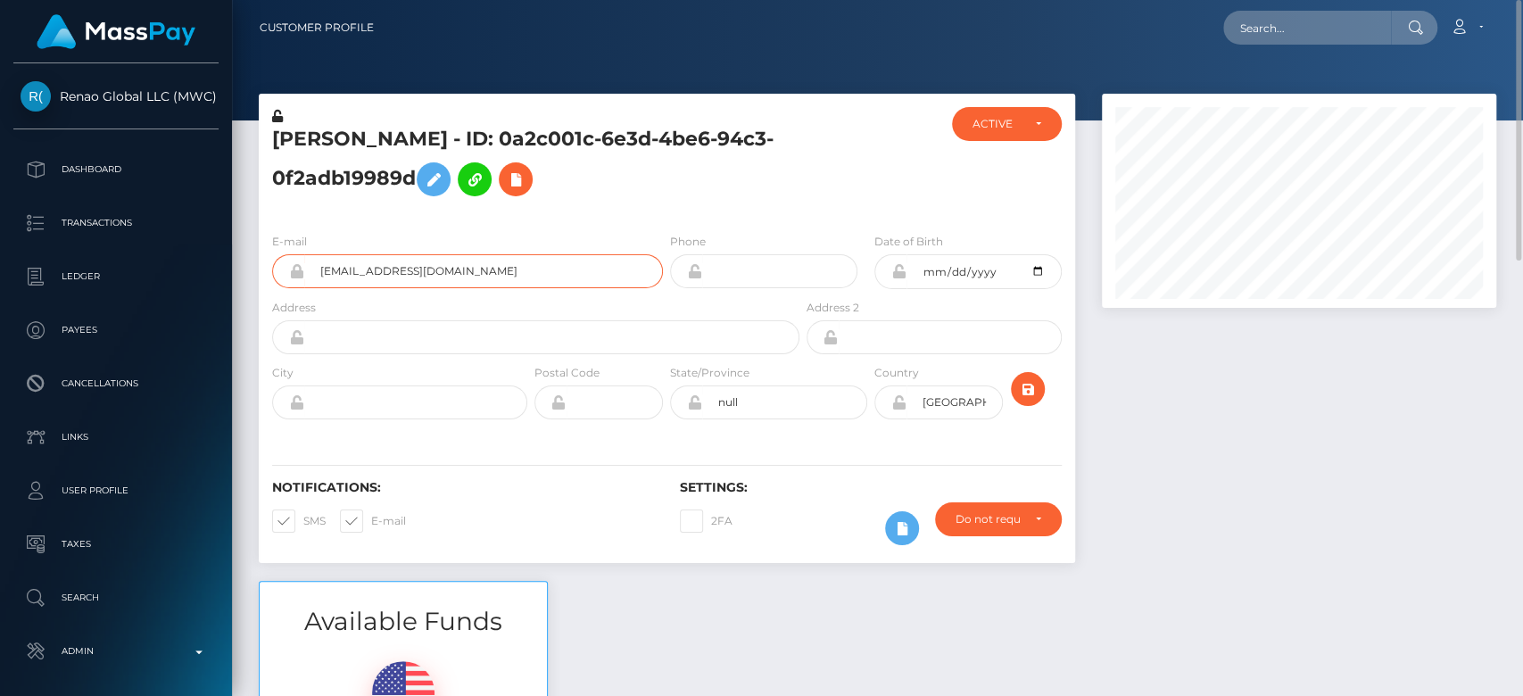
drag, startPoint x: 493, startPoint y: 265, endPoint x: 320, endPoint y: 256, distance: 173.4
click at [320, 256] on input "[EMAIL_ADDRESS][DOMAIN_NAME]" at bounding box center [483, 271] width 359 height 34
click at [676, 162] on h5 "[PERSON_NAME] - ID: 0a2c001c-6e3d-4be6-94c3-0f2adb19989d" at bounding box center [531, 165] width 518 height 79
click at [1323, 37] on input "text" at bounding box center [1307, 28] width 168 height 34
paste input "[EMAIL_ADDRESS][DOMAIN_NAME]"
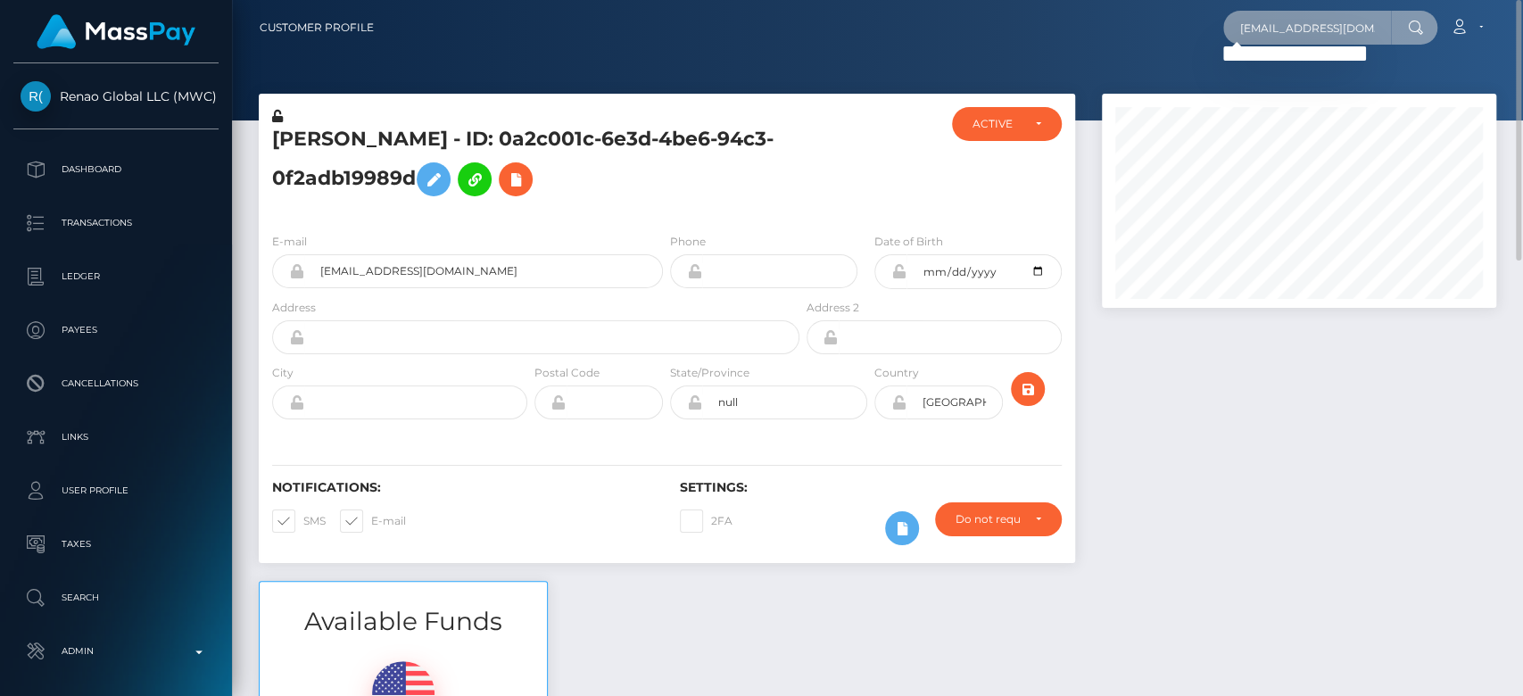
click at [1285, 23] on input "[EMAIL_ADDRESS][DOMAIN_NAME]" at bounding box center [1307, 28] width 168 height 34
paste input "[EMAIL_ADDRESS]"
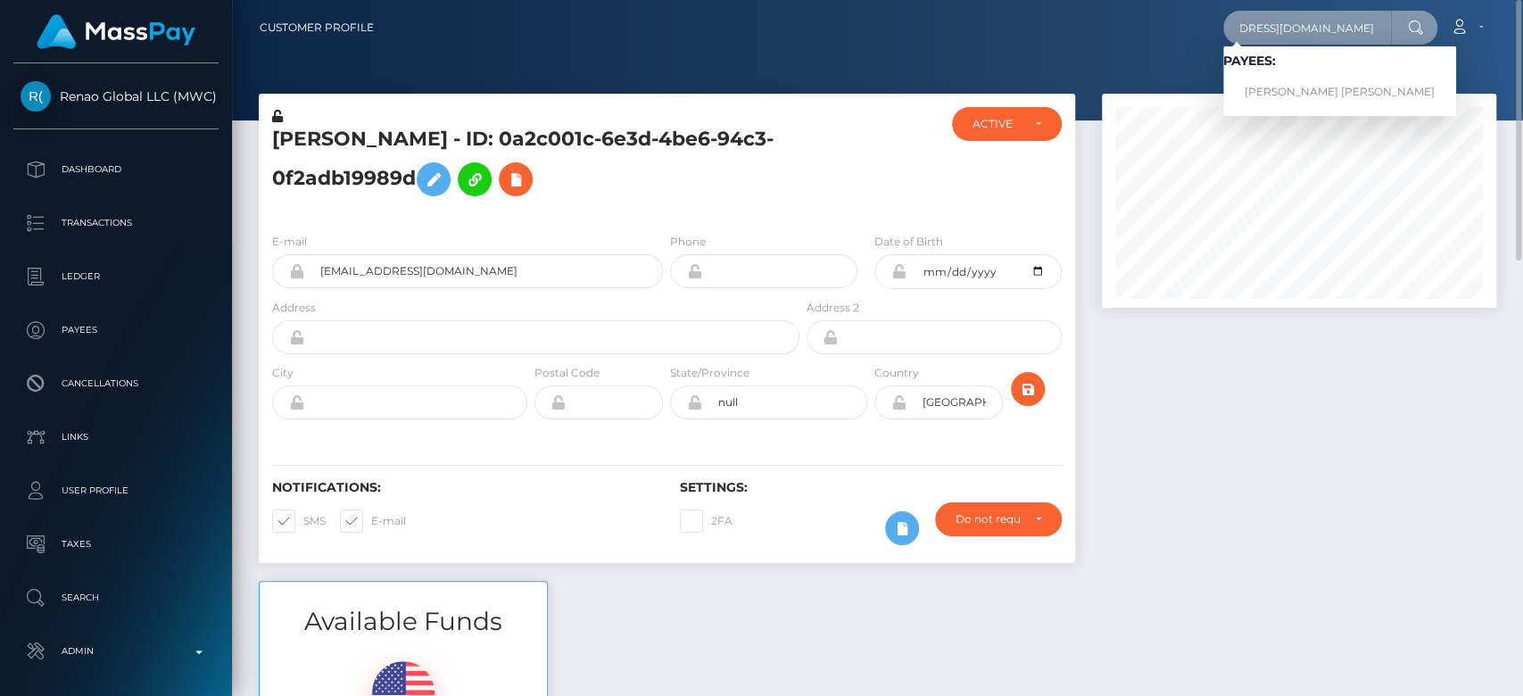
type input "[EMAIL_ADDRESS][DOMAIN_NAME]"
click at [1314, 82] on link "[PERSON_NAME] [PERSON_NAME]" at bounding box center [1339, 92] width 233 height 33
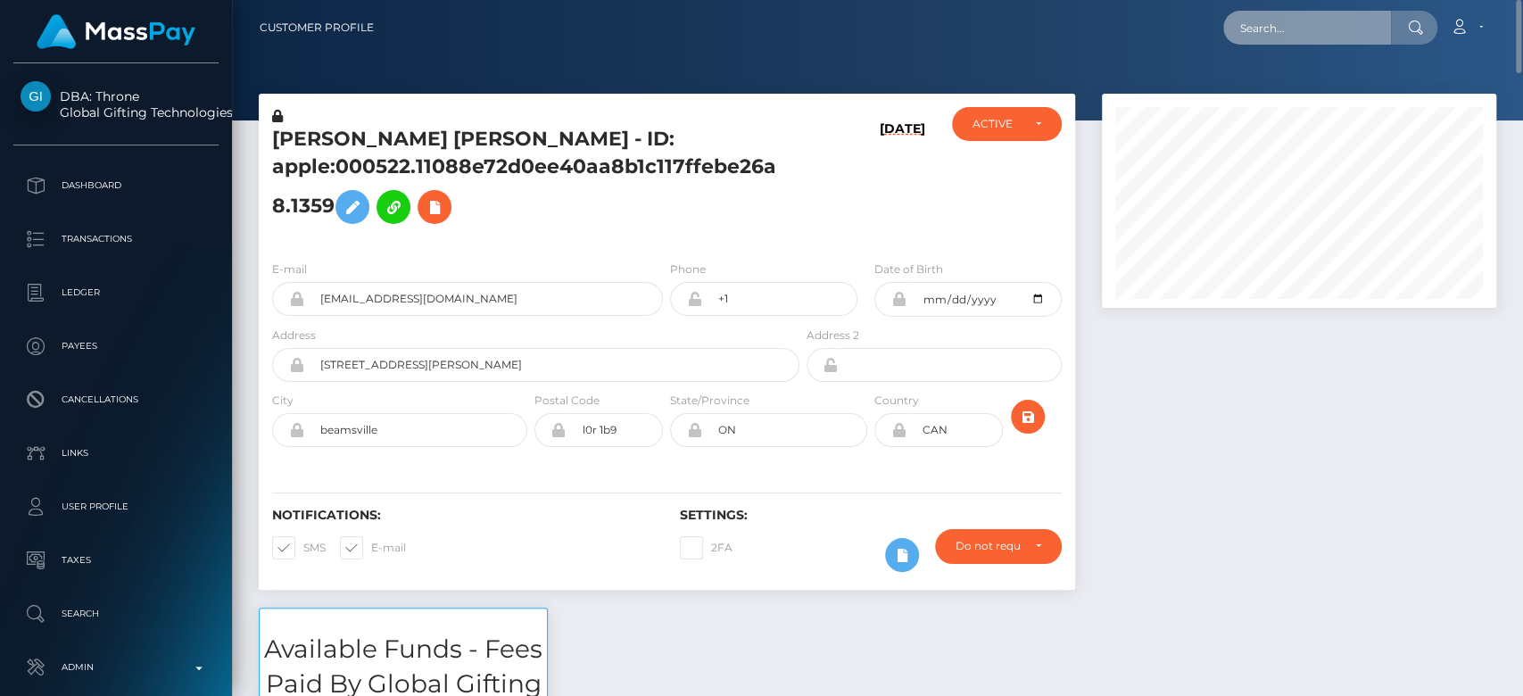
click at [1301, 12] on input "text" at bounding box center [1307, 28] width 168 height 34
paste input "[EMAIL_ADDRESS][DOMAIN_NAME]"
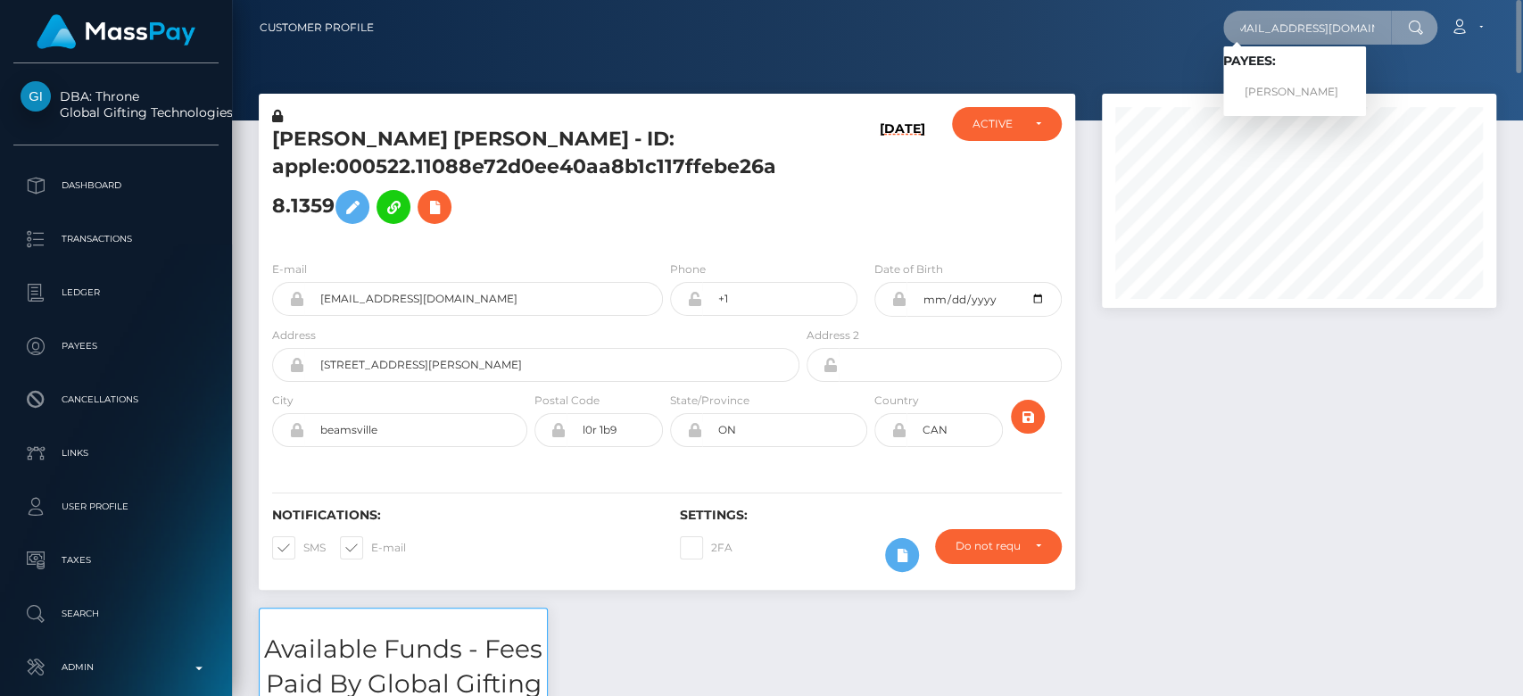
type input "[EMAIL_ADDRESS][DOMAIN_NAME]"
click at [1284, 78] on link "[PERSON_NAME]" at bounding box center [1294, 92] width 143 height 33
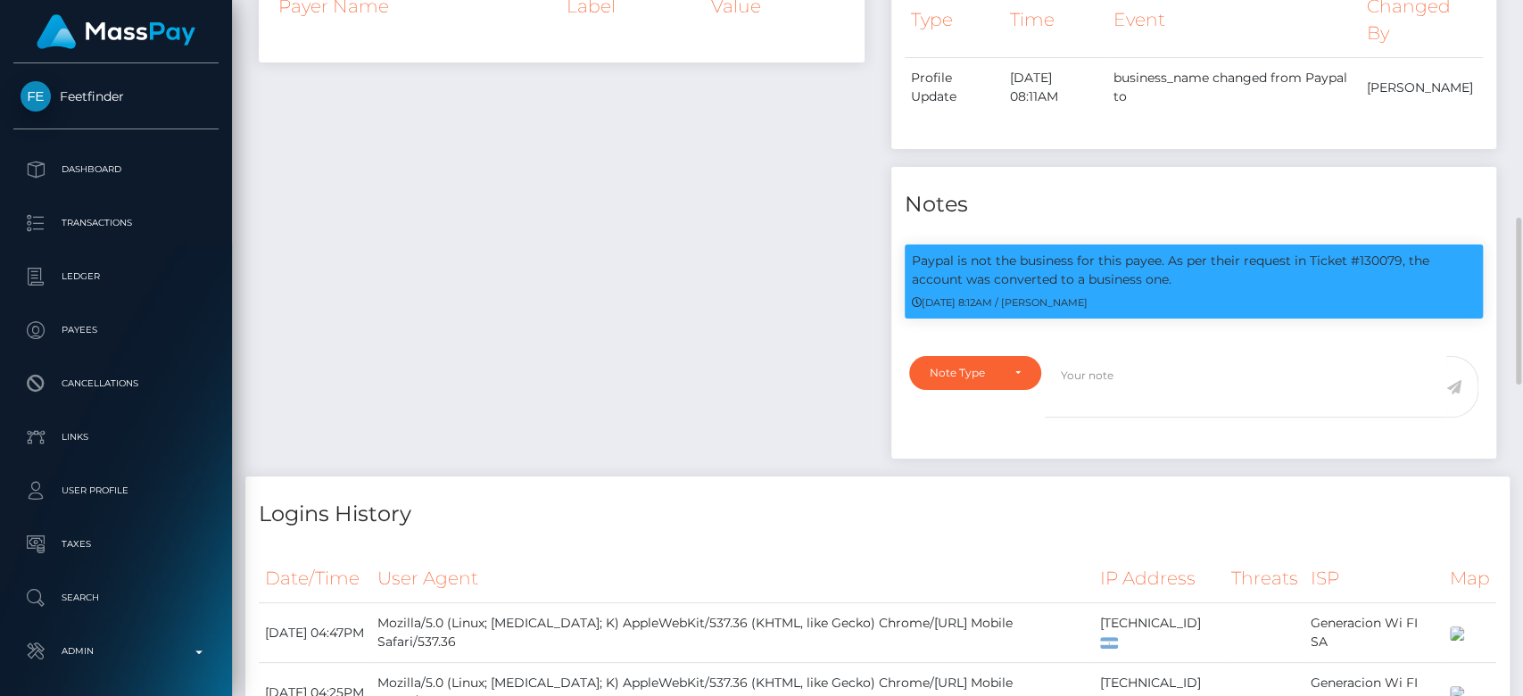
scroll to position [910, 0]
click at [403, 274] on div "Payee Attributes Payer Name Label Value" at bounding box center [561, 191] width 633 height 572
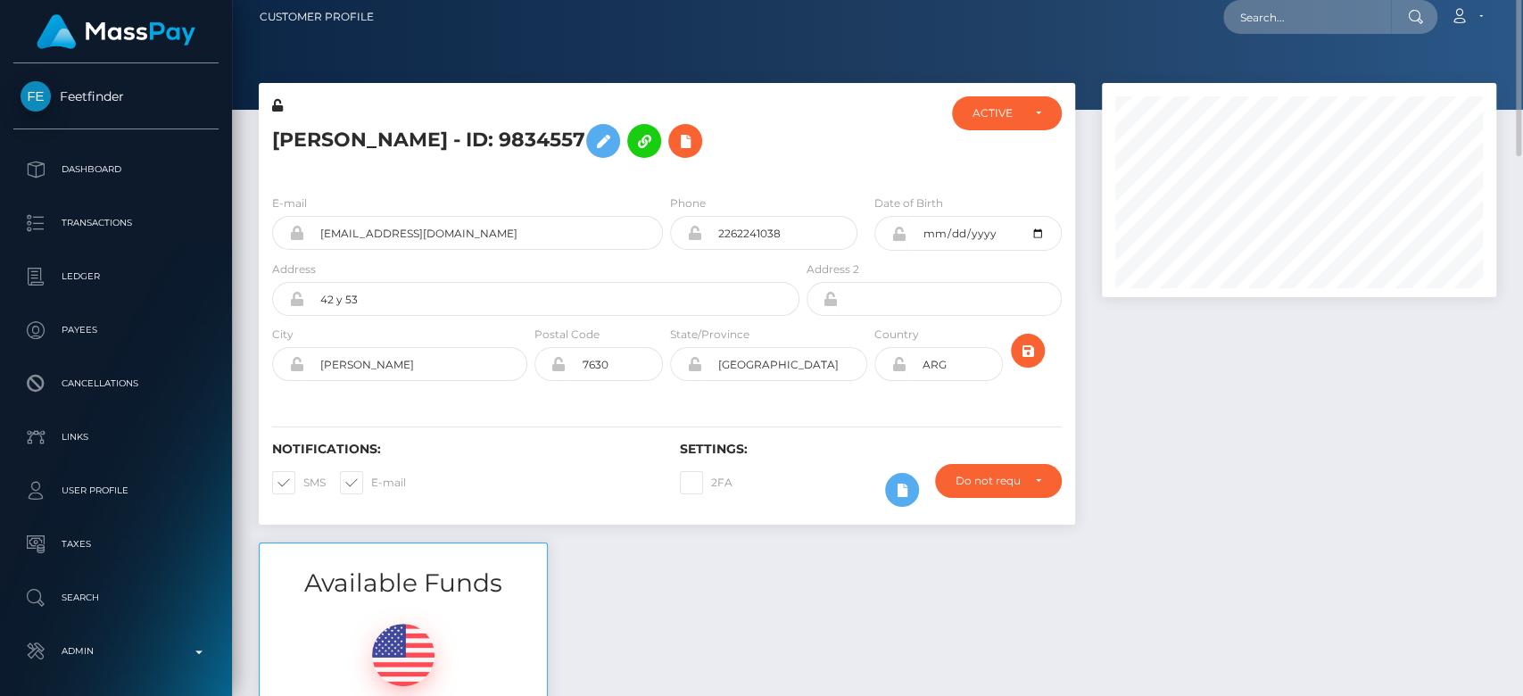
scroll to position [0, 0]
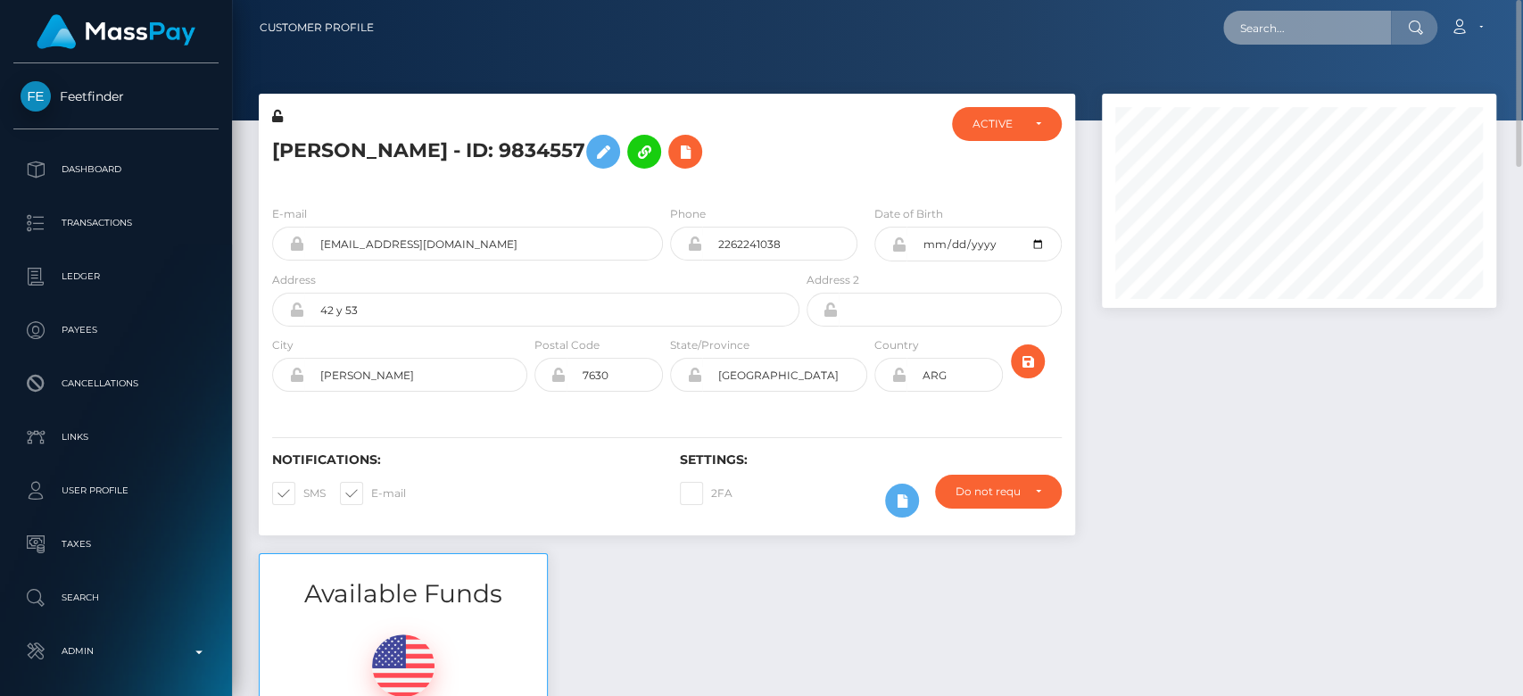
click at [1253, 25] on input "text" at bounding box center [1307, 28] width 168 height 34
paste input "[EMAIL_ADDRESS][DOMAIN_NAME]"
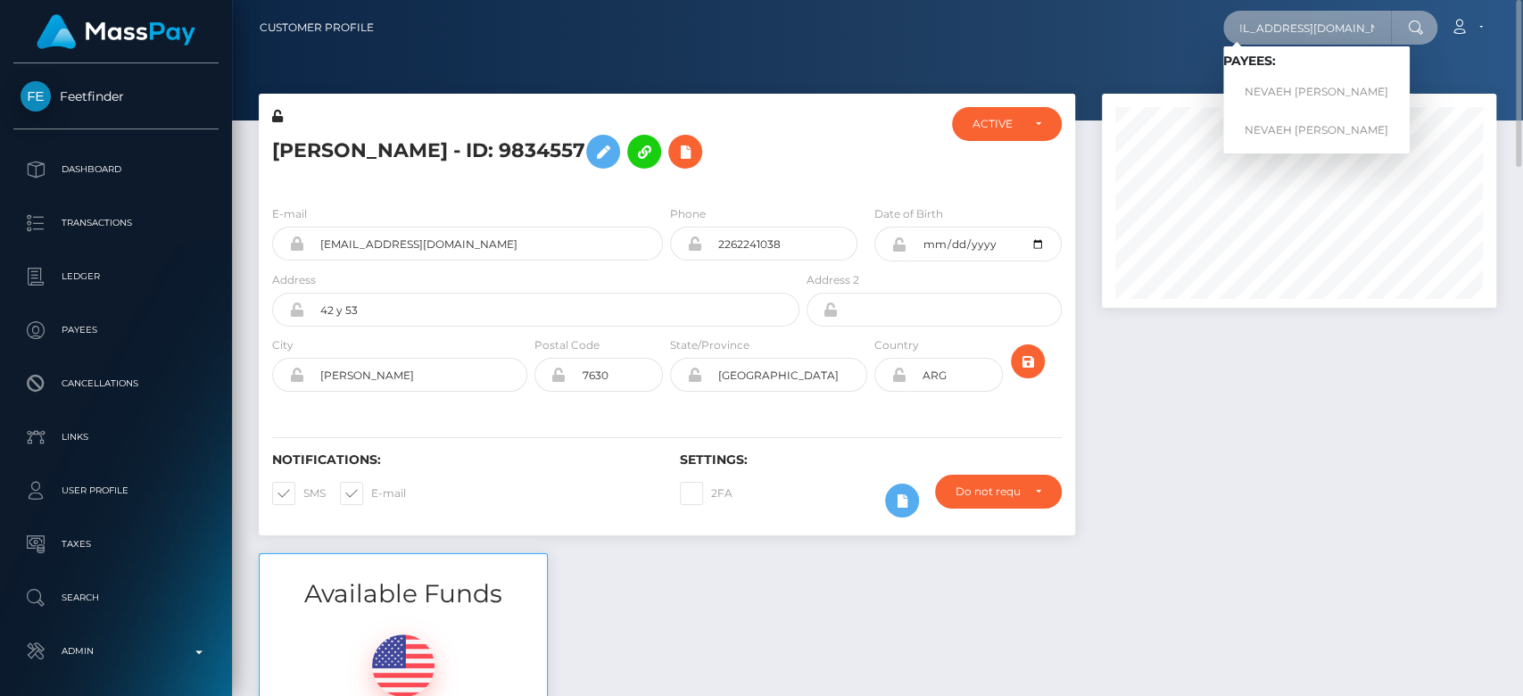
type input "[EMAIL_ADDRESS][DOMAIN_NAME]"
click at [1281, 83] on link "NEVAEH DANIELE SALINAS" at bounding box center [1316, 92] width 187 height 33
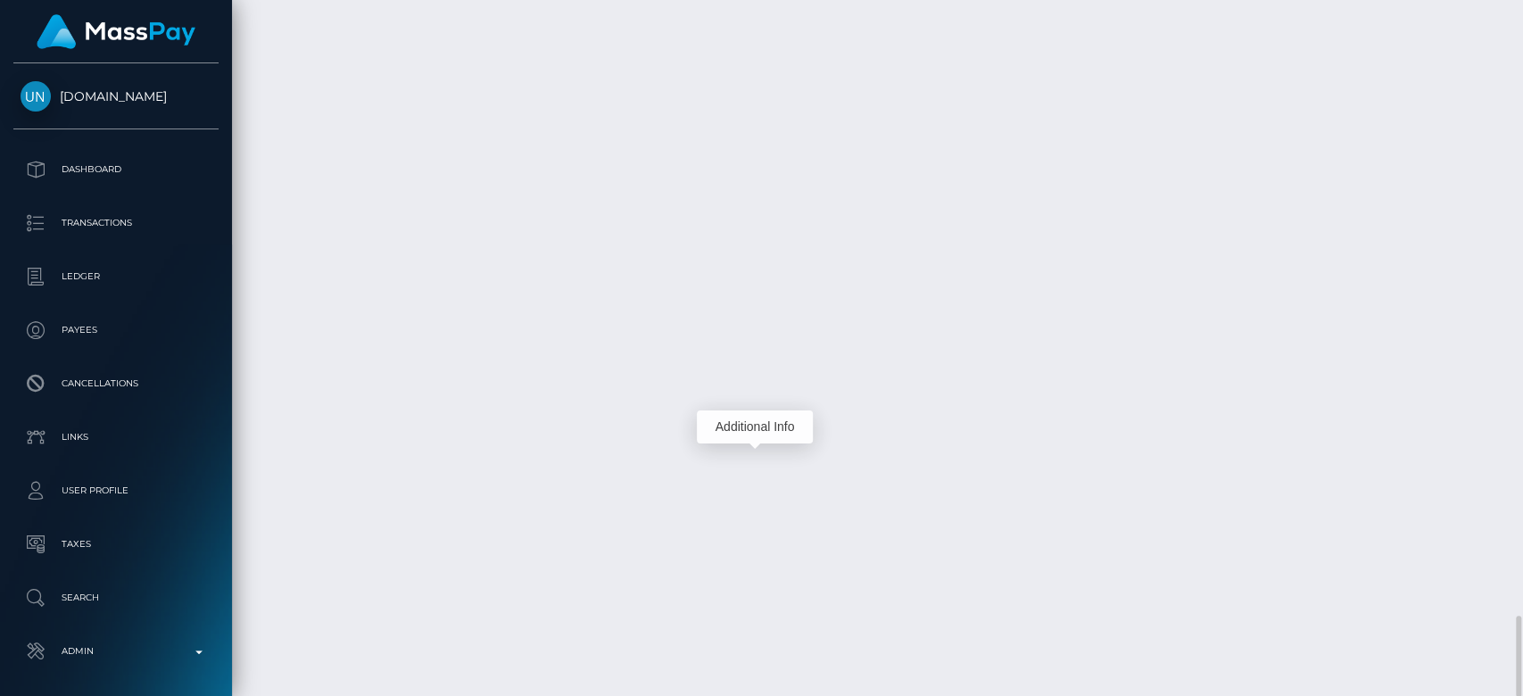
scroll to position [214, 394]
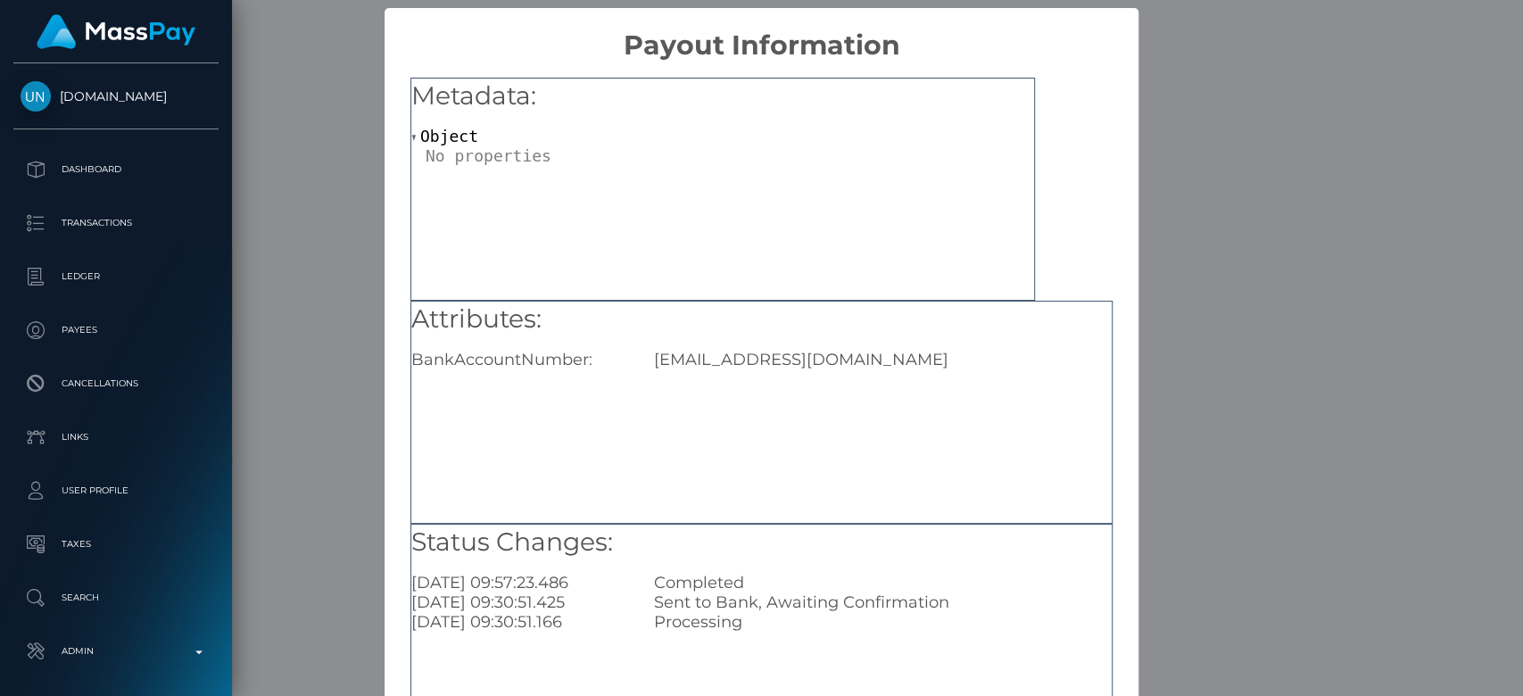
click at [1148, 243] on div "× Payout Information Metadata: Object Attributes: BankAccountNumber: [EMAIL_ADD…" at bounding box center [761, 348] width 1523 height 696
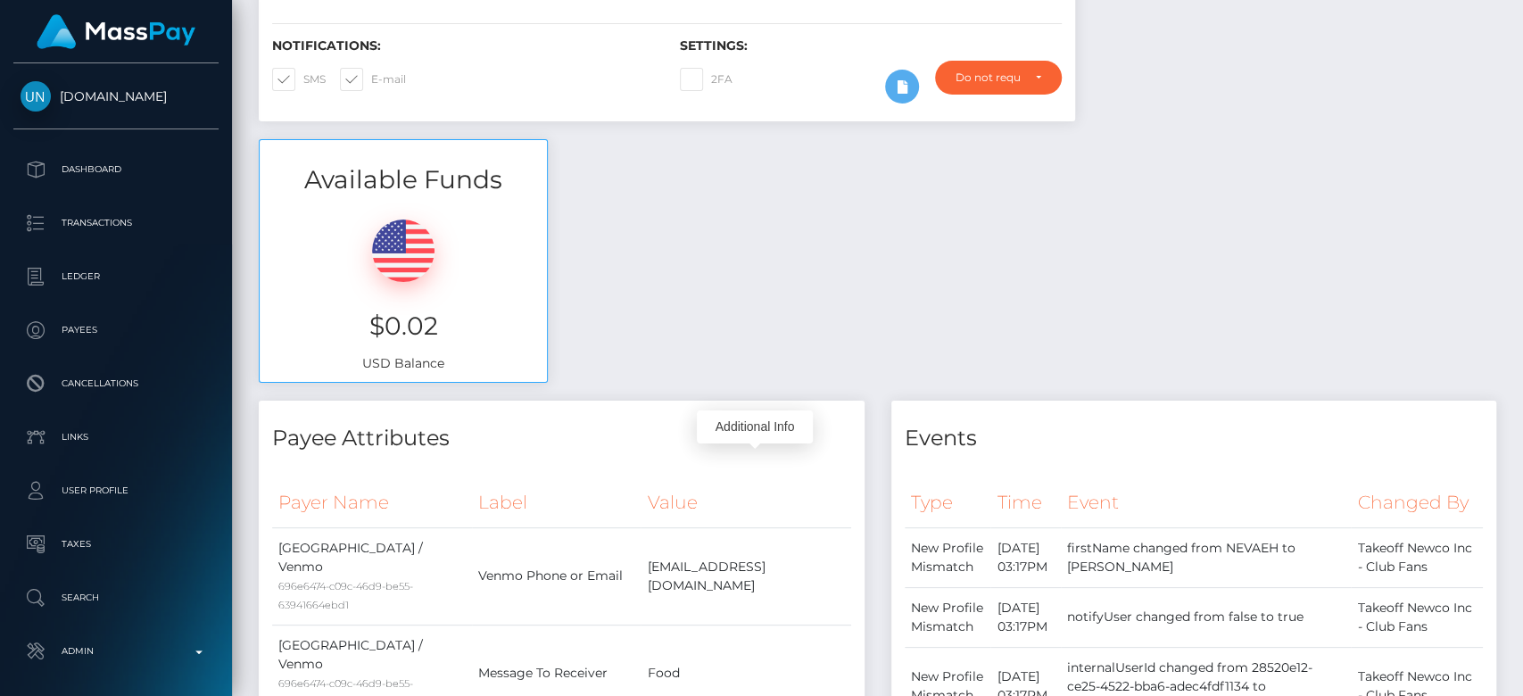
scroll to position [0, 0]
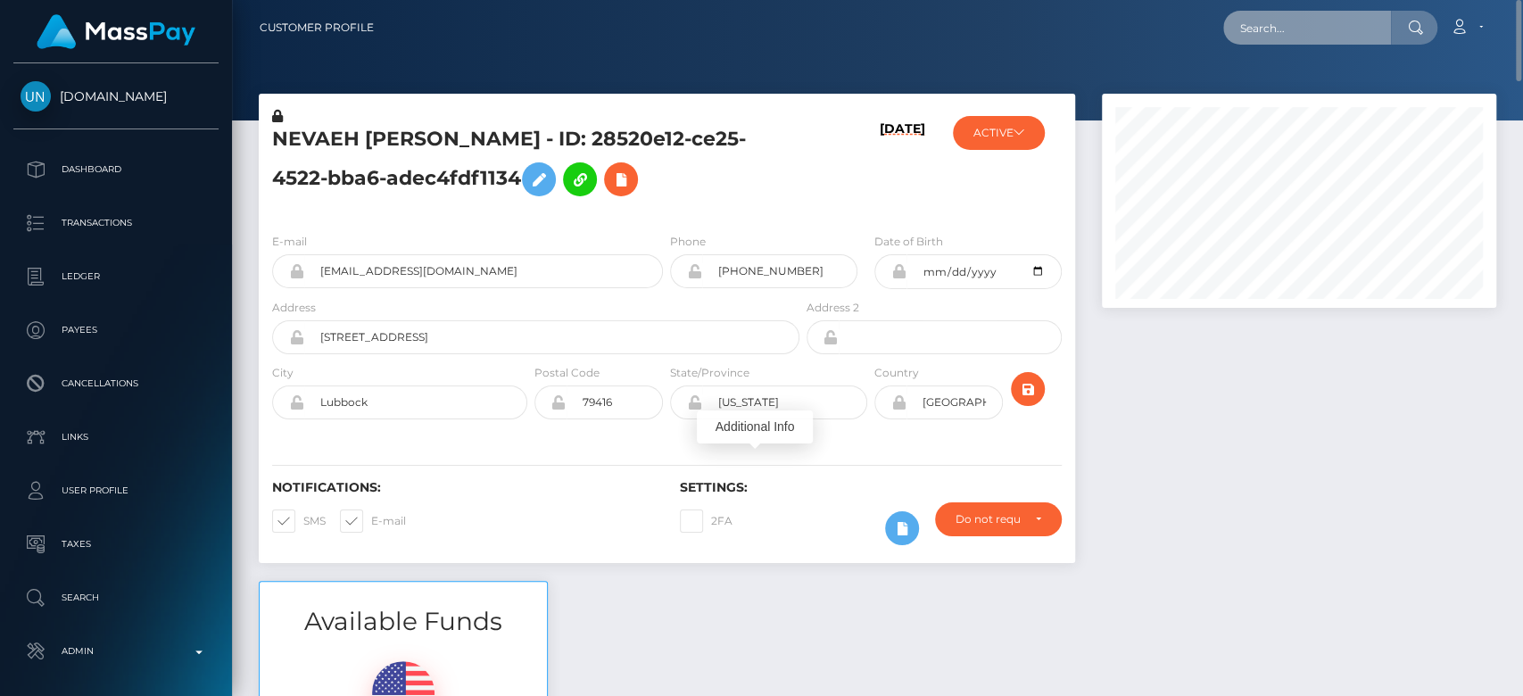
click at [1361, 15] on input "text" at bounding box center [1307, 28] width 168 height 34
paste input "[EMAIL_ADDRESS][DOMAIN_NAME]"
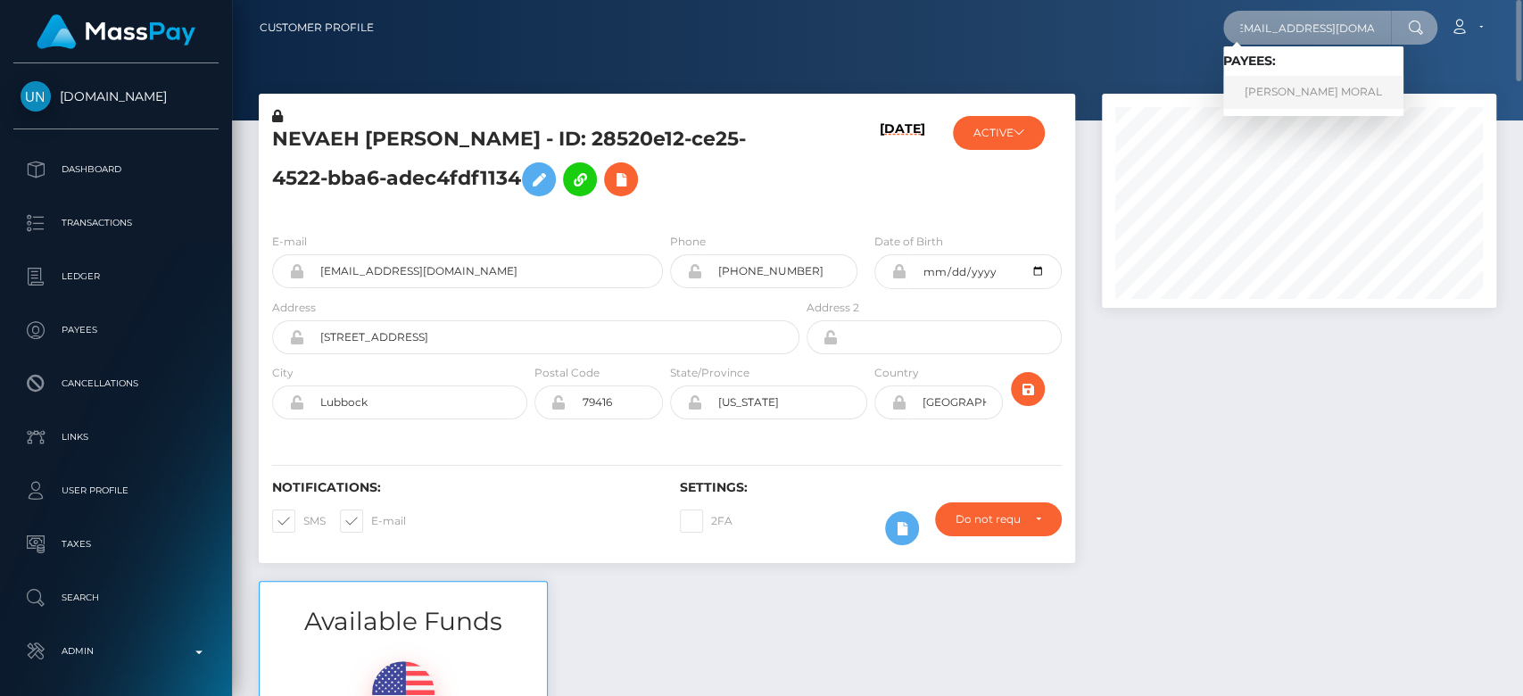
type input "[EMAIL_ADDRESS][DOMAIN_NAME]"
click at [1285, 104] on link "JERRYSON GAYONA MORAL" at bounding box center [1313, 92] width 180 height 33
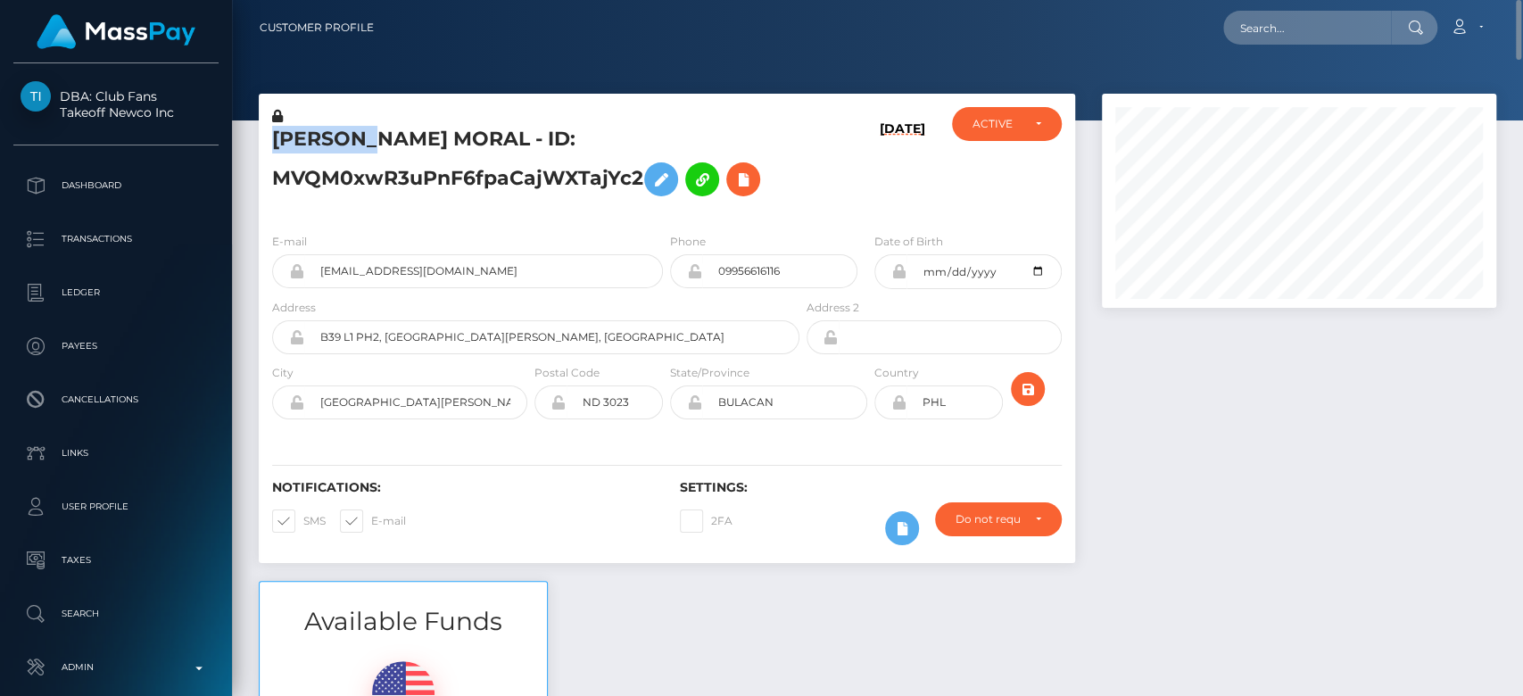
drag, startPoint x: 381, startPoint y: 139, endPoint x: 276, endPoint y: 139, distance: 105.3
click at [276, 139] on h5 "JERRYSON GAYONA MORAL - ID: MVQM0xwR3uPnF6fpaCajWXTajYc2" at bounding box center [531, 165] width 518 height 79
copy h5 "JERRYSON"
click at [1339, 34] on input "text" at bounding box center [1307, 28] width 168 height 34
paste input "[EMAIL_ADDRESS][DOMAIN_NAME]"
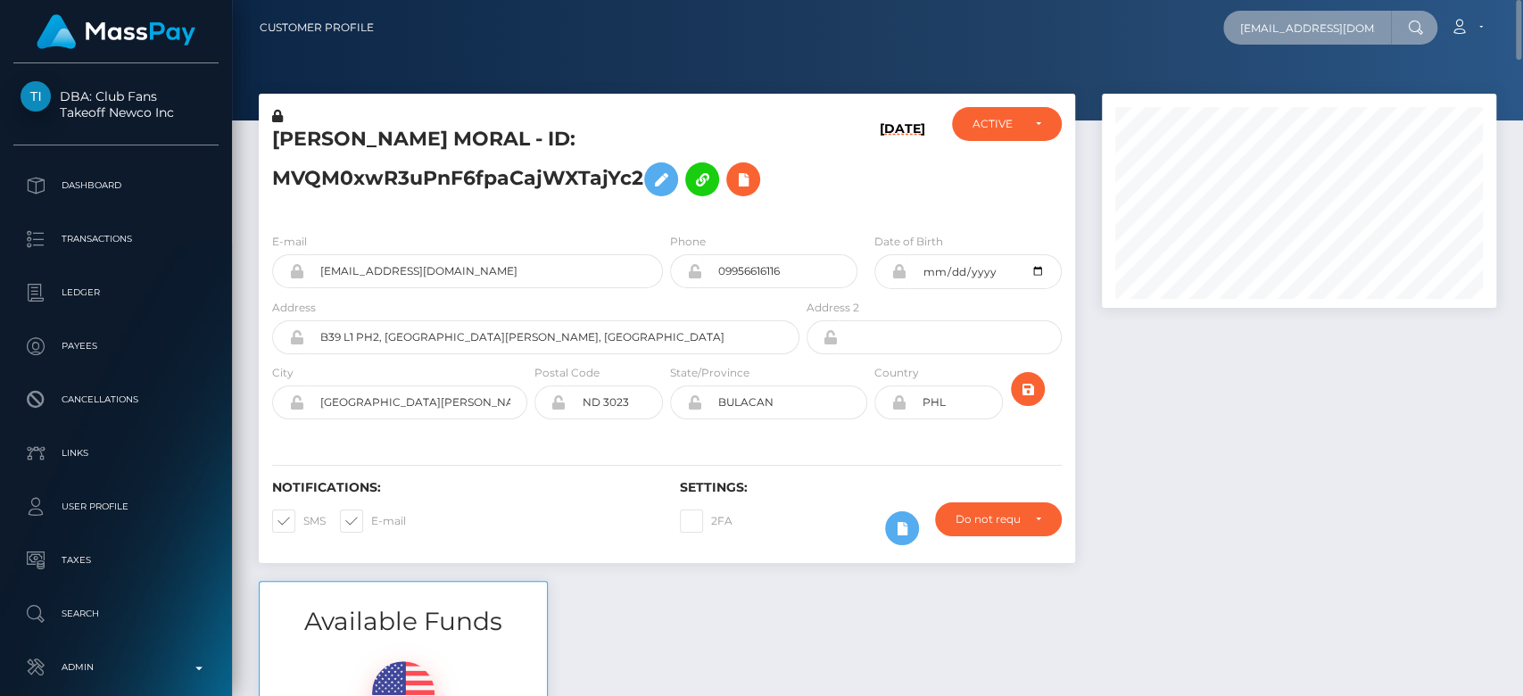
scroll to position [0, 2]
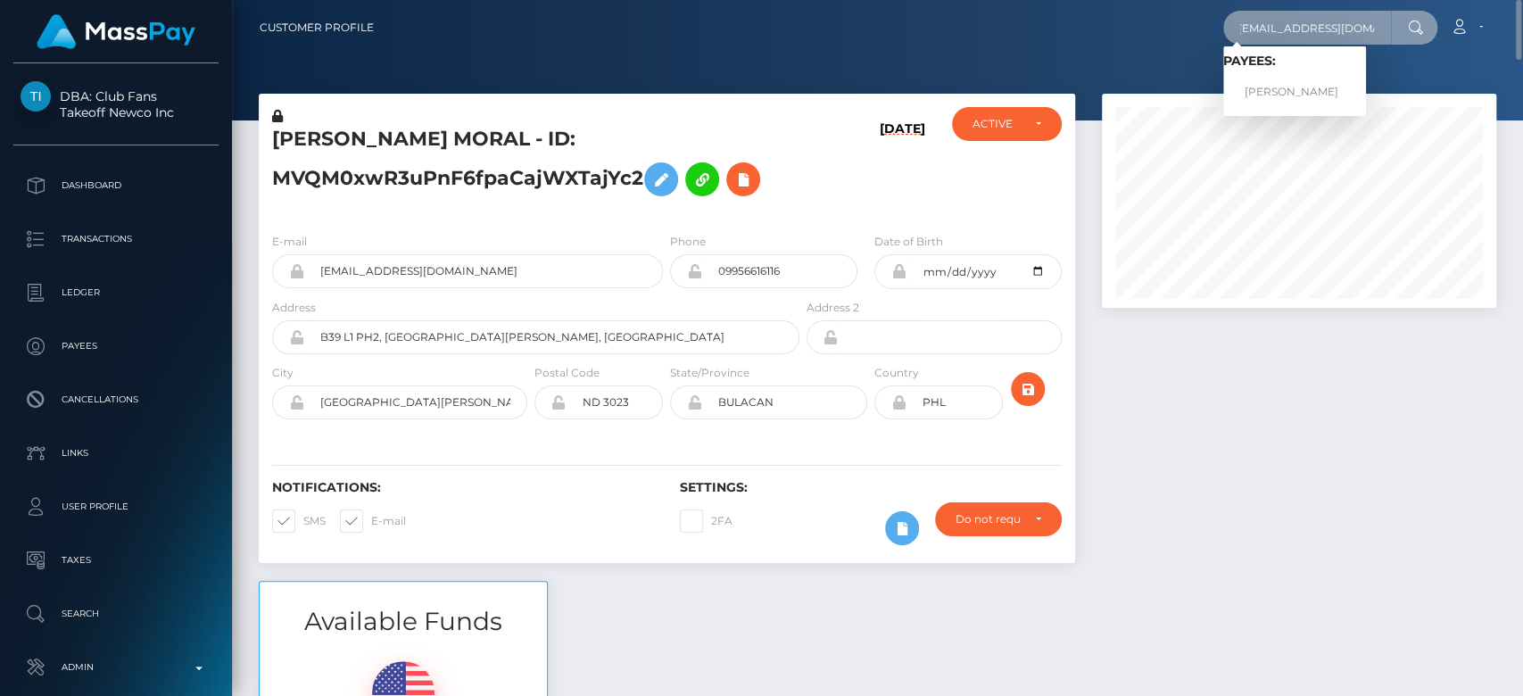
type input "[EMAIL_ADDRESS][DOMAIN_NAME]"
click at [1315, 82] on link "Subhajit Bhowmick" at bounding box center [1294, 92] width 143 height 33
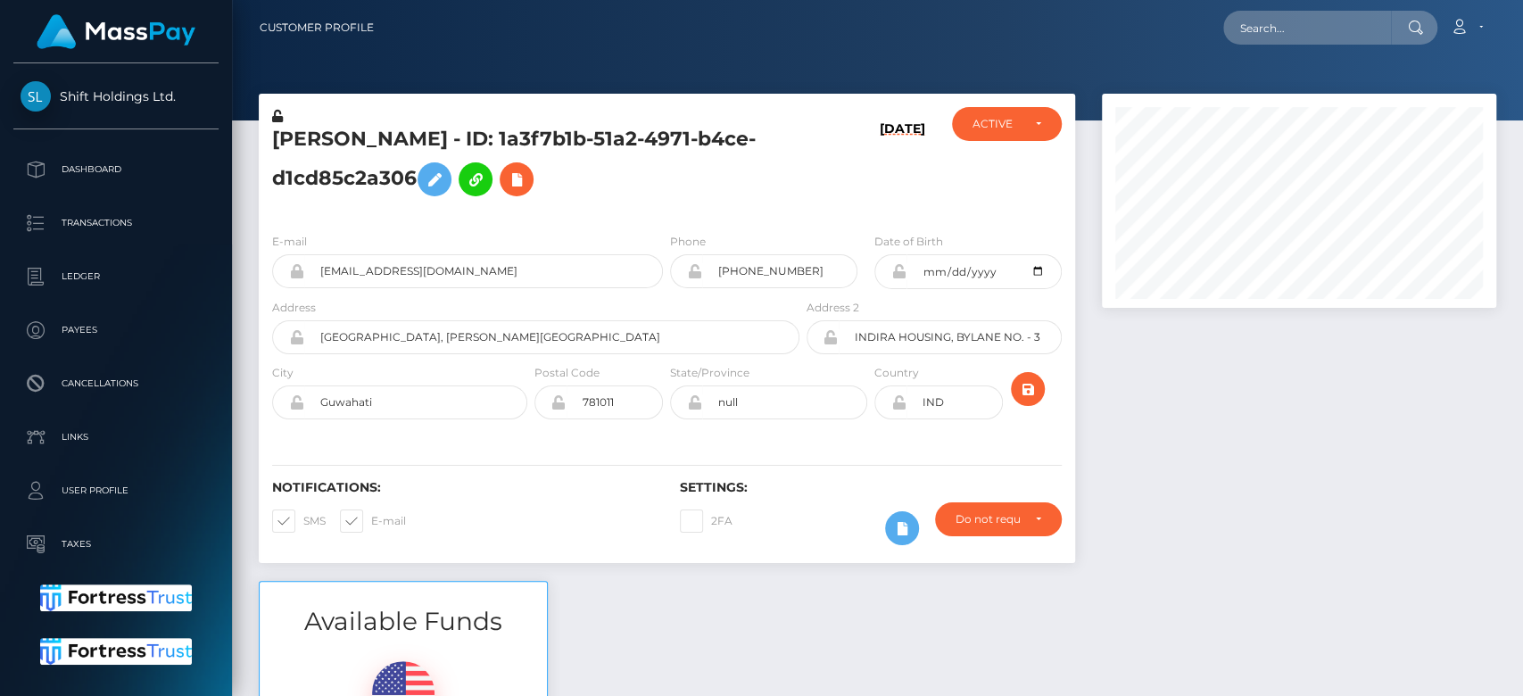
scroll to position [214, 394]
click at [1281, 38] on input "text" at bounding box center [1307, 28] width 168 height 34
paste input "[EMAIL_ADDRESS][PERSON_NAME][DOMAIN_NAME]"
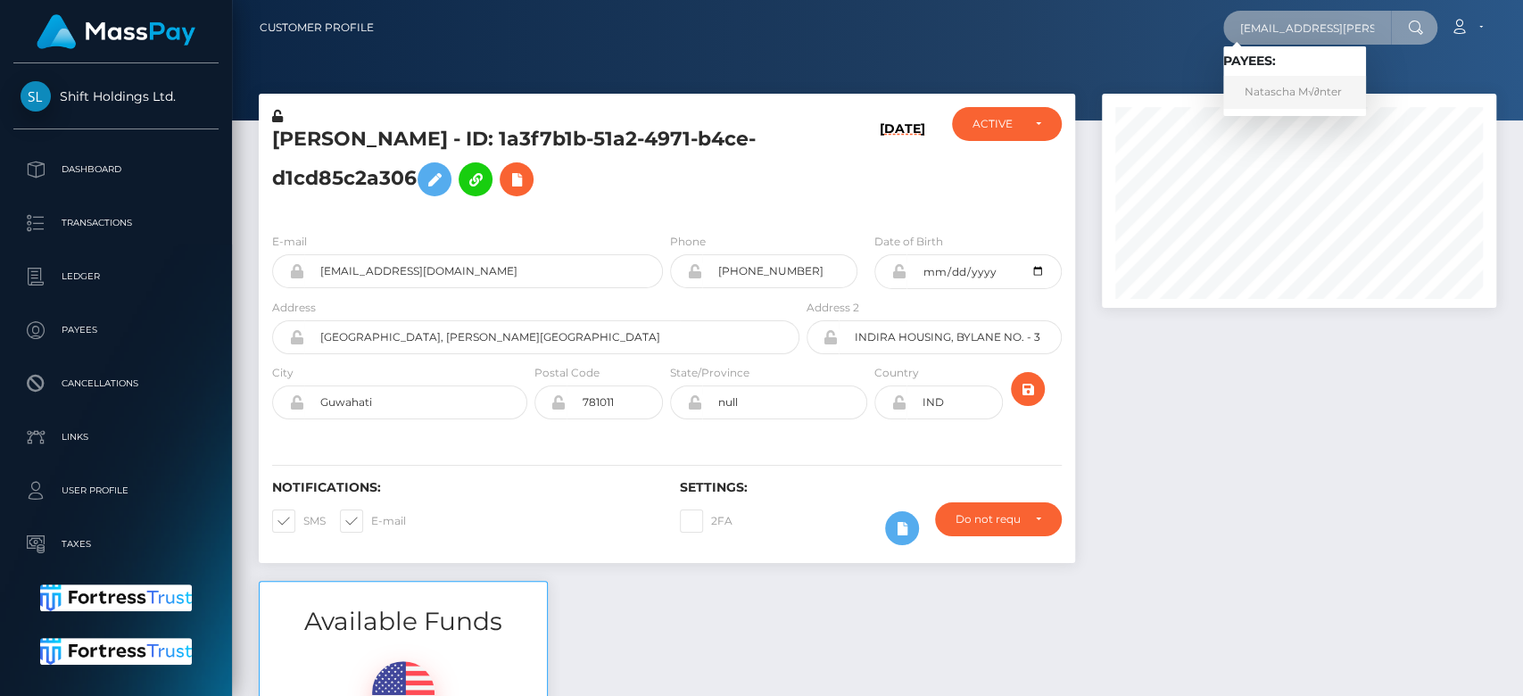
type input "[EMAIL_ADDRESS][PERSON_NAME][DOMAIN_NAME]"
click at [1312, 85] on link "Natascha M√∂nter" at bounding box center [1294, 92] width 143 height 33
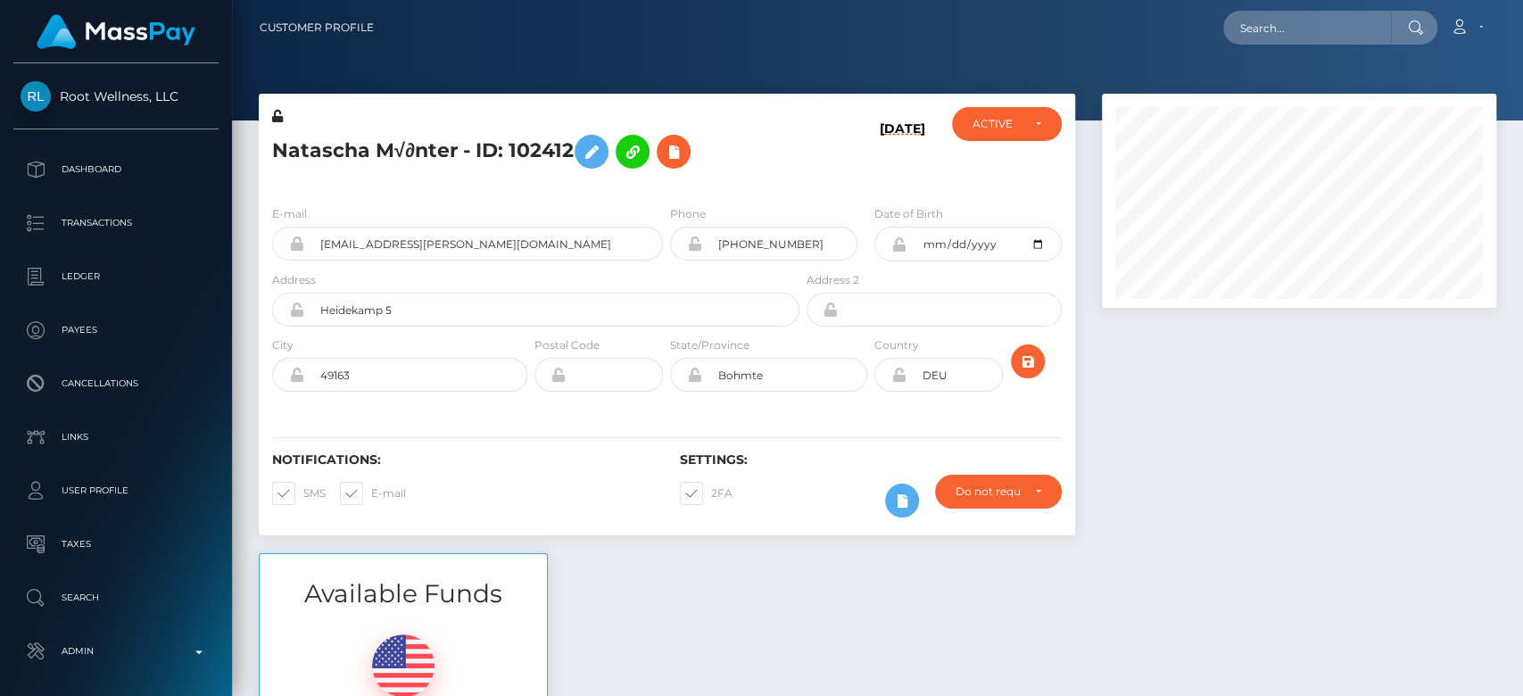
scroll to position [214, 394]
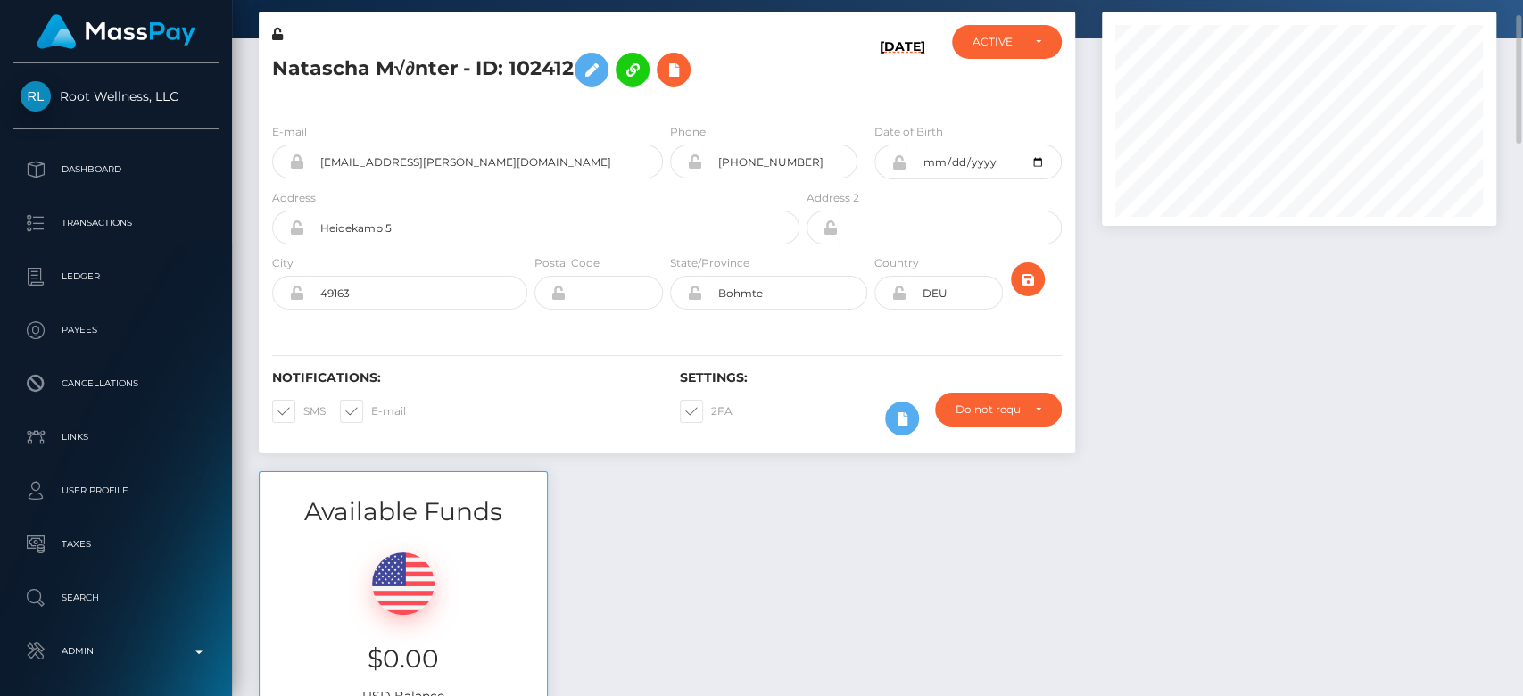
drag, startPoint x: 0, startPoint y: 0, endPoint x: 908, endPoint y: 510, distance: 1041.3
click at [908, 510] on div "Available Funds $0.00 USD Balance" at bounding box center [877, 602] width 1265 height 262
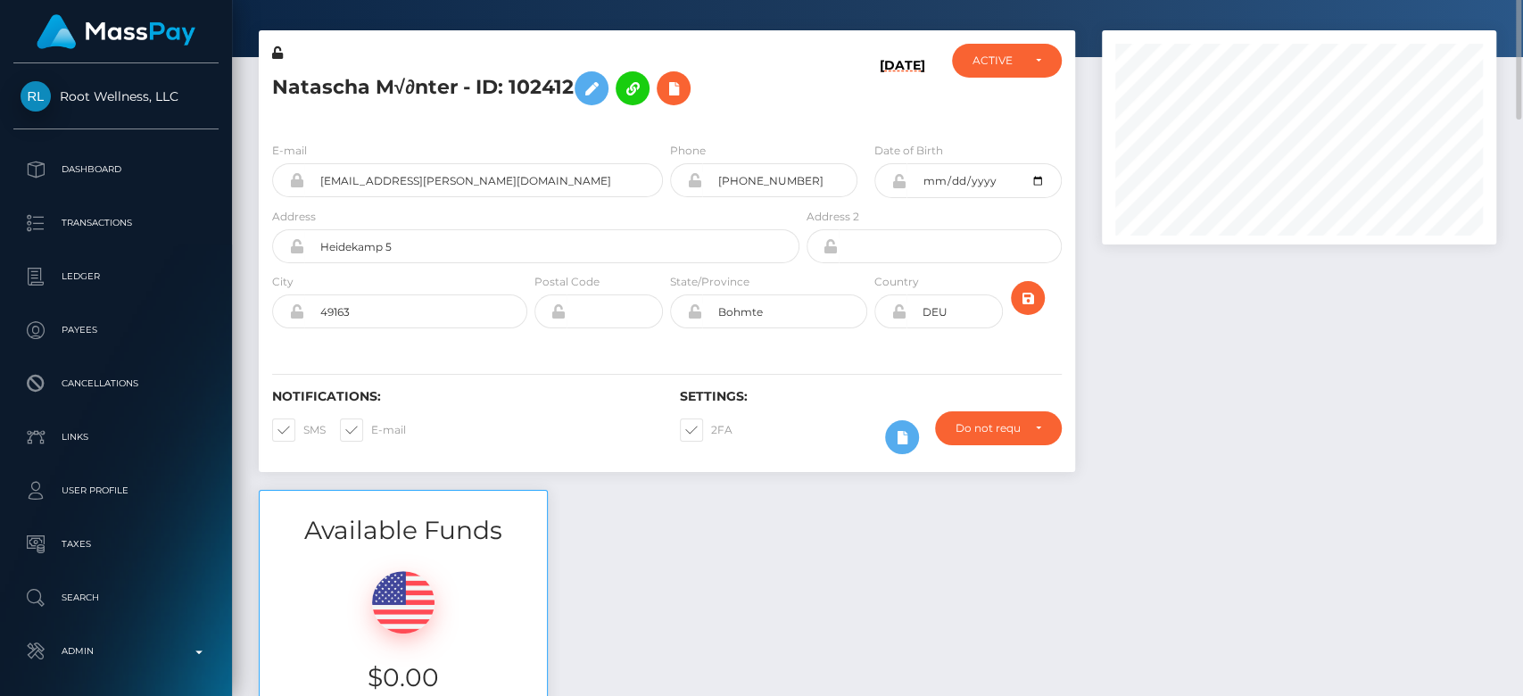
scroll to position [0, 0]
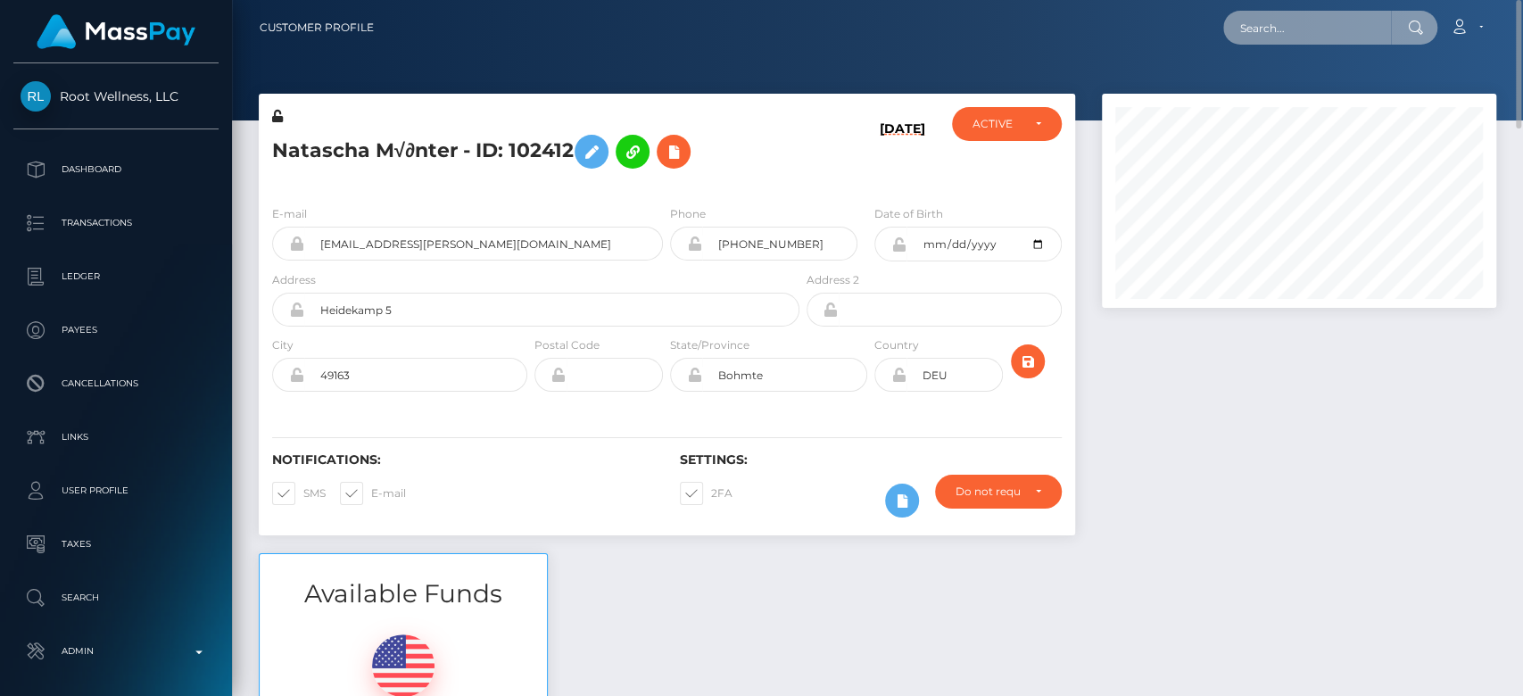
click at [1275, 28] on input "text" at bounding box center [1307, 28] width 168 height 34
paste input "[EMAIL_ADDRESS][DOMAIN_NAME]"
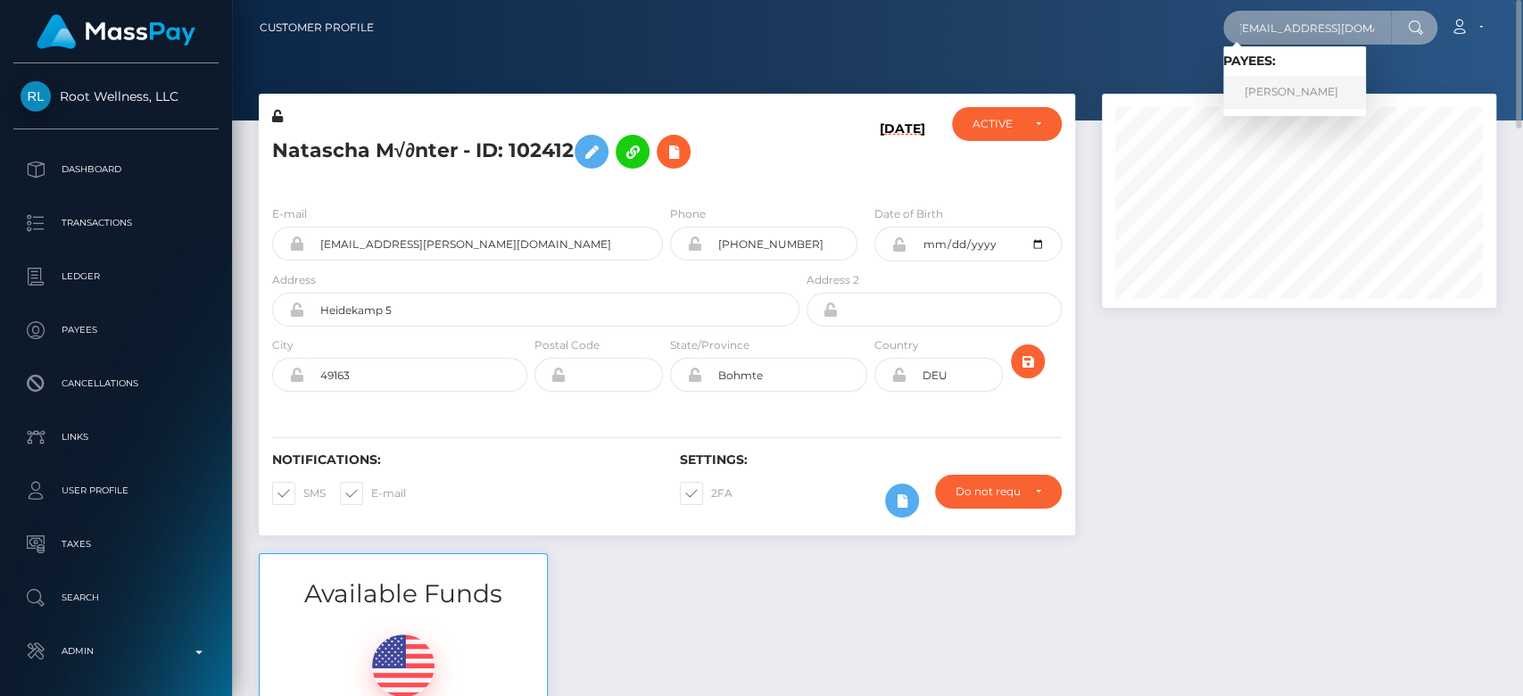
type input "[EMAIL_ADDRESS][DOMAIN_NAME]"
click at [1283, 104] on link "[PERSON_NAME]" at bounding box center [1294, 92] width 143 height 33
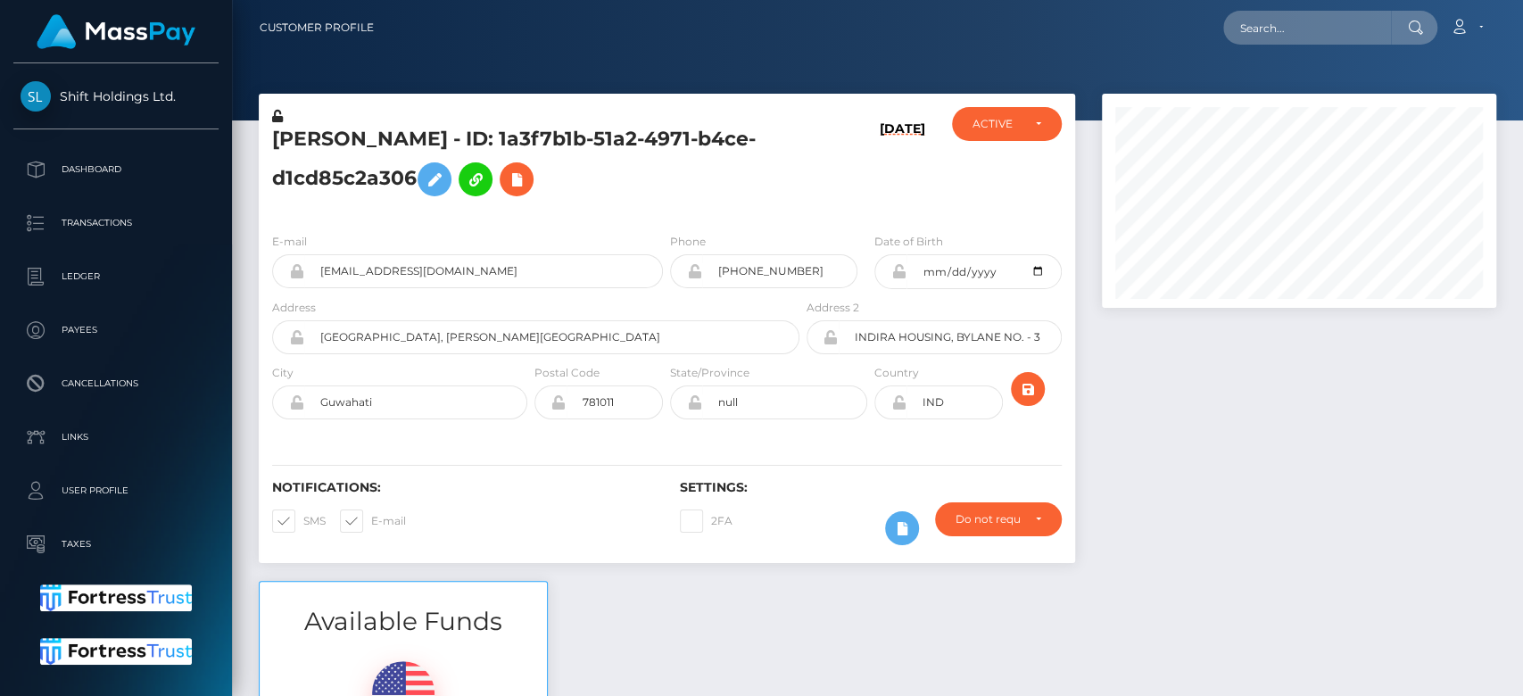
scroll to position [214, 394]
click at [1151, 395] on div at bounding box center [1299, 337] width 421 height 487
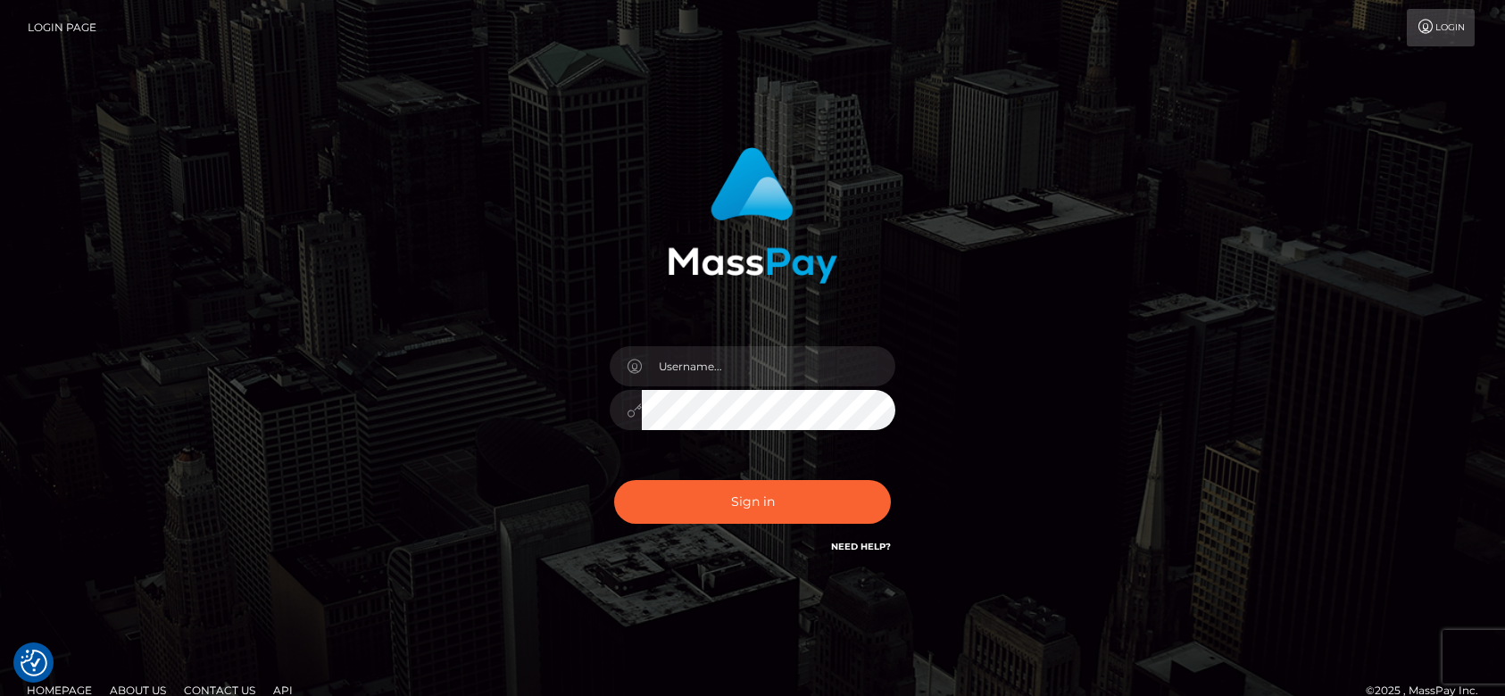
checkbox input "true"
